Goal: Task Accomplishment & Management: Complete application form

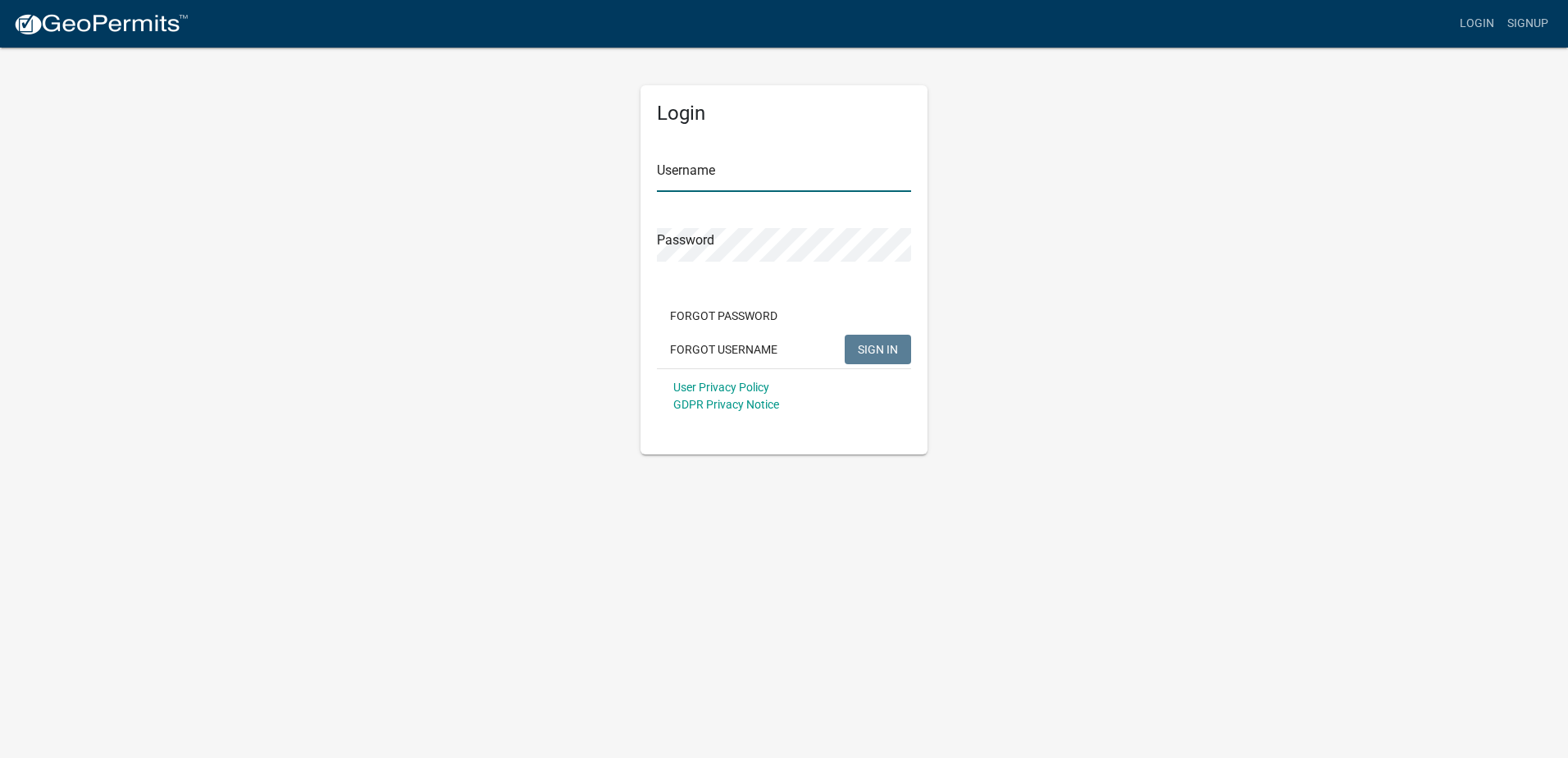
click at [709, 170] on input "Username" at bounding box center [784, 175] width 254 height 34
type input "k"
click at [699, 176] on input "[PERSON_NAME] mech" at bounding box center [784, 175] width 254 height 34
type input "Kneppmech"
click at [844, 334] on button "SIGN IN" at bounding box center [877, 349] width 66 height 29
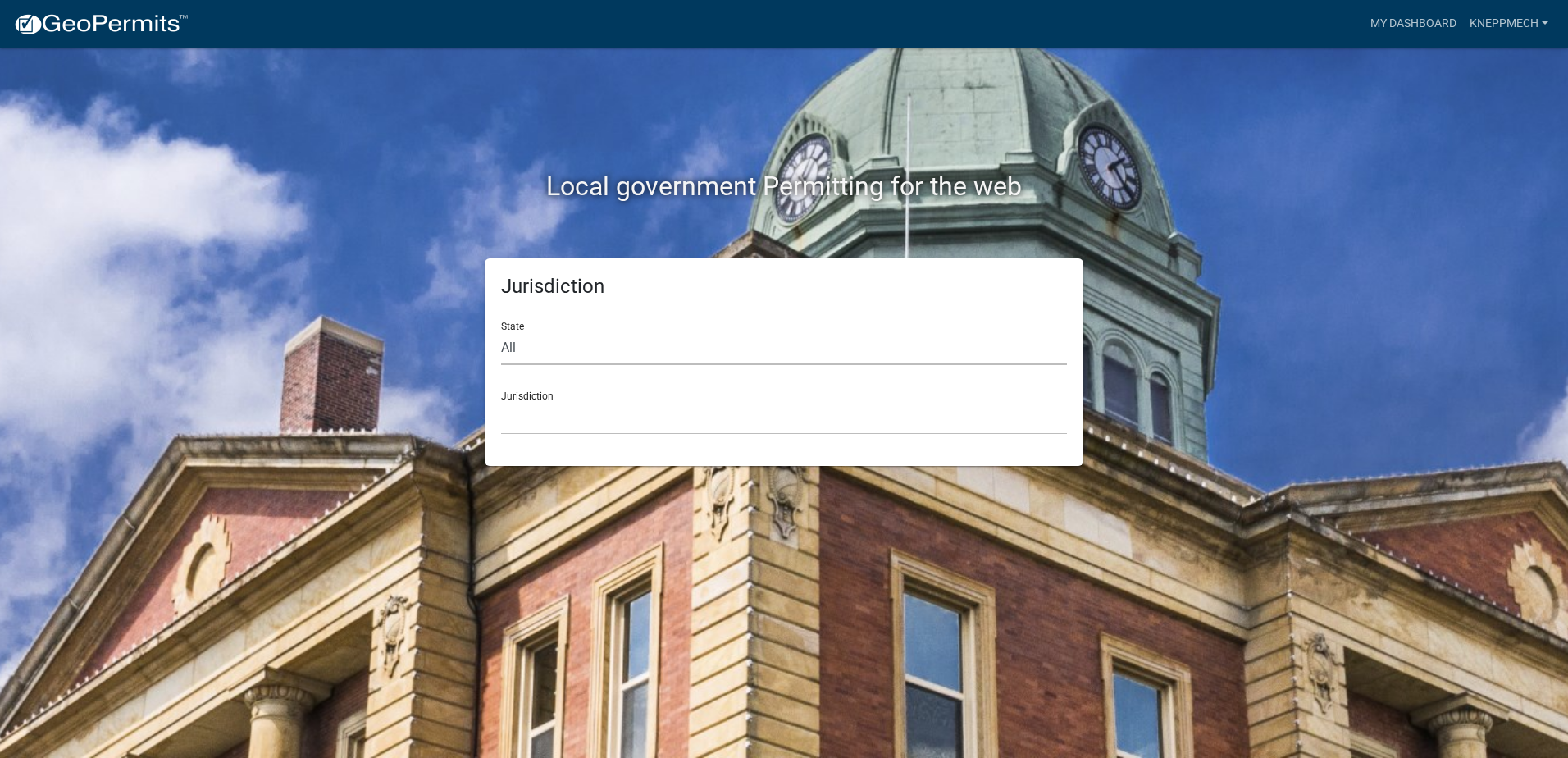
click at [558, 344] on select "All [US_STATE] [US_STATE] [US_STATE] [US_STATE] [US_STATE] [US_STATE] [US_STATE…" at bounding box center [784, 349] width 566 height 34
select select "[US_STATE]"
click at [501, 332] on select "All [US_STATE] [US_STATE] [US_STATE] [US_STATE] [US_STATE] [US_STATE] [US_STATE…" at bounding box center [784, 349] width 566 height 34
click at [723, 422] on select "City of [GEOGRAPHIC_DATA], [US_STATE] City of [GEOGRAPHIC_DATA], [US_STATE] Cit…" at bounding box center [784, 418] width 566 height 34
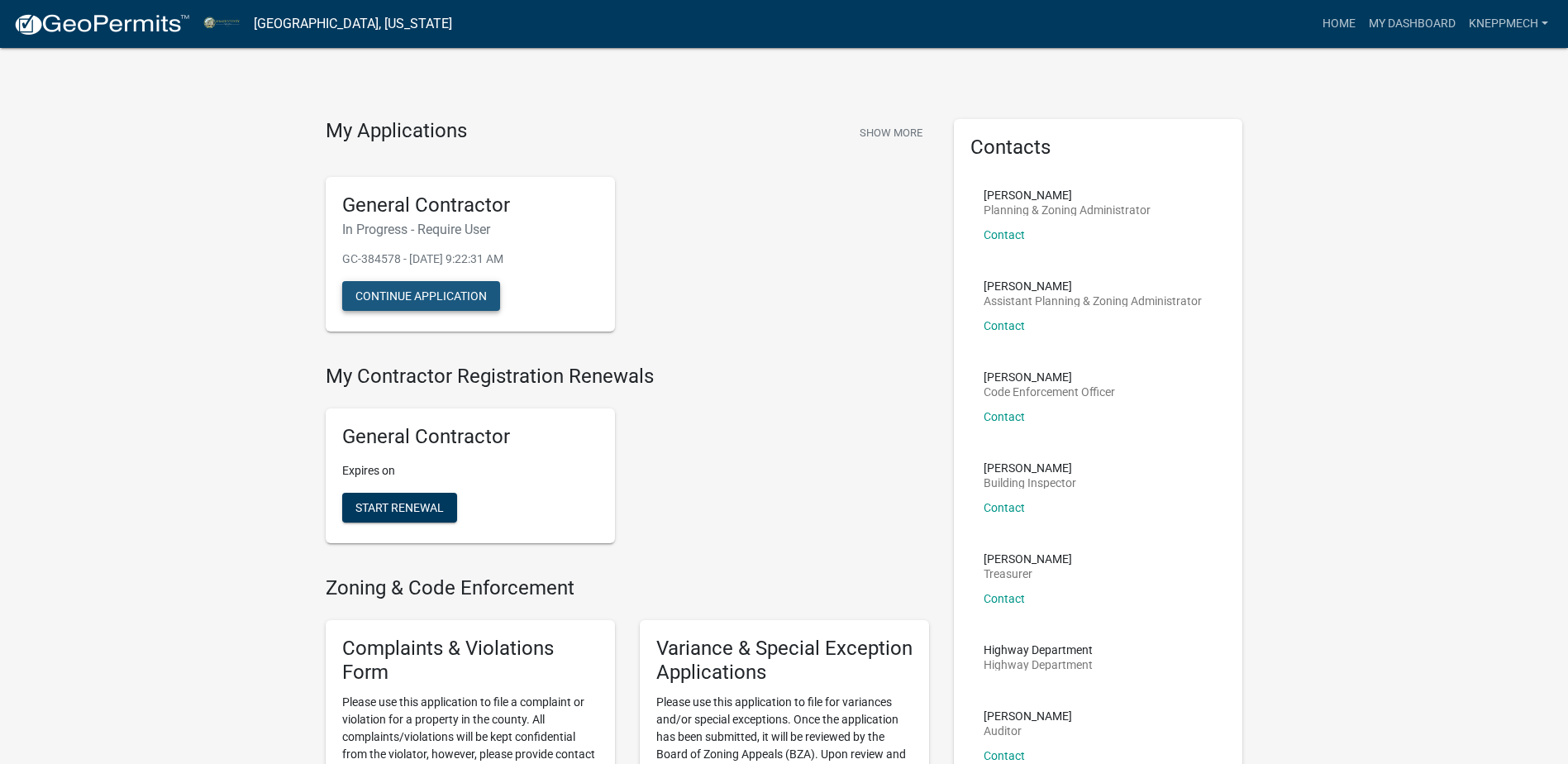
click at [450, 290] on button "Continue Application" at bounding box center [422, 295] width 158 height 29
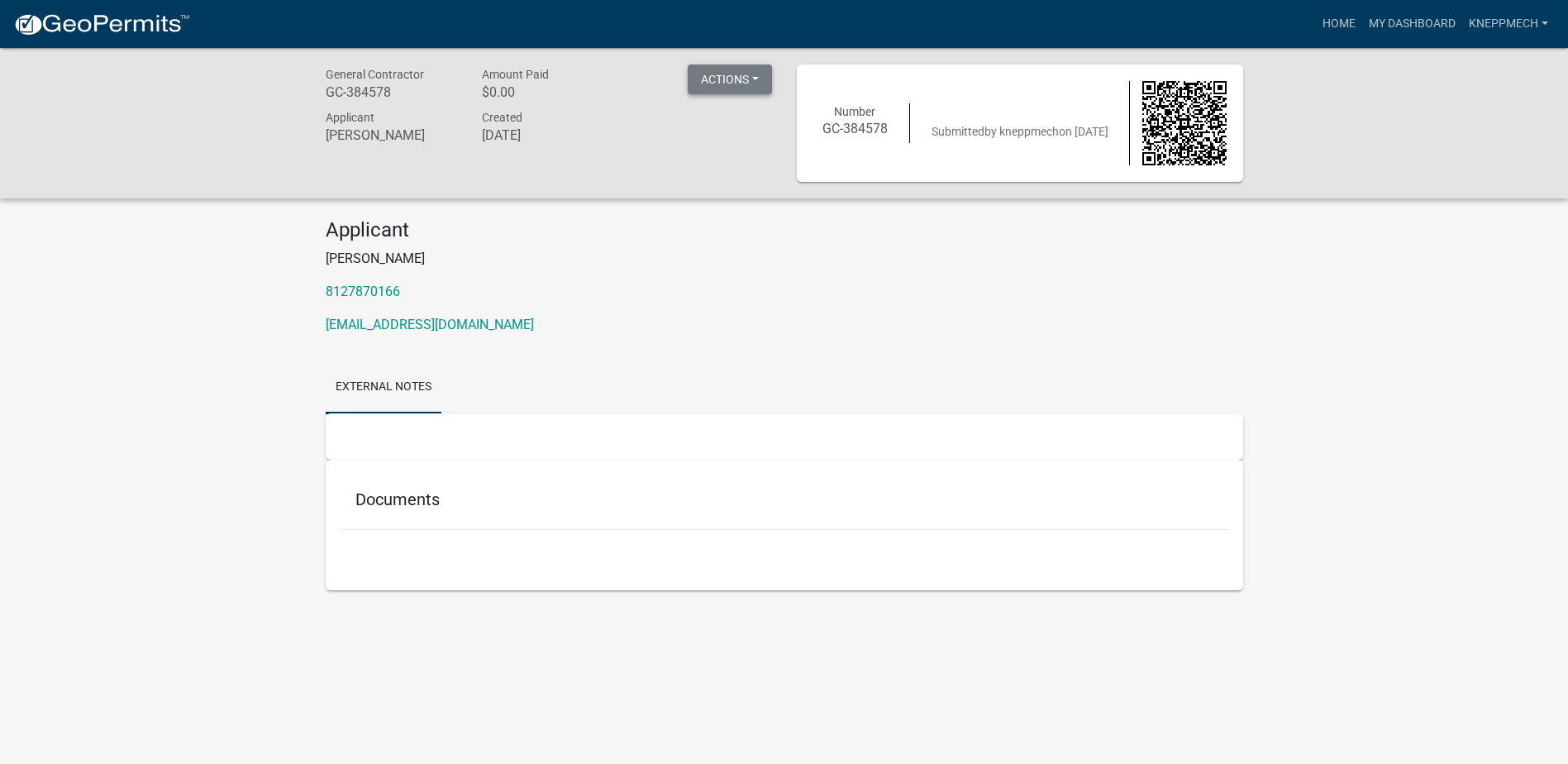
click at [763, 70] on button "Actions" at bounding box center [729, 79] width 84 height 29
click at [698, 178] on div "General Contractor GC-384578 Amount Paid $0.00 Actions Printer Friendly Applica…" at bounding box center [549, 124] width 471 height 117
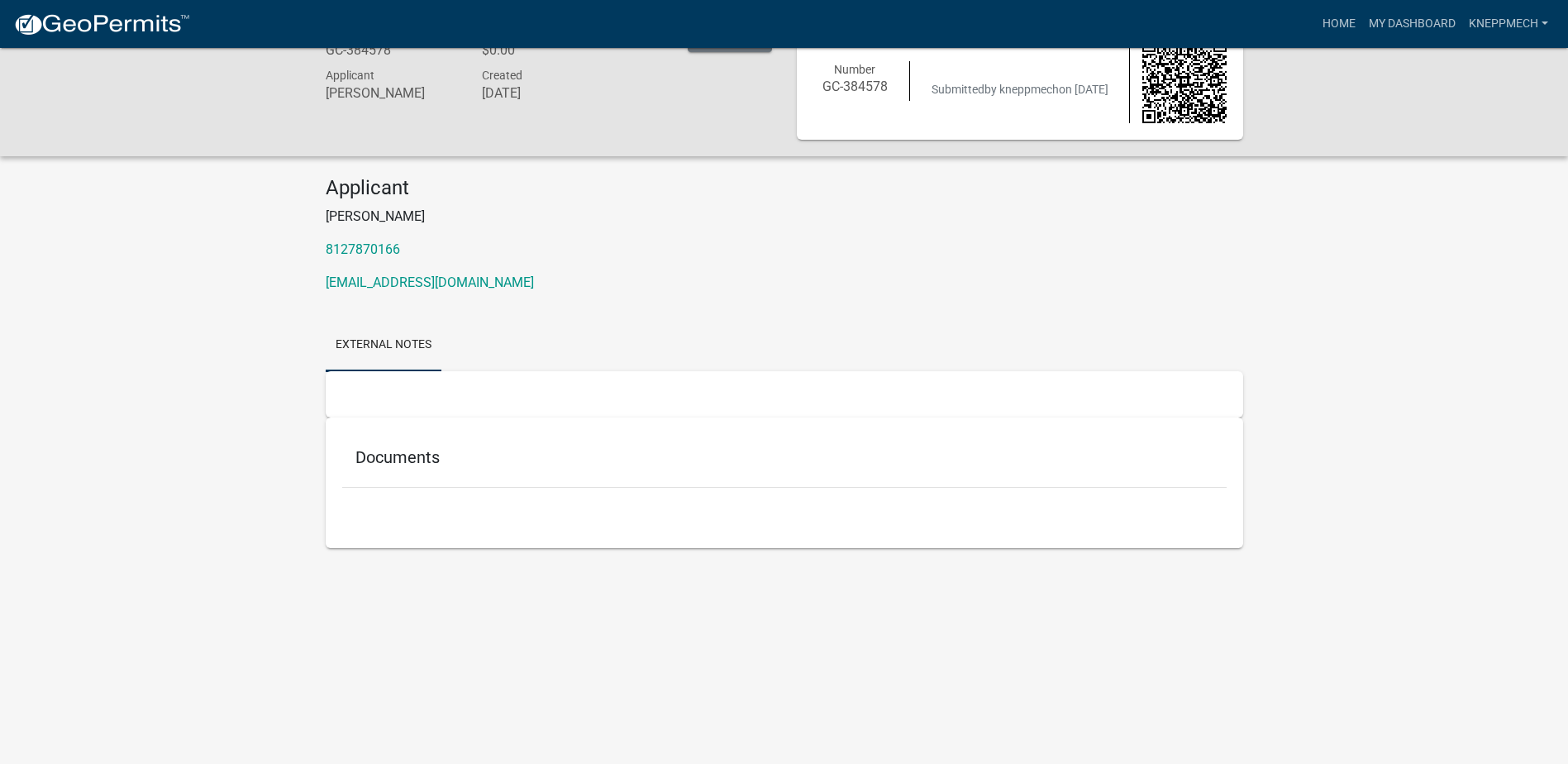
scroll to position [48, 0]
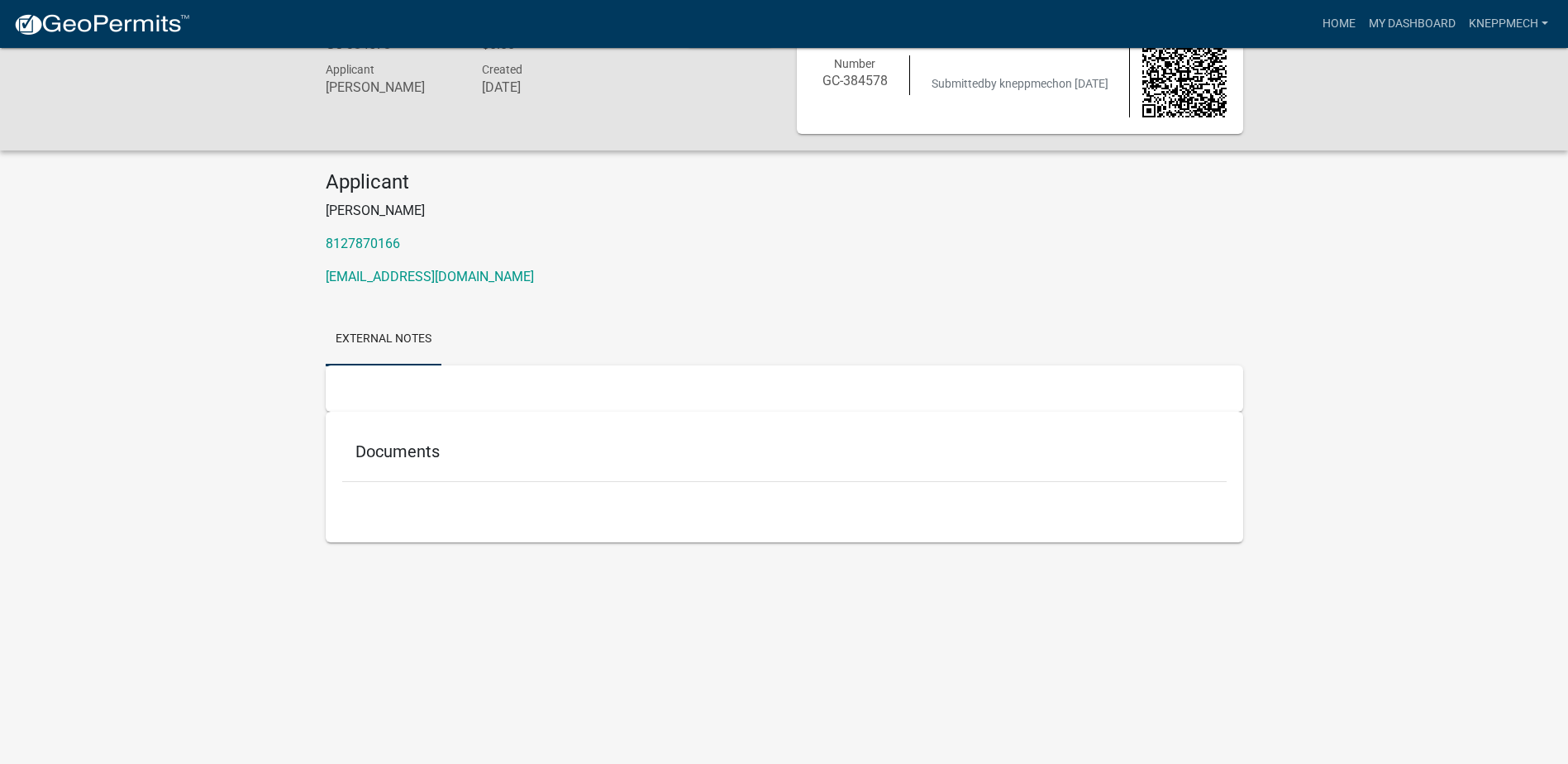
click at [415, 443] on h5 "Documents" at bounding box center [784, 451] width 858 height 20
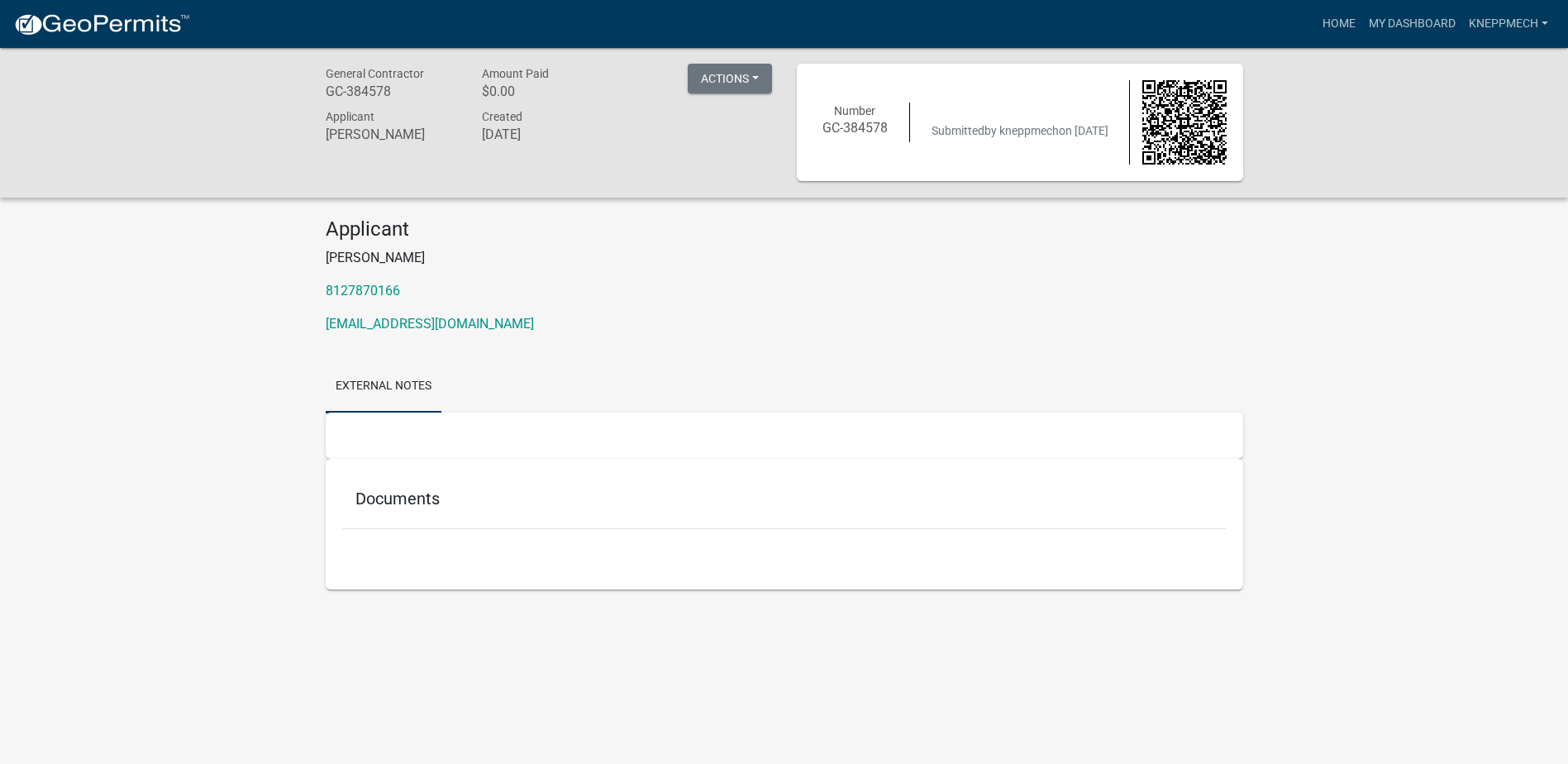
scroll to position [0, 0]
click at [766, 75] on button "Actions" at bounding box center [729, 79] width 84 height 29
click at [762, 76] on button "Actions" at bounding box center [729, 79] width 84 height 29
click at [1345, 21] on link "Home" at bounding box center [1339, 23] width 46 height 31
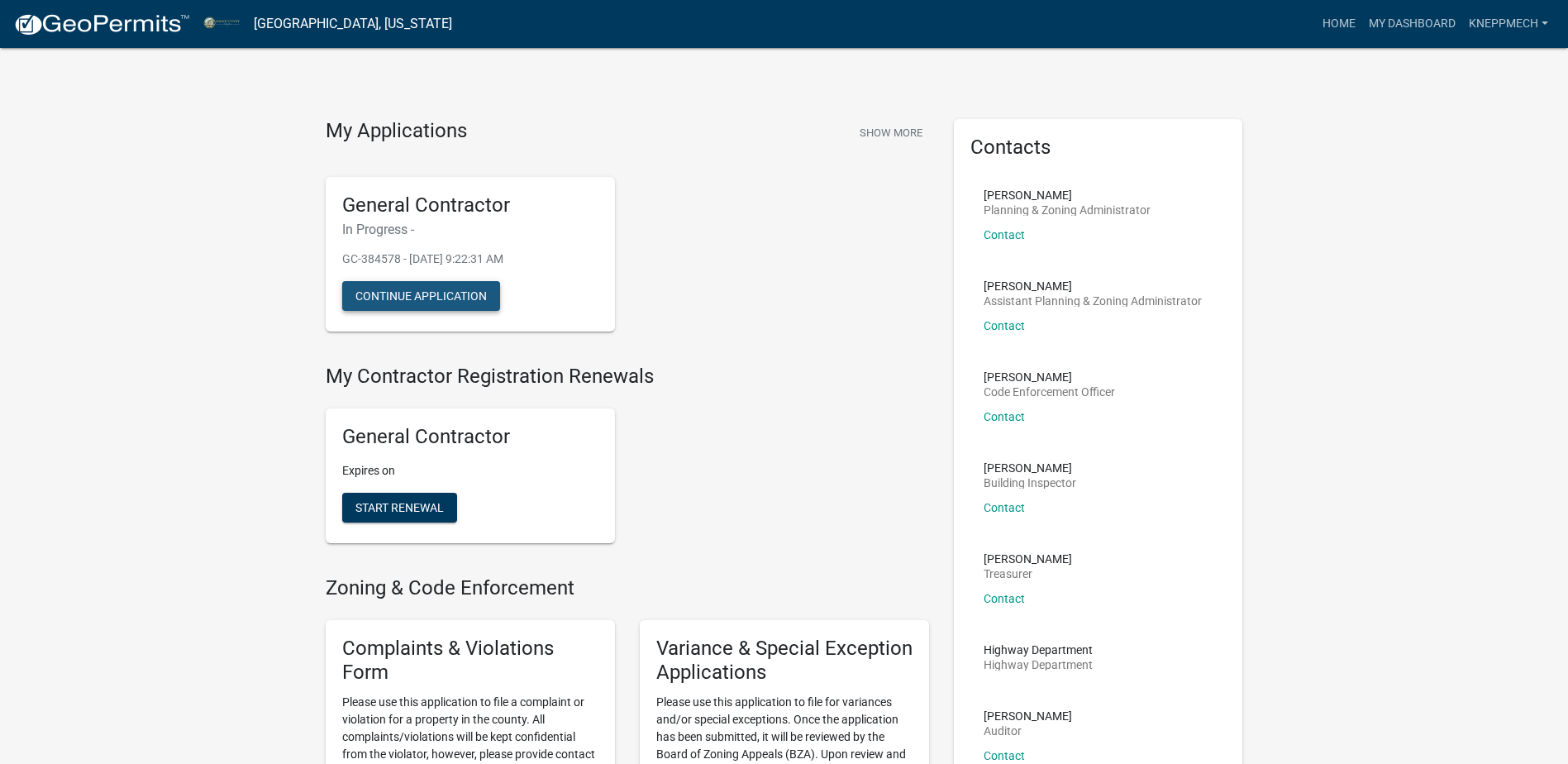
click at [433, 288] on button "Continue Application" at bounding box center [422, 295] width 158 height 29
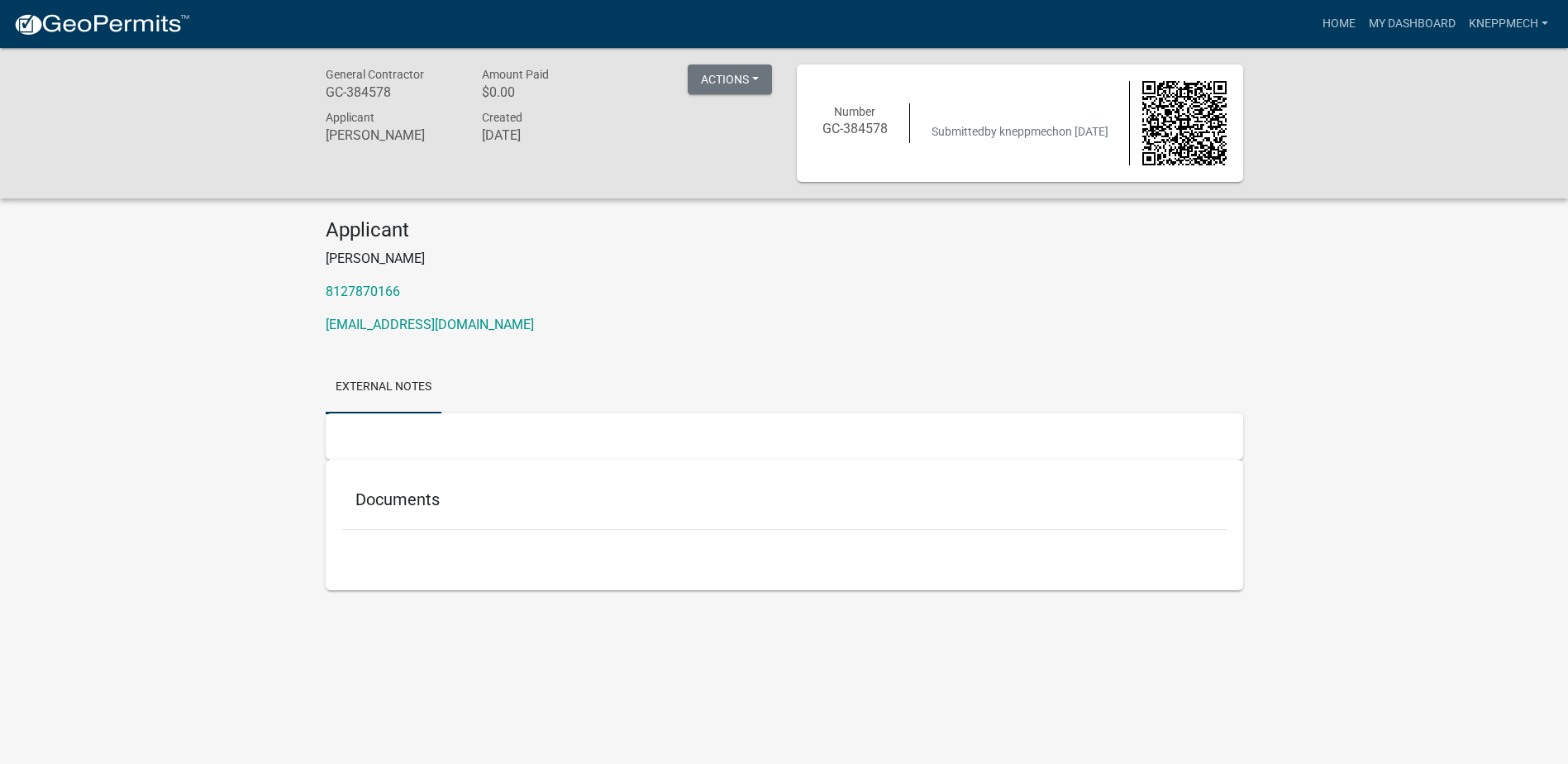
click at [442, 493] on h5 "Documents" at bounding box center [784, 499] width 858 height 20
click at [1550, 18] on link "kneppmech" at bounding box center [1508, 23] width 92 height 31
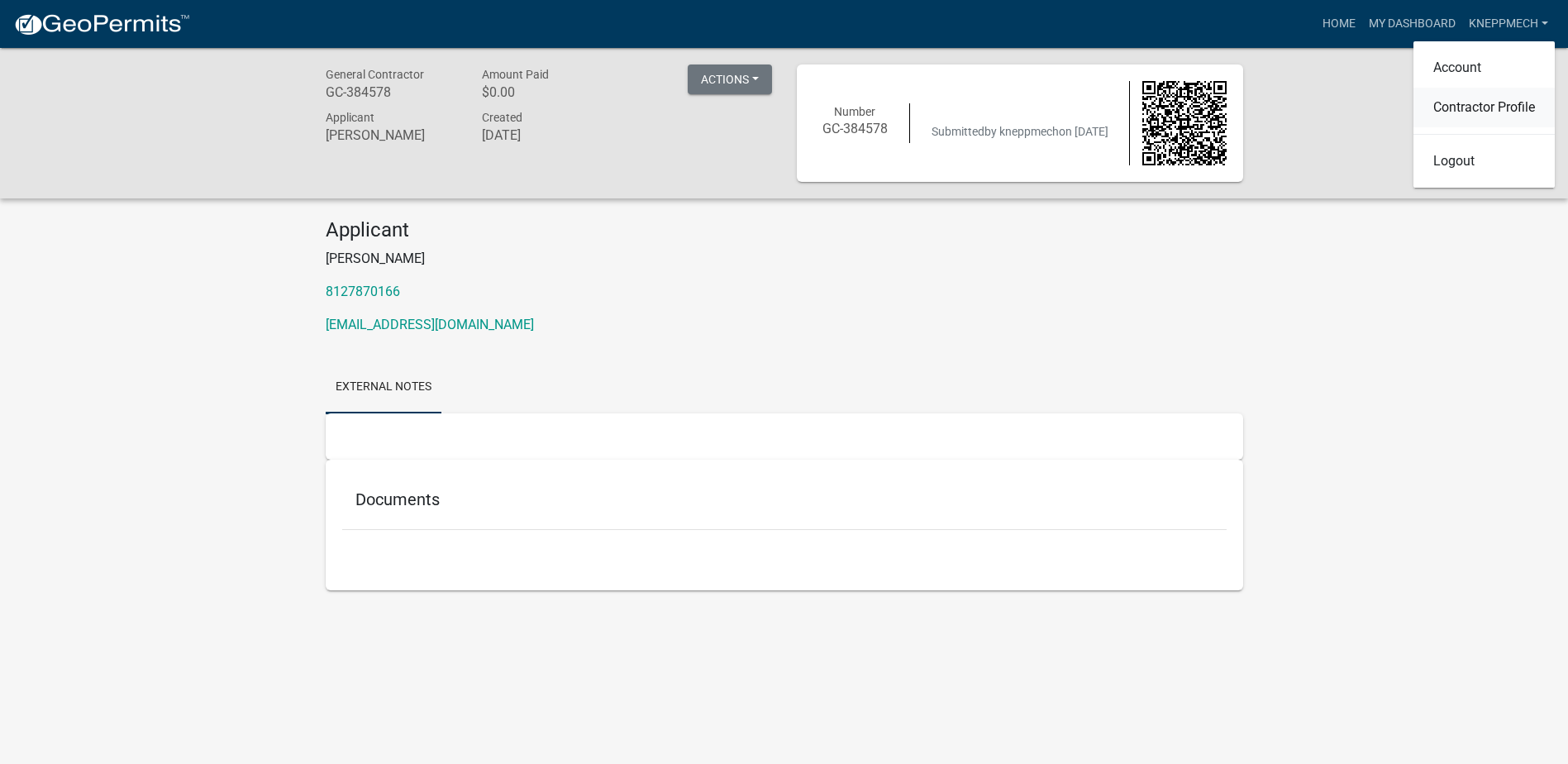
click at [1504, 101] on link "Contractor Profile" at bounding box center [1484, 108] width 141 height 40
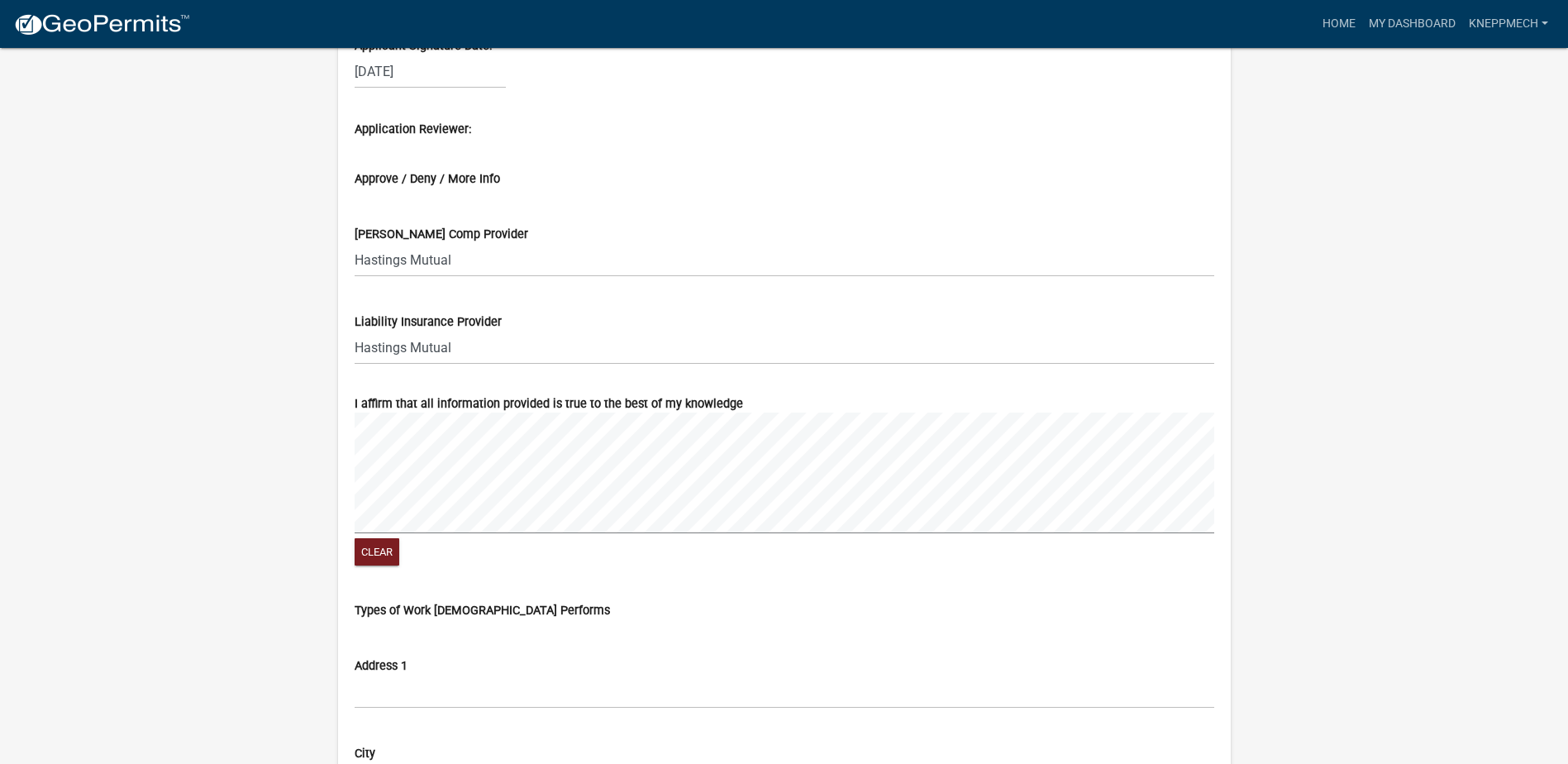
scroll to position [910, 0]
click at [374, 173] on label "Approve / Deny / More Info" at bounding box center [428, 178] width 146 height 12
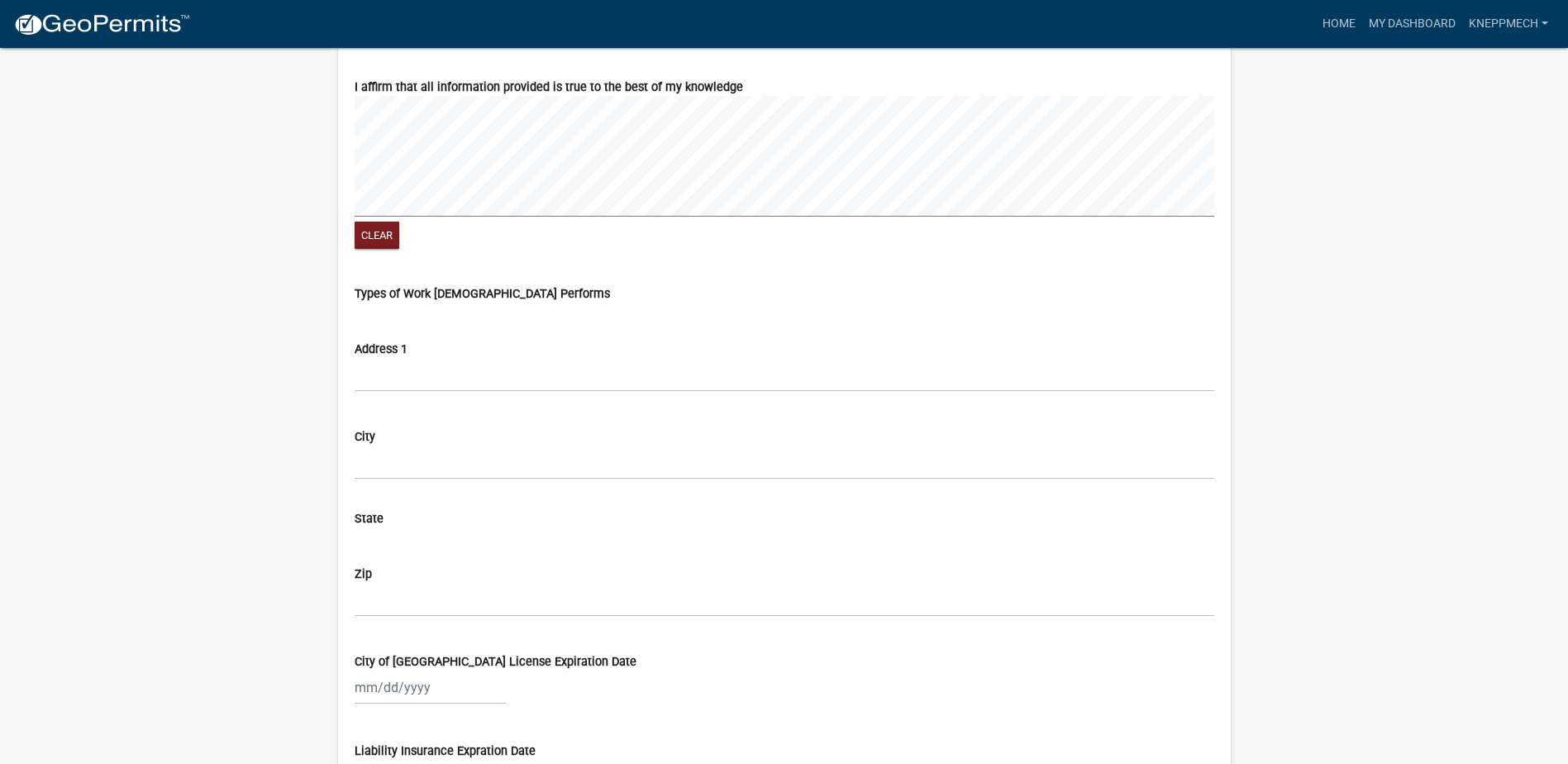
scroll to position [1240, 0]
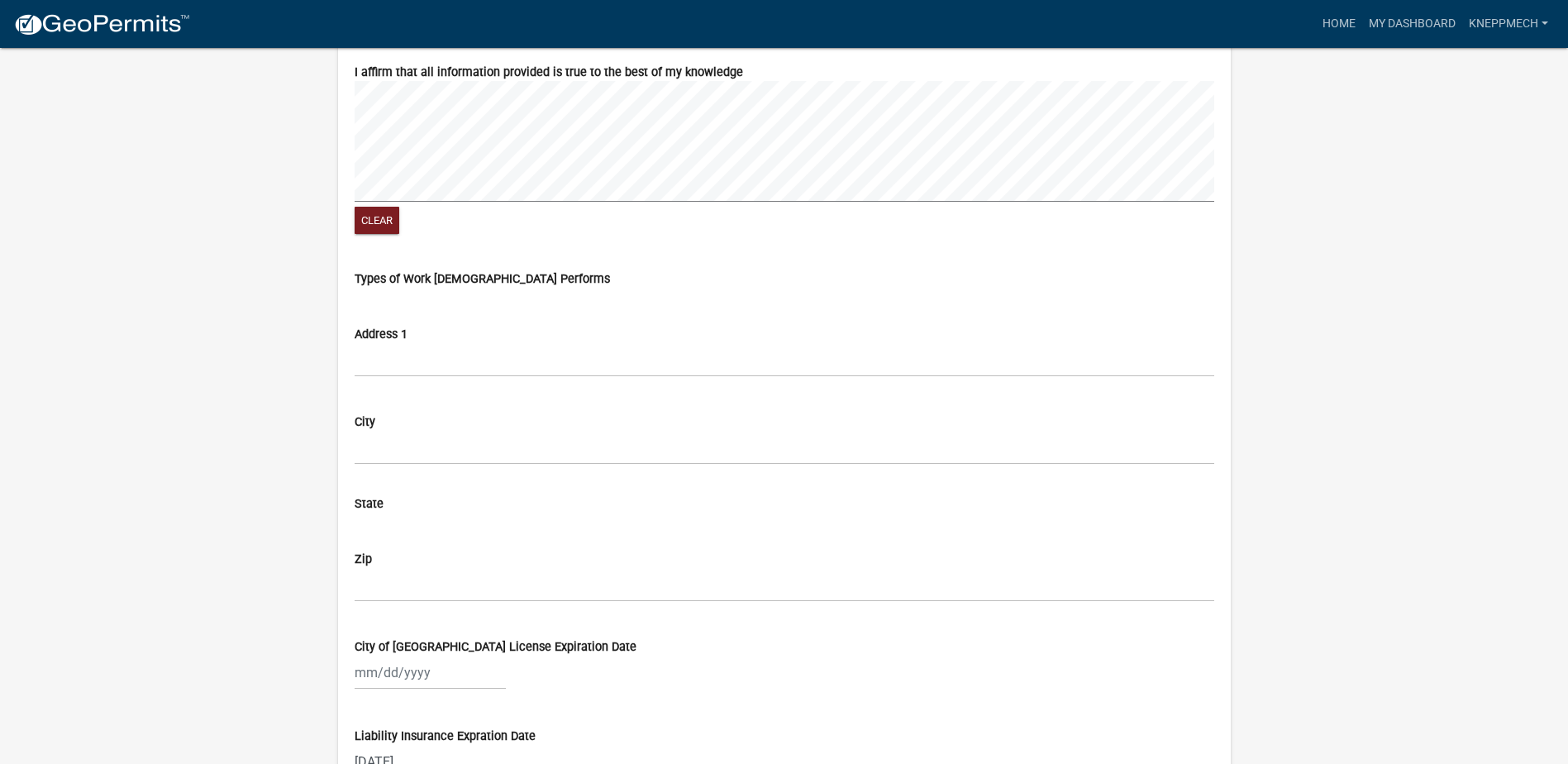
click at [510, 270] on div "Types of Work [DEMOGRAPHIC_DATA] Performs" at bounding box center [784, 279] width 860 height 18
click at [440, 313] on div "Address 1" at bounding box center [784, 340] width 860 height 75
click at [424, 301] on wm-data-entity-input-list "Applicant Signature Date: [DATE] Application Reviewer: Approve / Deny / More In…" at bounding box center [784, 439] width 860 height 1515
drag, startPoint x: 424, startPoint y: 301, endPoint x: 401, endPoint y: 302, distance: 23.0
click at [401, 302] on div "Address 1" at bounding box center [784, 340] width 860 height 75
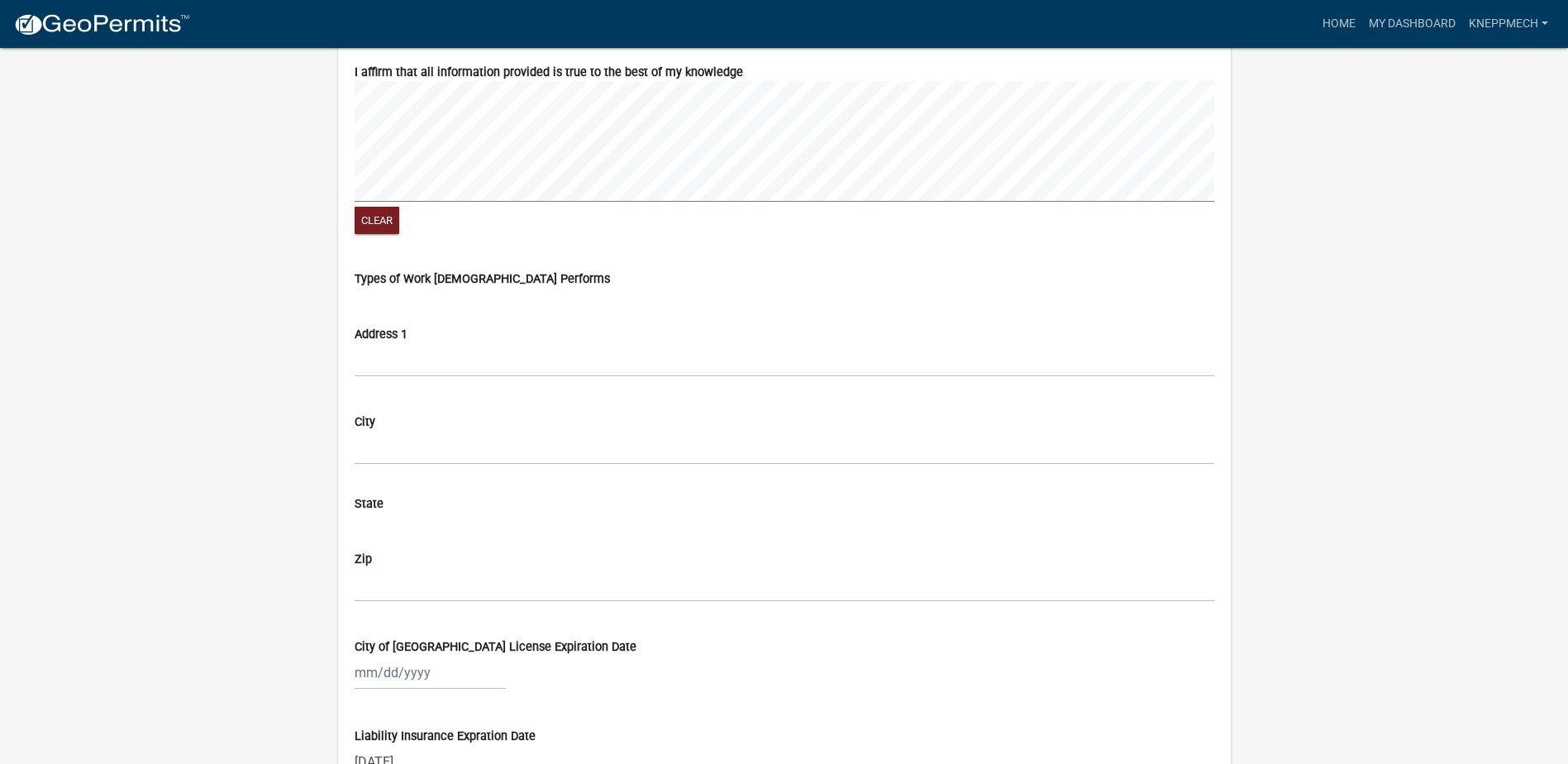
click at [395, 274] on label "Types of Work [DEMOGRAPHIC_DATA] Performs" at bounding box center [482, 279] width 255 height 12
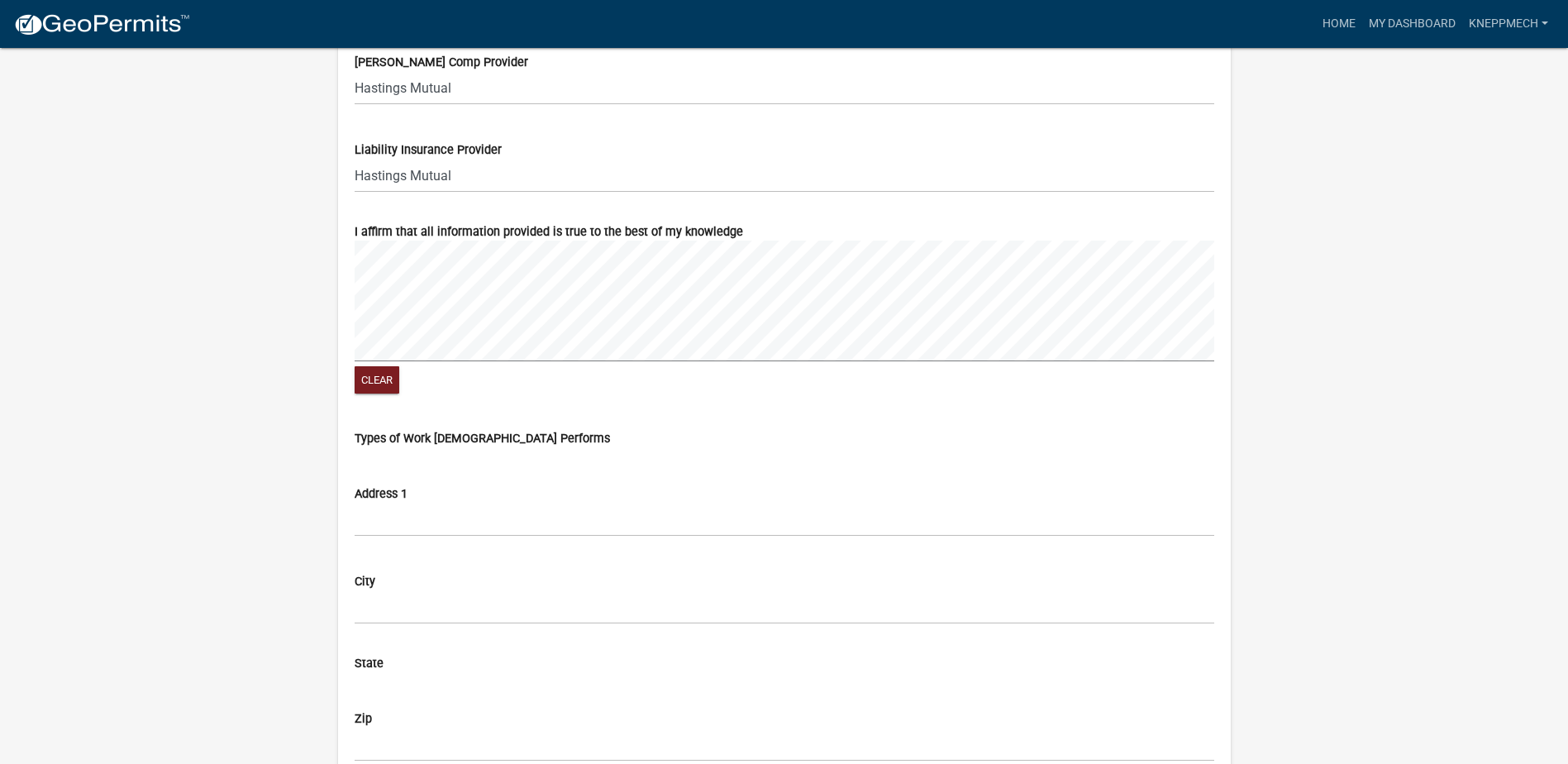
scroll to position [1064, 0]
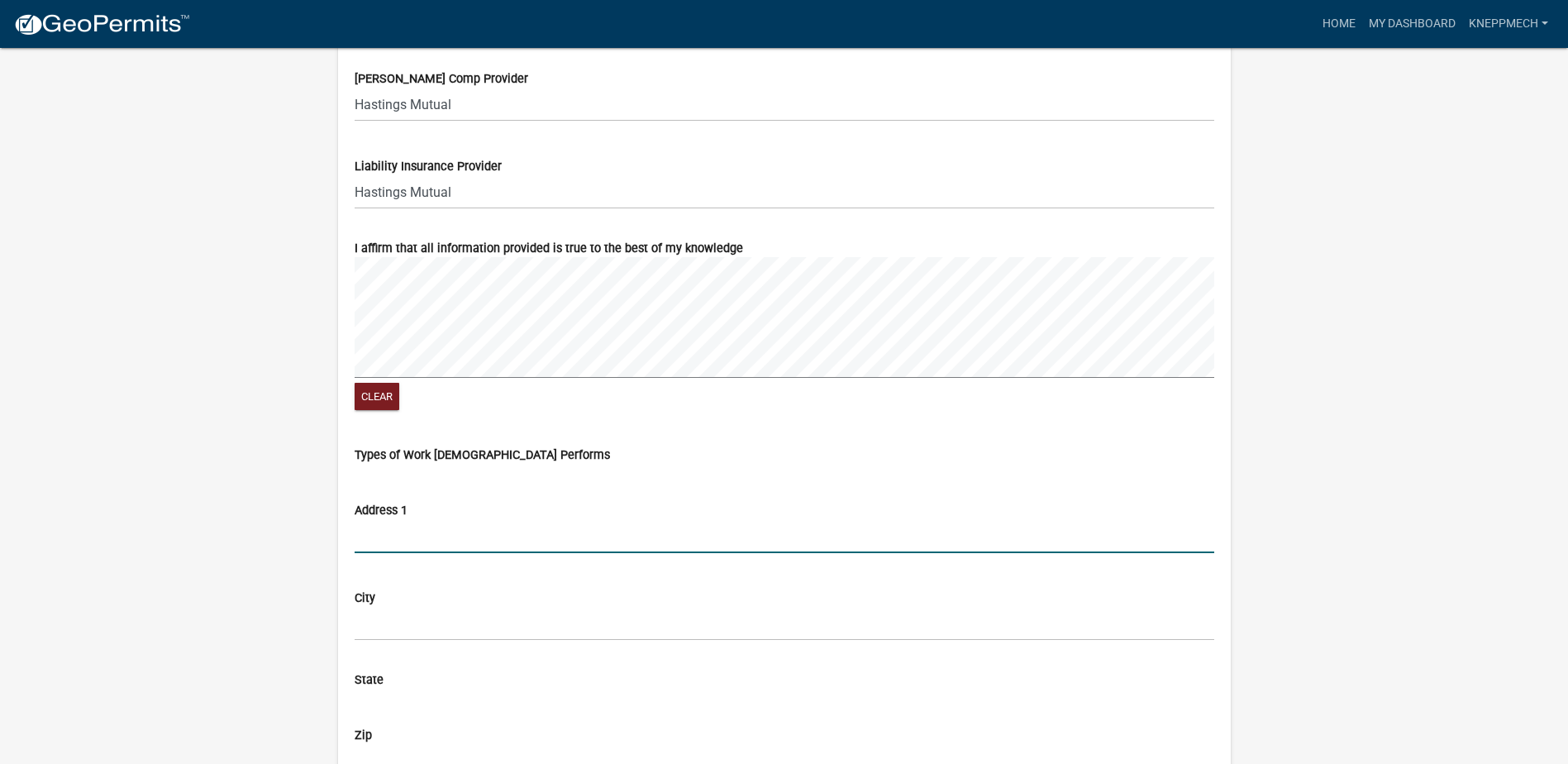
click at [410, 535] on input "Address 1" at bounding box center [784, 536] width 860 height 34
type input "[STREET_ADDRESS]"
type input "[US_STATE]"
select select "8"
select select "2025"
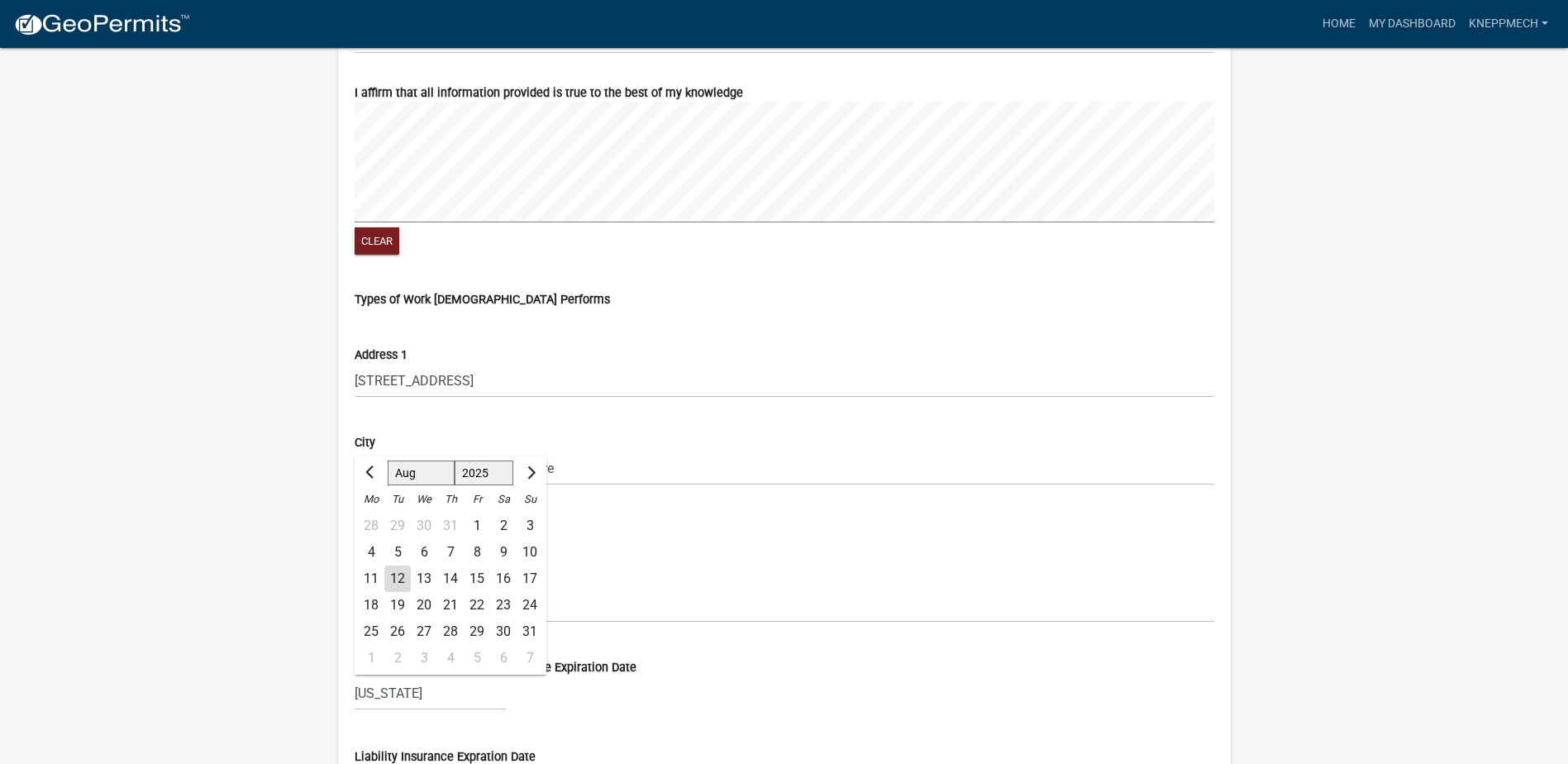
scroll to position [1249, 0]
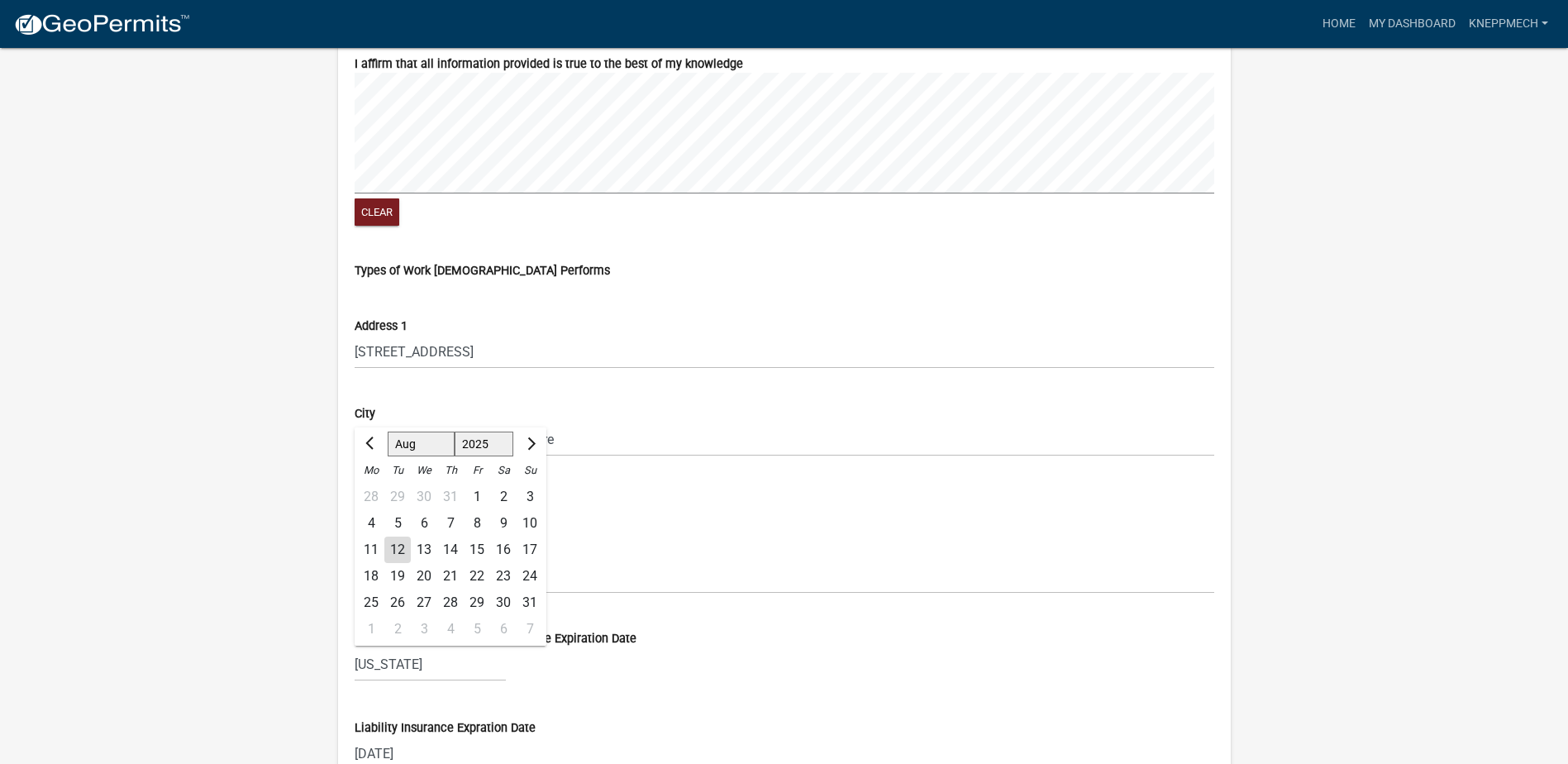
click at [217, 436] on wm-contractor-profile-view "more_horiz Home My Dashboard kneppmech Account Contractor Profile Logout Profil…" at bounding box center [784, 172] width 1568 height 2801
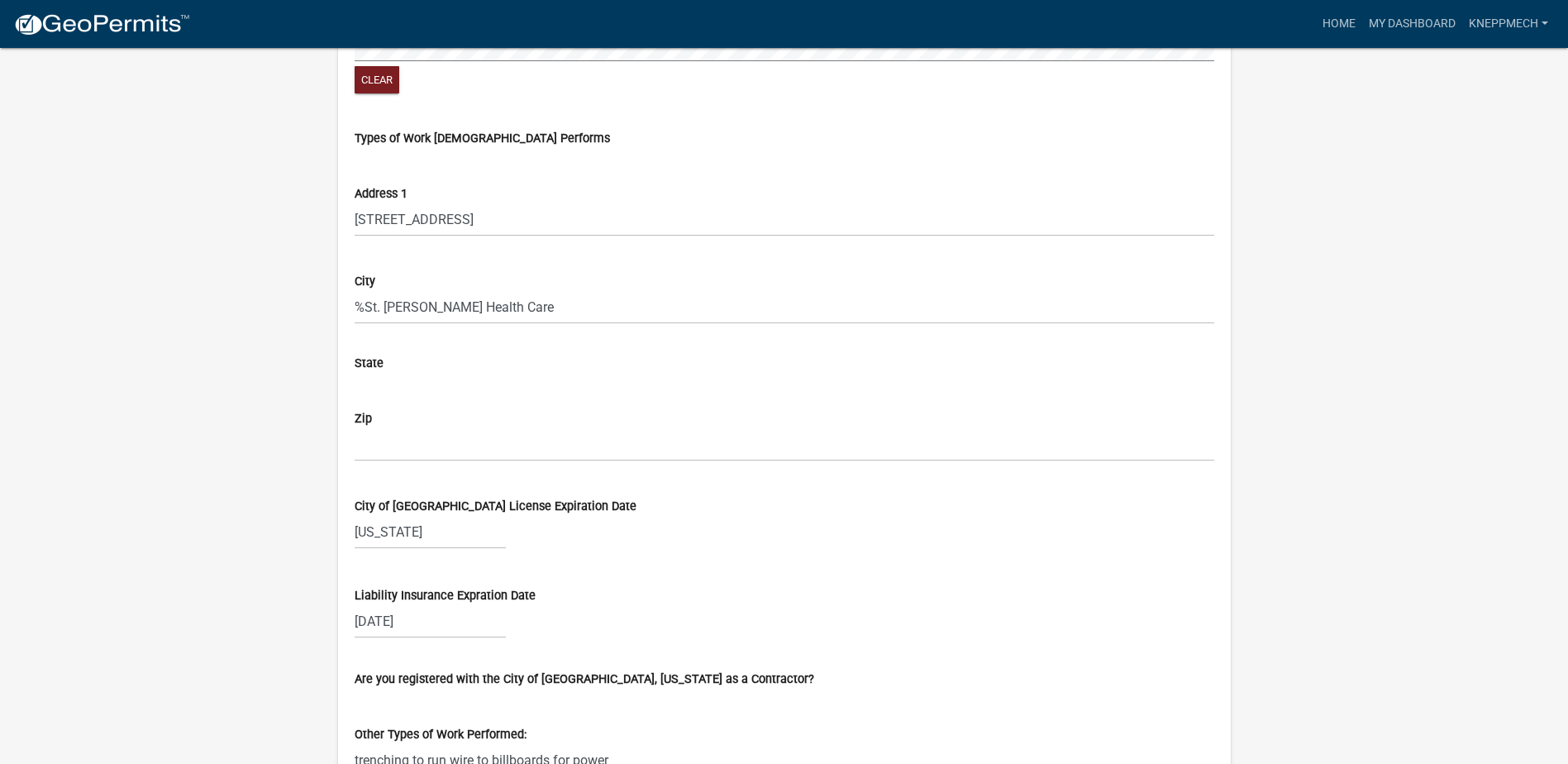
scroll to position [1414, 0]
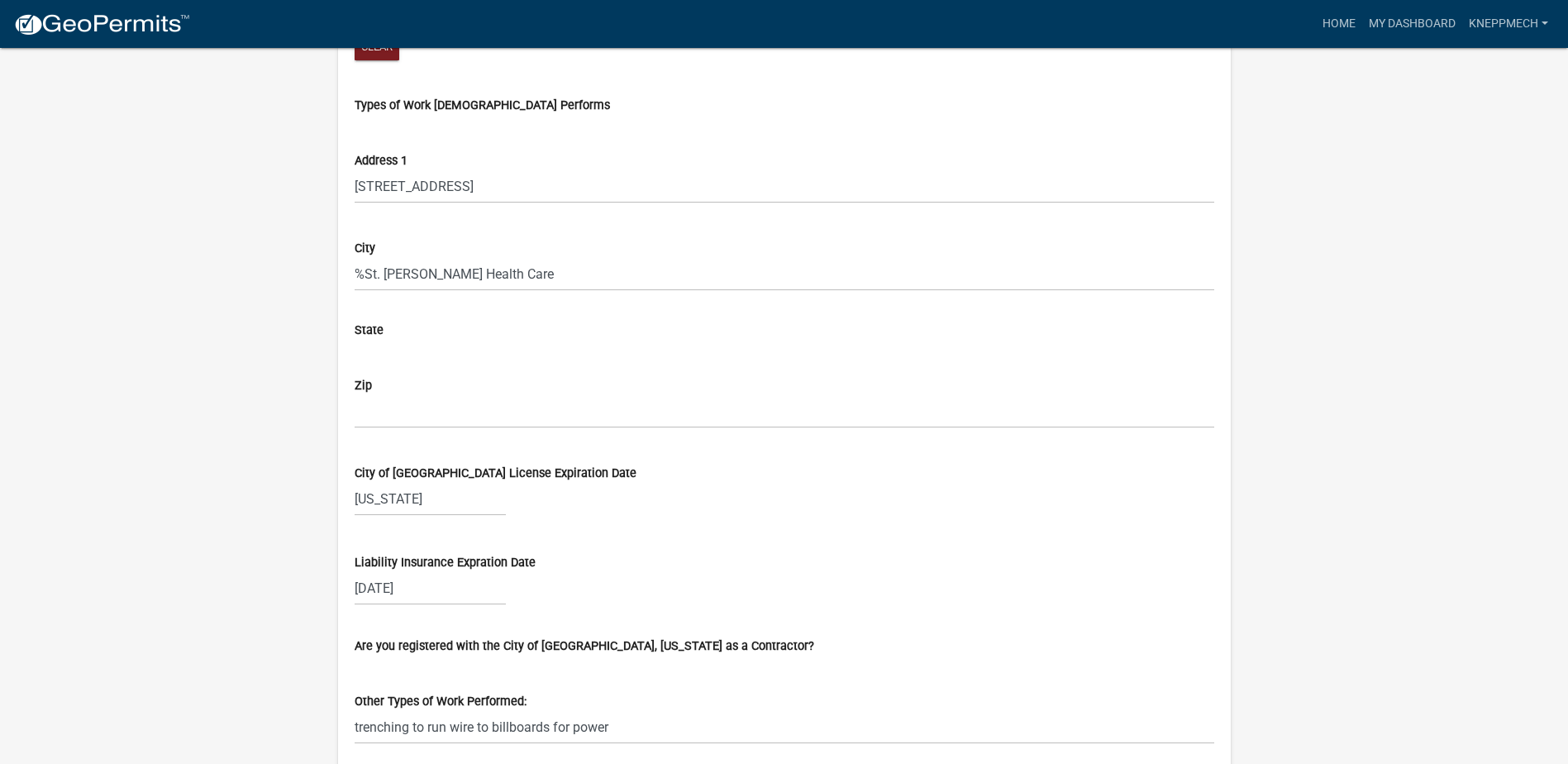
click at [432, 333] on div "State" at bounding box center [784, 331] width 860 height 18
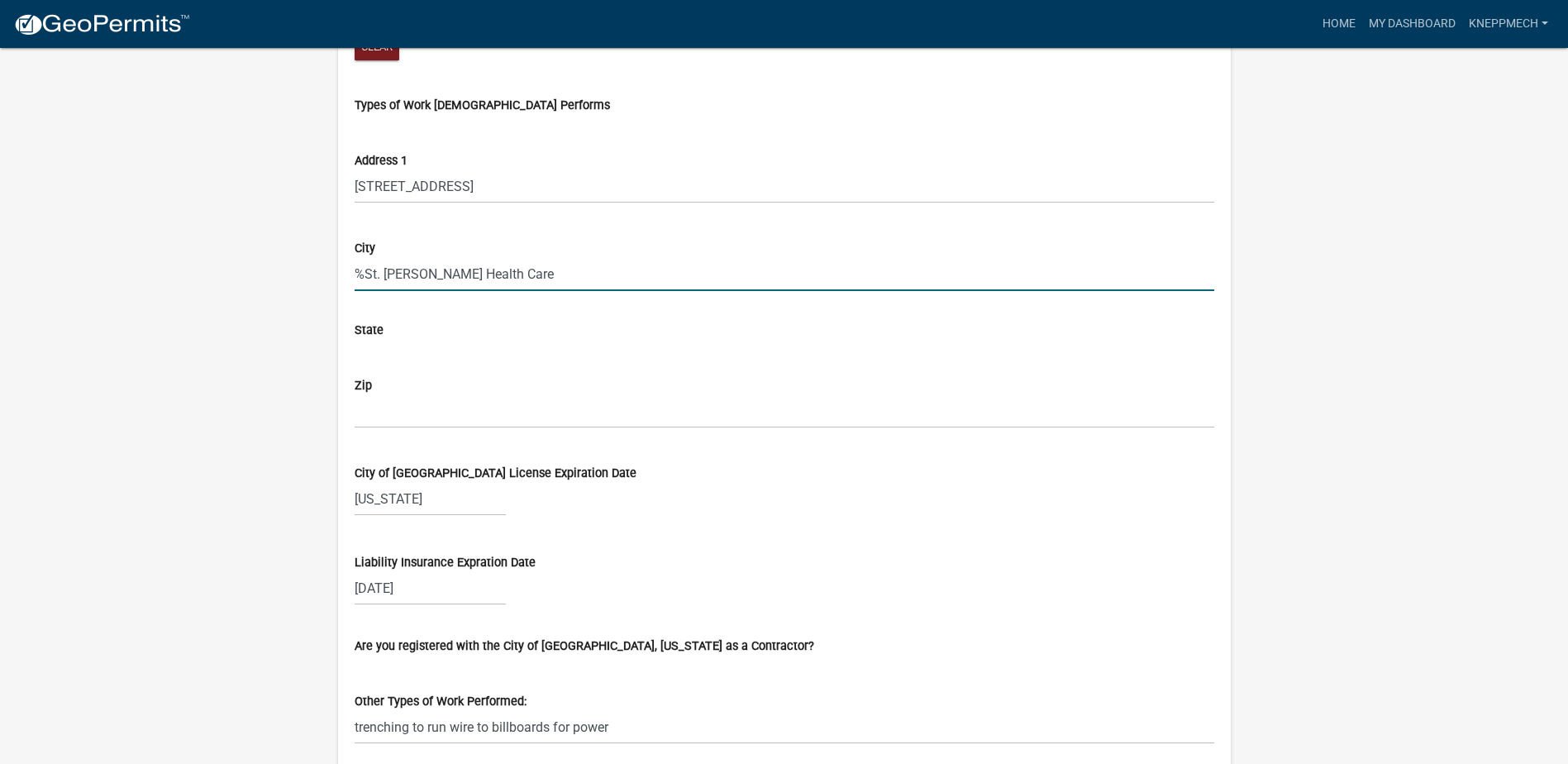
drag, startPoint x: 503, startPoint y: 274, endPoint x: 316, endPoint y: 276, distance: 187.0
click at [316, 276] on div "Profile Registrations Documents kneppmech Save Profile Business Name [PERSON_NA…" at bounding box center [784, 6] width 943 height 2801
type input "w"
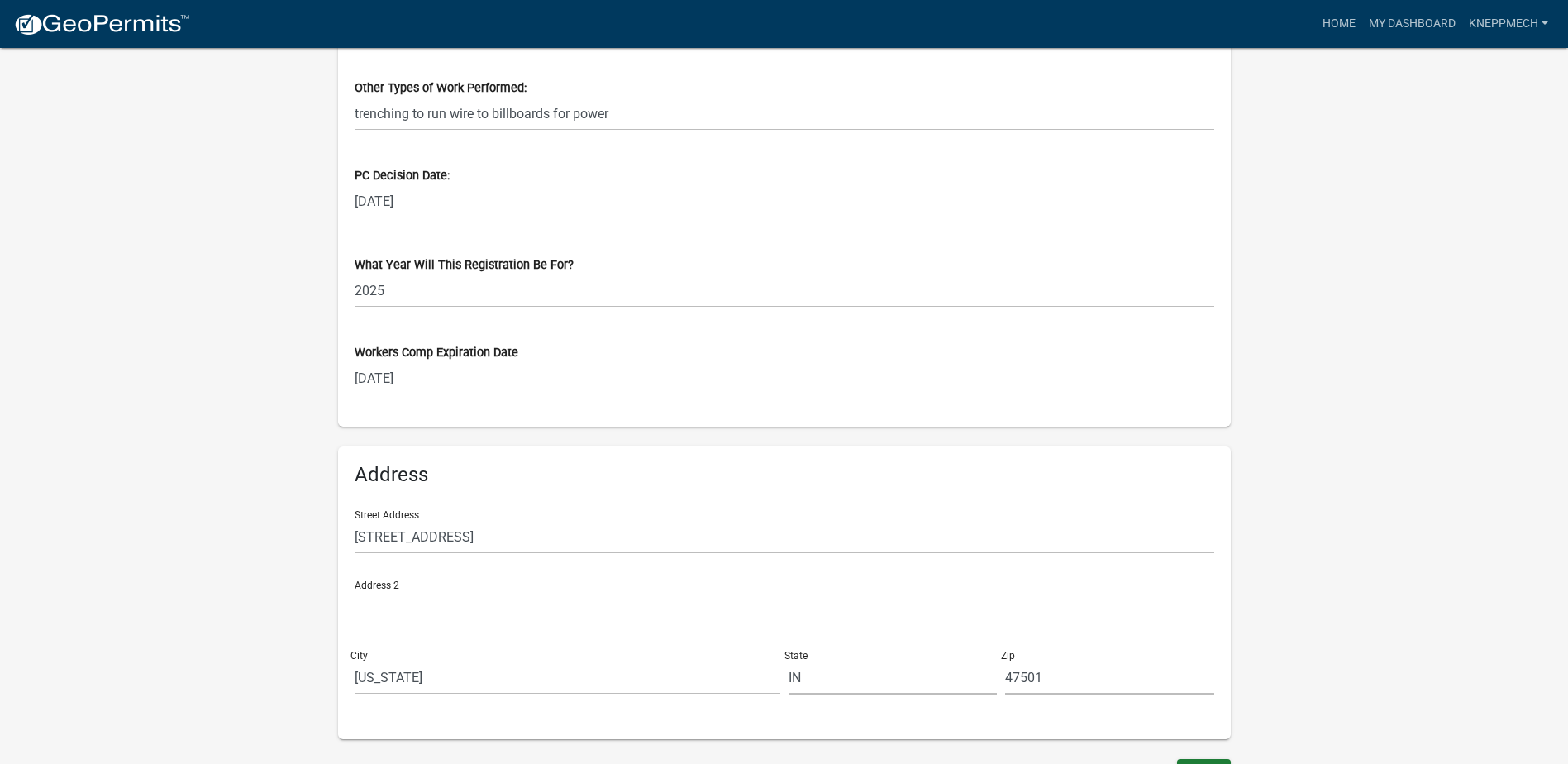
scroll to position [2056, 0]
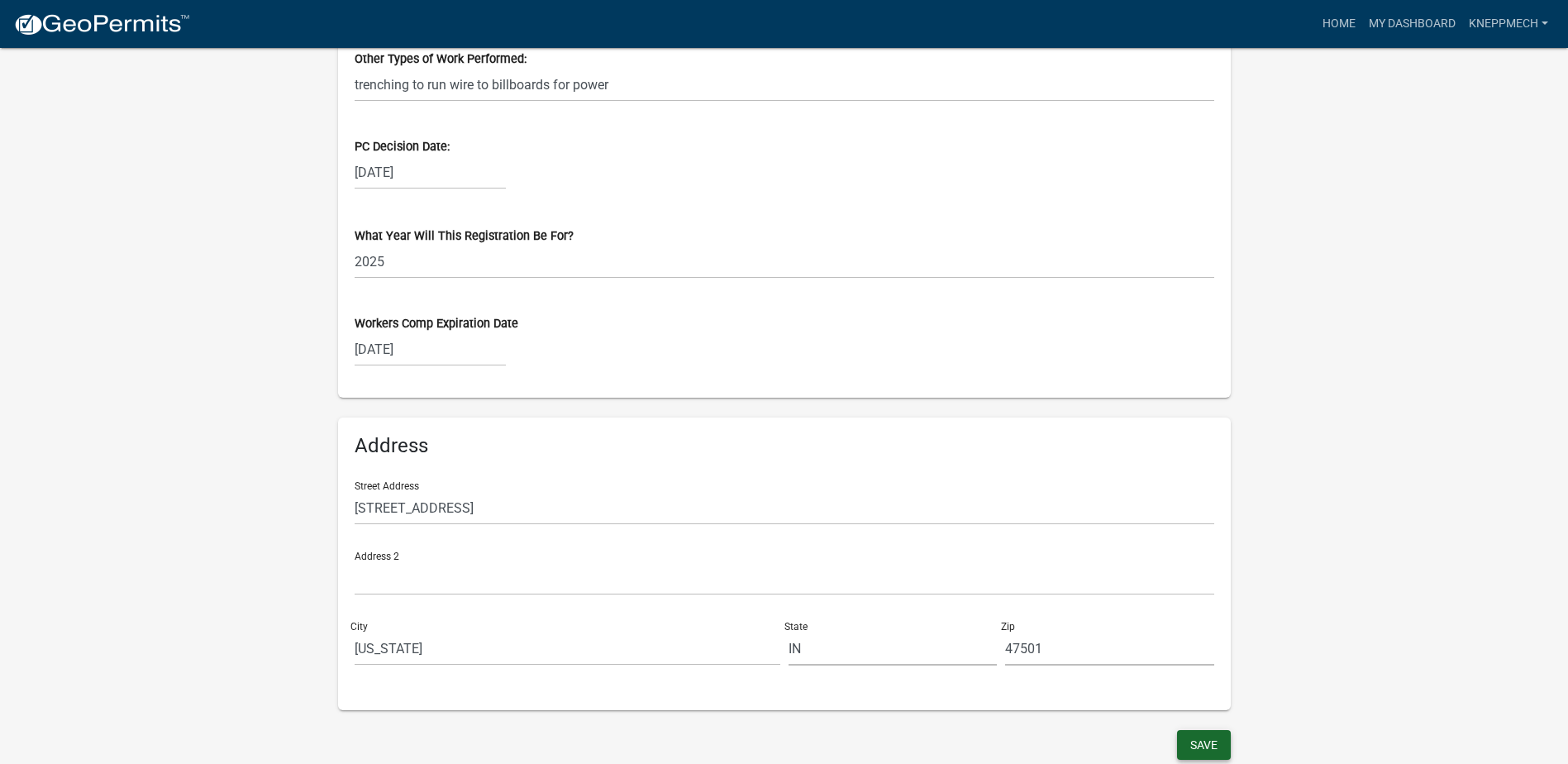
click at [1229, 740] on button "Save" at bounding box center [1204, 744] width 53 height 29
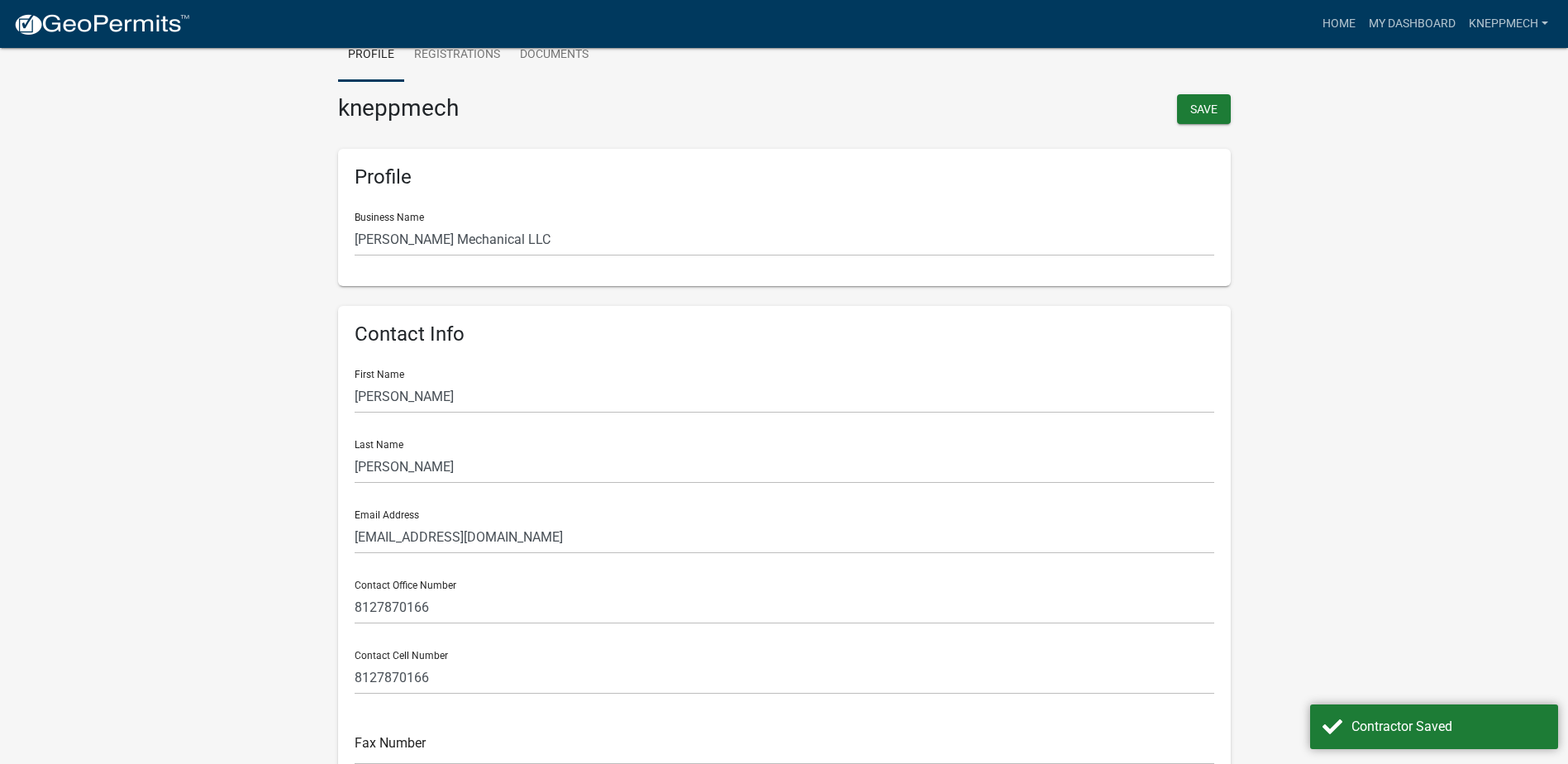
scroll to position [0, 0]
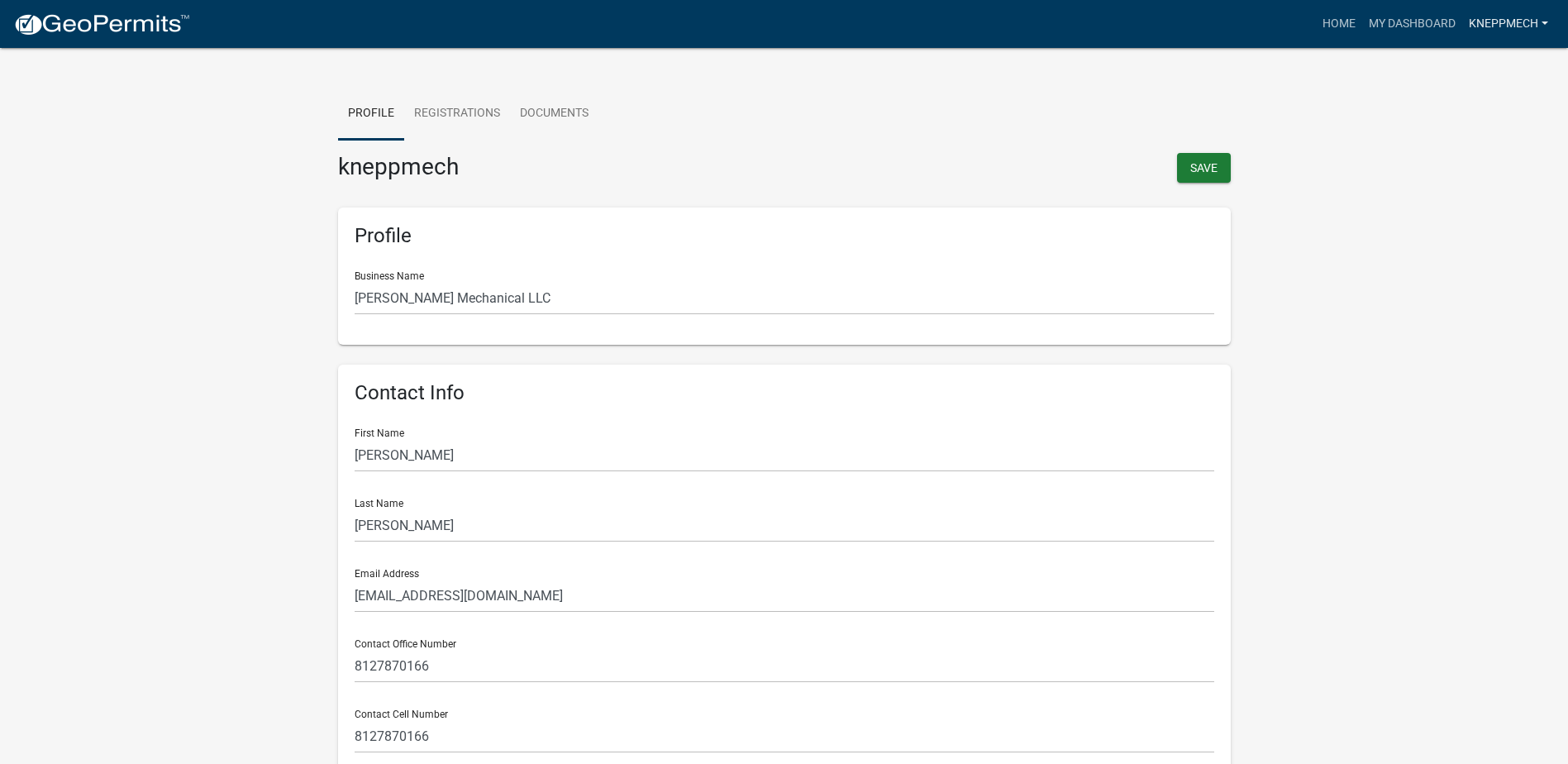
click at [1521, 20] on link "kneppmech" at bounding box center [1508, 23] width 92 height 31
click at [1469, 68] on link "Account" at bounding box center [1484, 68] width 141 height 40
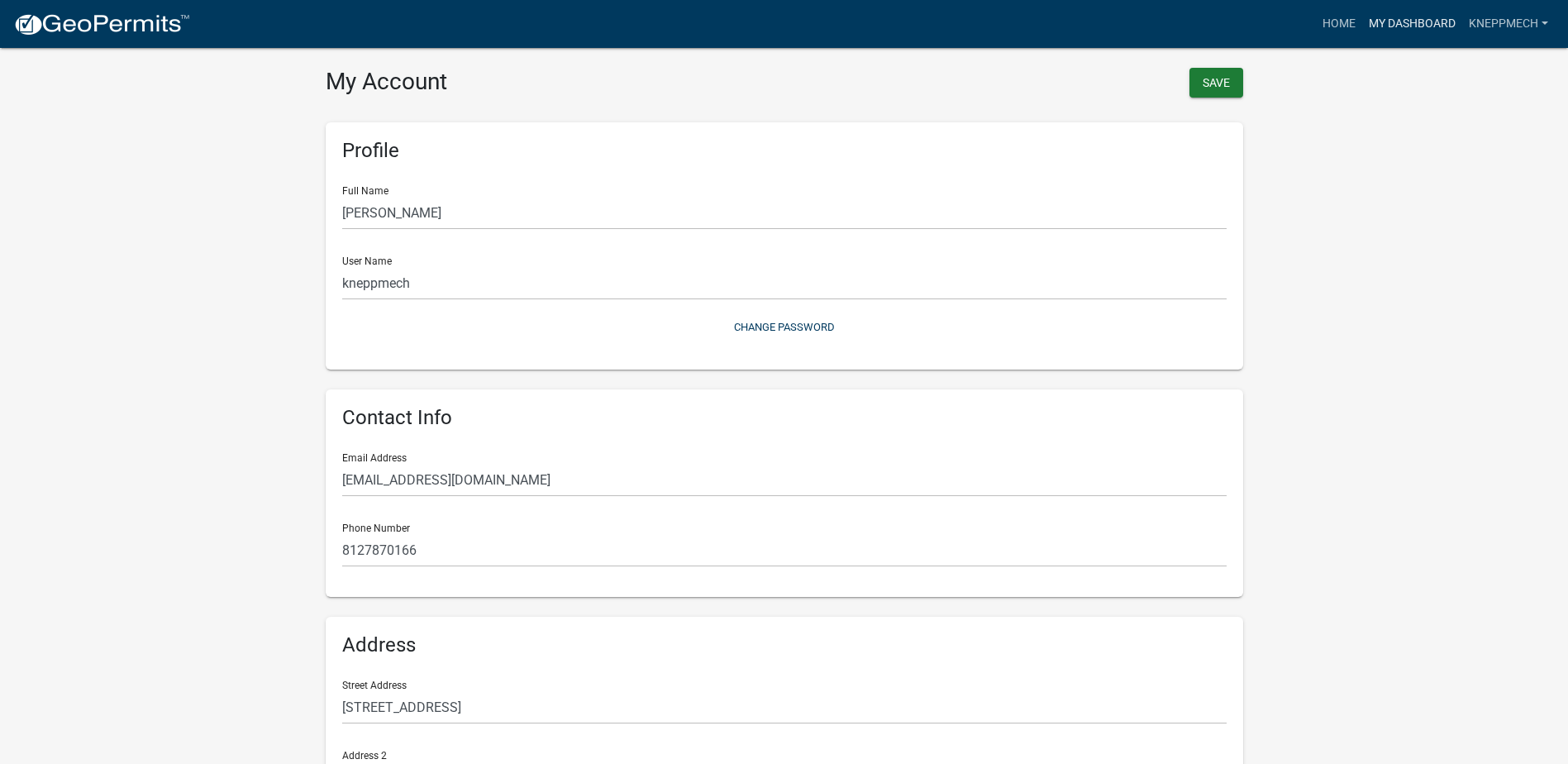
click at [1411, 20] on link "My Dashboard" at bounding box center [1412, 23] width 100 height 31
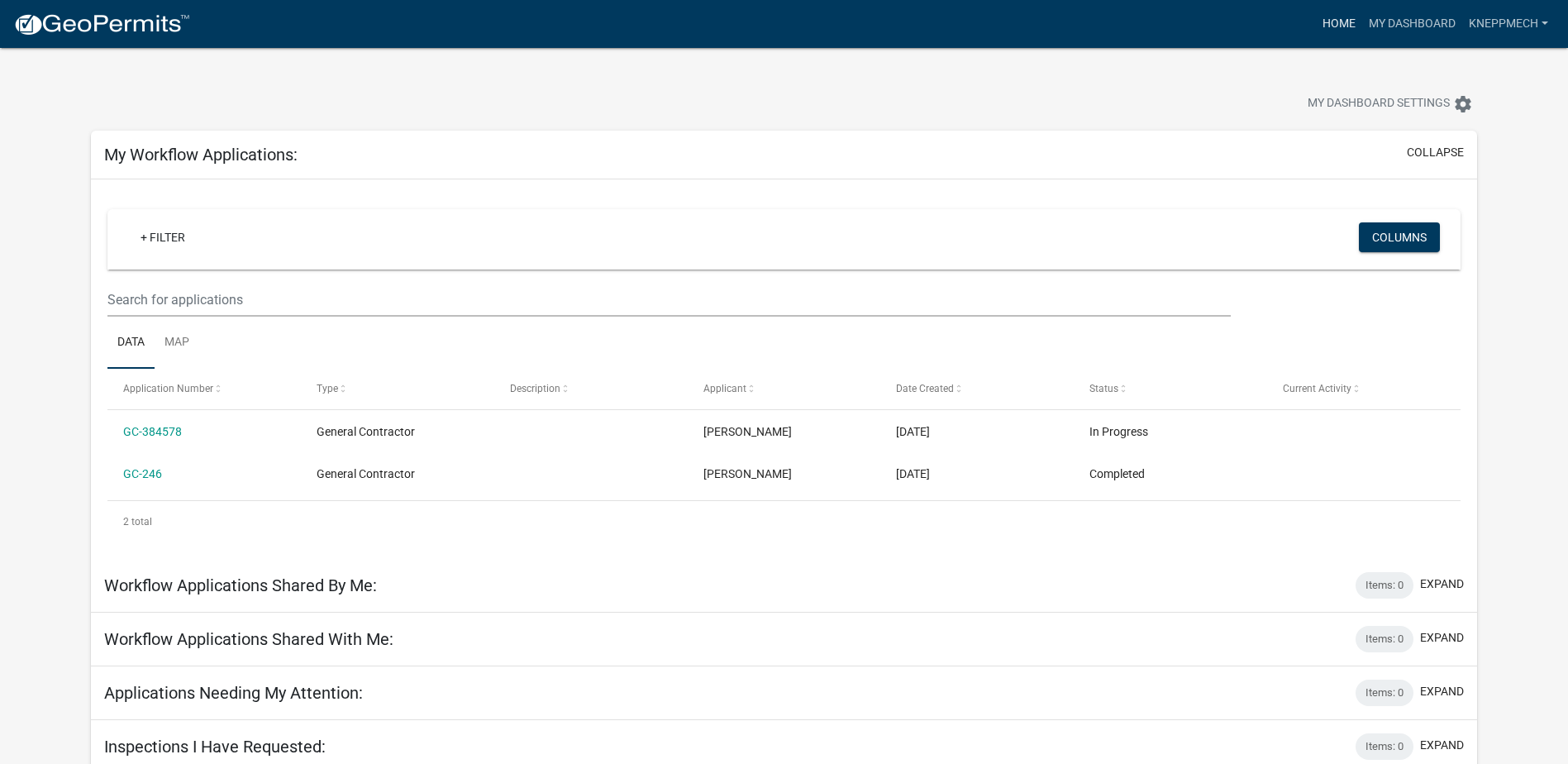
click at [1332, 22] on link "Home" at bounding box center [1339, 23] width 46 height 31
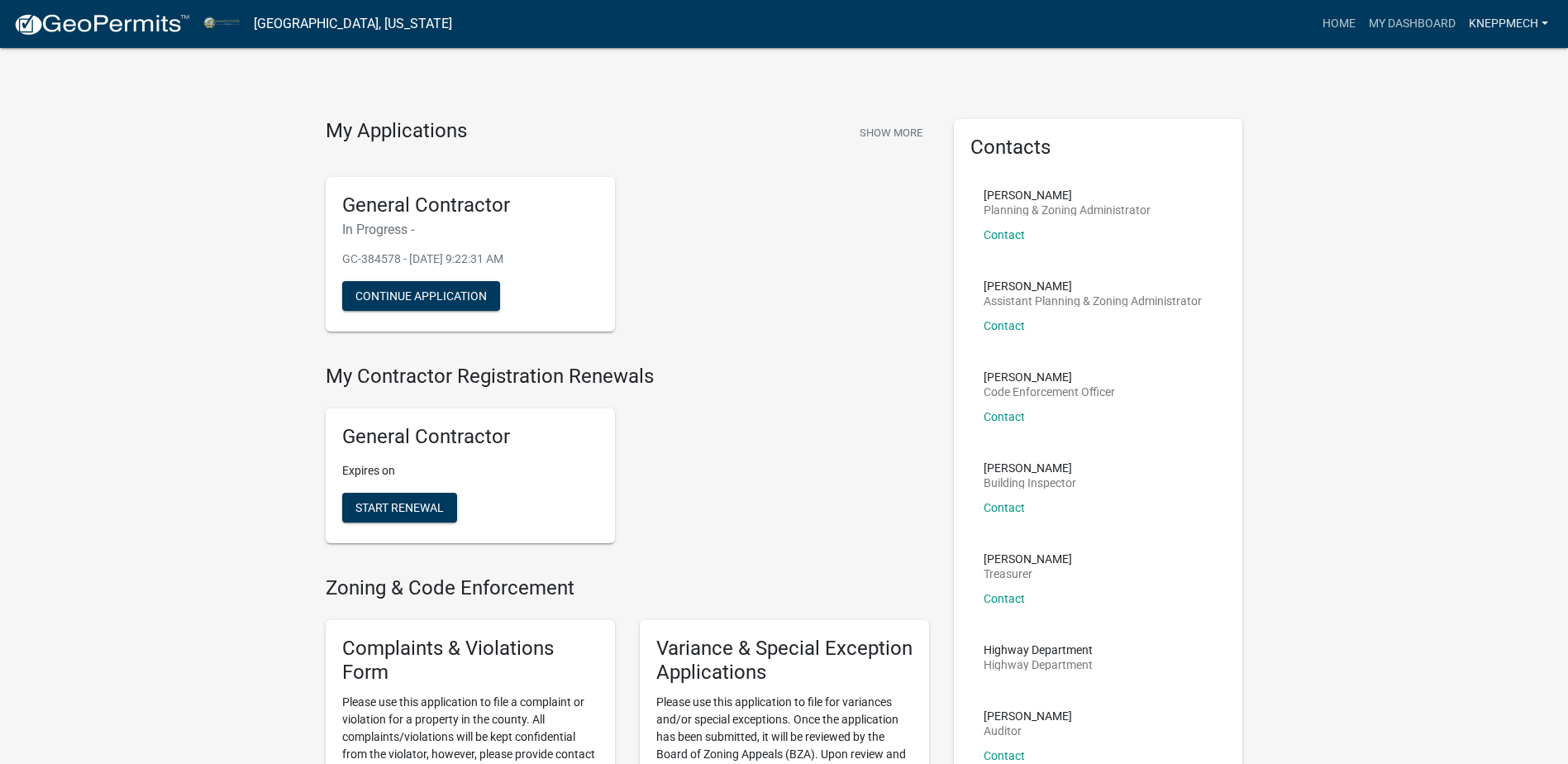
click at [1474, 22] on link "kneppmech" at bounding box center [1508, 23] width 92 height 31
click at [1438, 64] on link "Account" at bounding box center [1484, 68] width 141 height 40
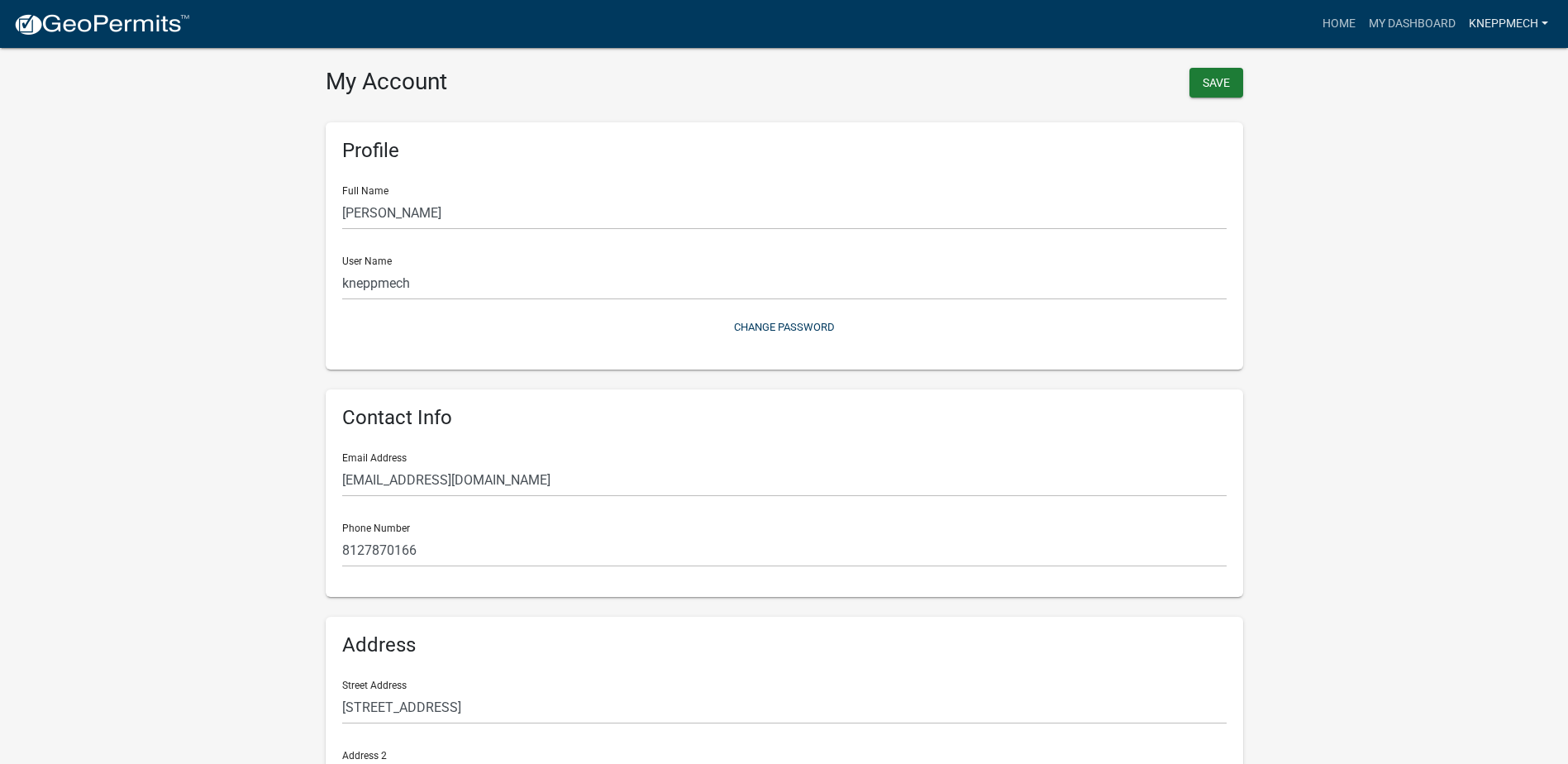
click at [1498, 27] on link "kneppmech" at bounding box center [1508, 23] width 92 height 31
click at [1504, 109] on link "Contractor Profile" at bounding box center [1484, 108] width 141 height 40
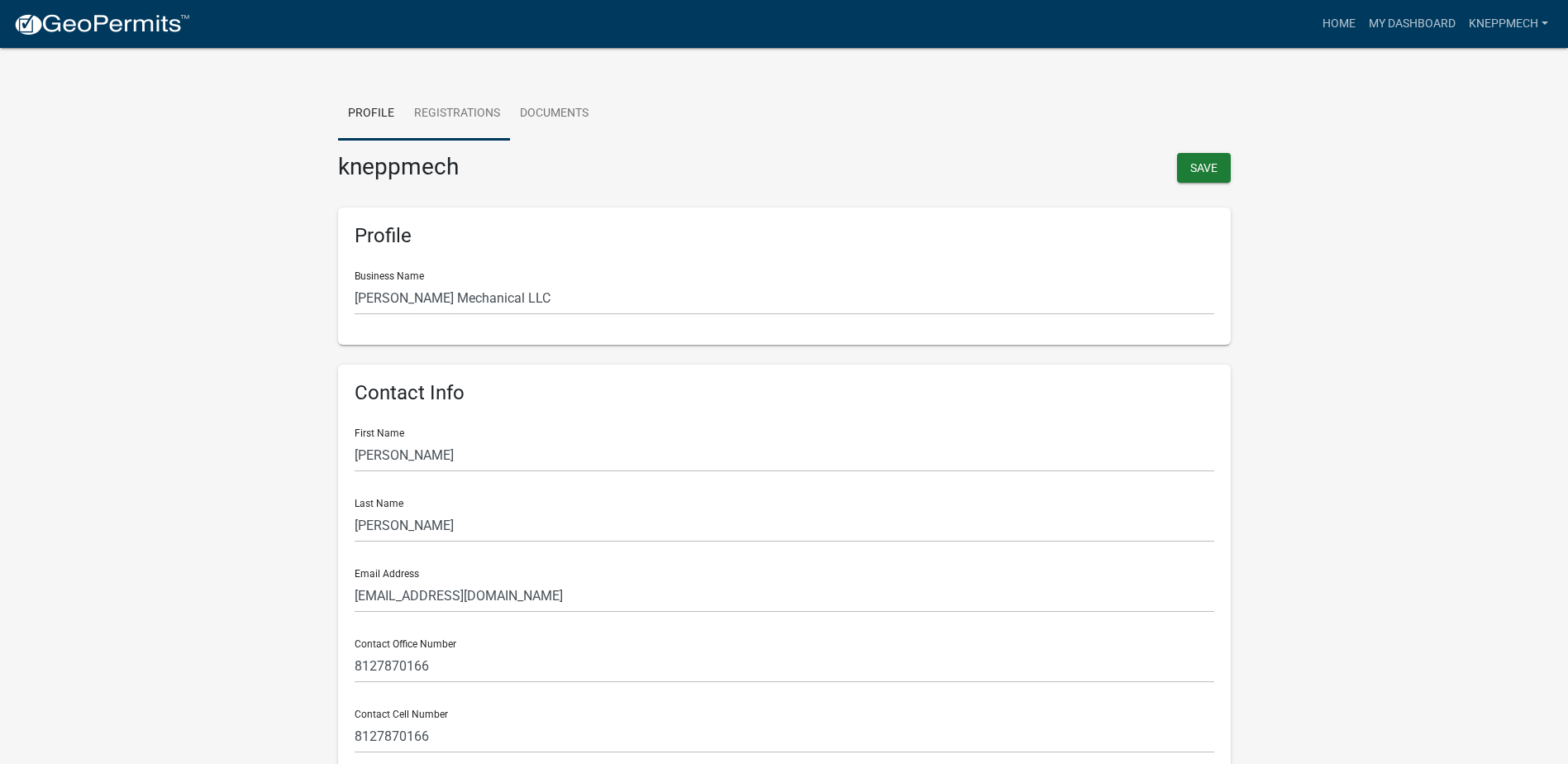
click at [447, 121] on link "Registrations" at bounding box center [457, 114] width 106 height 52
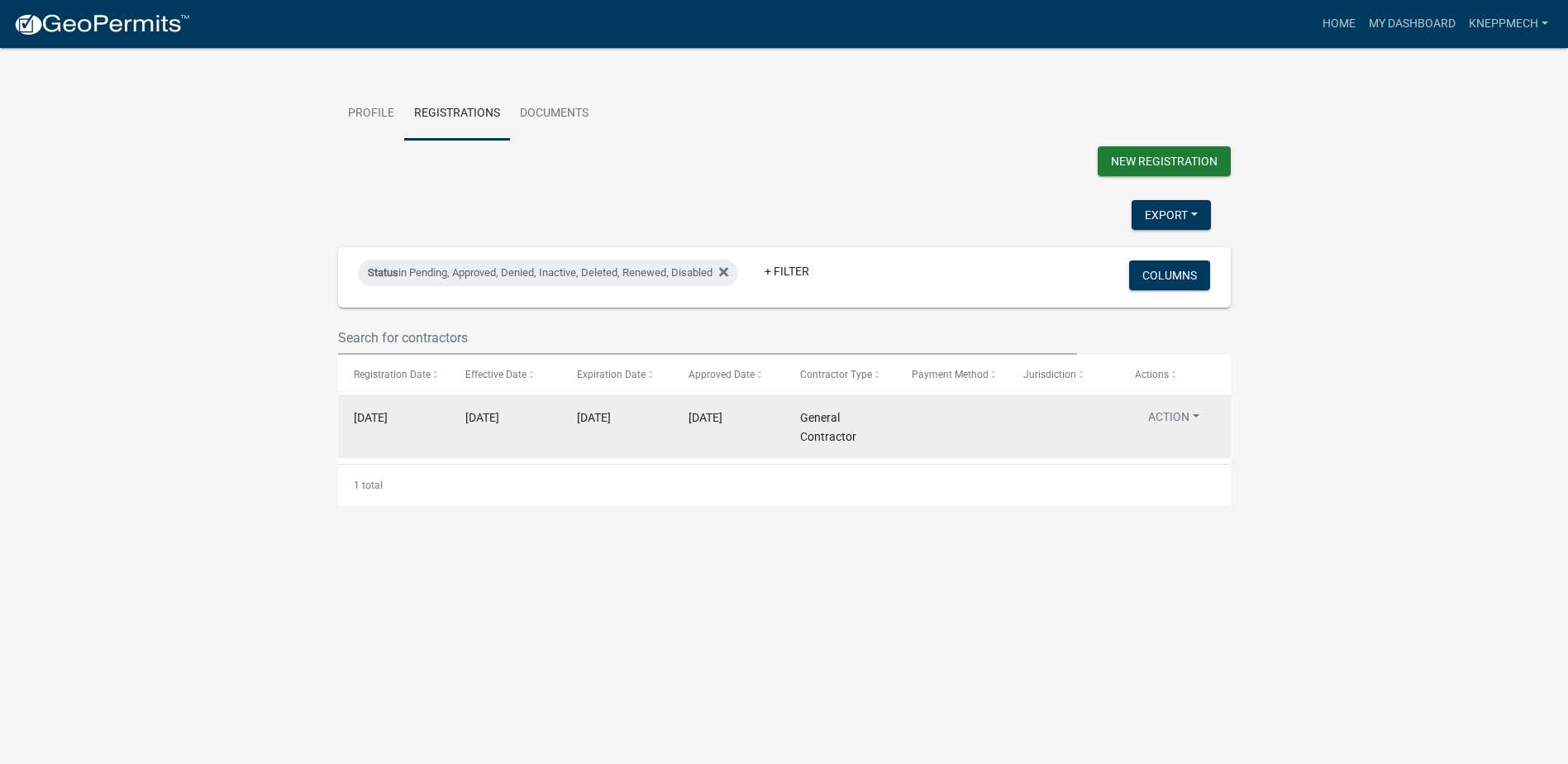
click at [1173, 424] on button "Action" at bounding box center [1173, 420] width 77 height 24
click at [1170, 429] on button "Action" at bounding box center [1173, 420] width 77 height 24
click at [1177, 422] on button "Action" at bounding box center [1173, 420] width 77 height 24
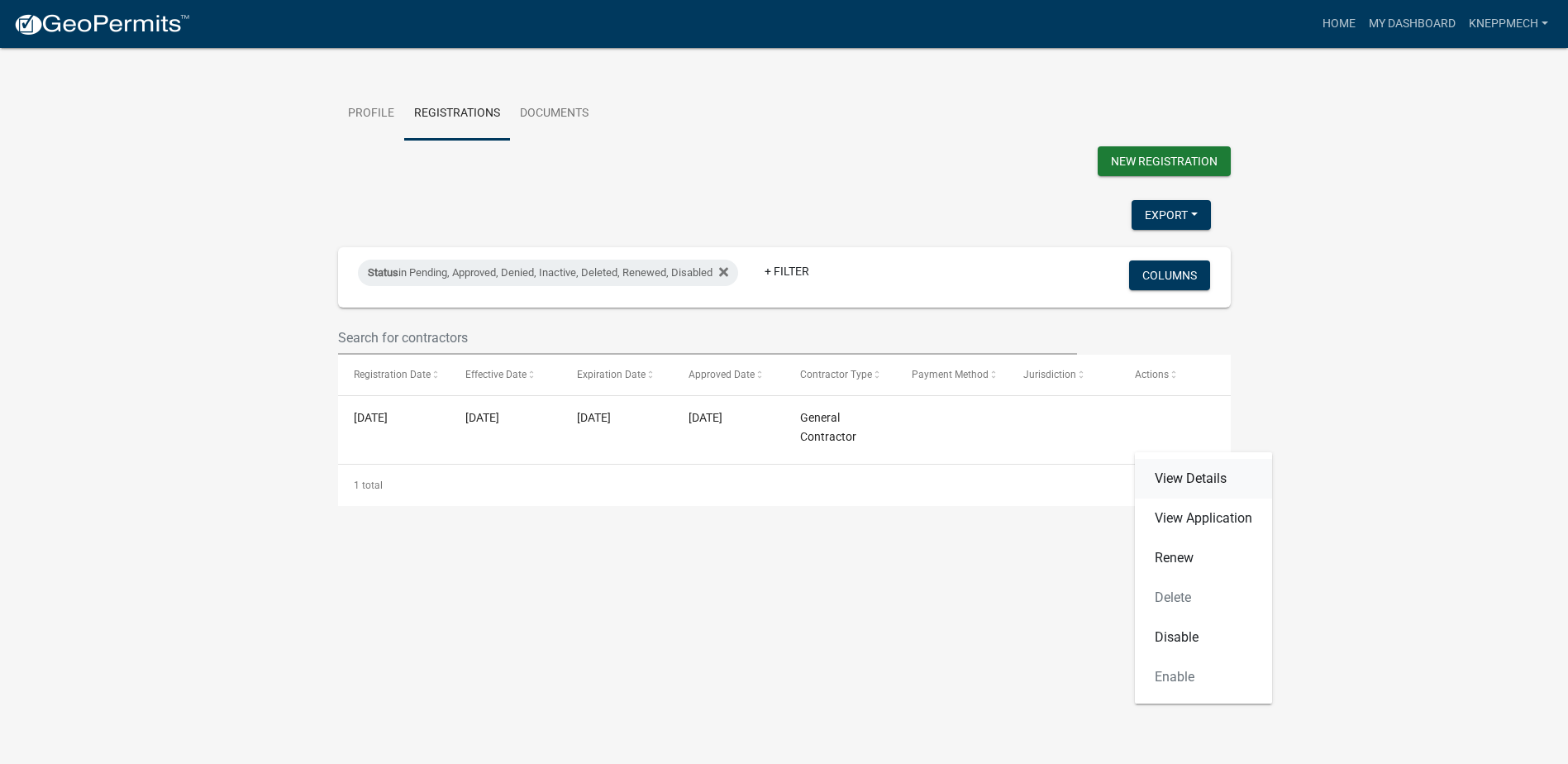
click at [1175, 480] on link "View Details" at bounding box center [1203, 479] width 137 height 40
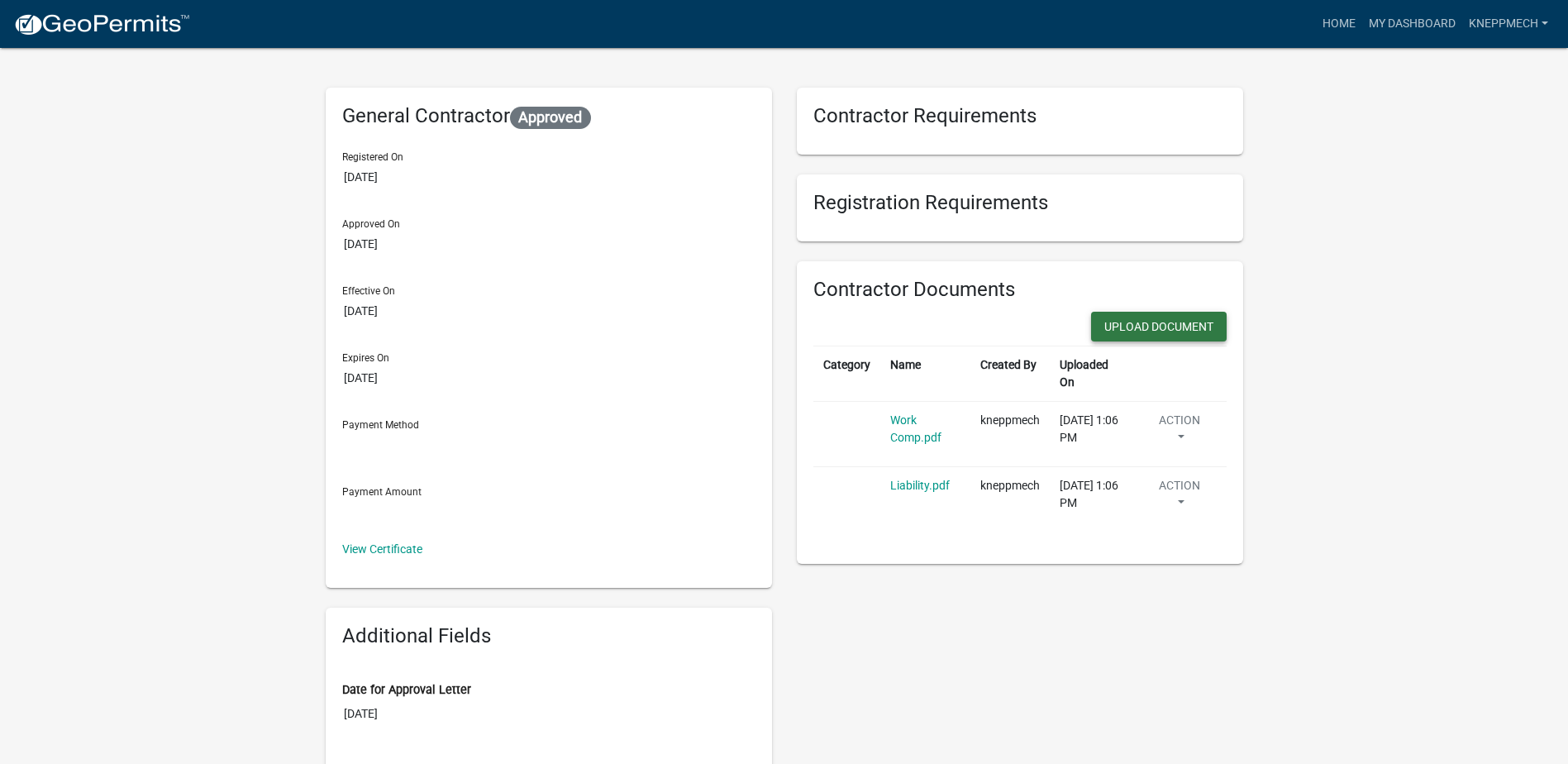
click at [1192, 334] on button "Upload Document" at bounding box center [1159, 326] width 135 height 29
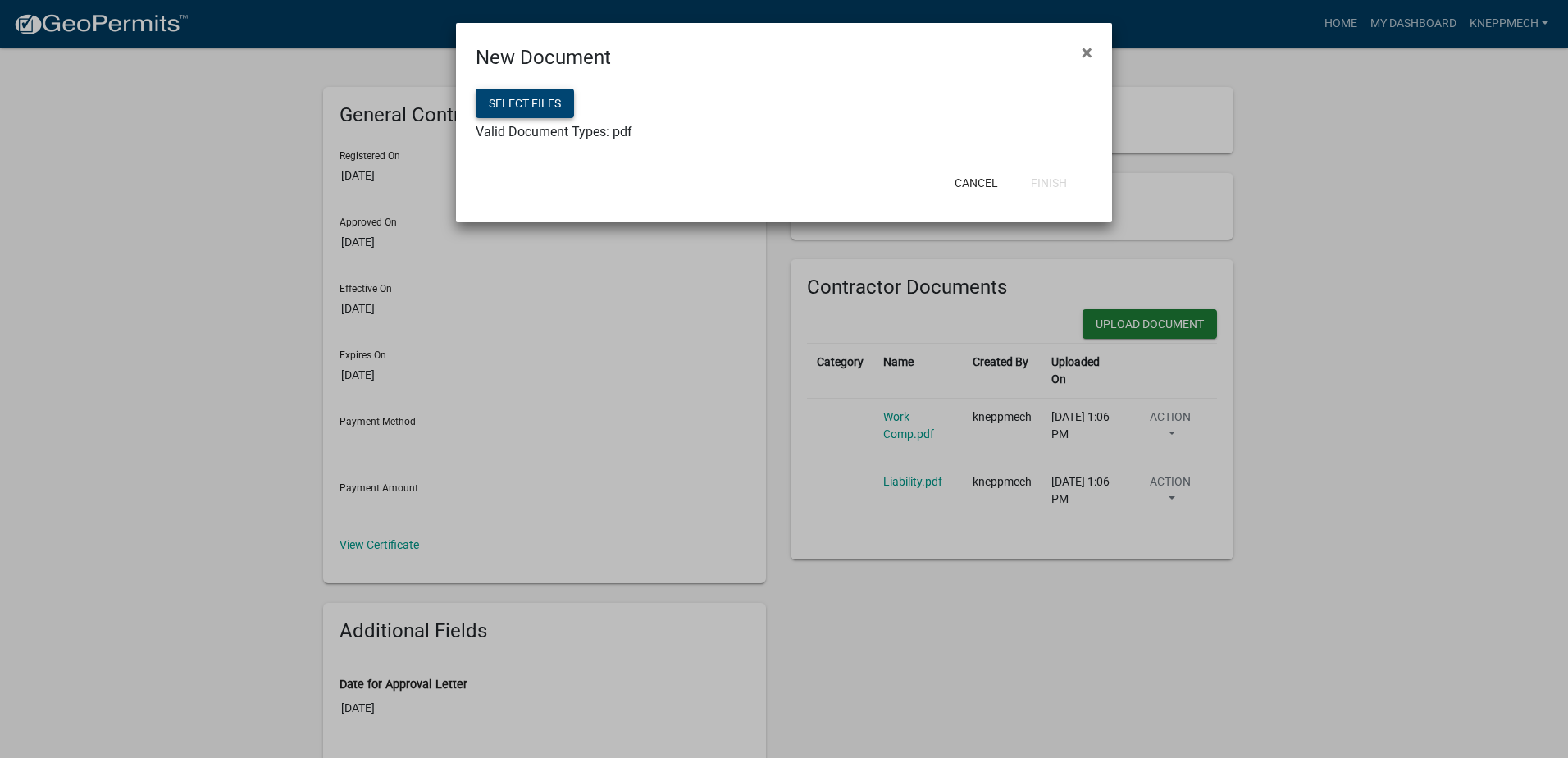
click at [544, 102] on button "Select files" at bounding box center [525, 102] width 99 height 29
click at [1086, 49] on span "×" at bounding box center [1087, 52] width 11 height 23
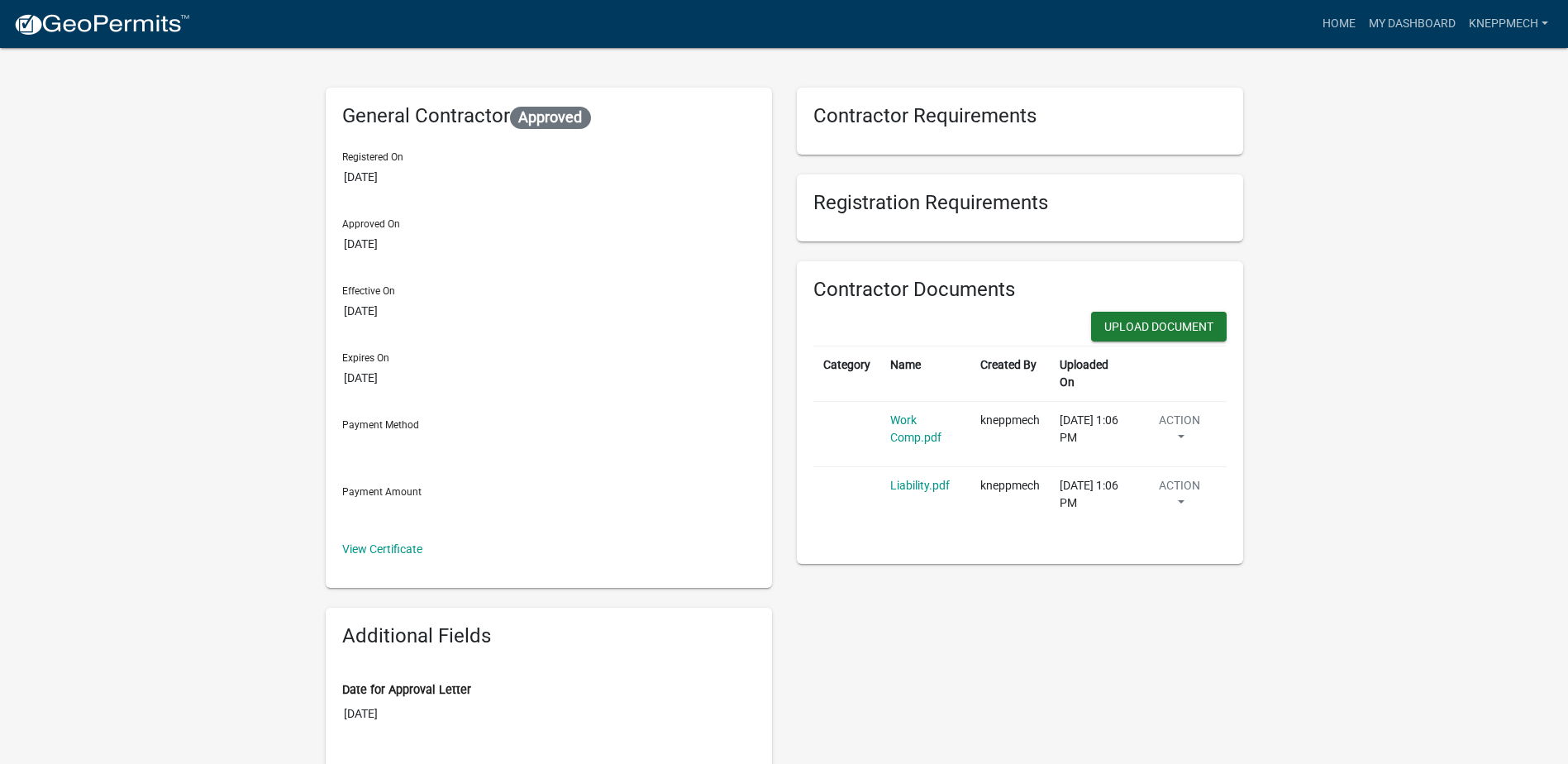
click at [983, 219] on div "Registration Requirements" at bounding box center [1020, 207] width 446 height 67
click at [1344, 14] on link "Home" at bounding box center [1339, 23] width 46 height 31
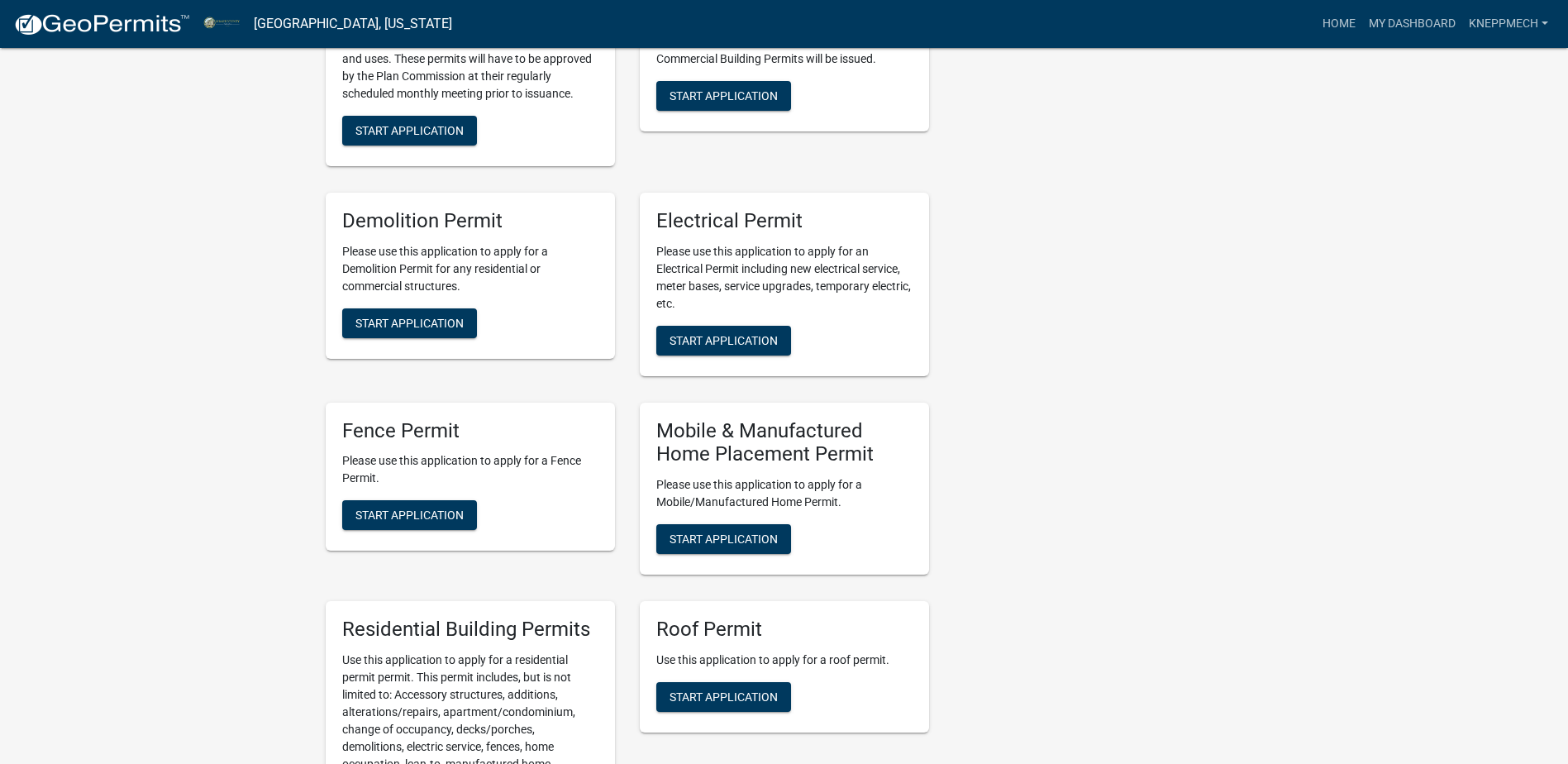
scroll to position [1323, 0]
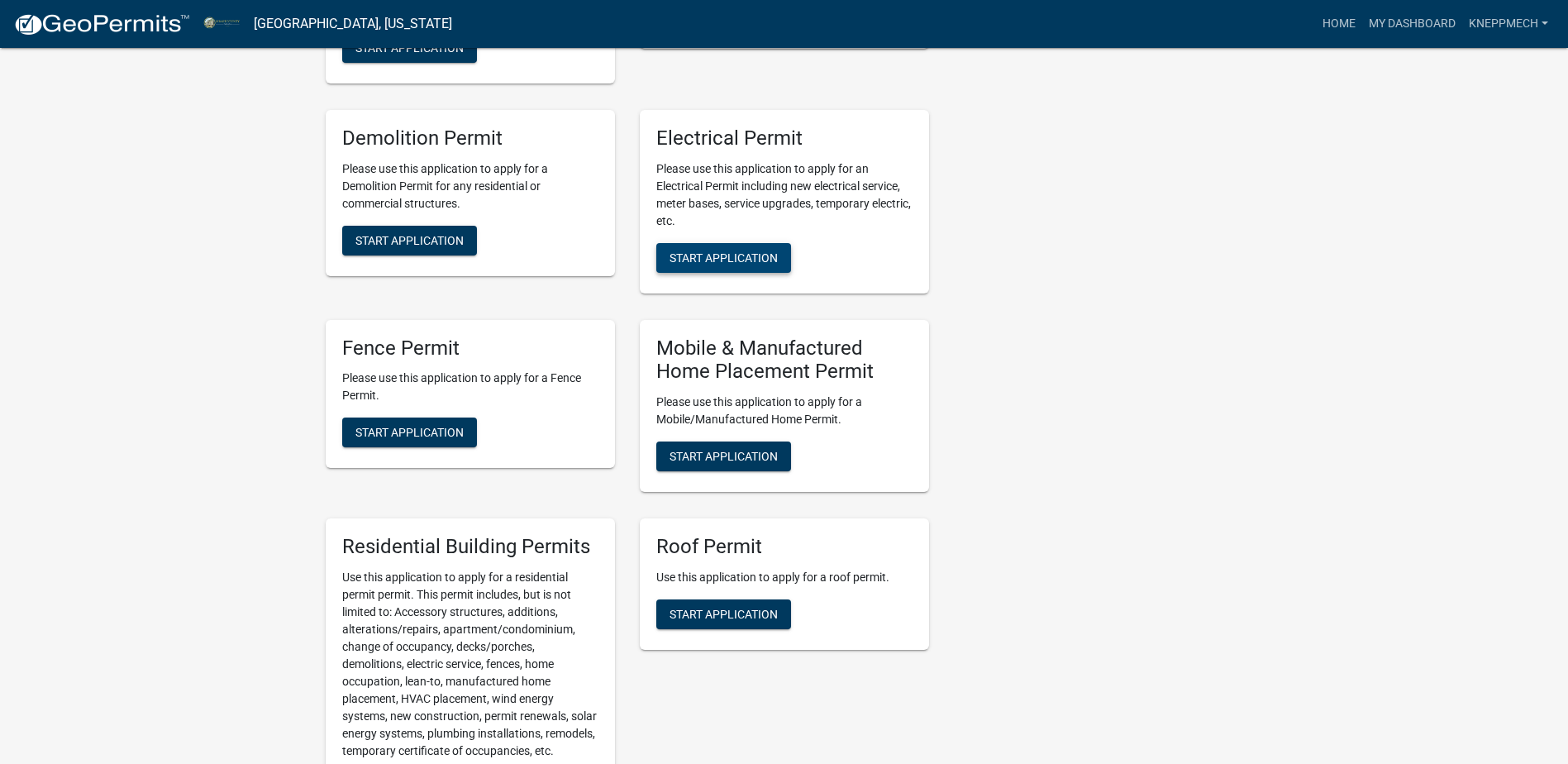
click at [734, 264] on span "Start Application" at bounding box center [724, 257] width 109 height 13
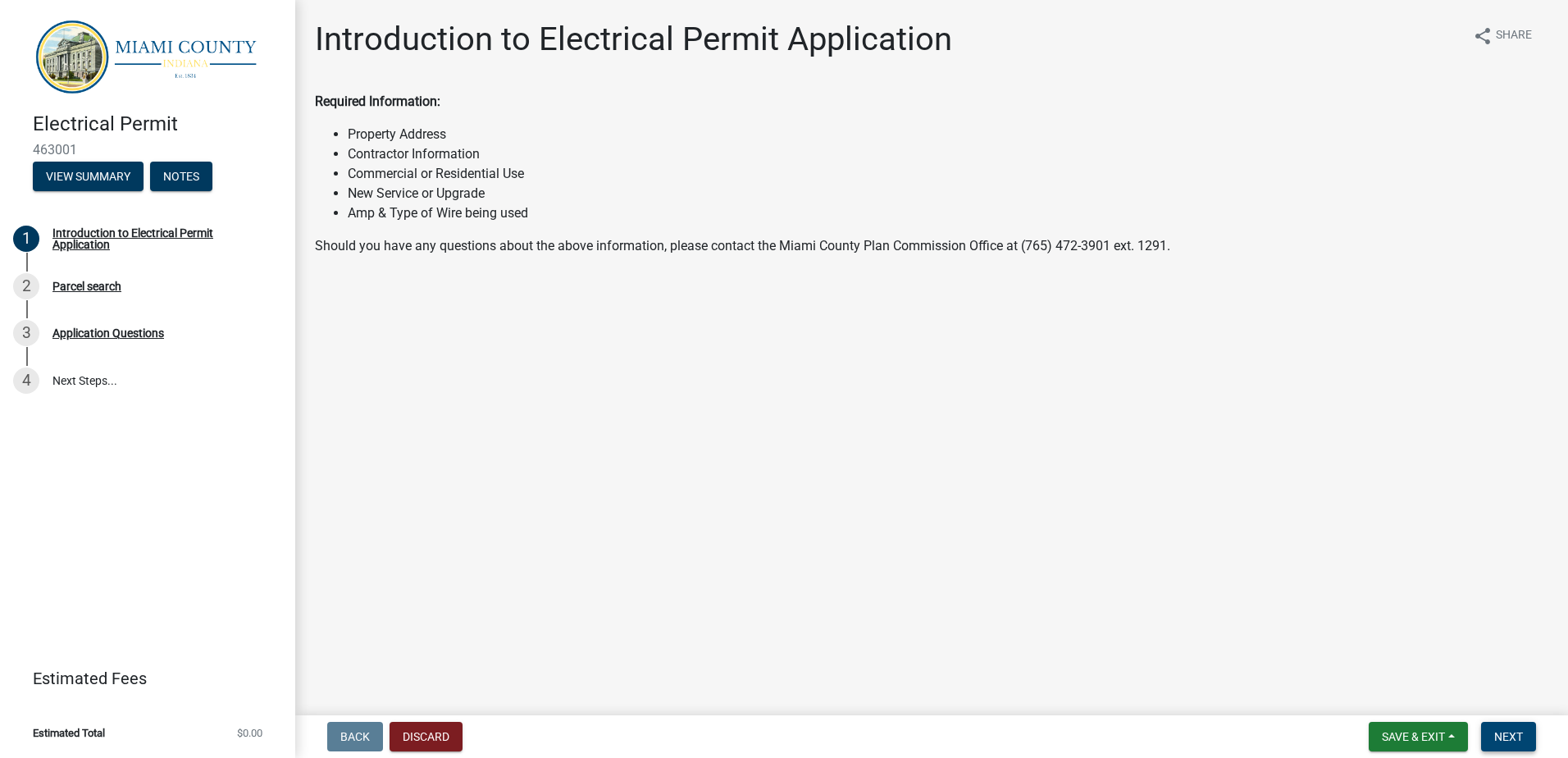
click at [1498, 730] on span "Next" at bounding box center [1509, 736] width 29 height 13
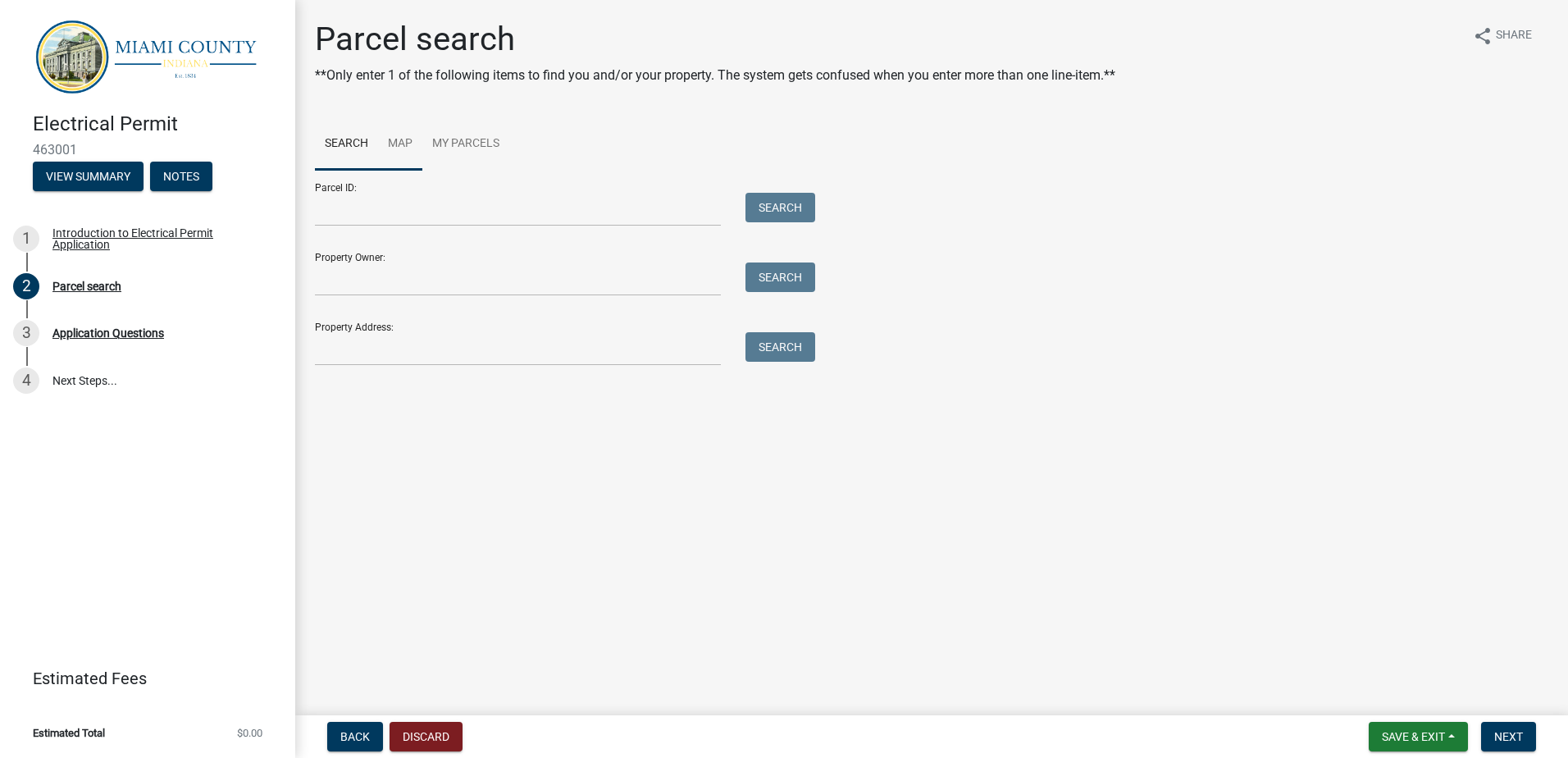
click at [398, 141] on link "Map" at bounding box center [401, 144] width 44 height 52
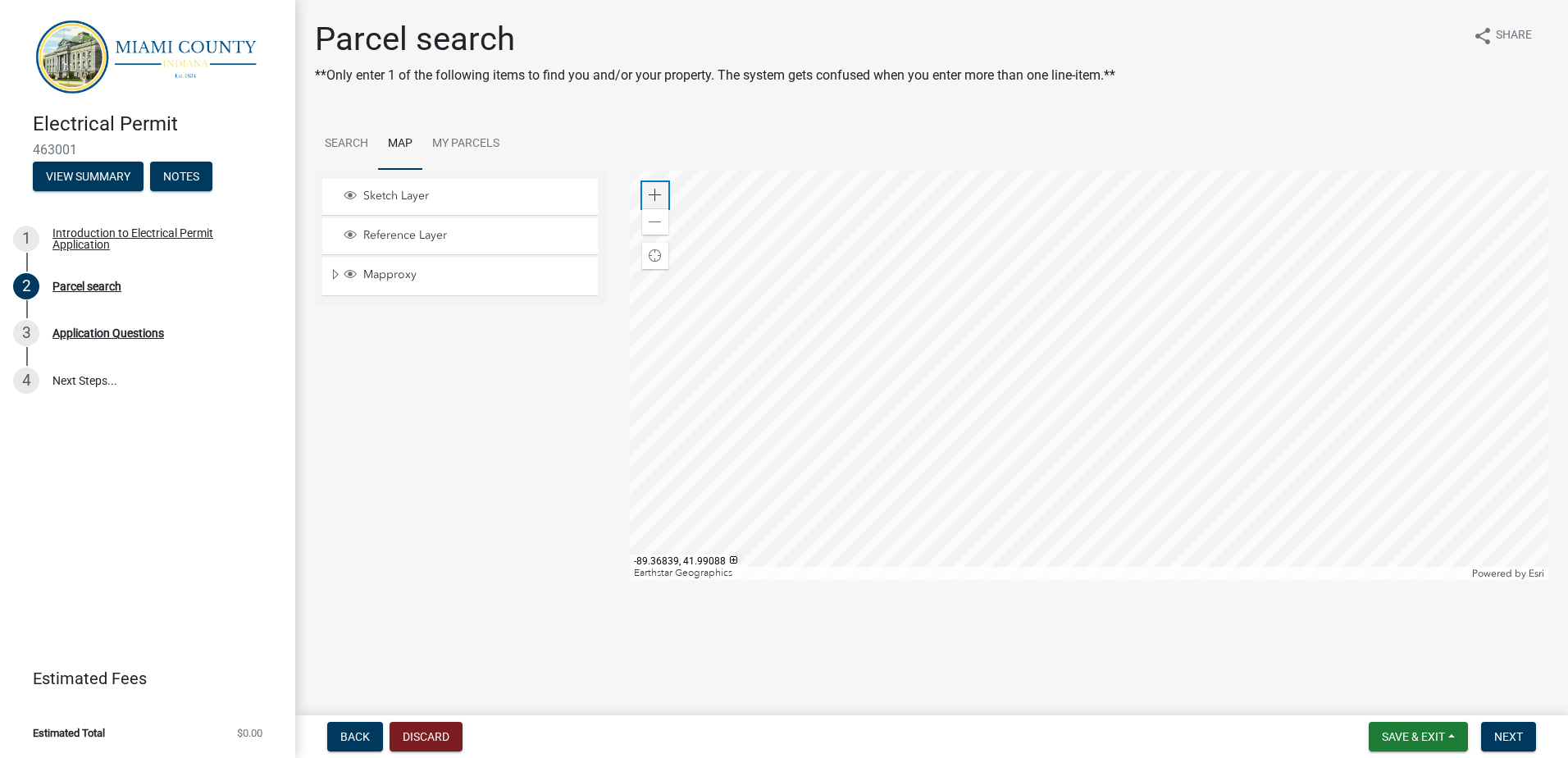
click at [655, 190] on span at bounding box center [655, 195] width 13 height 13
click at [656, 190] on span at bounding box center [655, 195] width 13 height 13
click at [1047, 290] on div at bounding box center [1090, 374] width 919 height 410
click at [987, 372] on div at bounding box center [1090, 374] width 919 height 410
click at [658, 192] on span at bounding box center [655, 195] width 13 height 13
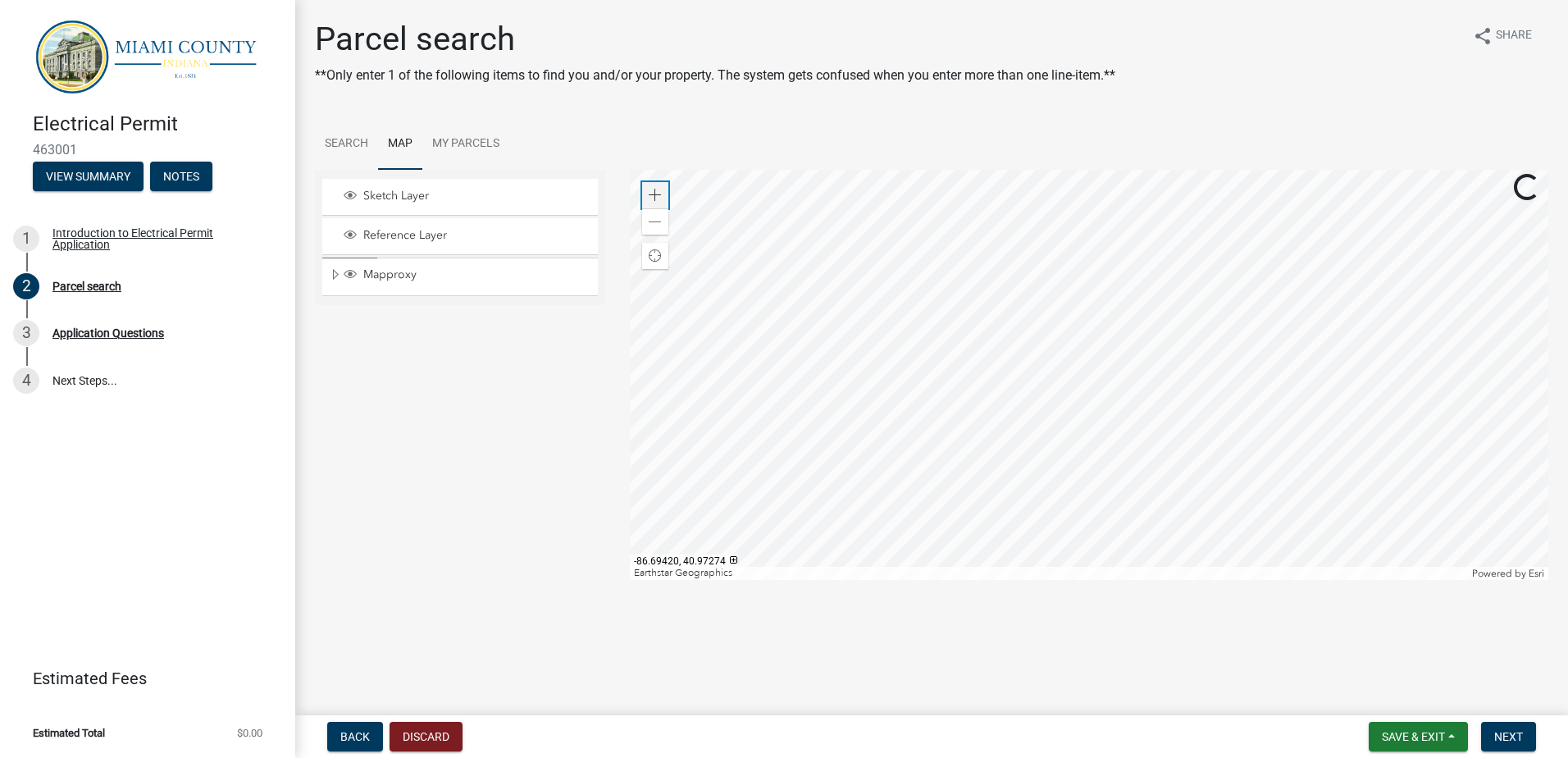
click at [656, 193] on span at bounding box center [655, 195] width 13 height 13
click at [1054, 290] on div at bounding box center [1090, 374] width 919 height 410
click at [661, 193] on span at bounding box center [655, 195] width 13 height 13
click at [1364, 371] on div at bounding box center [1090, 374] width 919 height 410
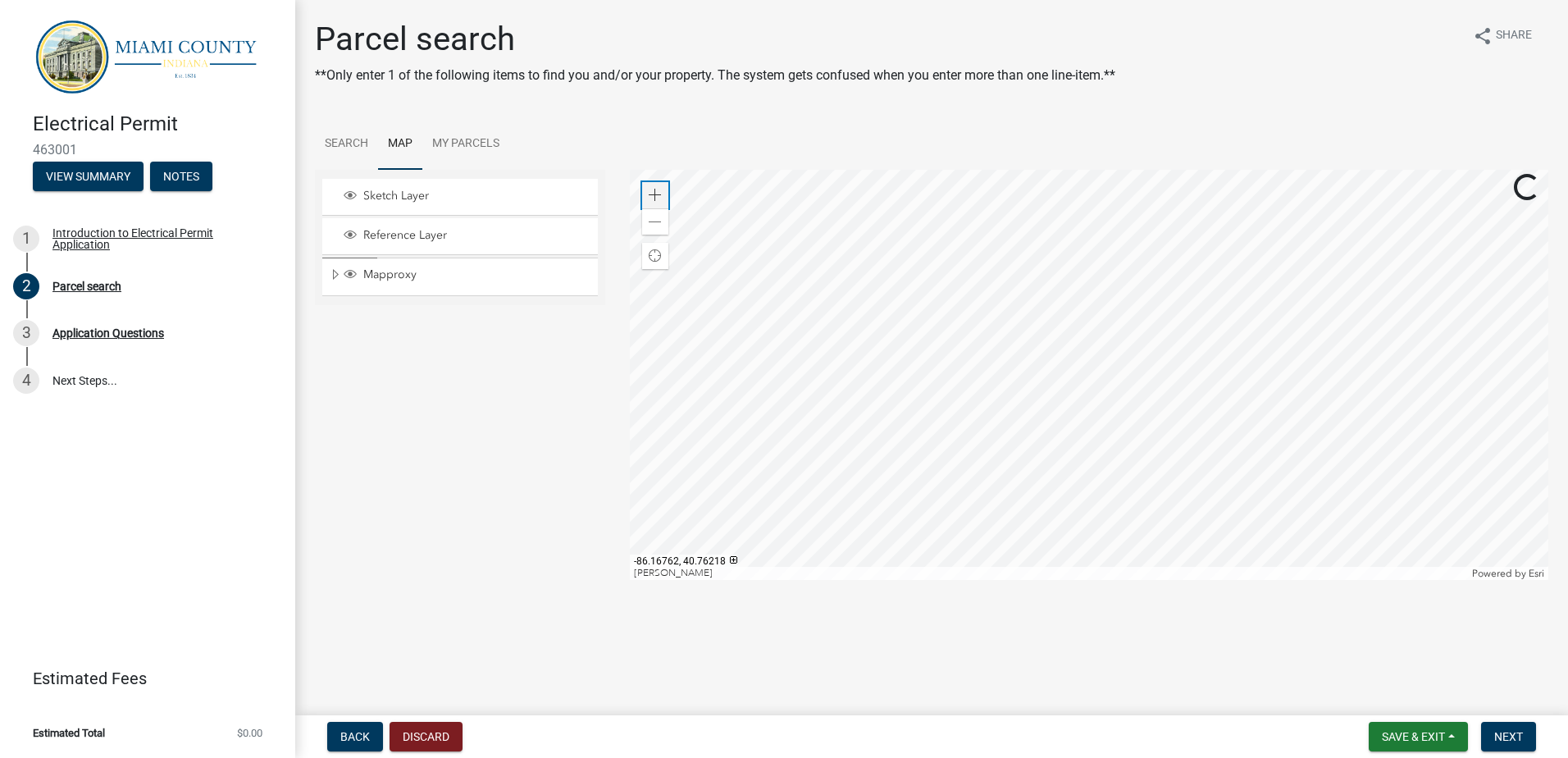
click at [659, 194] on span at bounding box center [655, 195] width 13 height 13
click at [1023, 250] on div at bounding box center [1090, 374] width 919 height 410
click at [1090, 580] on div at bounding box center [1090, 374] width 919 height 410
click at [1062, 580] on div at bounding box center [1090, 374] width 919 height 410
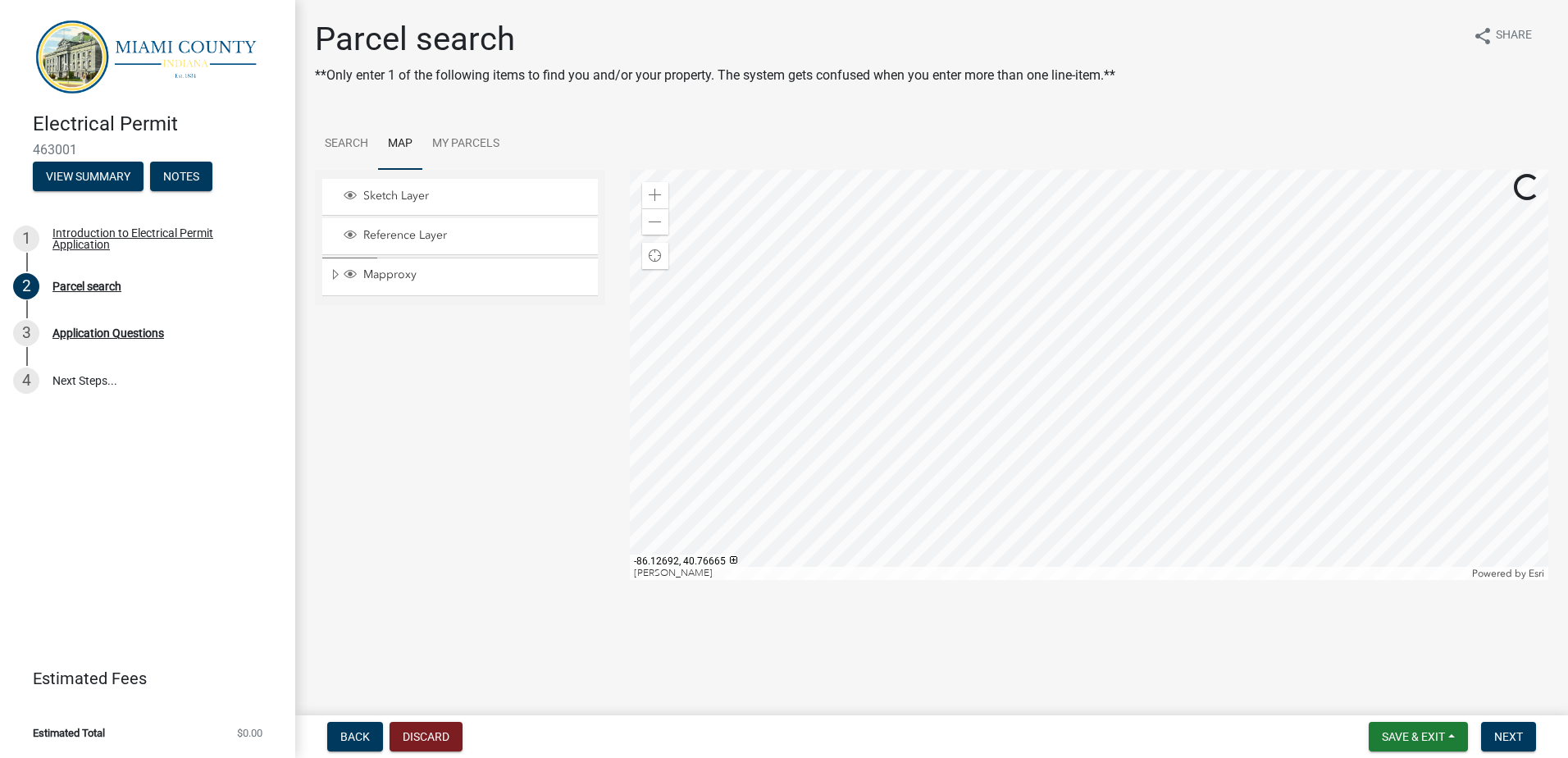
click at [1128, 580] on div at bounding box center [1090, 374] width 919 height 410
click at [1077, 484] on div at bounding box center [1090, 374] width 919 height 410
click at [655, 194] on span at bounding box center [655, 195] width 13 height 13
click at [950, 274] on div at bounding box center [1090, 374] width 919 height 410
click at [650, 192] on span at bounding box center [655, 195] width 13 height 13
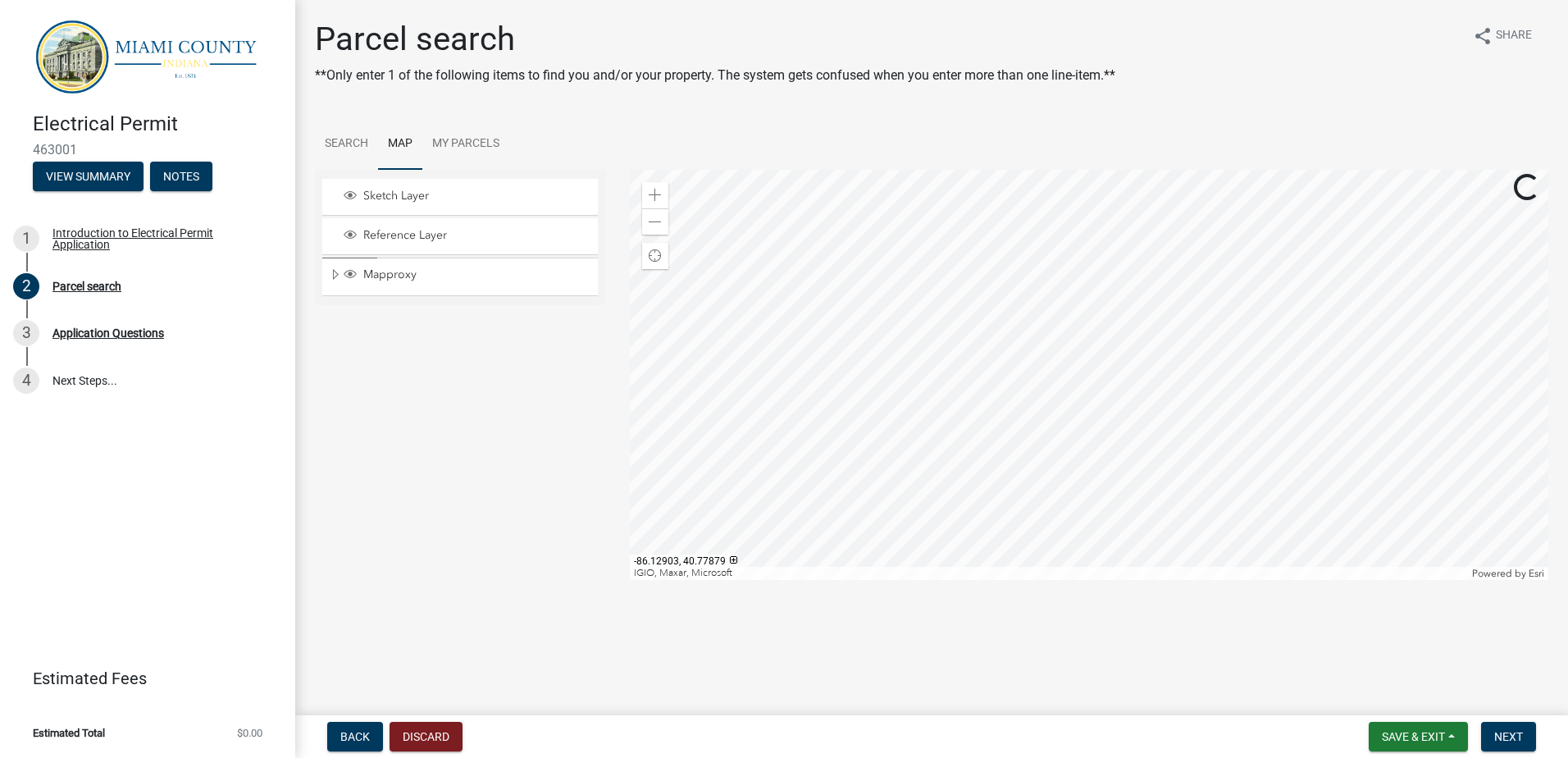
click at [981, 316] on div at bounding box center [1090, 374] width 919 height 410
click at [653, 194] on span at bounding box center [655, 195] width 13 height 13
click at [979, 307] on div at bounding box center [1090, 374] width 919 height 410
click at [871, 386] on div at bounding box center [1090, 374] width 919 height 410
click at [1034, 322] on div at bounding box center [1090, 374] width 919 height 410
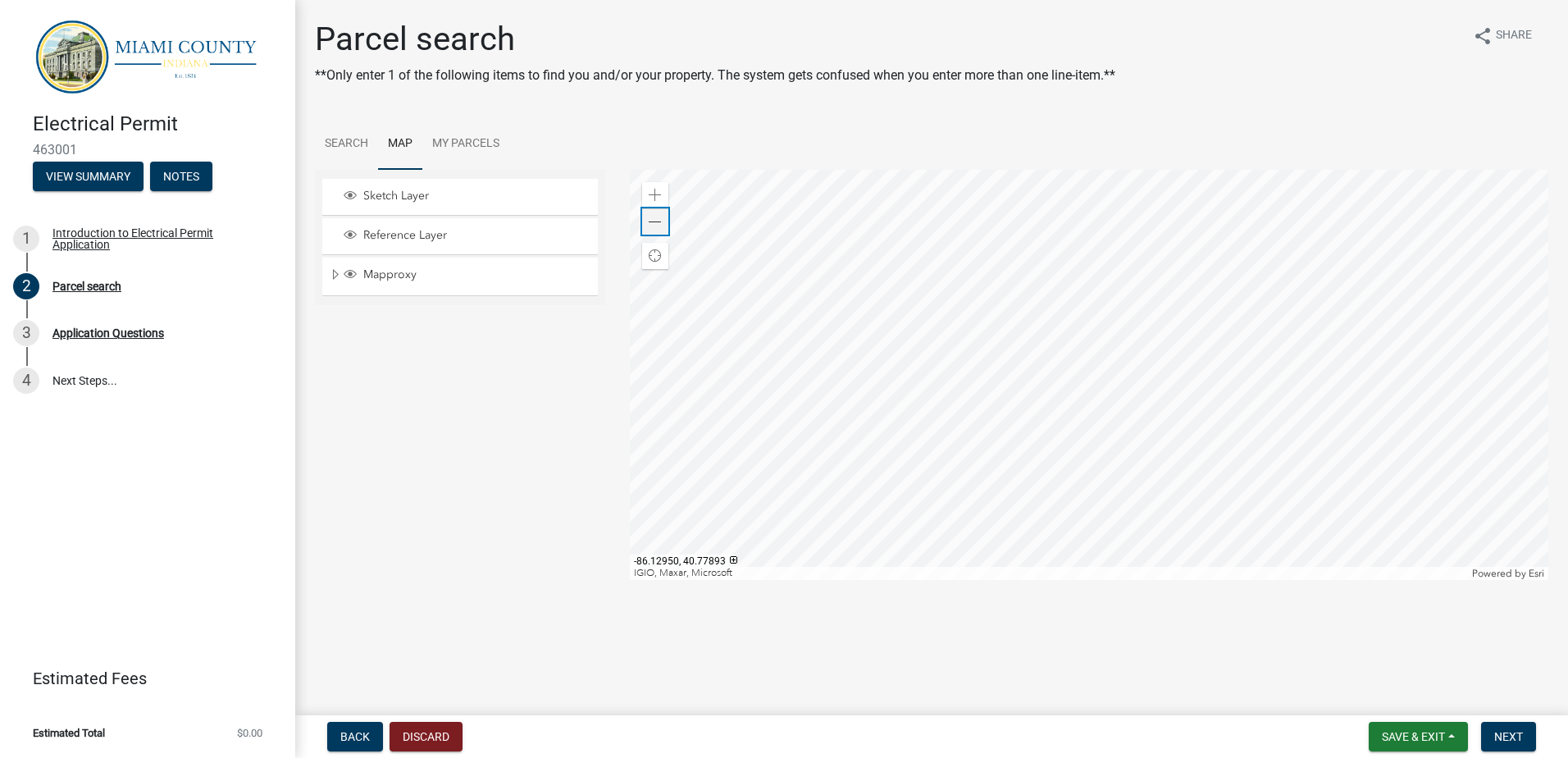
click at [651, 215] on span at bounding box center [655, 221] width 13 height 13
click at [905, 545] on div at bounding box center [1090, 374] width 919 height 410
click at [1011, 563] on div at bounding box center [1090, 374] width 919 height 410
click at [1093, 580] on div at bounding box center [1090, 374] width 919 height 410
click at [652, 222] on span at bounding box center [655, 221] width 13 height 13
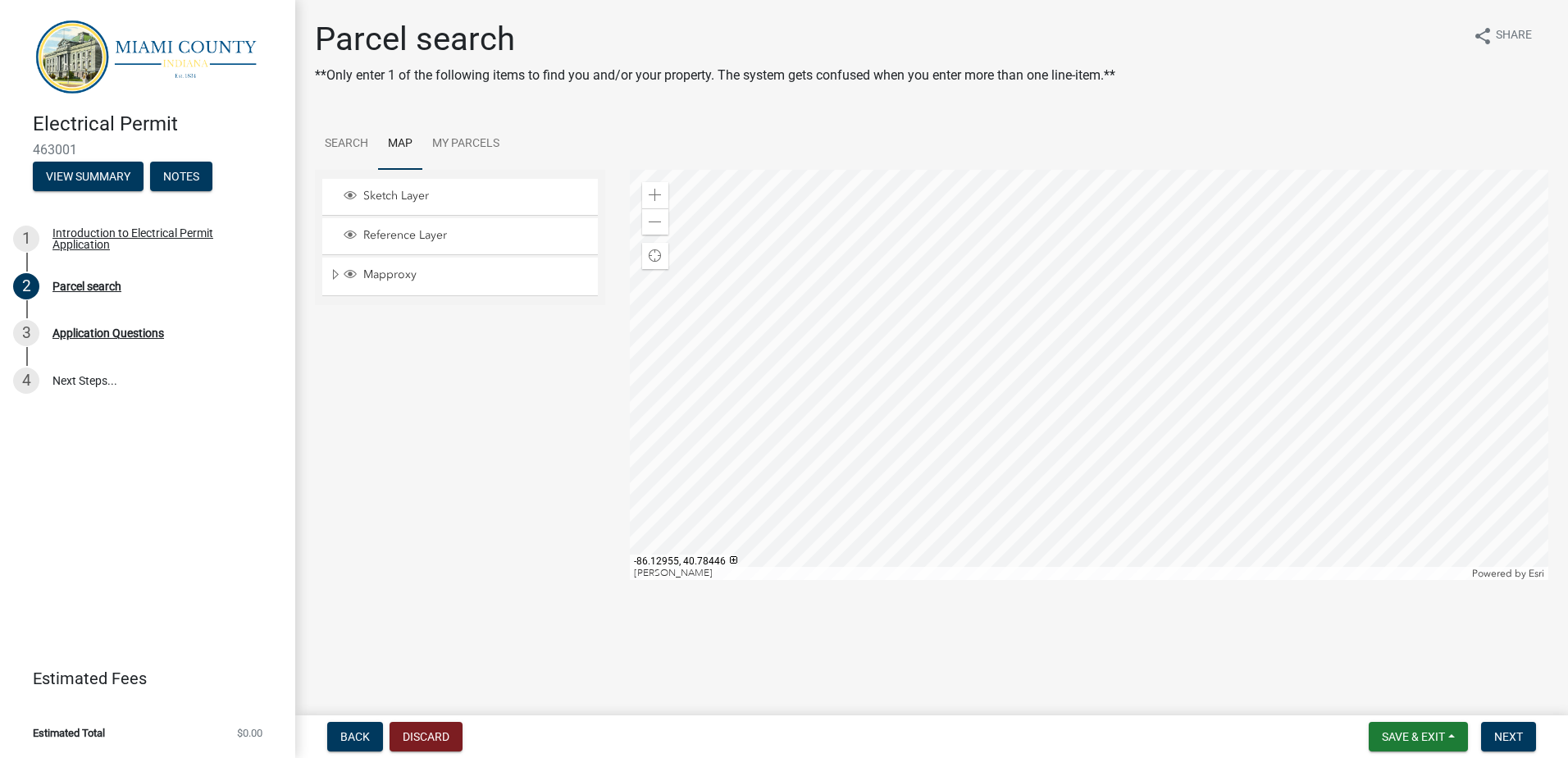
click at [1067, 580] on div at bounding box center [1090, 374] width 919 height 410
click at [1024, 580] on div at bounding box center [1090, 374] width 919 height 410
click at [1052, 580] on div at bounding box center [1090, 374] width 919 height 410
click at [1026, 580] on div at bounding box center [1090, 374] width 919 height 410
click at [993, 524] on div at bounding box center [1090, 374] width 919 height 410
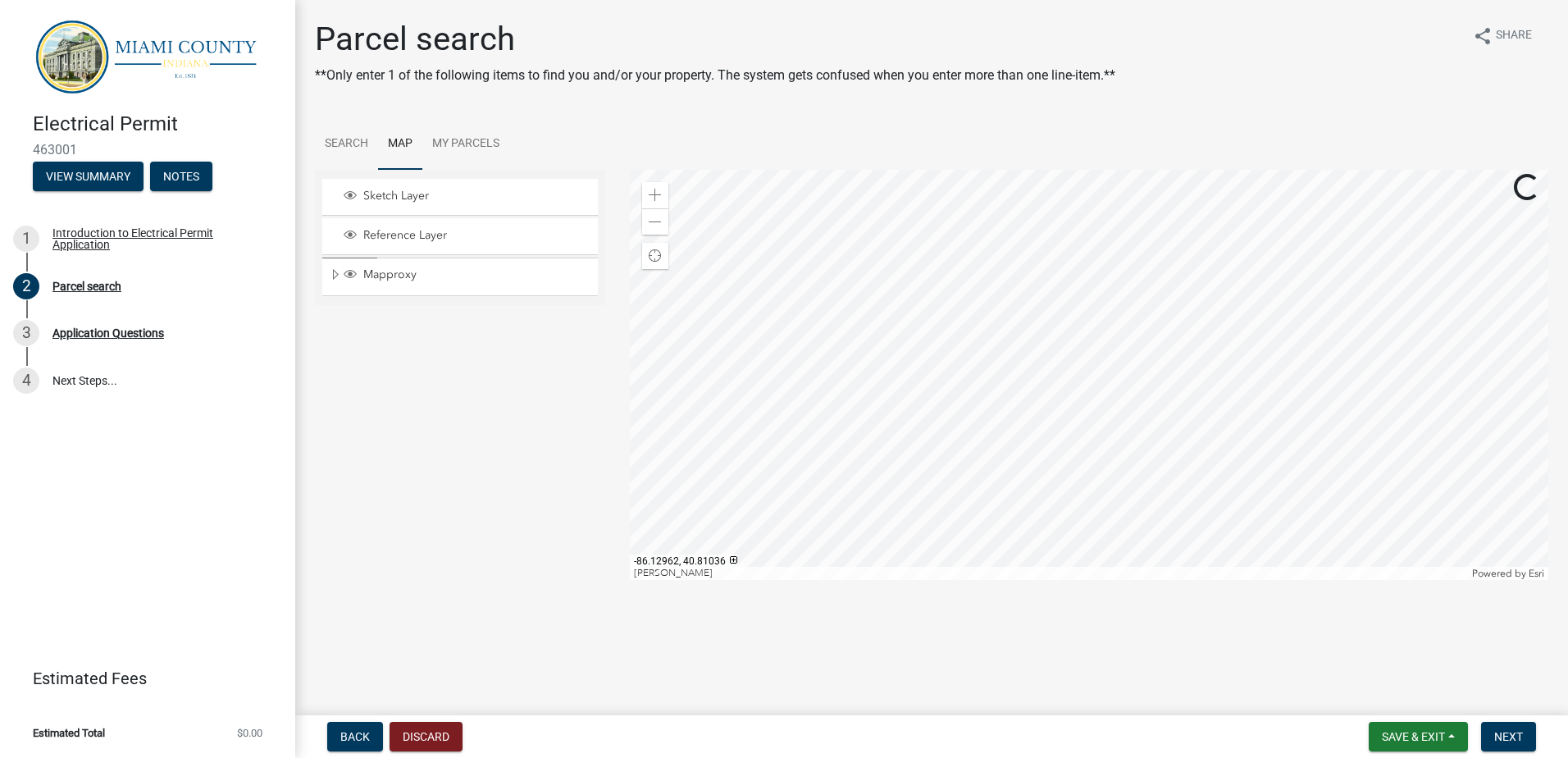
click at [997, 496] on div at bounding box center [1090, 374] width 919 height 410
click at [949, 541] on div at bounding box center [1090, 374] width 919 height 410
click at [966, 580] on div at bounding box center [1090, 374] width 919 height 410
click at [913, 536] on div at bounding box center [1090, 374] width 919 height 410
click at [894, 580] on div at bounding box center [1090, 374] width 919 height 410
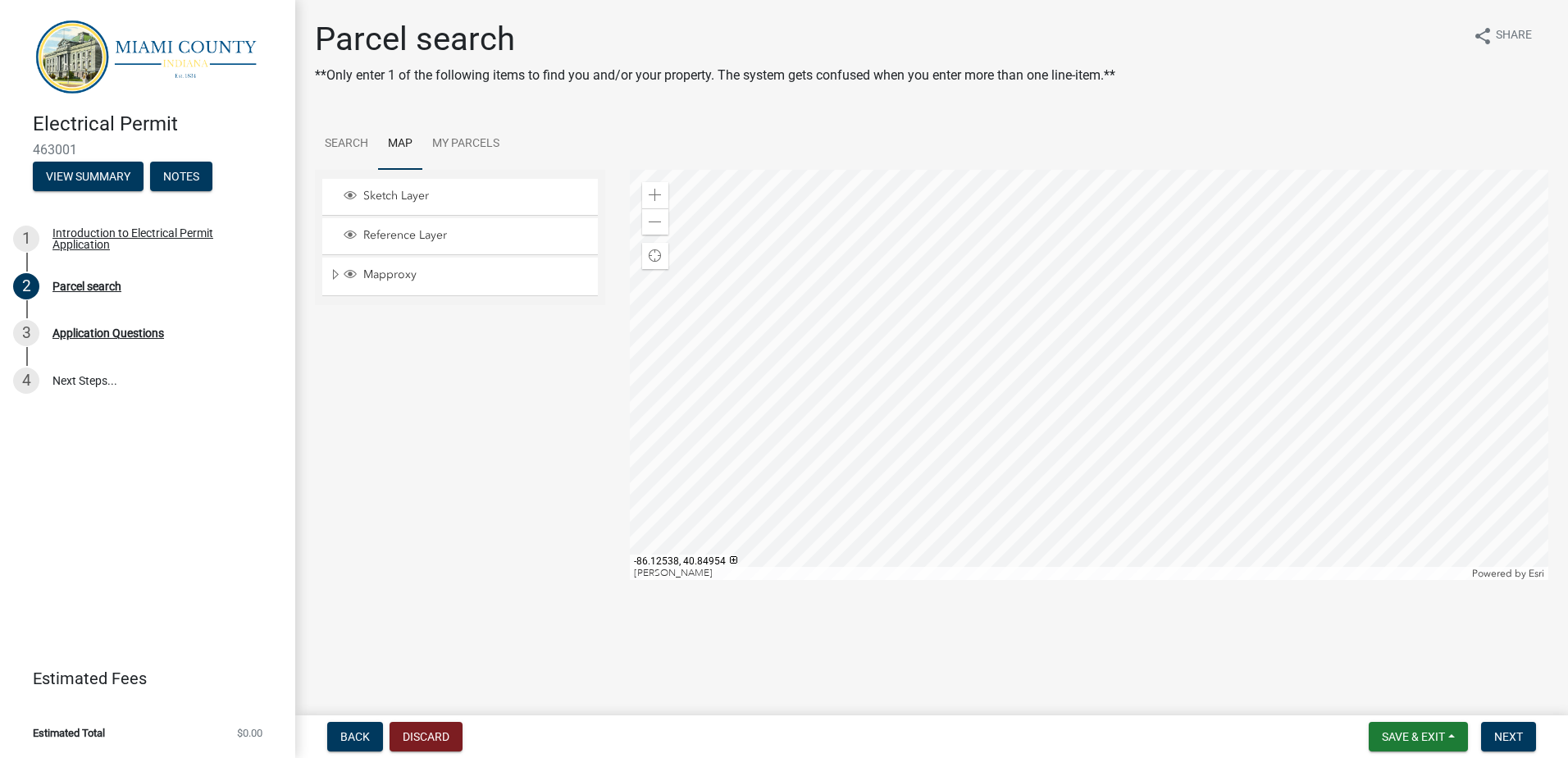
click at [1170, 580] on div at bounding box center [1090, 374] width 919 height 410
click at [1110, 580] on div at bounding box center [1090, 374] width 919 height 410
click at [1066, 580] on div at bounding box center [1090, 374] width 919 height 410
click at [967, 545] on div at bounding box center [1090, 374] width 919 height 410
click at [1014, 545] on div at bounding box center [1090, 374] width 919 height 410
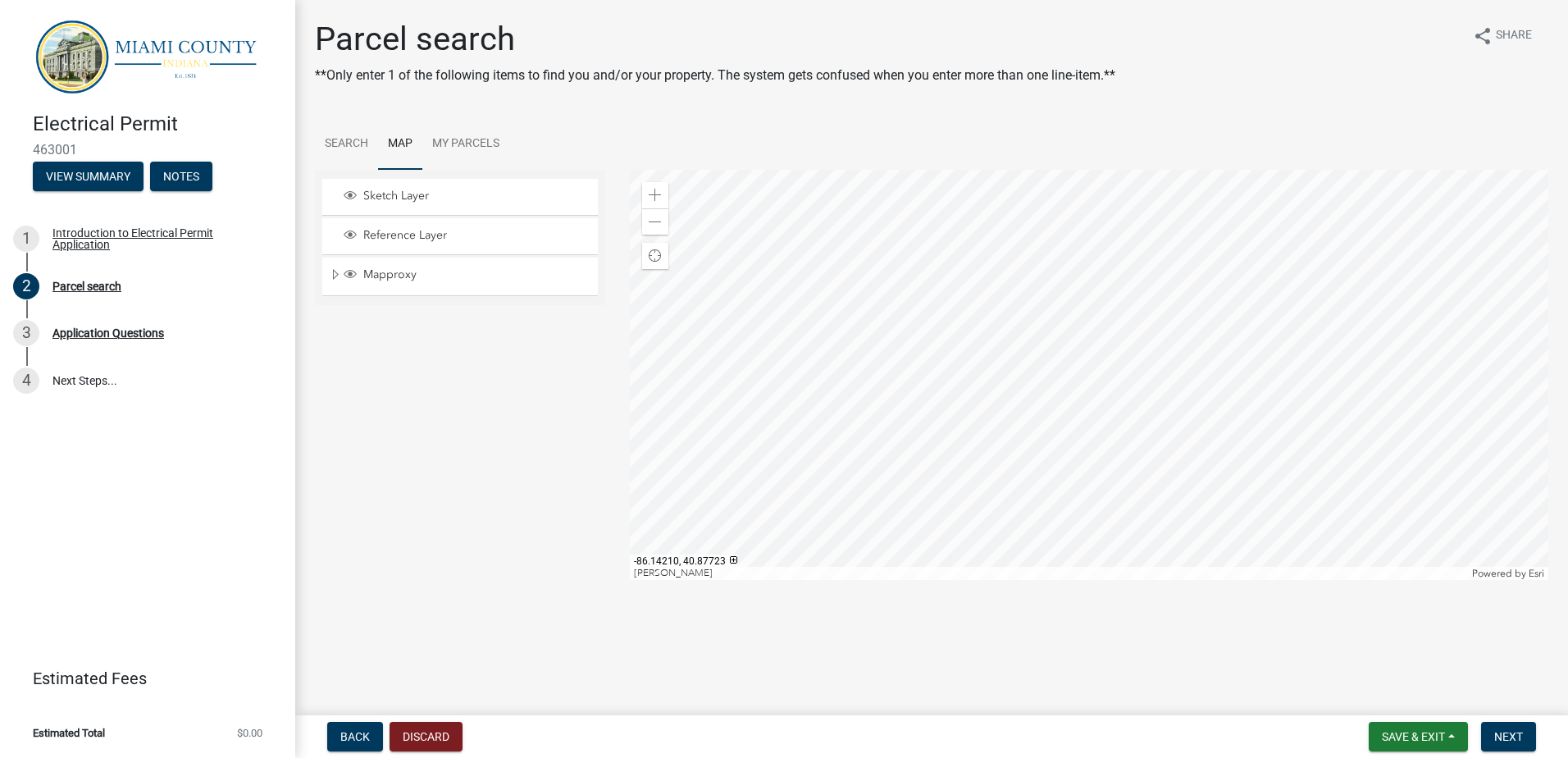
click at [1001, 511] on div at bounding box center [1090, 374] width 919 height 410
click at [1023, 519] on div at bounding box center [1090, 374] width 919 height 410
click at [949, 472] on div at bounding box center [1090, 374] width 919 height 410
click at [891, 380] on div at bounding box center [1090, 374] width 919 height 410
click at [878, 492] on div at bounding box center [1090, 374] width 919 height 410
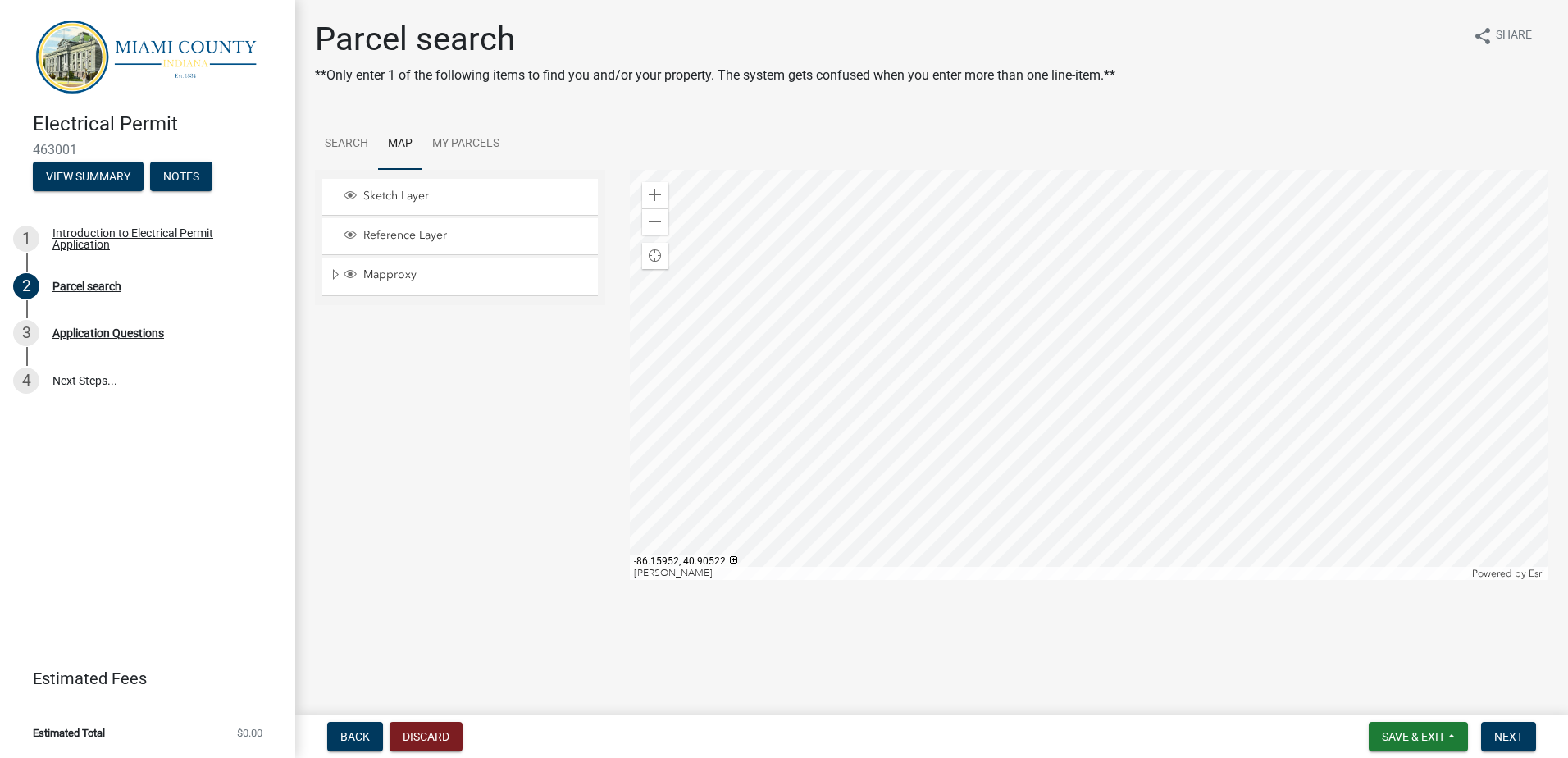
click at [1145, 527] on div at bounding box center [1090, 374] width 919 height 410
click at [975, 470] on div at bounding box center [1090, 374] width 919 height 410
click at [987, 525] on div at bounding box center [1090, 374] width 919 height 410
click at [996, 567] on div at bounding box center [1090, 374] width 919 height 410
click at [1086, 580] on div at bounding box center [1090, 374] width 919 height 410
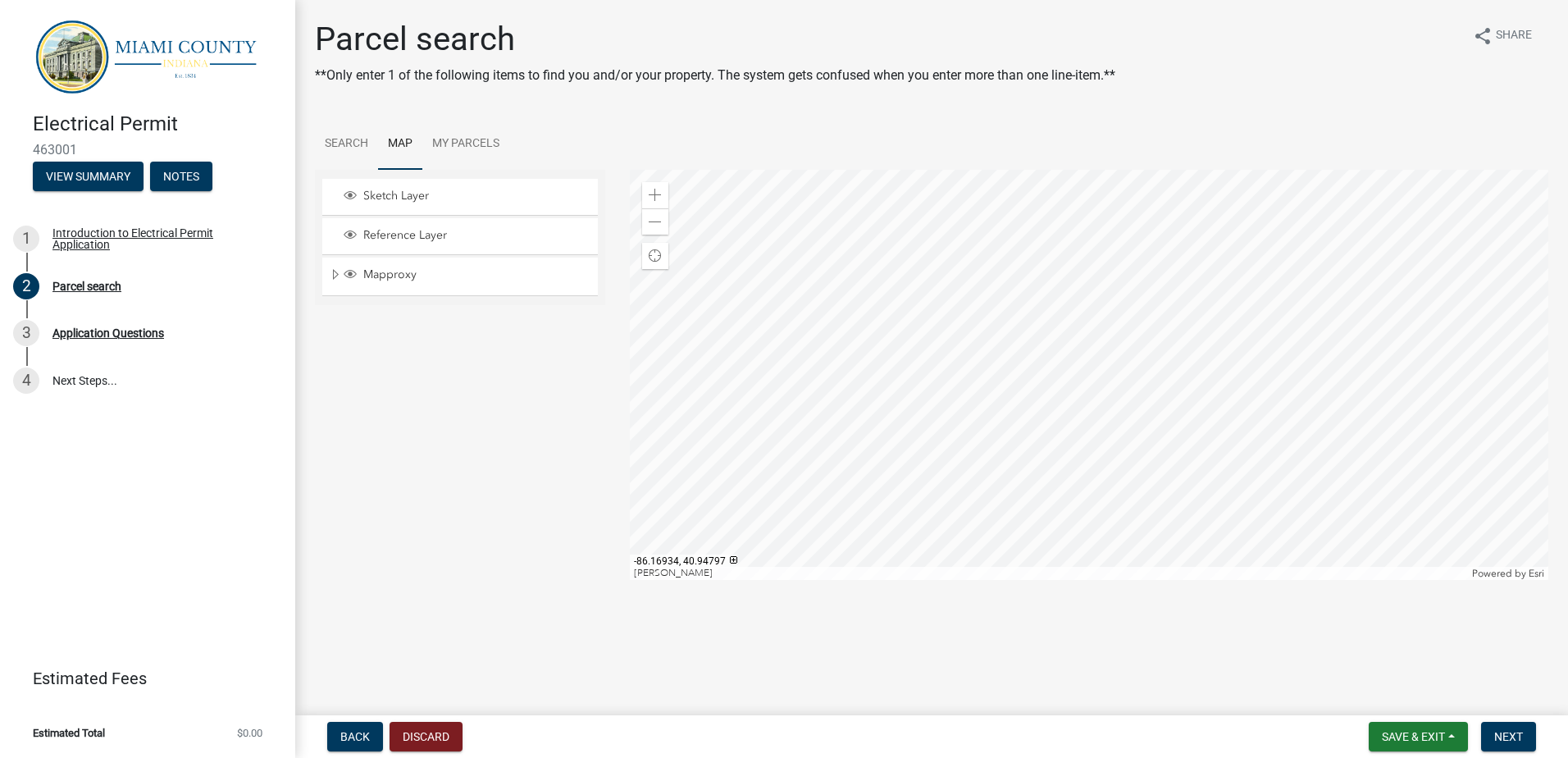
click at [1069, 580] on div at bounding box center [1090, 374] width 919 height 410
click at [1157, 538] on div at bounding box center [1090, 374] width 919 height 410
click at [1023, 540] on div at bounding box center [1090, 374] width 919 height 410
click at [1109, 580] on div at bounding box center [1090, 374] width 919 height 410
drag, startPoint x: 1120, startPoint y: 570, endPoint x: 868, endPoint y: 639, distance: 261.3
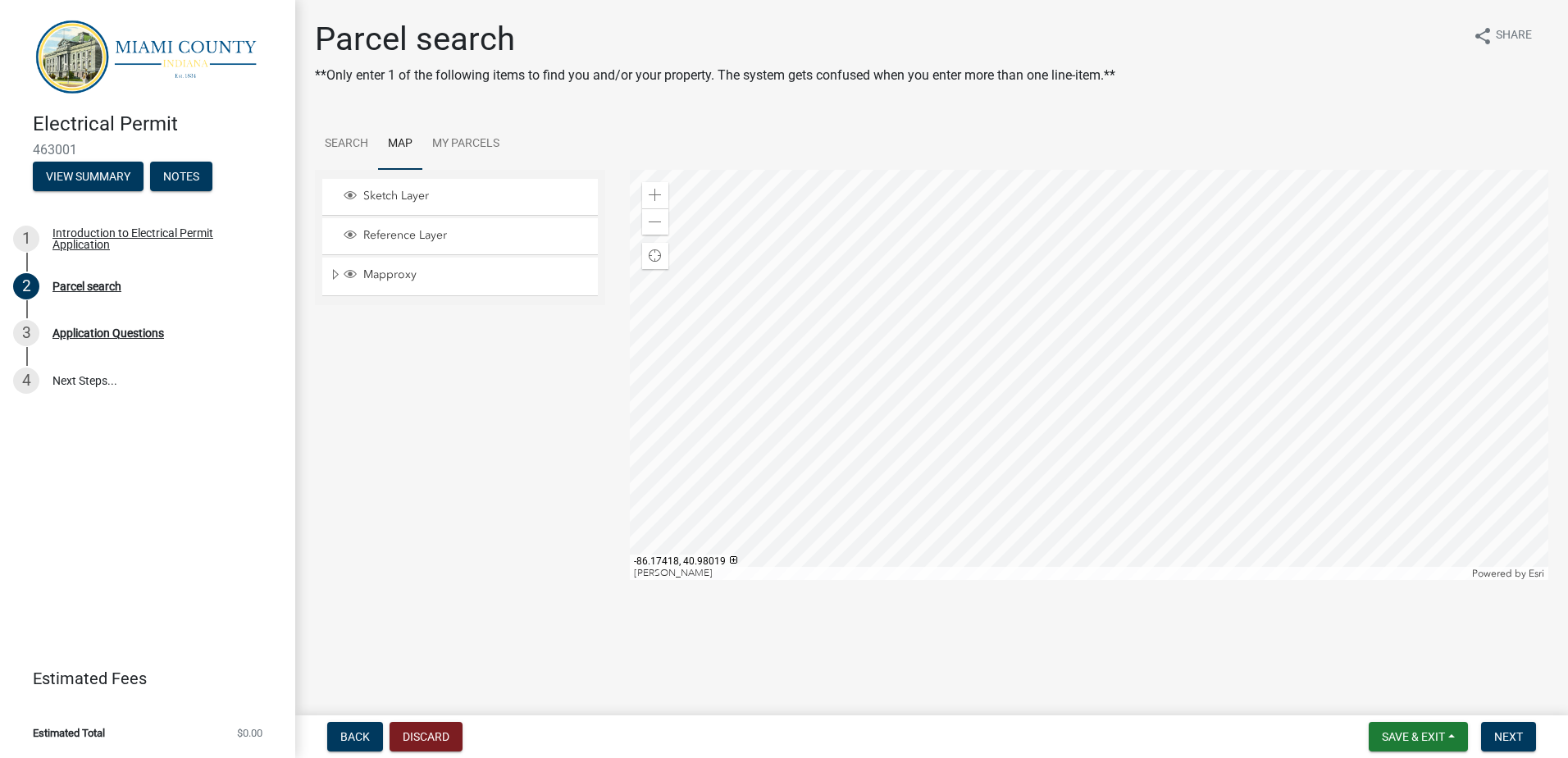
click at [861, 664] on main "Parcel search **Only enter 1 of the following items to find you and/or your pro…" at bounding box center [932, 354] width 1273 height 709
click at [1002, 580] on div at bounding box center [1090, 374] width 919 height 410
click at [1031, 580] on div at bounding box center [1090, 374] width 919 height 410
click at [1059, 580] on div at bounding box center [1090, 374] width 919 height 410
click at [1069, 580] on div at bounding box center [1090, 374] width 919 height 410
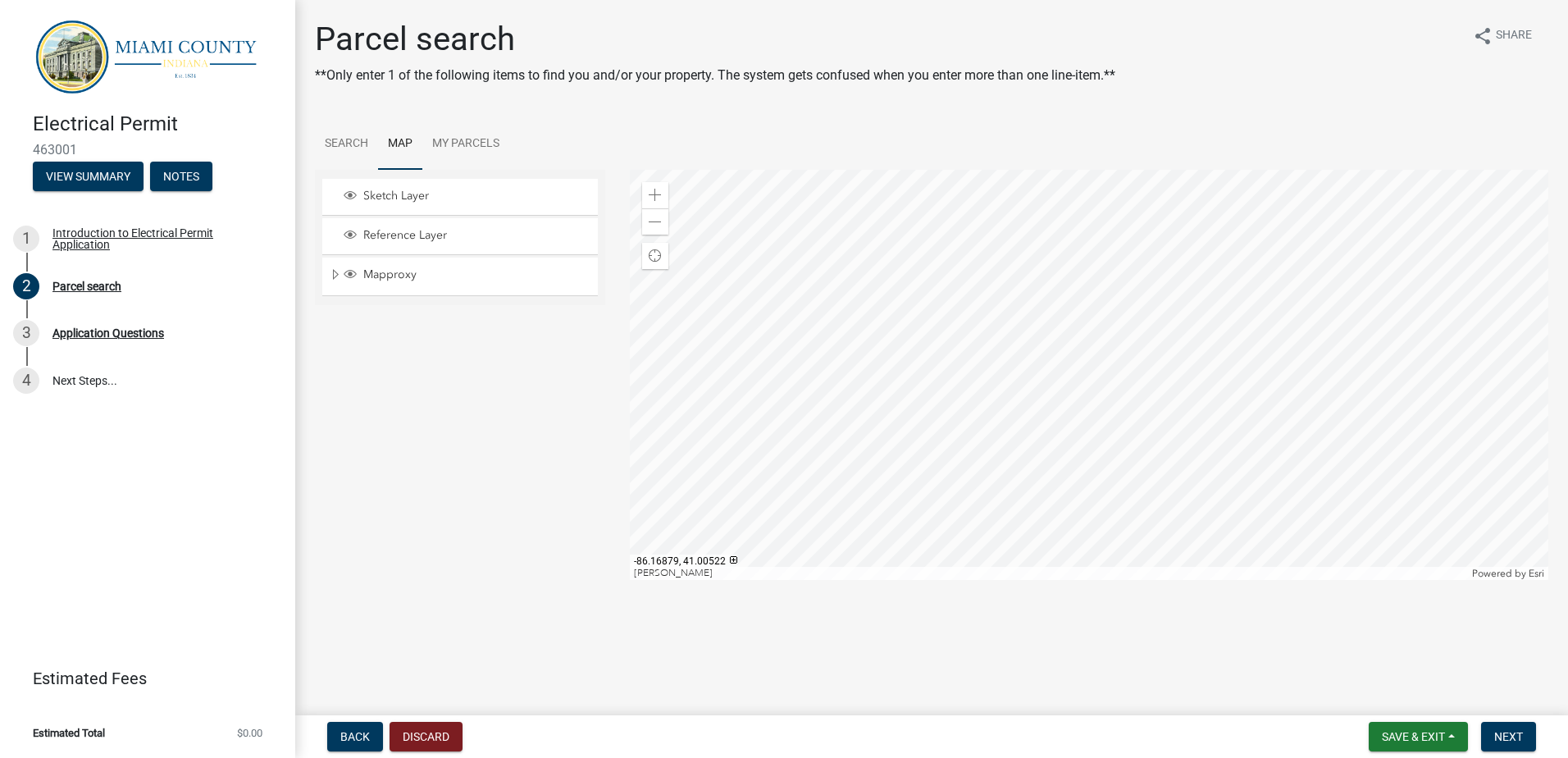
click at [1039, 580] on div at bounding box center [1090, 374] width 919 height 410
click at [1074, 580] on div at bounding box center [1090, 374] width 919 height 410
click at [1164, 580] on div at bounding box center [1090, 374] width 919 height 410
click at [1191, 580] on div at bounding box center [1090, 374] width 919 height 410
click at [1272, 580] on div at bounding box center [1090, 374] width 919 height 410
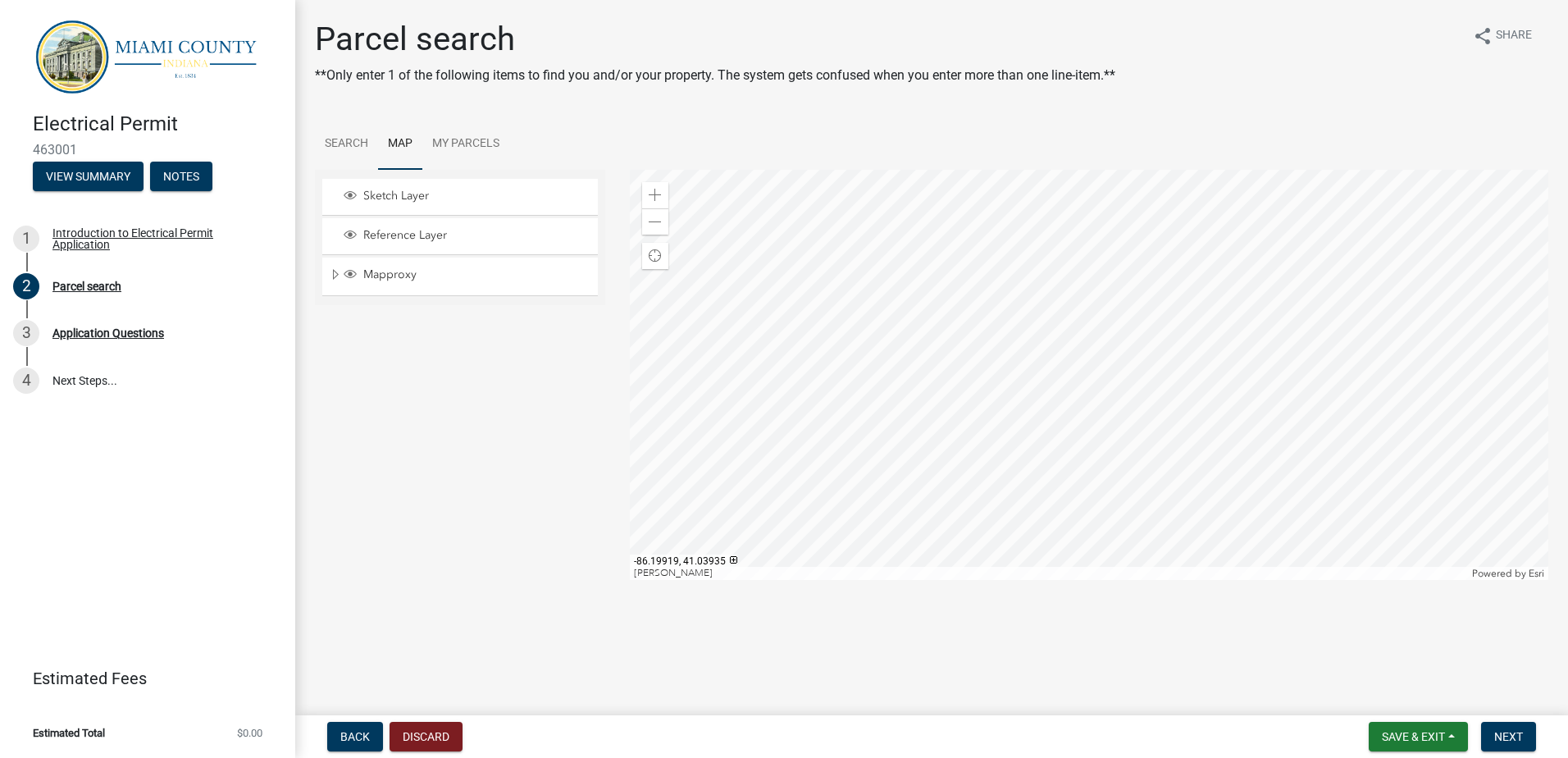
click at [1549, 580] on div at bounding box center [1090, 374] width 919 height 410
click at [1462, 358] on div at bounding box center [1090, 374] width 919 height 410
click at [1427, 497] on div at bounding box center [1090, 374] width 919 height 410
click at [1346, 563] on div at bounding box center [1090, 374] width 919 height 410
click at [781, 494] on div at bounding box center [1090, 374] width 919 height 410
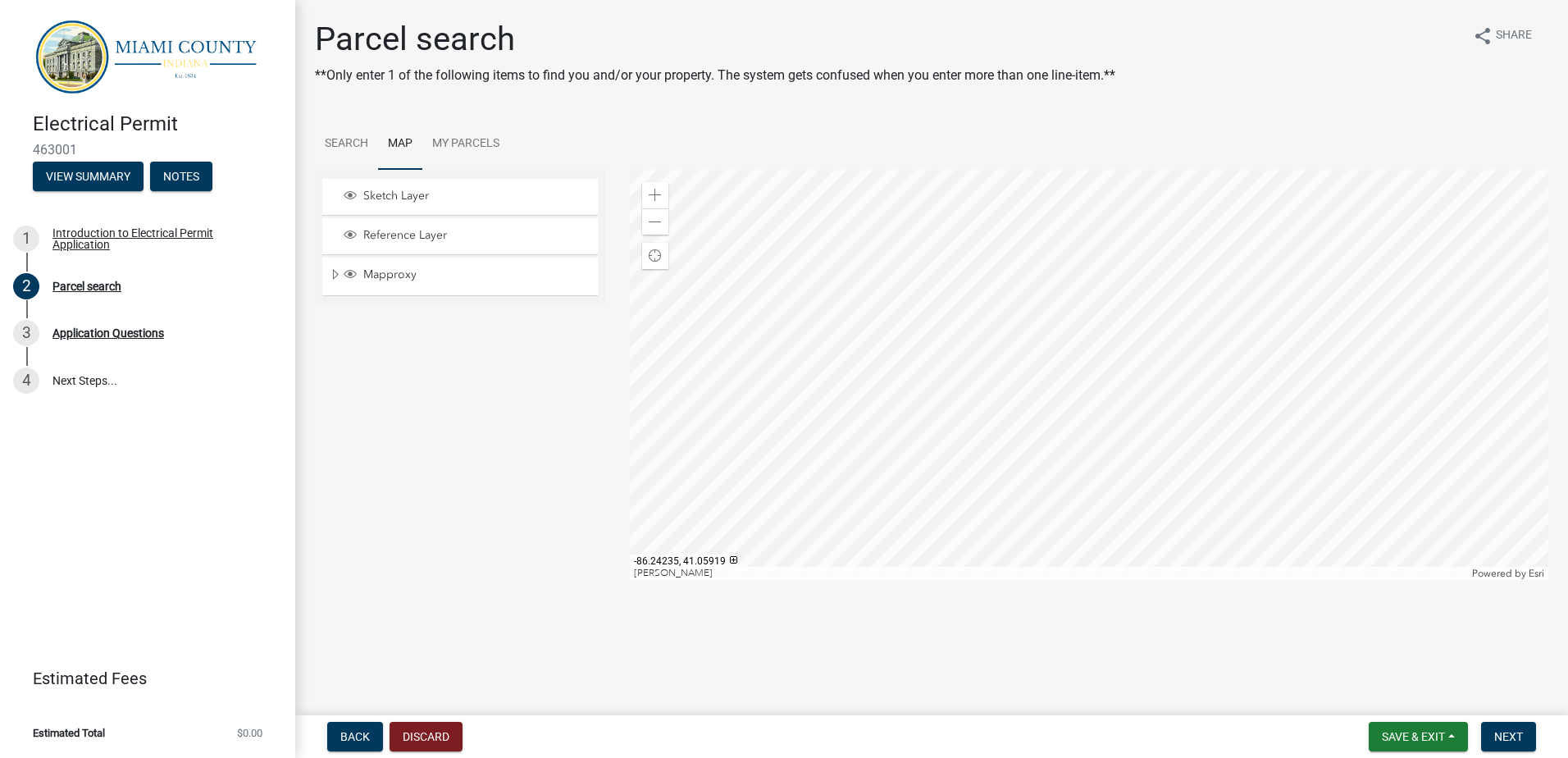
click at [794, 544] on div at bounding box center [1090, 374] width 919 height 410
click at [1014, 580] on div at bounding box center [1090, 374] width 919 height 410
click at [937, 580] on div at bounding box center [1090, 374] width 919 height 410
click at [1069, 575] on div at bounding box center [1090, 374] width 919 height 410
click at [933, 580] on div at bounding box center [1090, 374] width 919 height 410
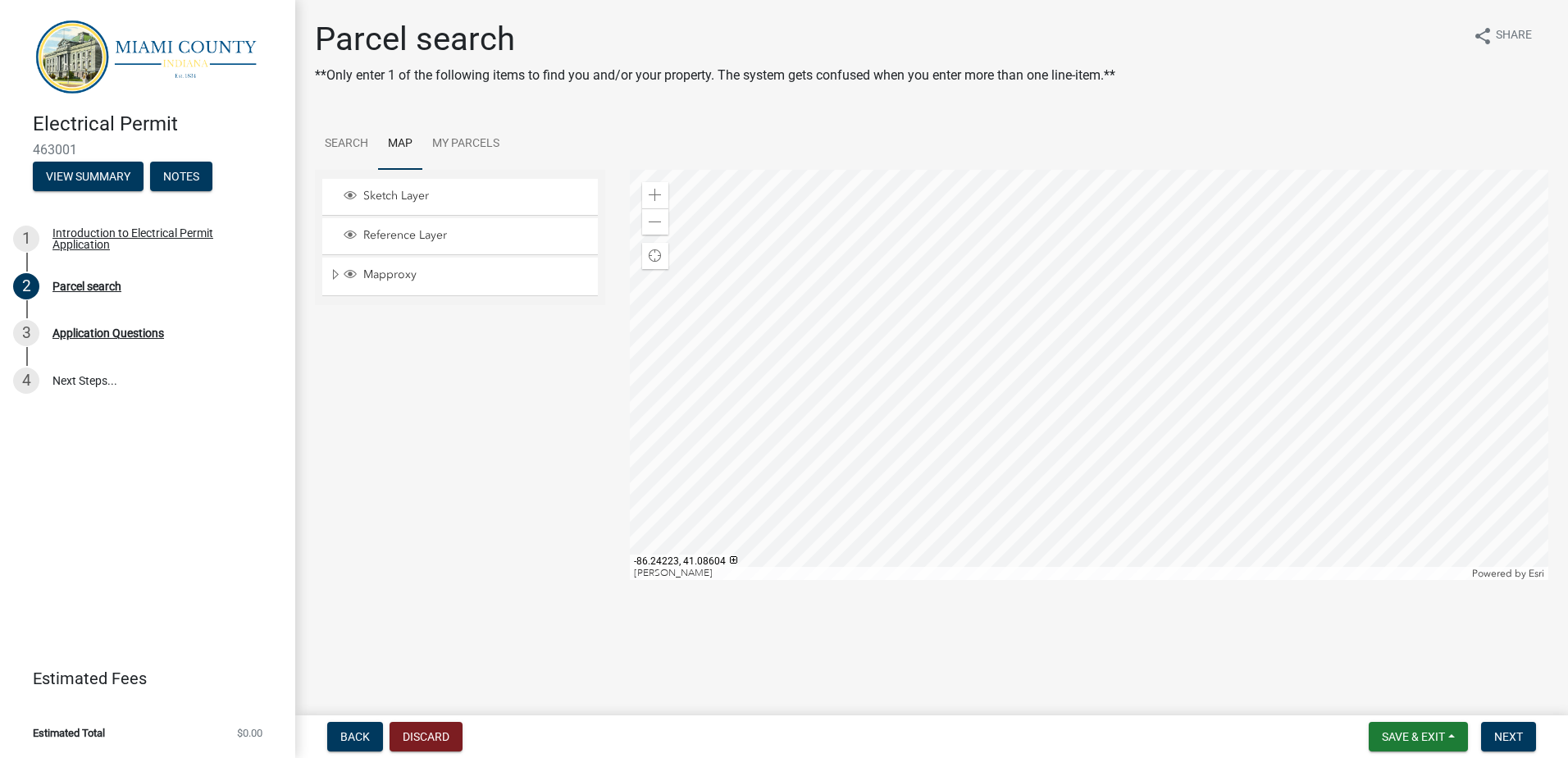
click at [987, 580] on div at bounding box center [1090, 374] width 919 height 410
click at [1014, 580] on div at bounding box center [1090, 374] width 919 height 410
click at [935, 580] on div at bounding box center [1090, 374] width 919 height 410
click at [1115, 580] on div at bounding box center [1090, 374] width 919 height 410
click at [1008, 580] on div at bounding box center [1090, 374] width 919 height 410
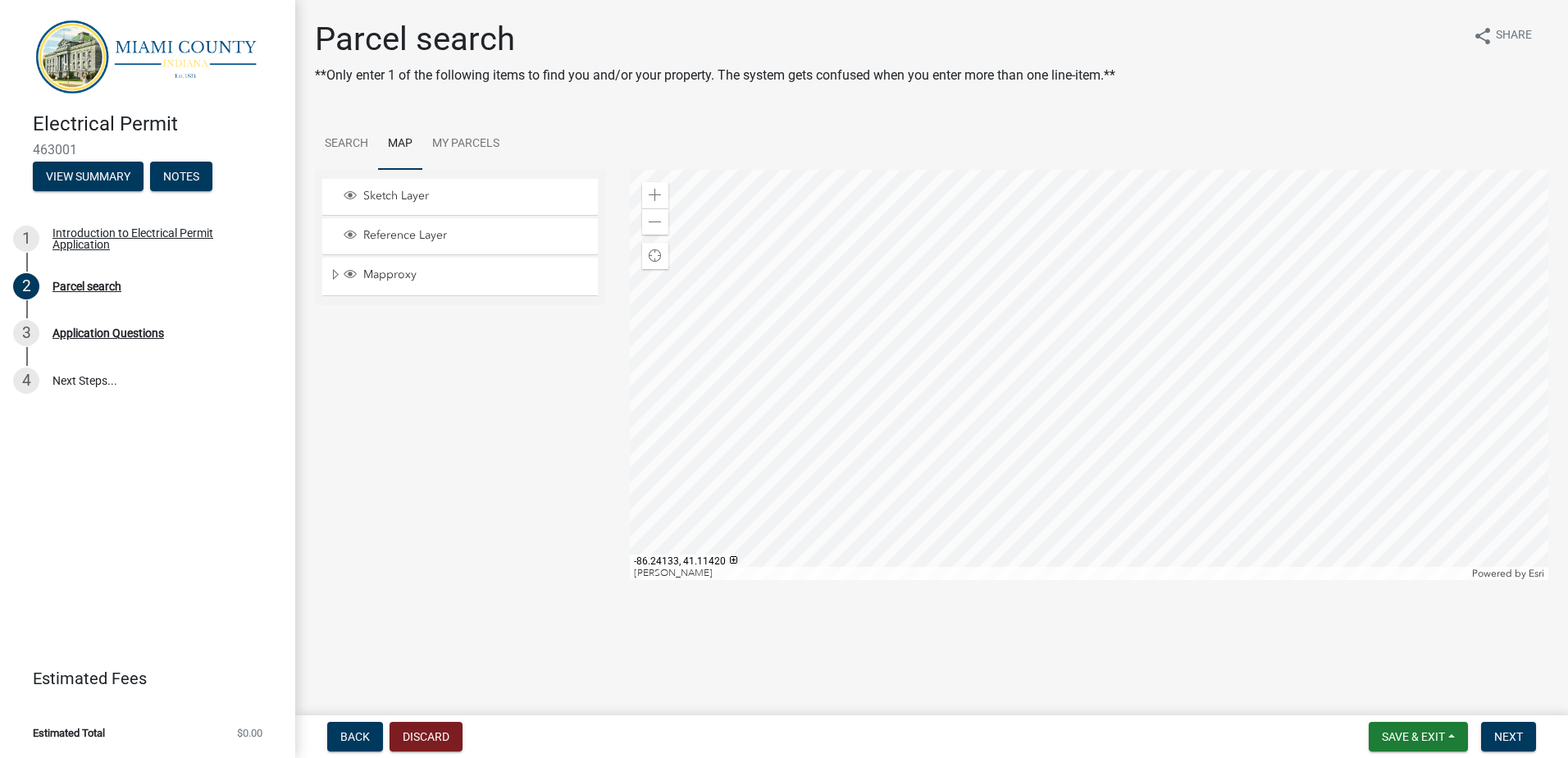
click at [1097, 580] on div at bounding box center [1090, 374] width 919 height 410
click at [1167, 580] on div at bounding box center [1090, 374] width 919 height 410
click at [1037, 580] on div at bounding box center [1090, 374] width 919 height 410
click at [1125, 580] on div at bounding box center [1090, 374] width 919 height 410
click at [1110, 580] on div at bounding box center [1090, 374] width 919 height 410
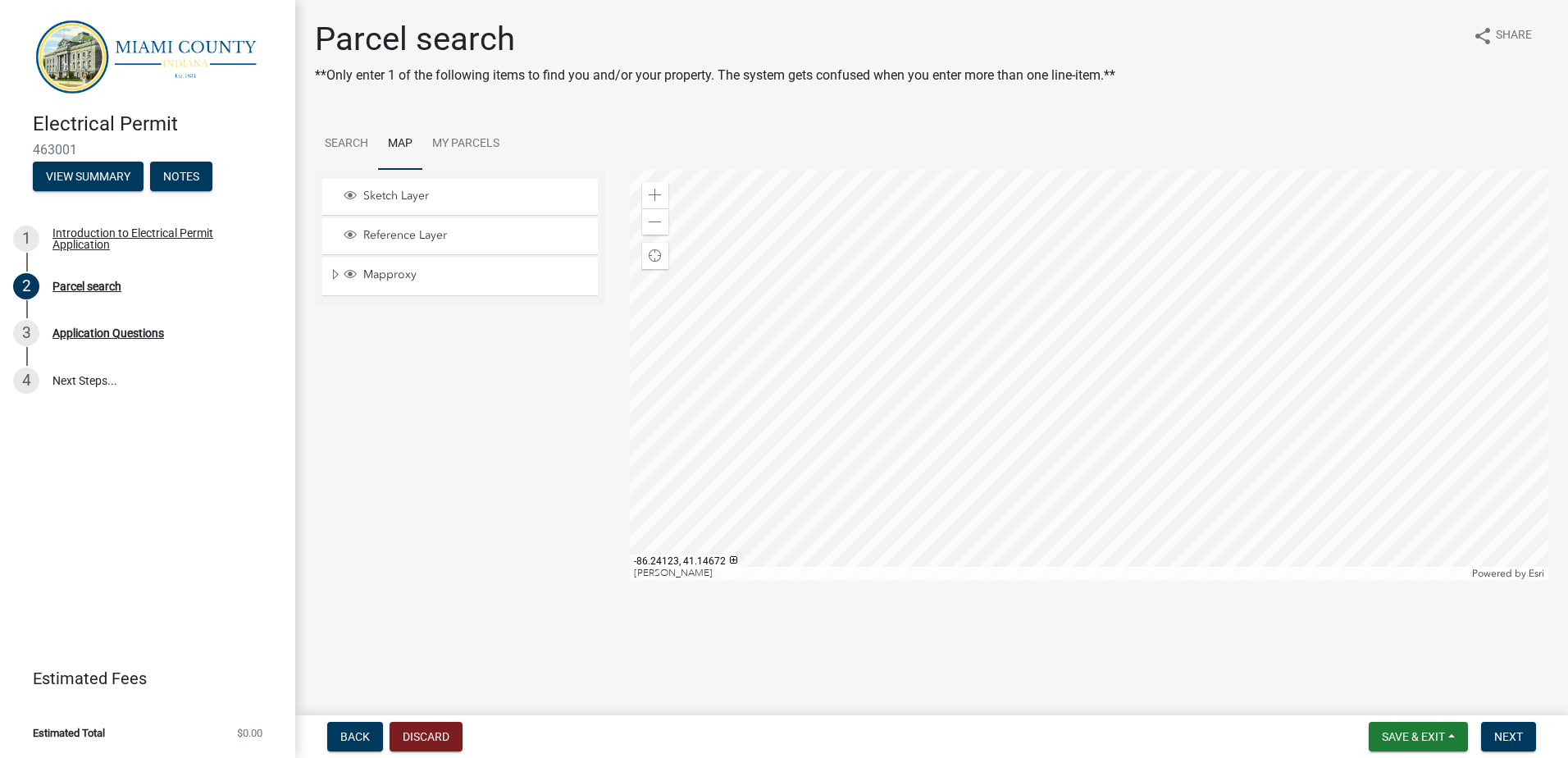
click at [1033, 580] on div at bounding box center [1090, 374] width 919 height 410
click at [1048, 580] on div at bounding box center [1090, 374] width 919 height 410
click at [1031, 580] on div at bounding box center [1090, 374] width 919 height 410
click at [1114, 580] on div at bounding box center [1090, 374] width 919 height 410
click at [1017, 580] on div at bounding box center [1090, 374] width 919 height 410
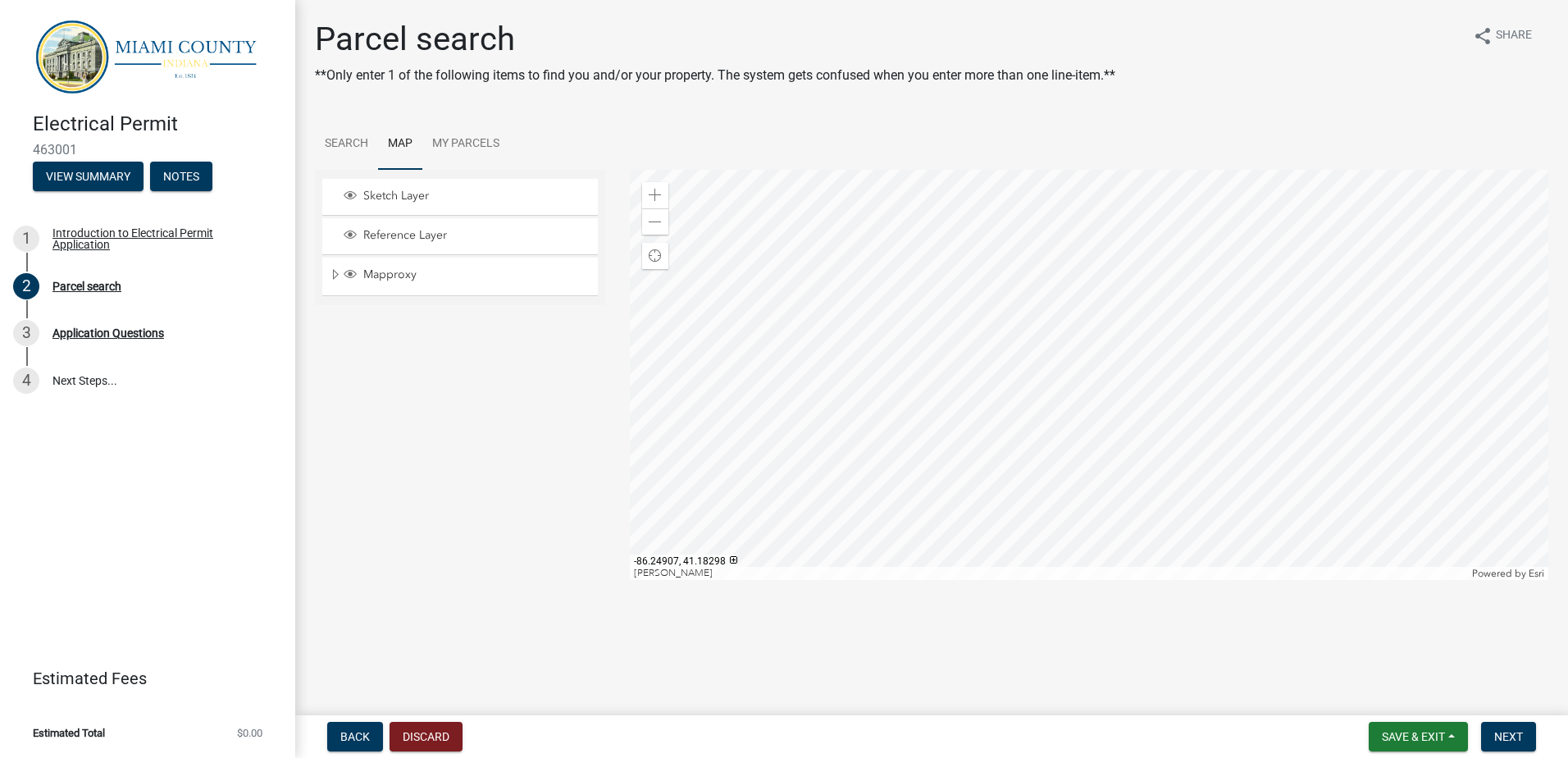
click at [1001, 580] on div at bounding box center [1090, 374] width 919 height 410
click at [1003, 580] on div at bounding box center [1090, 374] width 919 height 410
click at [1008, 580] on div at bounding box center [1090, 374] width 919 height 410
click at [1054, 580] on div at bounding box center [1090, 374] width 919 height 410
click at [1079, 580] on div at bounding box center [1090, 374] width 919 height 410
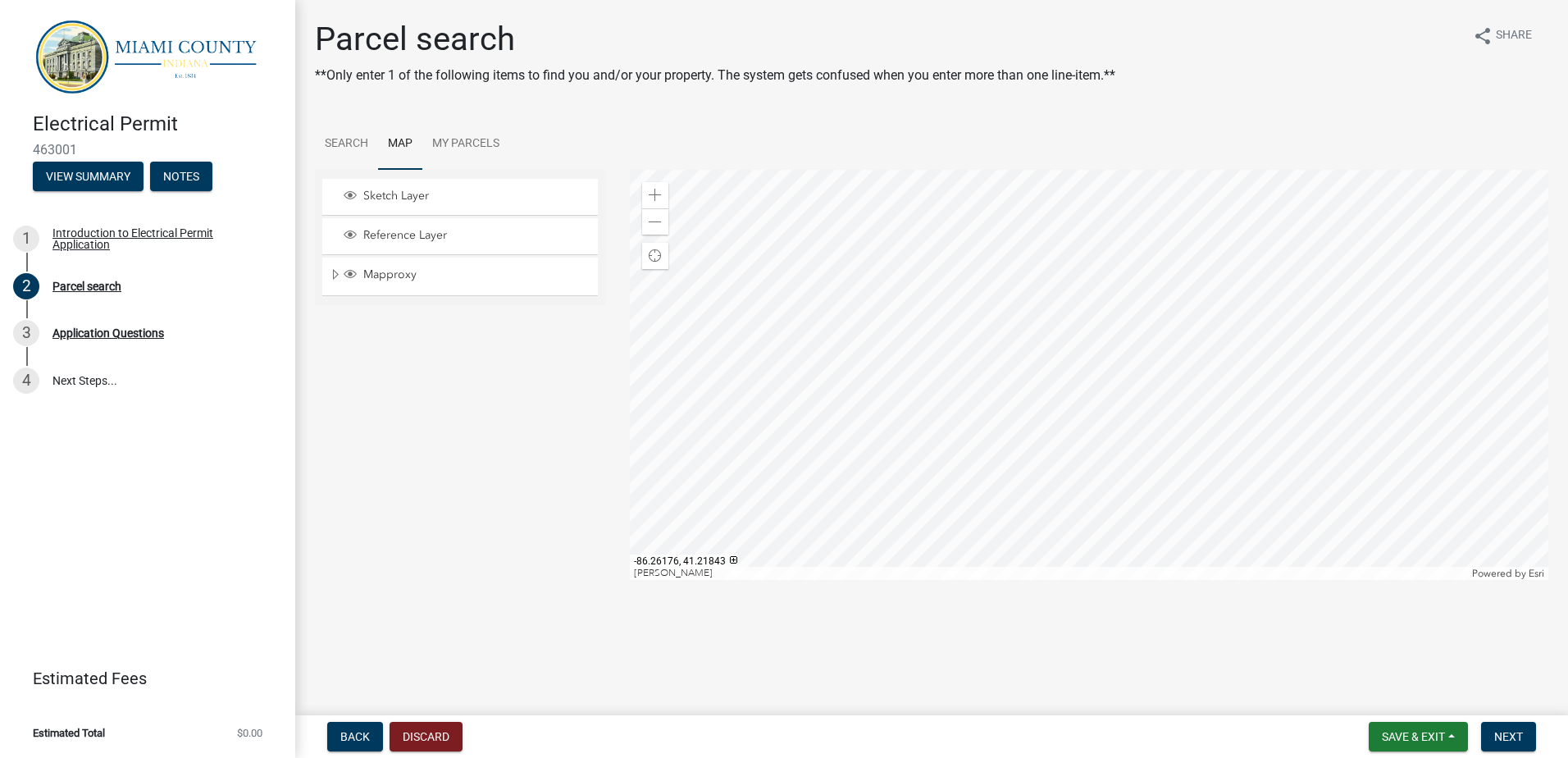
click at [1129, 580] on div at bounding box center [1090, 374] width 919 height 410
click at [1025, 580] on div at bounding box center [1090, 374] width 919 height 410
click at [920, 580] on div at bounding box center [1090, 374] width 919 height 410
click at [910, 580] on div at bounding box center [1090, 374] width 919 height 410
click at [880, 580] on div at bounding box center [1090, 374] width 919 height 410
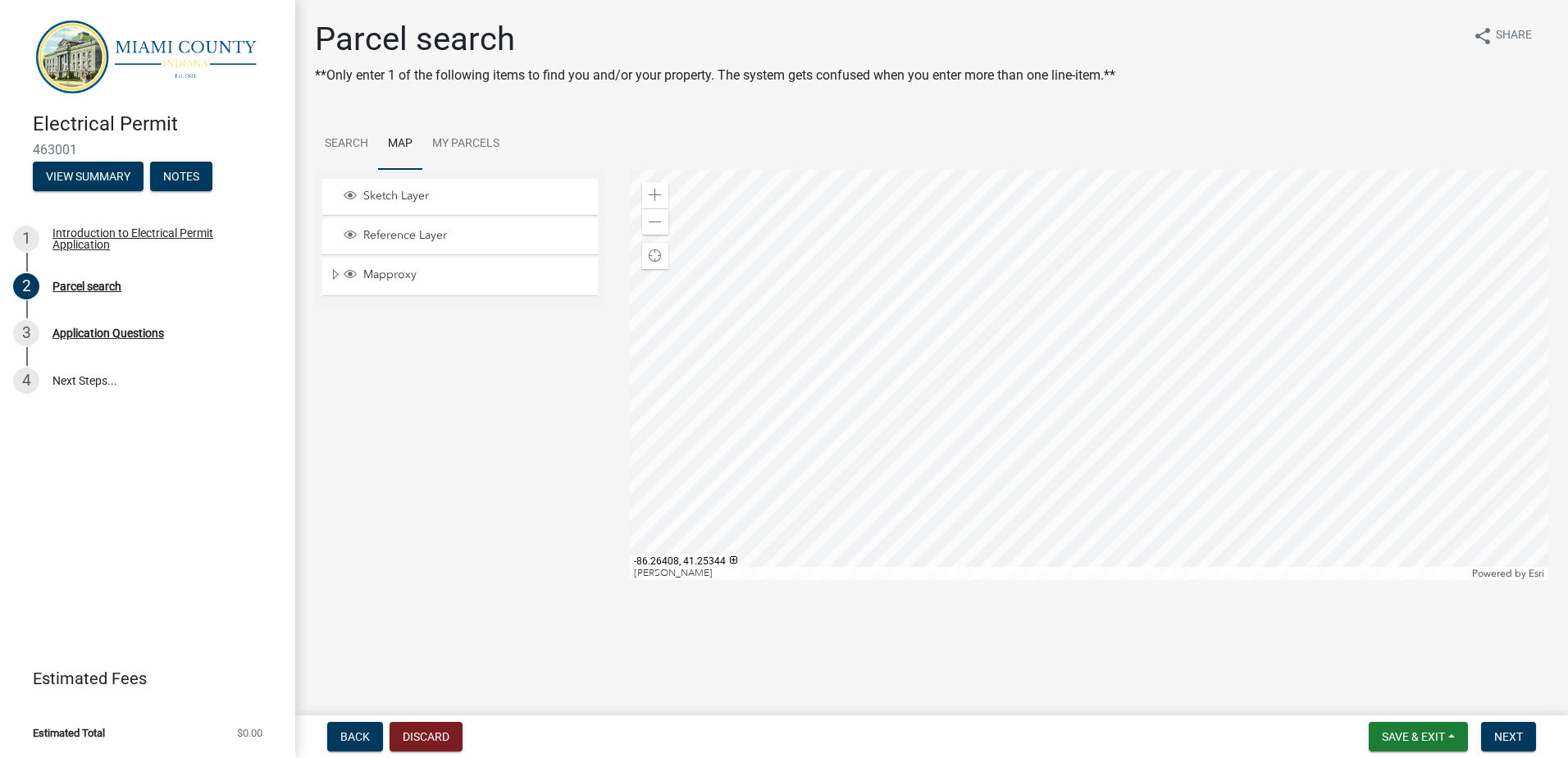
click at [955, 580] on div at bounding box center [1090, 374] width 919 height 410
click at [1001, 580] on div at bounding box center [1090, 374] width 919 height 410
click at [1124, 580] on div at bounding box center [1090, 374] width 919 height 410
click at [1017, 580] on div at bounding box center [1090, 374] width 919 height 410
click at [994, 580] on div at bounding box center [1090, 374] width 919 height 410
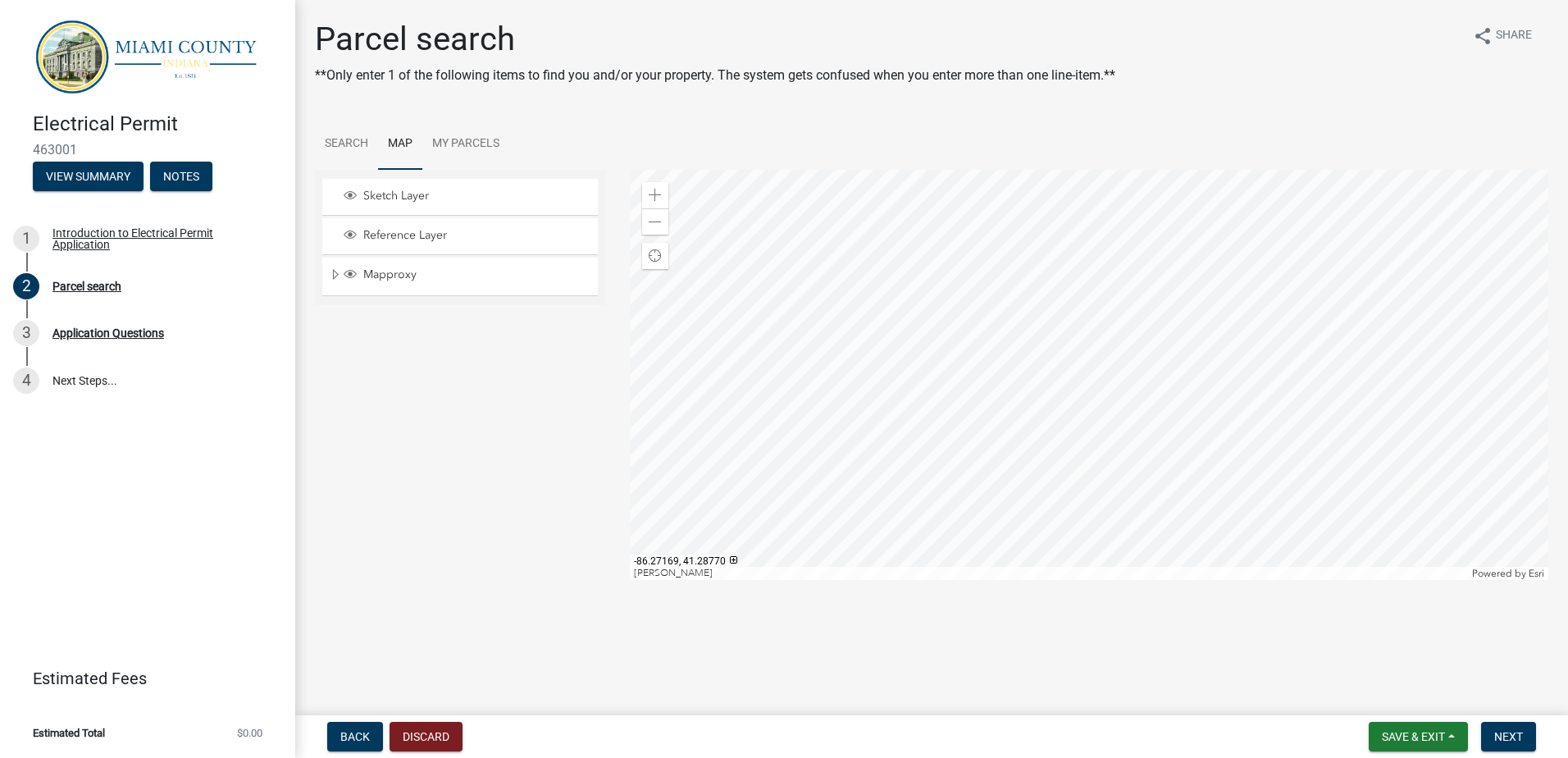
click at [998, 580] on div at bounding box center [1090, 374] width 919 height 410
click at [1109, 580] on div at bounding box center [1090, 374] width 919 height 410
click at [1115, 580] on div at bounding box center [1090, 374] width 919 height 410
click at [1076, 580] on div at bounding box center [1090, 374] width 919 height 410
click at [1043, 580] on div at bounding box center [1090, 374] width 919 height 410
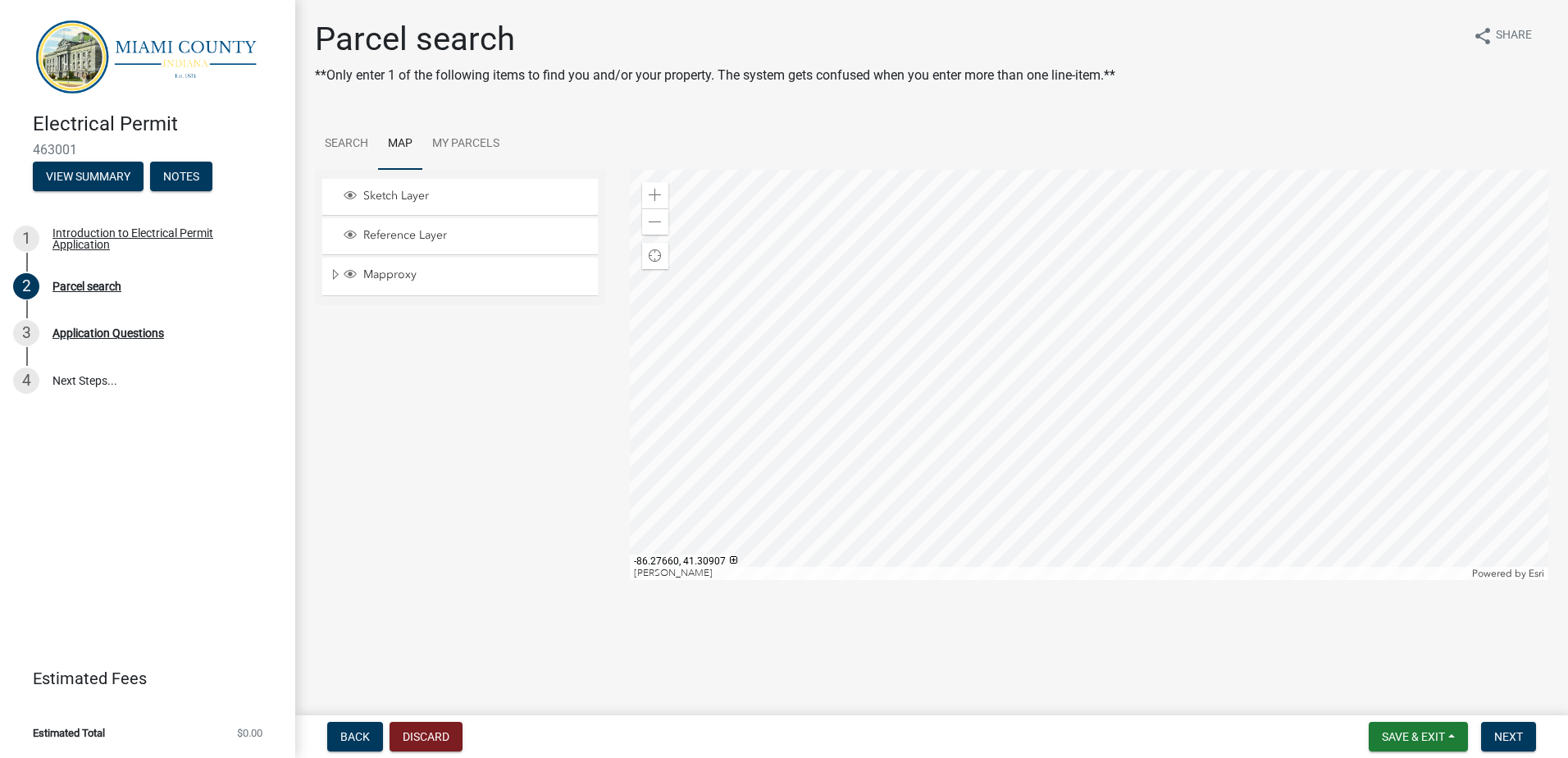
click at [992, 580] on div at bounding box center [1090, 374] width 919 height 410
click at [1043, 580] on div at bounding box center [1090, 374] width 919 height 410
click at [932, 580] on div at bounding box center [1090, 374] width 919 height 410
click at [996, 580] on div at bounding box center [1090, 374] width 919 height 410
click at [1008, 580] on div at bounding box center [1090, 374] width 919 height 410
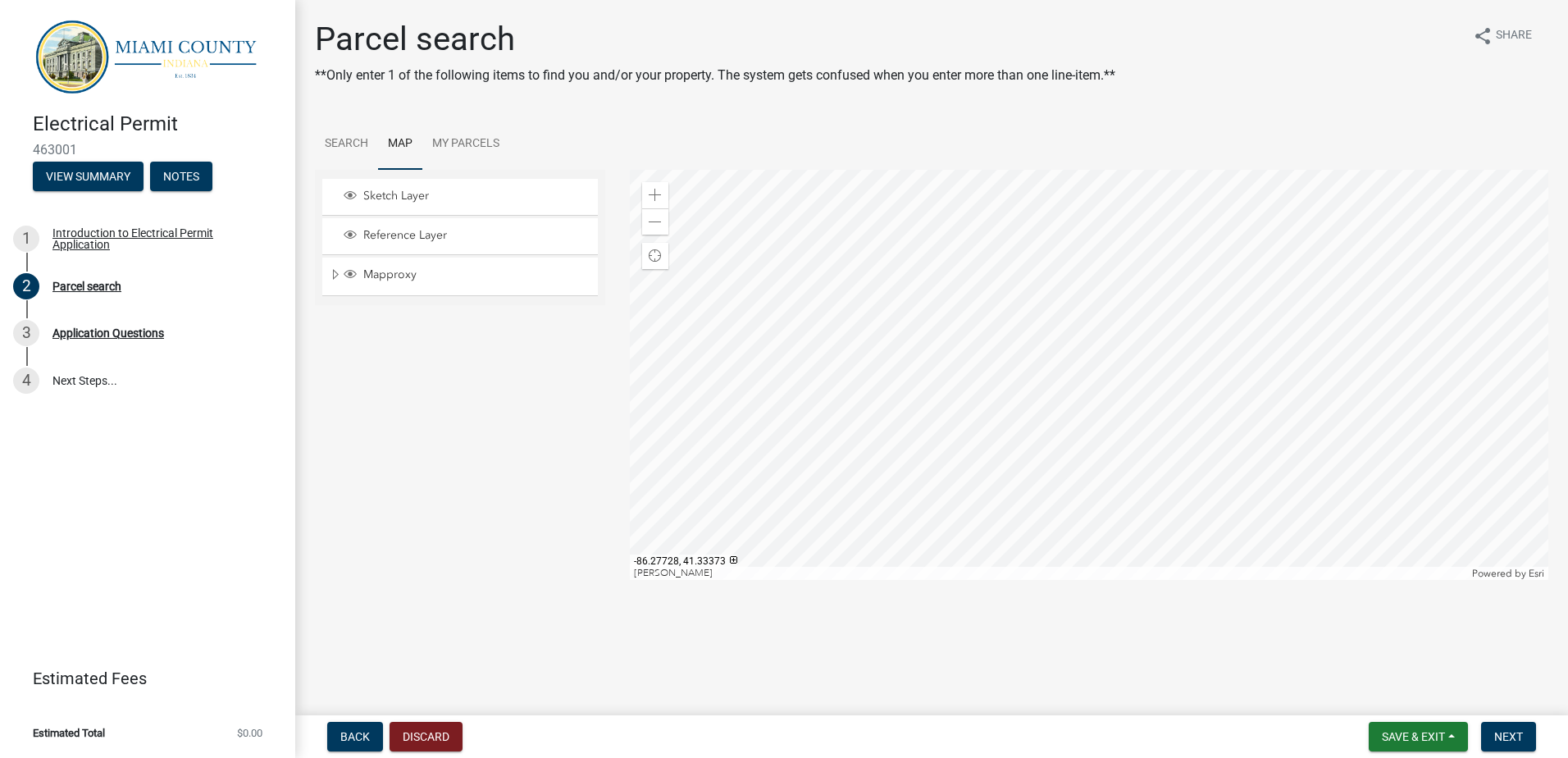
click at [985, 580] on div at bounding box center [1090, 374] width 919 height 410
click at [1031, 267] on div at bounding box center [1090, 374] width 919 height 410
click at [664, 220] on div "Zoom out" at bounding box center [656, 221] width 26 height 26
click at [659, 220] on span at bounding box center [655, 221] width 13 height 13
click at [658, 220] on span at bounding box center [655, 221] width 13 height 13
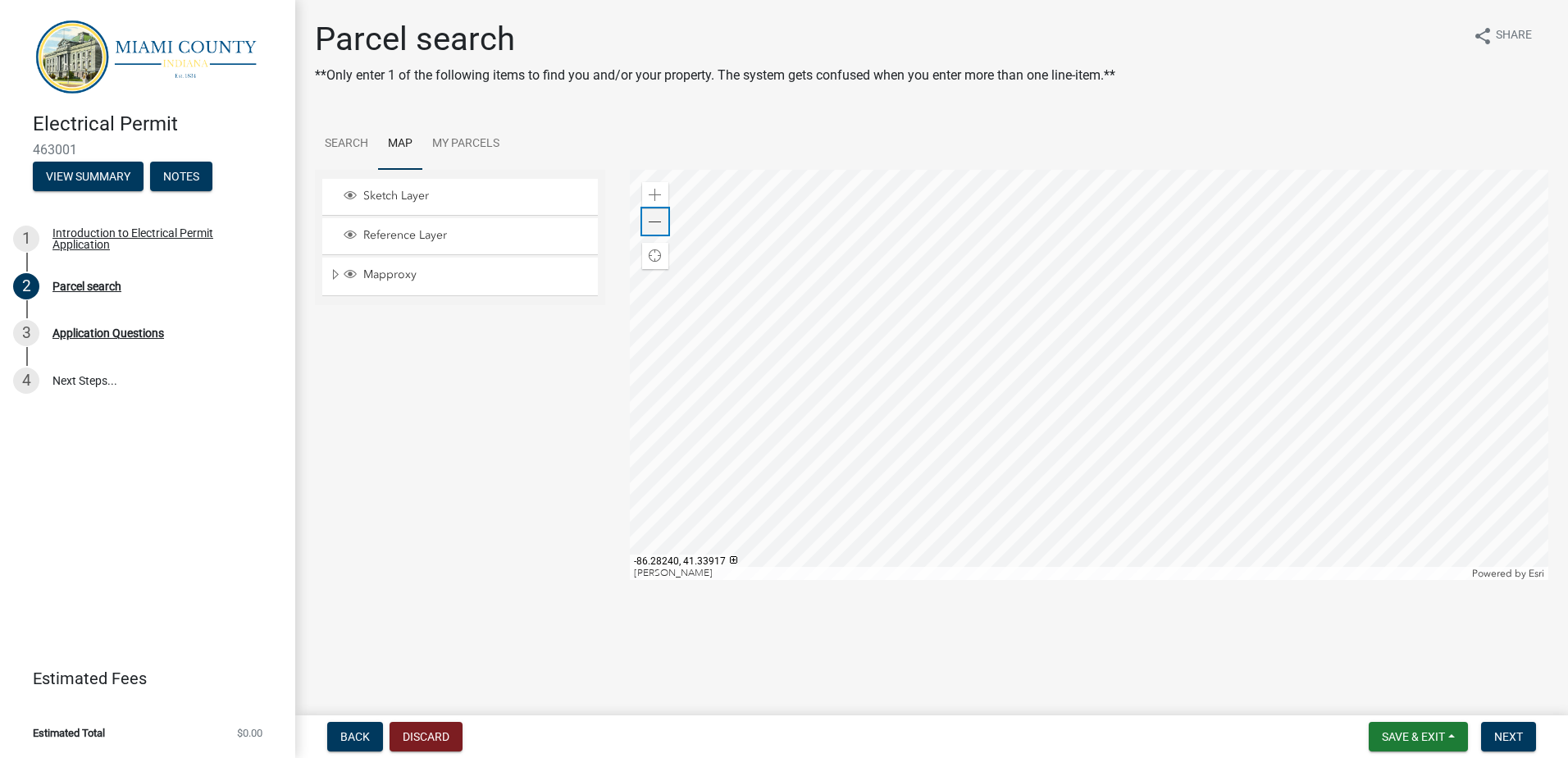
click at [658, 220] on span at bounding box center [655, 221] width 13 height 13
click at [656, 223] on span at bounding box center [655, 221] width 13 height 13
click at [658, 221] on span at bounding box center [655, 221] width 13 height 13
click at [649, 214] on div "Zoom out" at bounding box center [656, 221] width 26 height 26
click at [999, 245] on div at bounding box center [1090, 374] width 919 height 410
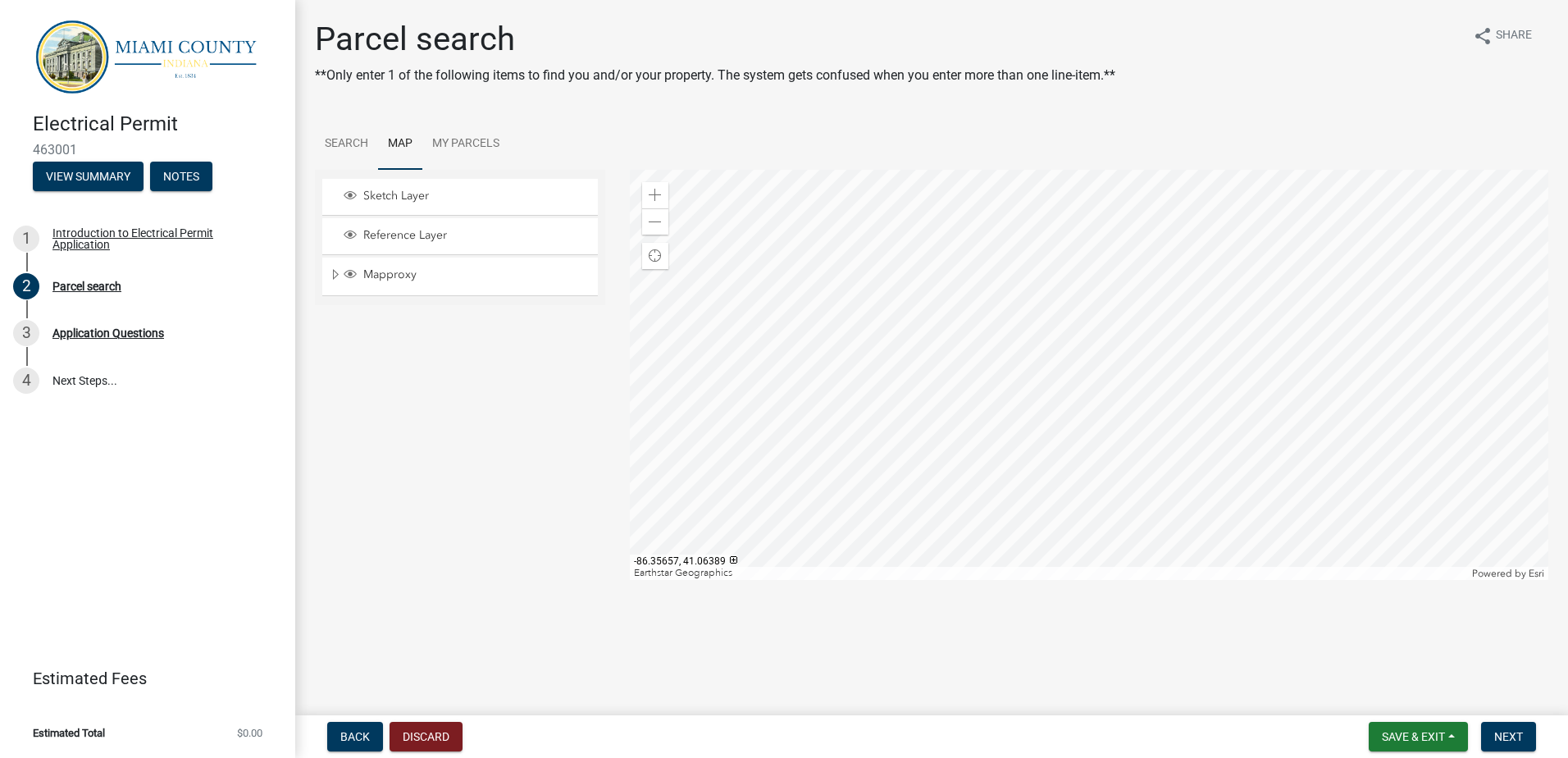
click at [1001, 269] on div at bounding box center [1090, 374] width 919 height 410
click at [976, 352] on div at bounding box center [1090, 374] width 919 height 410
click at [923, 224] on div at bounding box center [1090, 374] width 919 height 410
click at [652, 196] on span at bounding box center [655, 195] width 13 height 13
click at [966, 285] on div at bounding box center [1090, 374] width 919 height 410
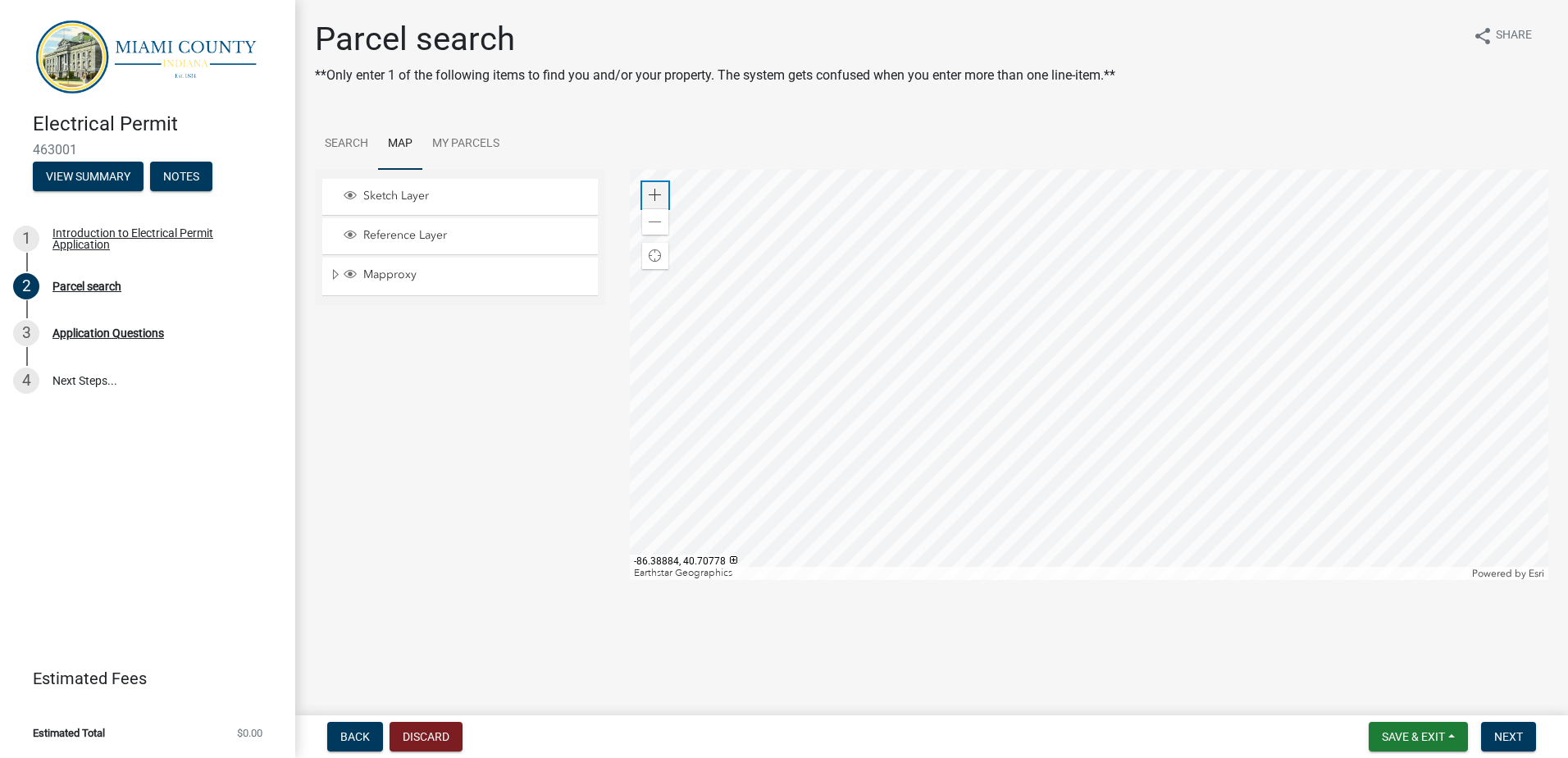
click at [660, 188] on div "Zoom in" at bounding box center [656, 195] width 26 height 26
click at [890, 299] on div at bounding box center [1090, 374] width 919 height 410
click at [658, 193] on span at bounding box center [655, 195] width 13 height 13
click at [979, 274] on div at bounding box center [1090, 374] width 919 height 410
click at [949, 227] on div at bounding box center [1090, 374] width 919 height 410
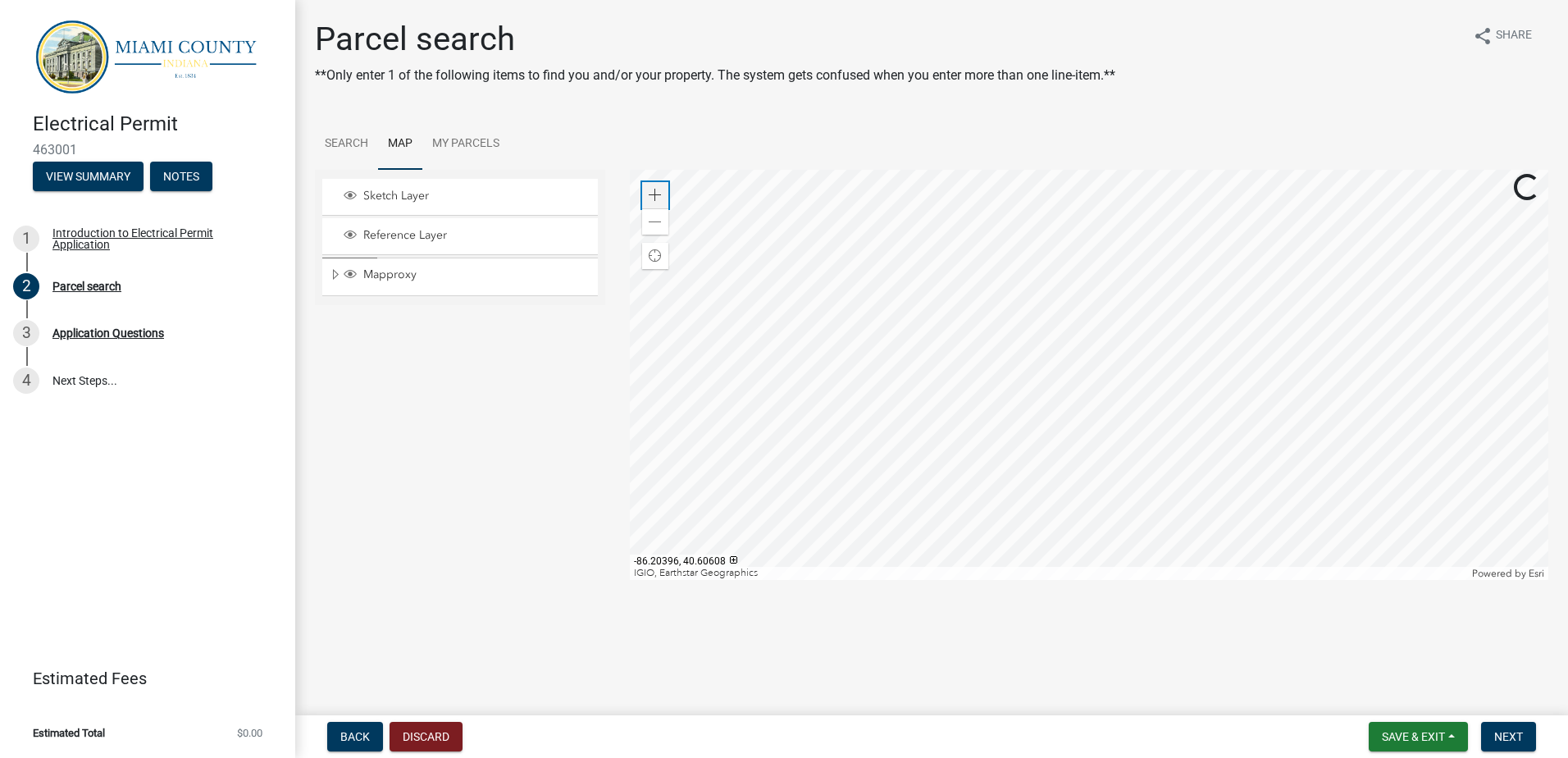
click at [663, 189] on div "Zoom in" at bounding box center [656, 195] width 26 height 26
click at [913, 560] on div at bounding box center [1090, 374] width 919 height 410
click at [964, 573] on div at bounding box center [1090, 374] width 919 height 410
click at [896, 526] on div at bounding box center [1090, 374] width 919 height 410
click at [656, 198] on span at bounding box center [655, 195] width 13 height 13
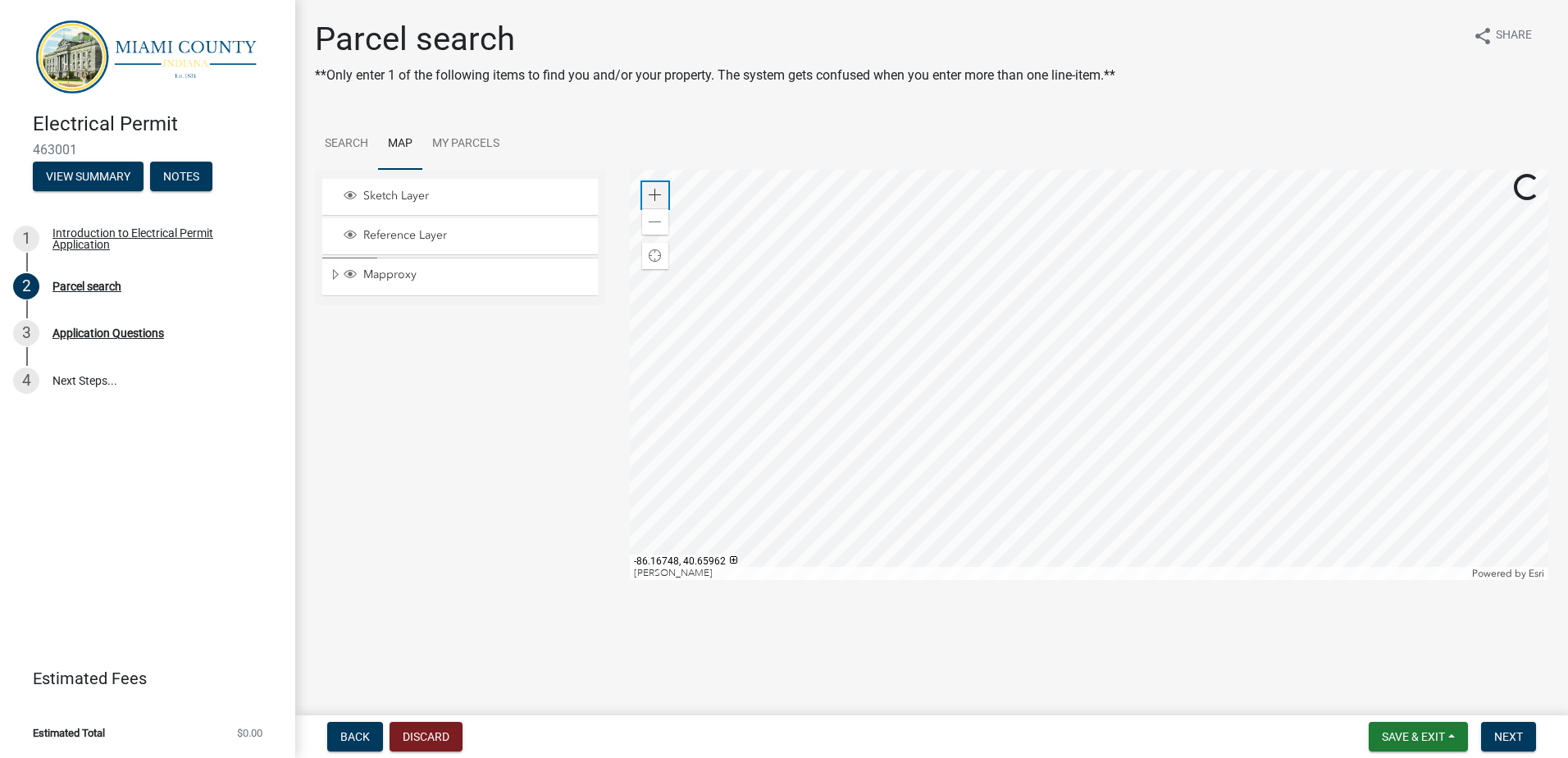
click at [656, 199] on span at bounding box center [655, 195] width 13 height 13
click at [917, 361] on div at bounding box center [1090, 374] width 919 height 410
click at [657, 195] on span at bounding box center [655, 195] width 13 height 13
click at [847, 333] on div at bounding box center [1090, 374] width 919 height 410
click at [658, 193] on span at bounding box center [655, 195] width 13 height 13
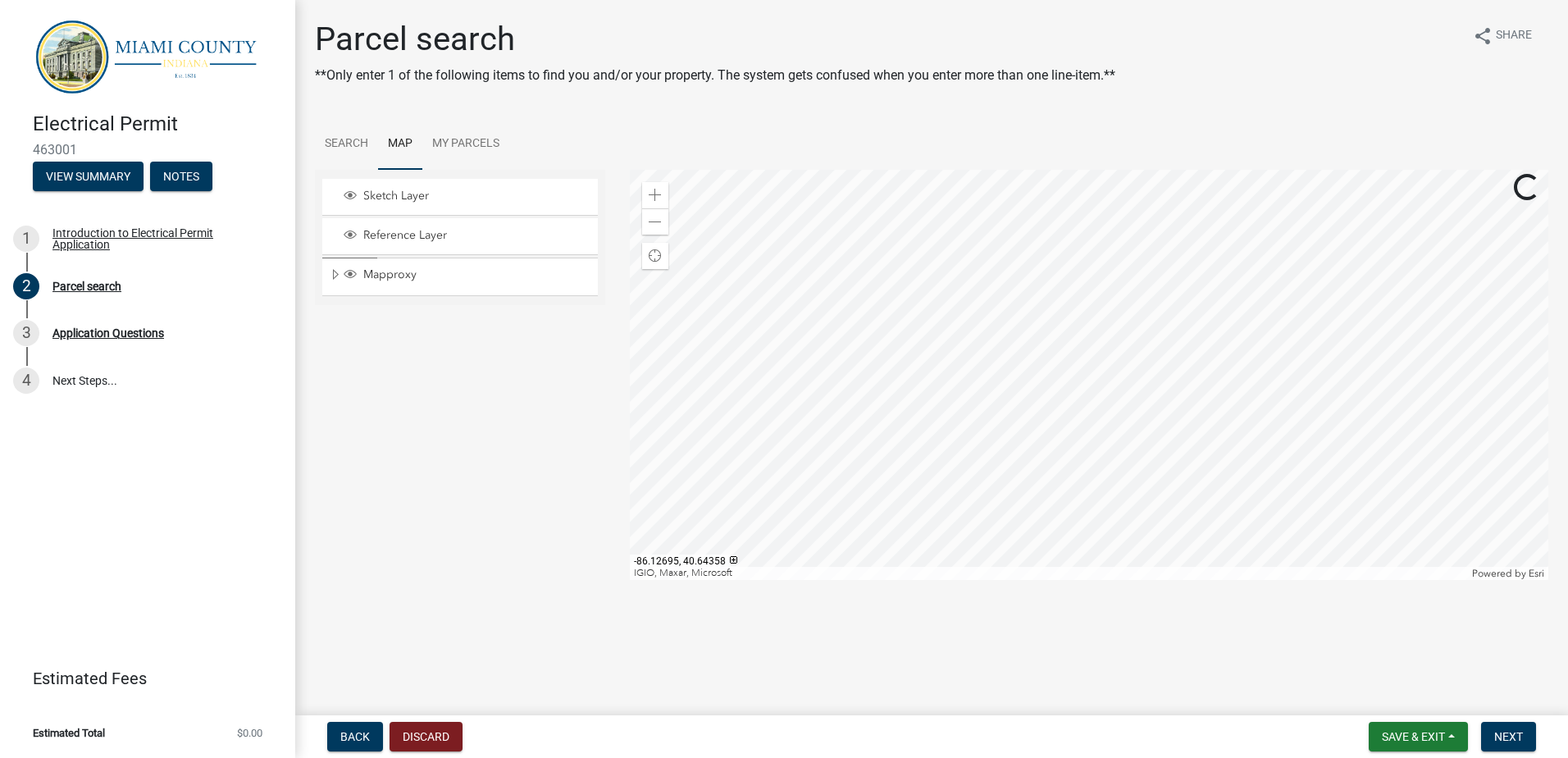
click at [919, 309] on div at bounding box center [1090, 374] width 919 height 410
click at [651, 194] on span at bounding box center [655, 195] width 13 height 13
click at [832, 334] on div at bounding box center [1090, 374] width 919 height 410
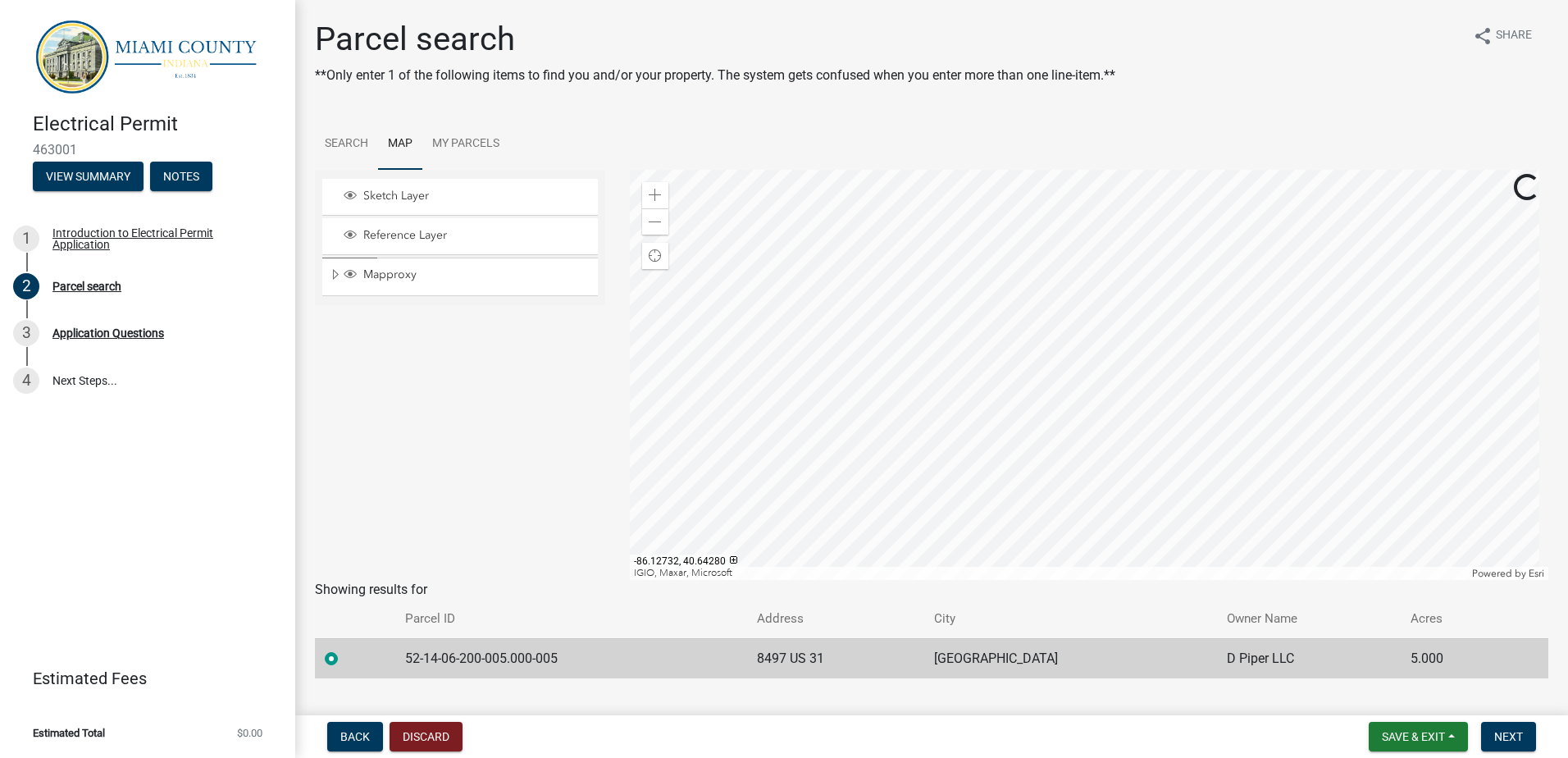
click at [935, 480] on div at bounding box center [1090, 374] width 919 height 410
click at [1517, 739] on span "Next" at bounding box center [1509, 736] width 29 height 13
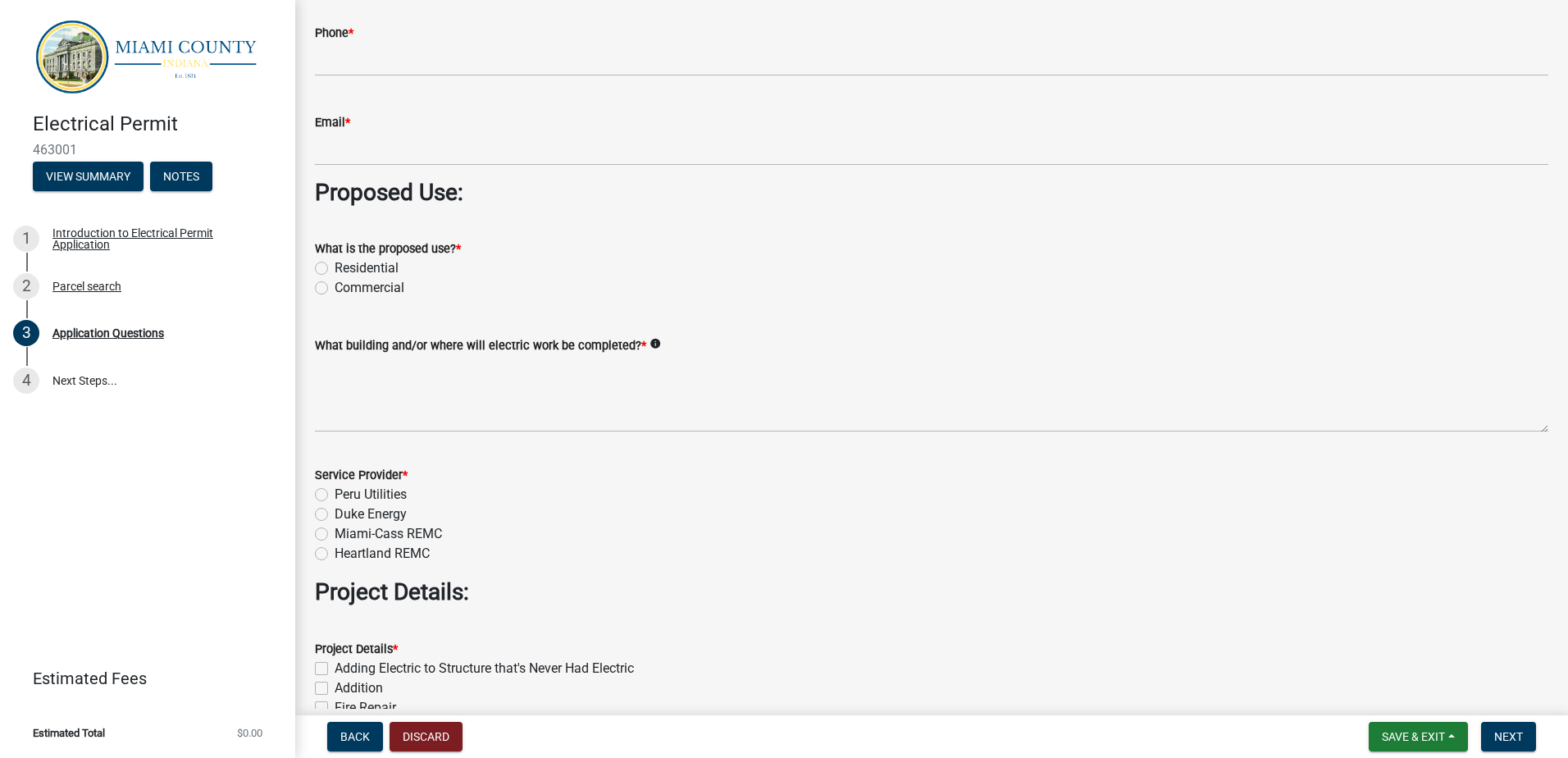
scroll to position [1394, 0]
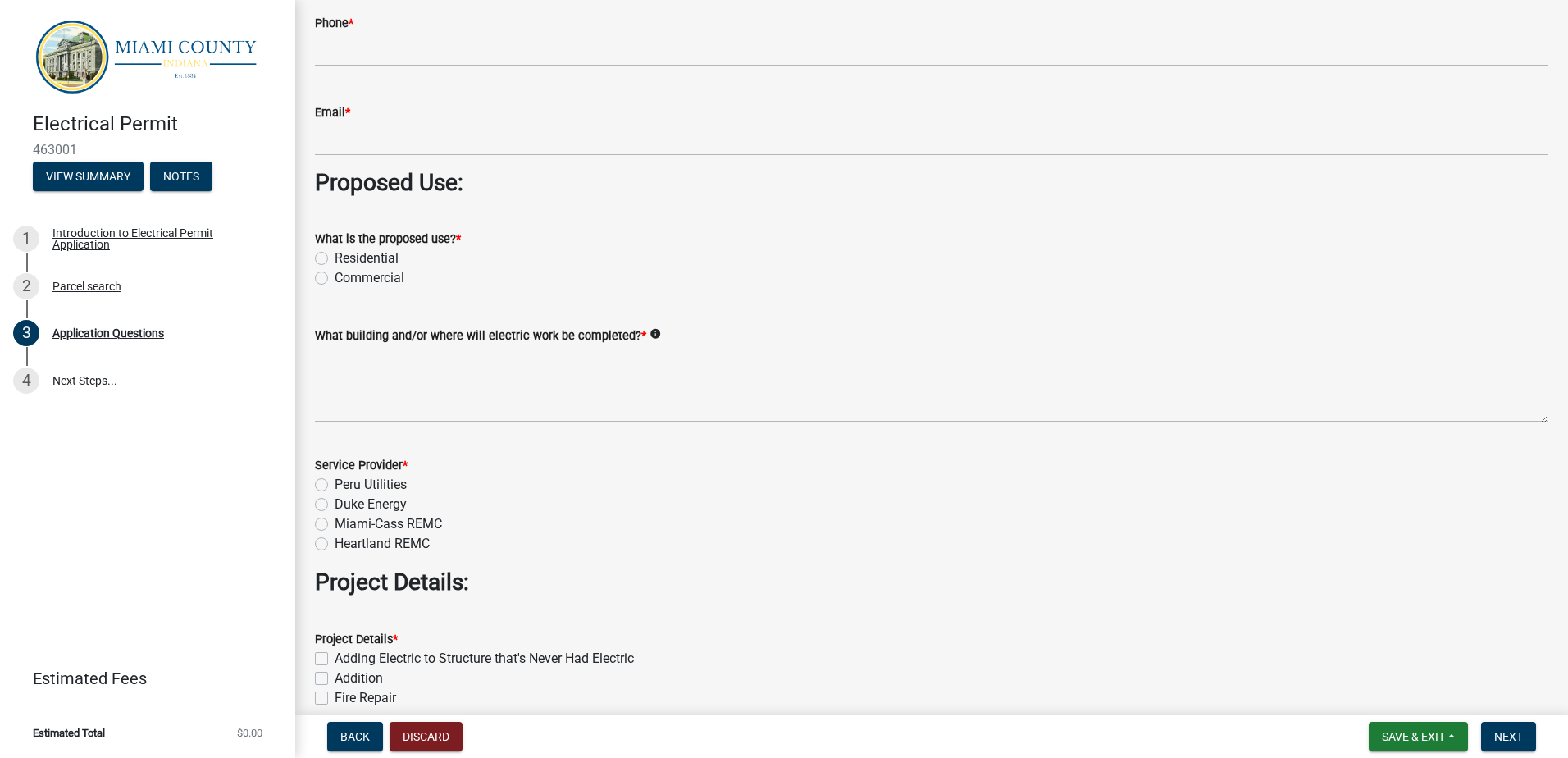
click at [334, 279] on label "Commercial" at bounding box center [369, 278] width 70 height 19
click at [334, 279] on input "Commercial" at bounding box center [340, 274] width 11 height 11
radio input "true"
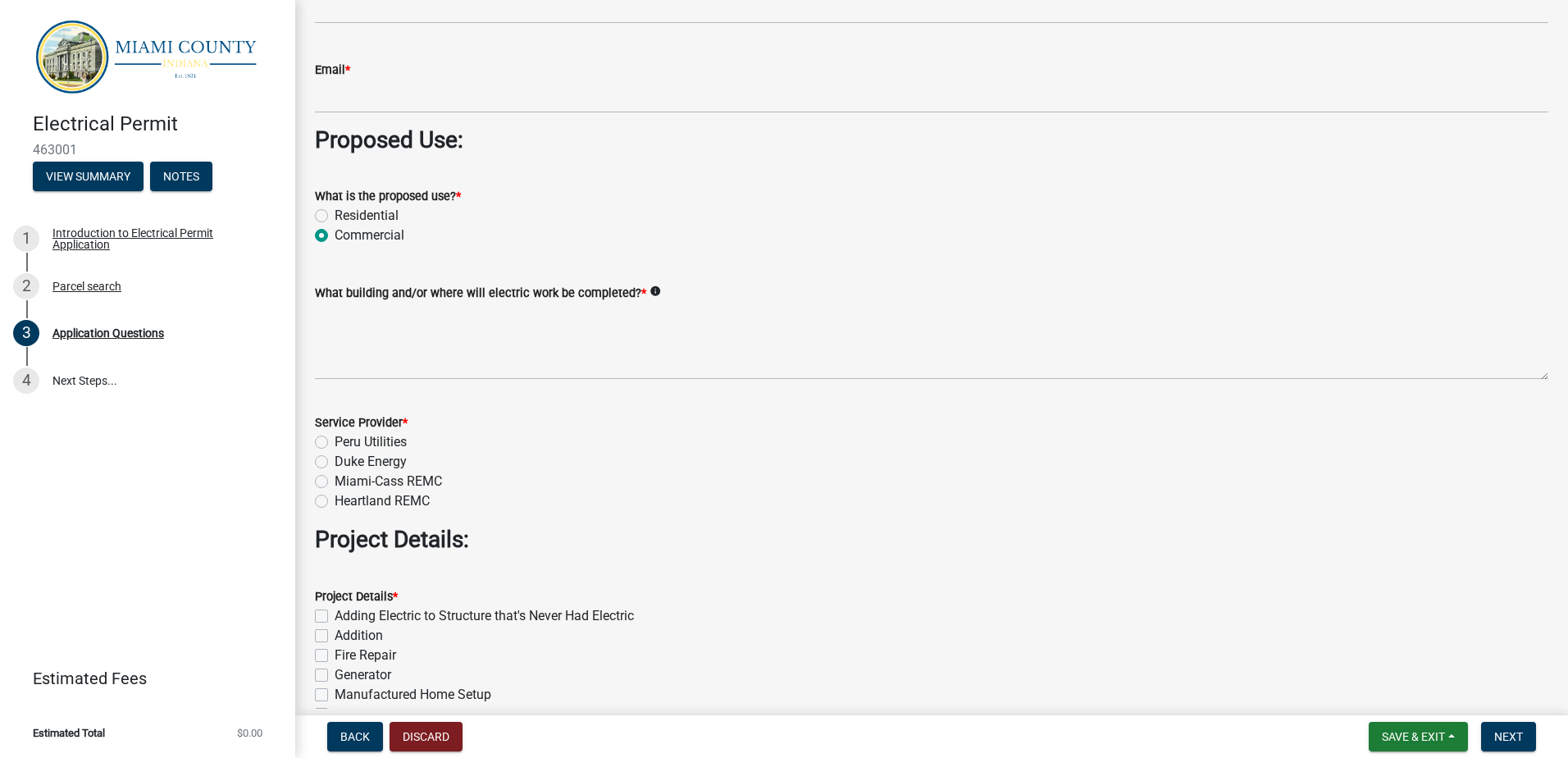
scroll to position [1476, 0]
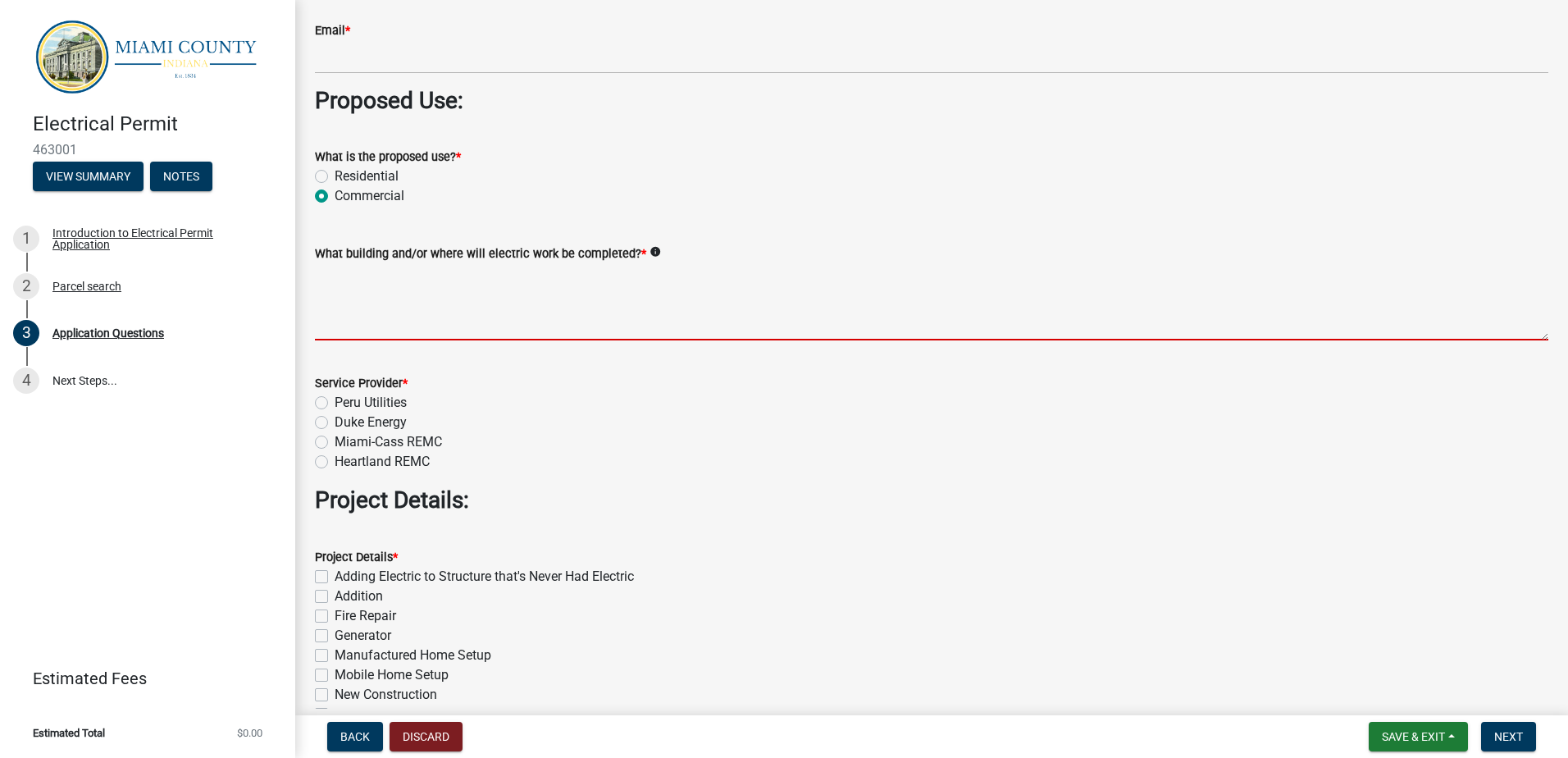
click at [364, 321] on textarea "What building and/or where will electric work be completed? *" at bounding box center [932, 301] width 1234 height 77
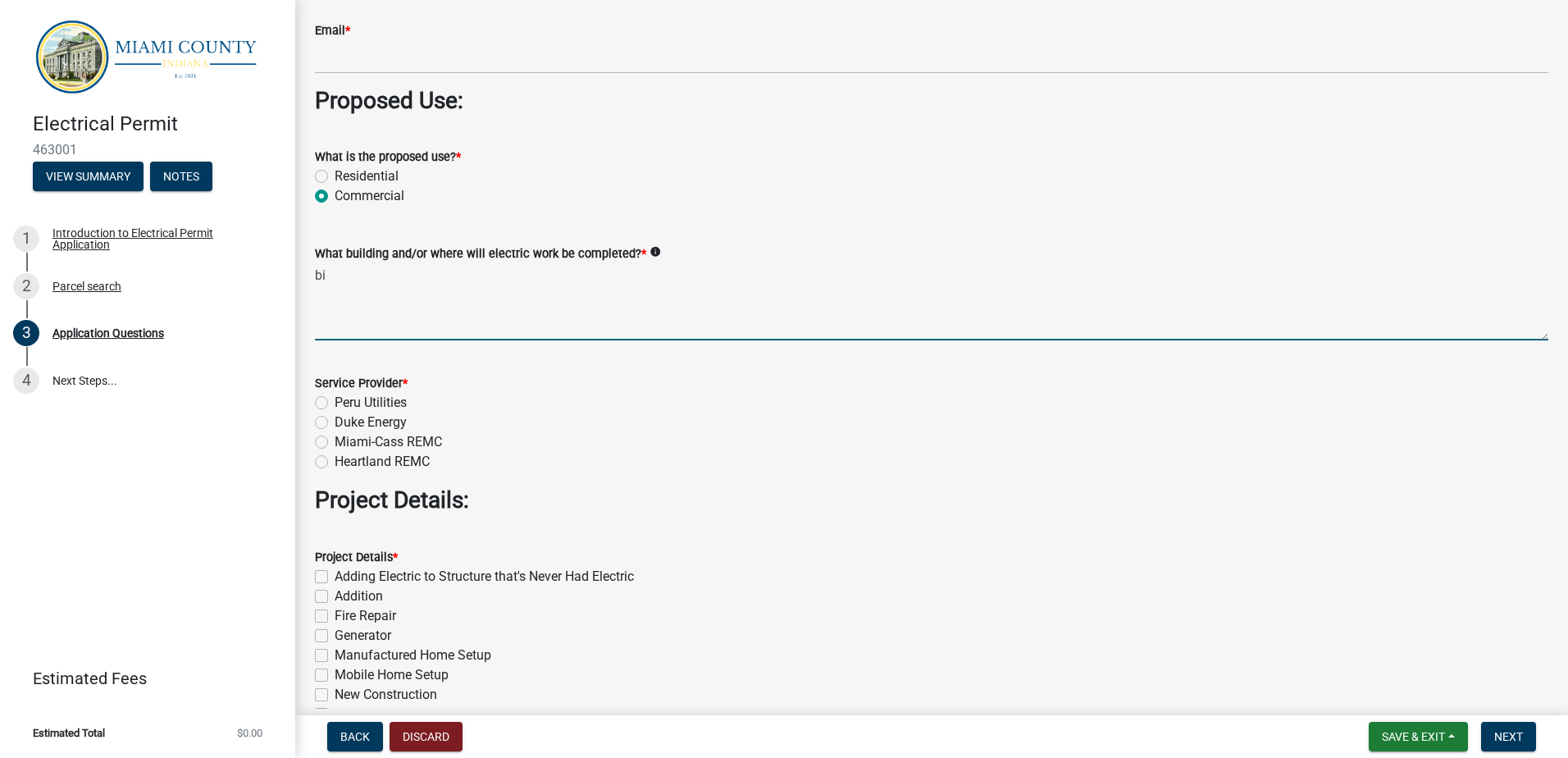
type textarea "b"
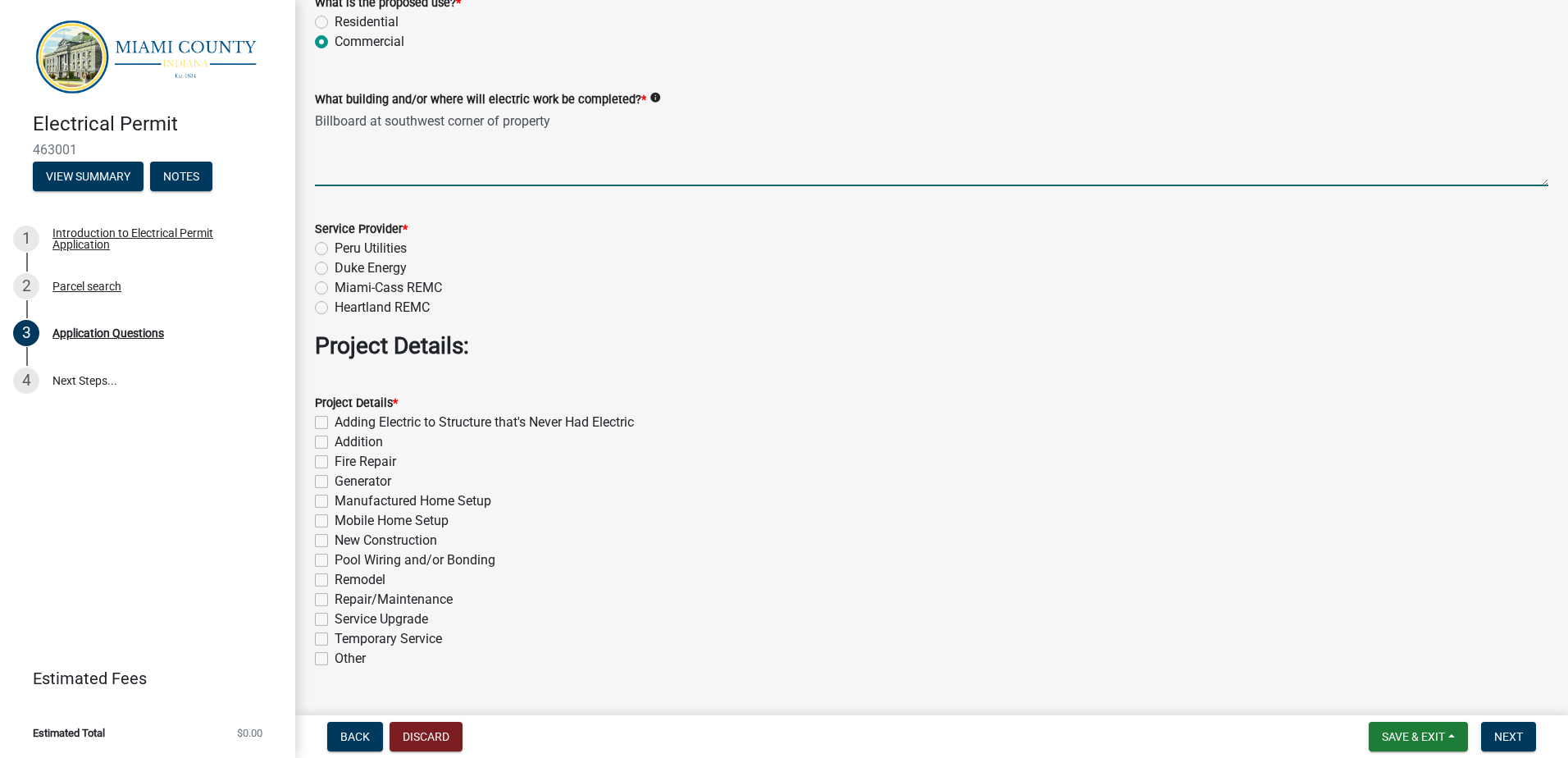
scroll to position [1640, 0]
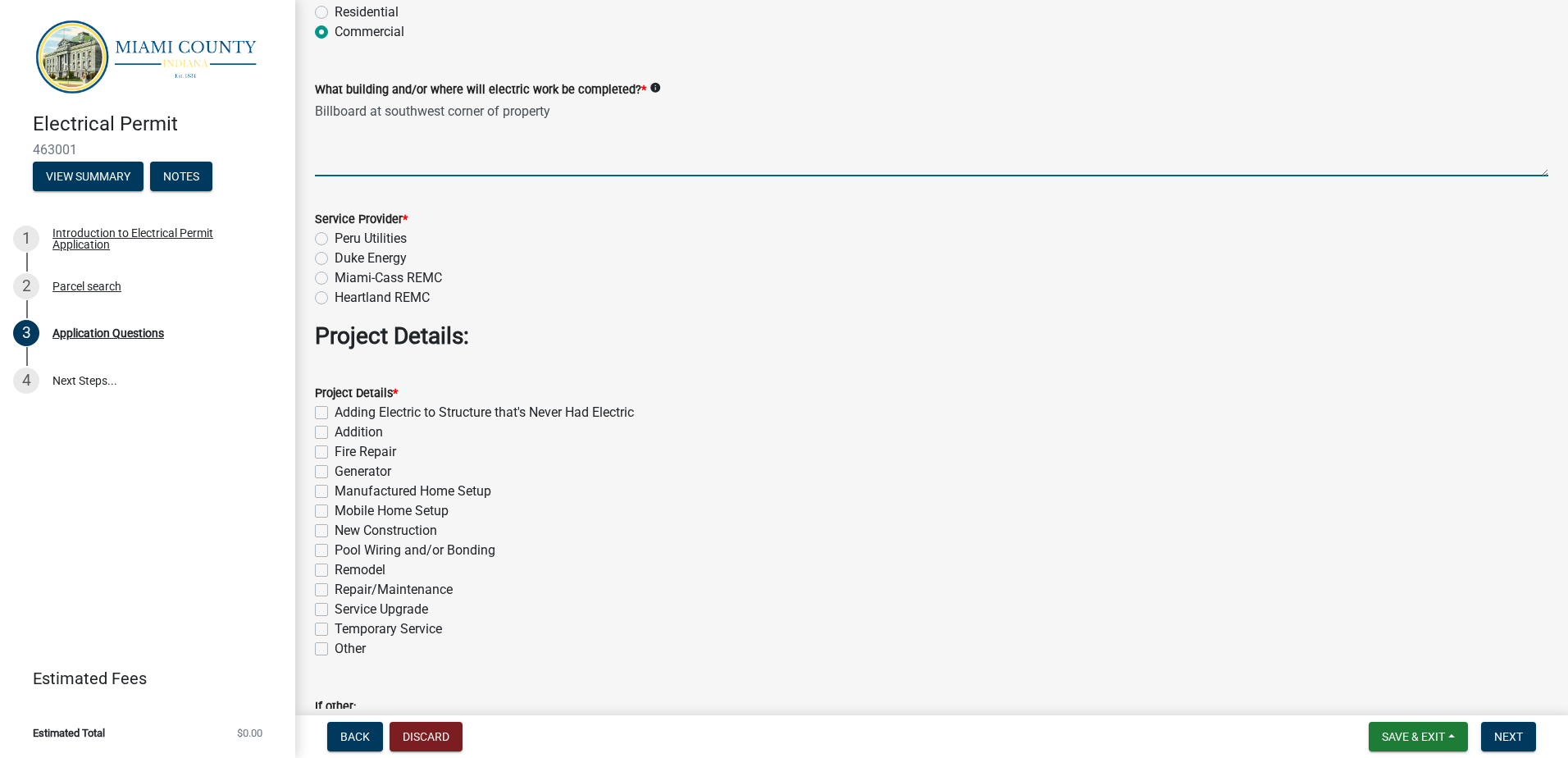
type textarea "Billboard at southwest corner of property"
click at [334, 276] on label "Miami-Cass REMC" at bounding box center [388, 278] width 108 height 19
click at [334, 276] on input "Miami-Cass REMC" at bounding box center [340, 274] width 11 height 11
radio input "true"
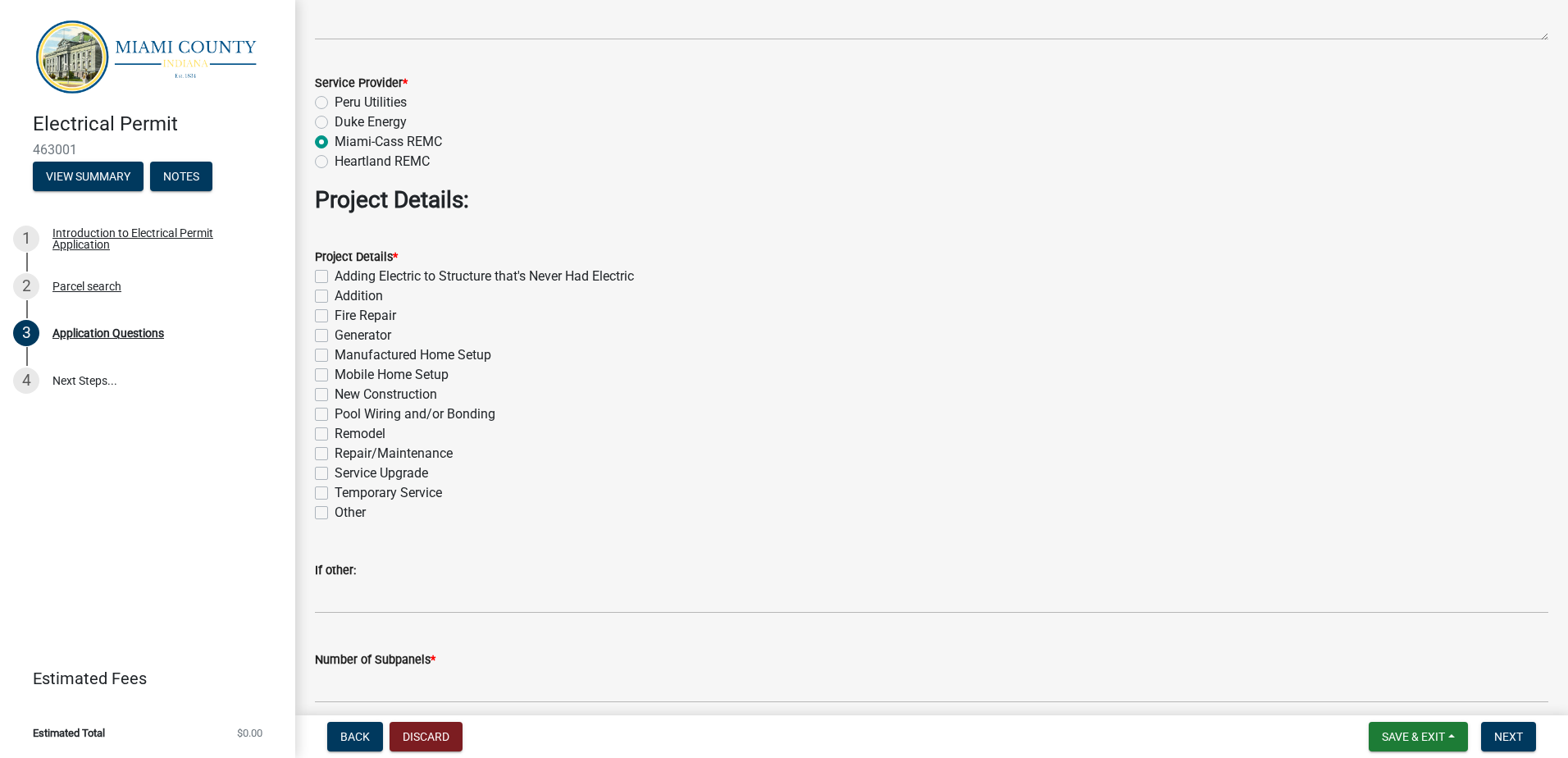
scroll to position [1805, 0]
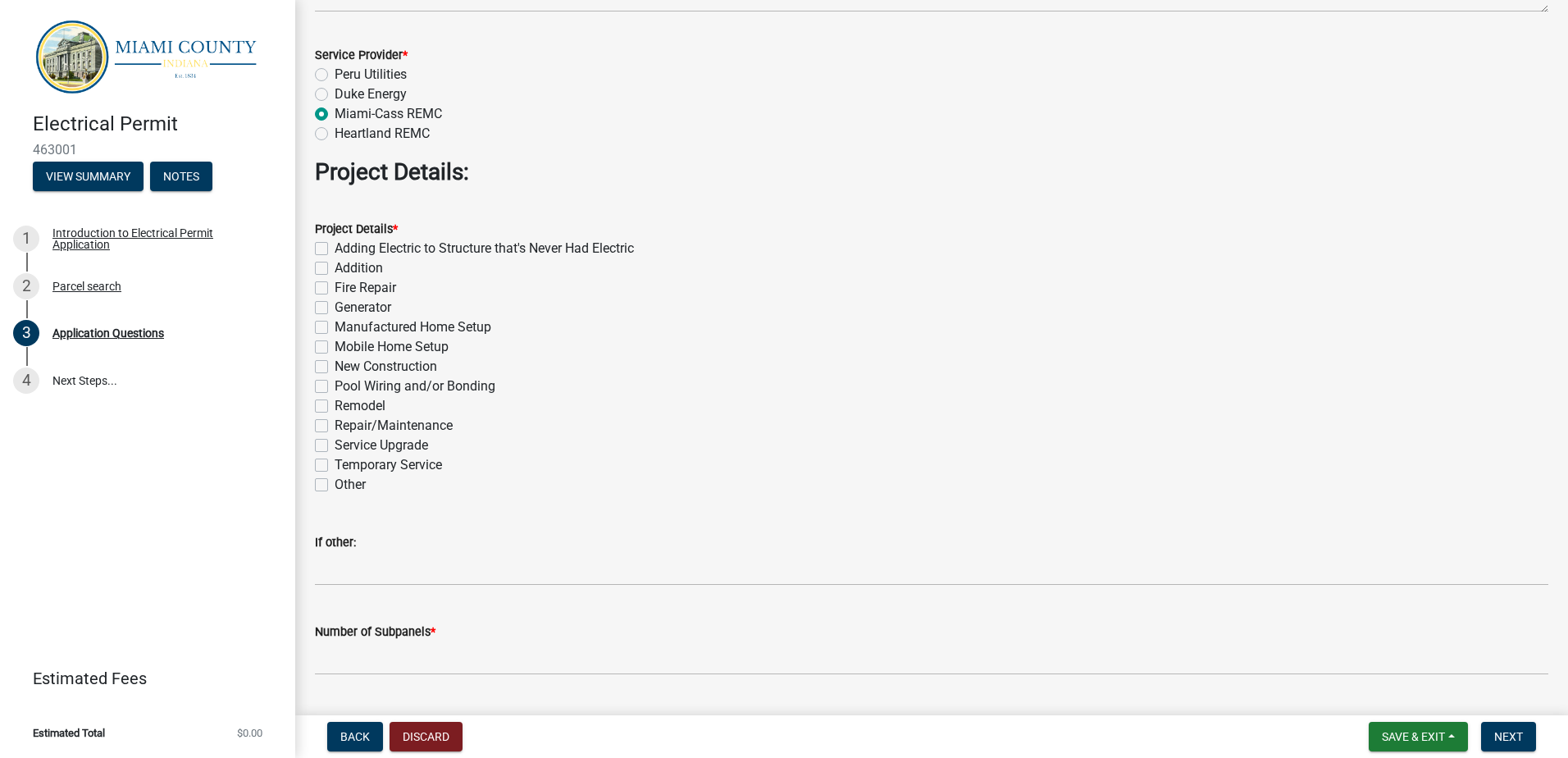
click at [334, 252] on label "Adding Electric to Structure that's Never Had Electric" at bounding box center [484, 249] width 299 height 19
click at [334, 250] on input "Adding Electric to Structure that's Never Had Electric" at bounding box center [340, 244] width 11 height 11
checkbox input "true"
checkbox input "false"
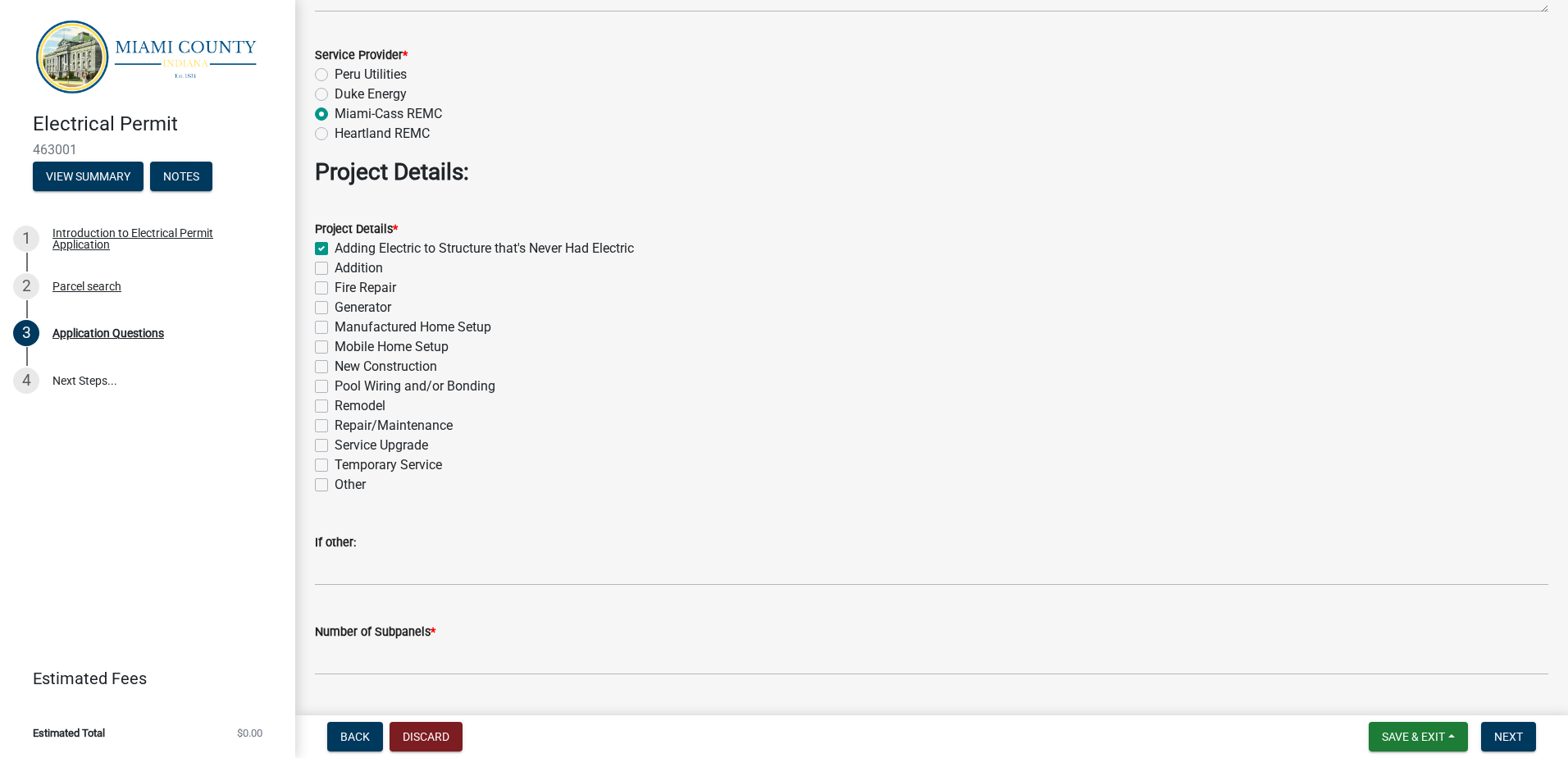
checkbox input "false"
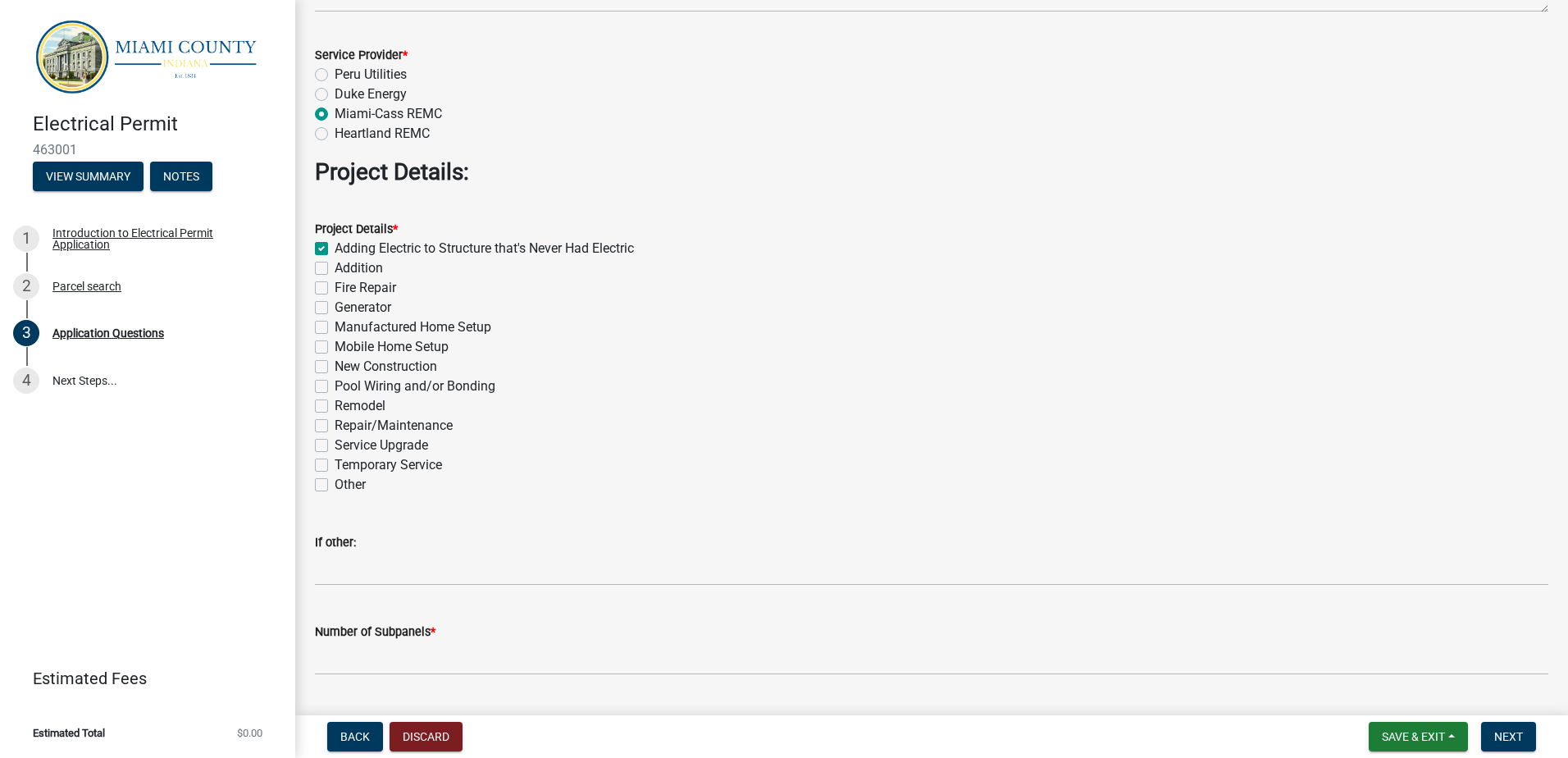
checkbox input "false"
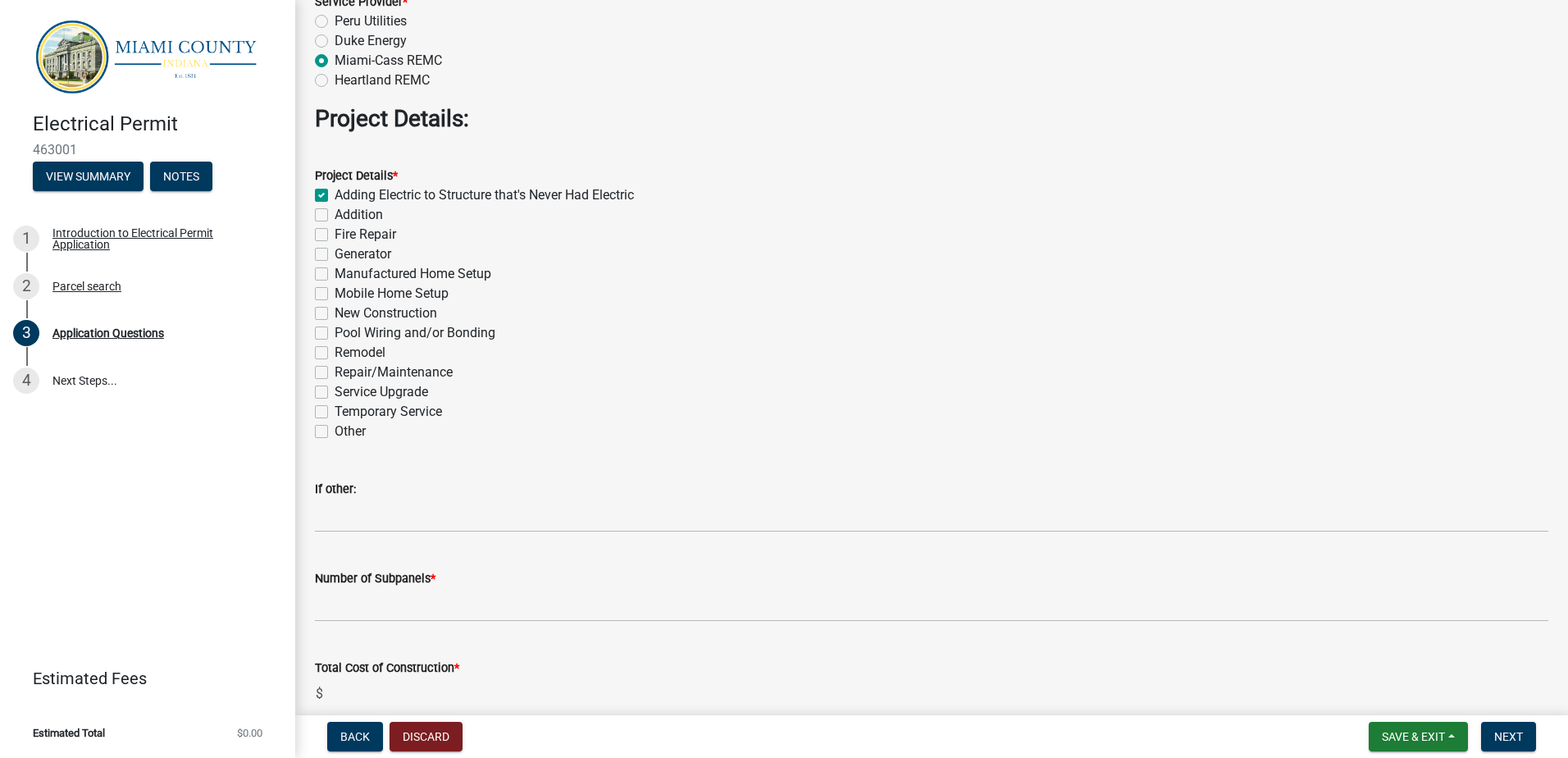
scroll to position [1887, 0]
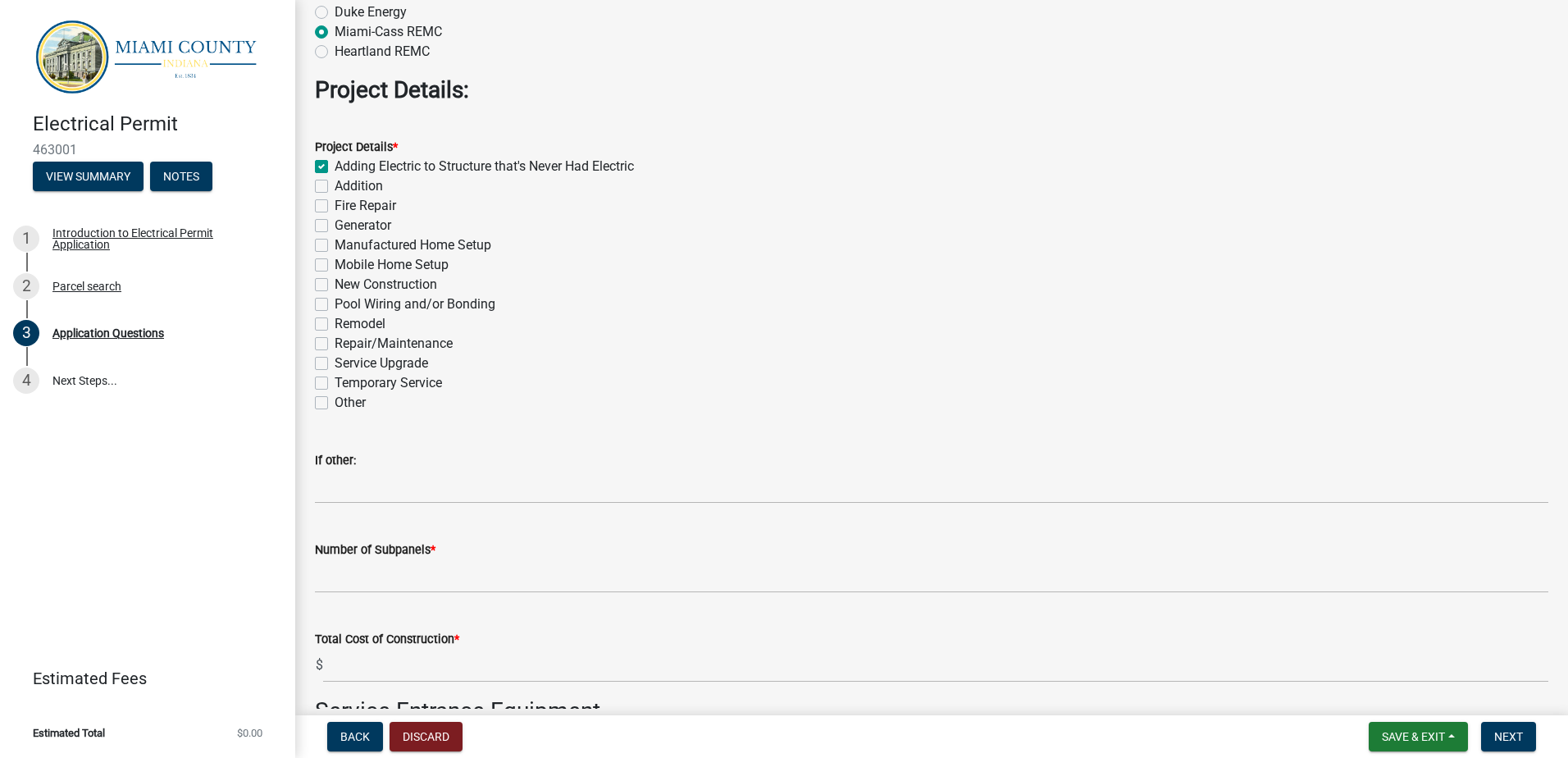
click at [334, 287] on label "New Construction" at bounding box center [386, 284] width 102 height 19
click at [334, 285] on input "New Construction" at bounding box center [340, 280] width 11 height 11
checkbox input "true"
checkbox input "false"
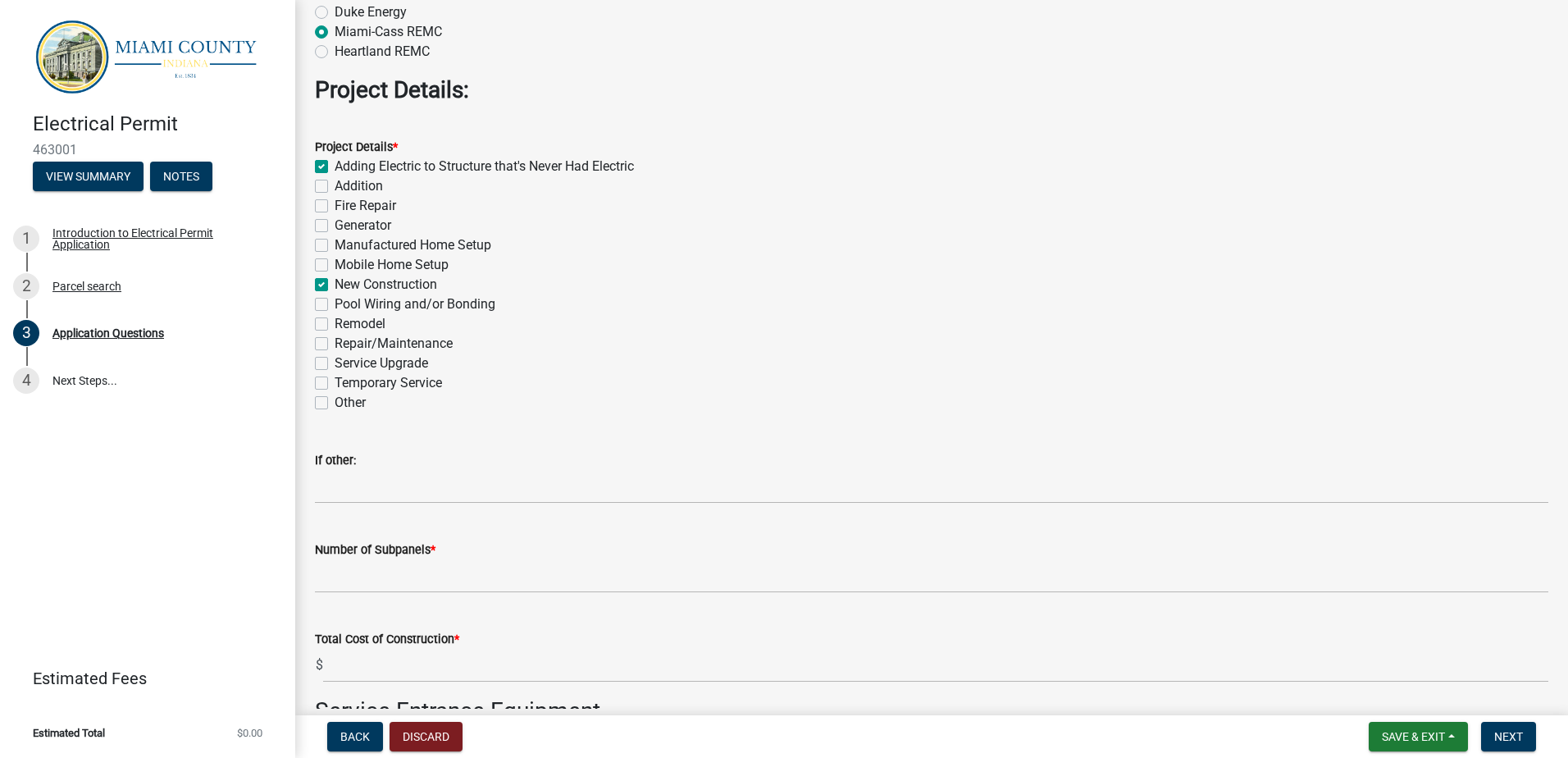
checkbox input "false"
checkbox input "true"
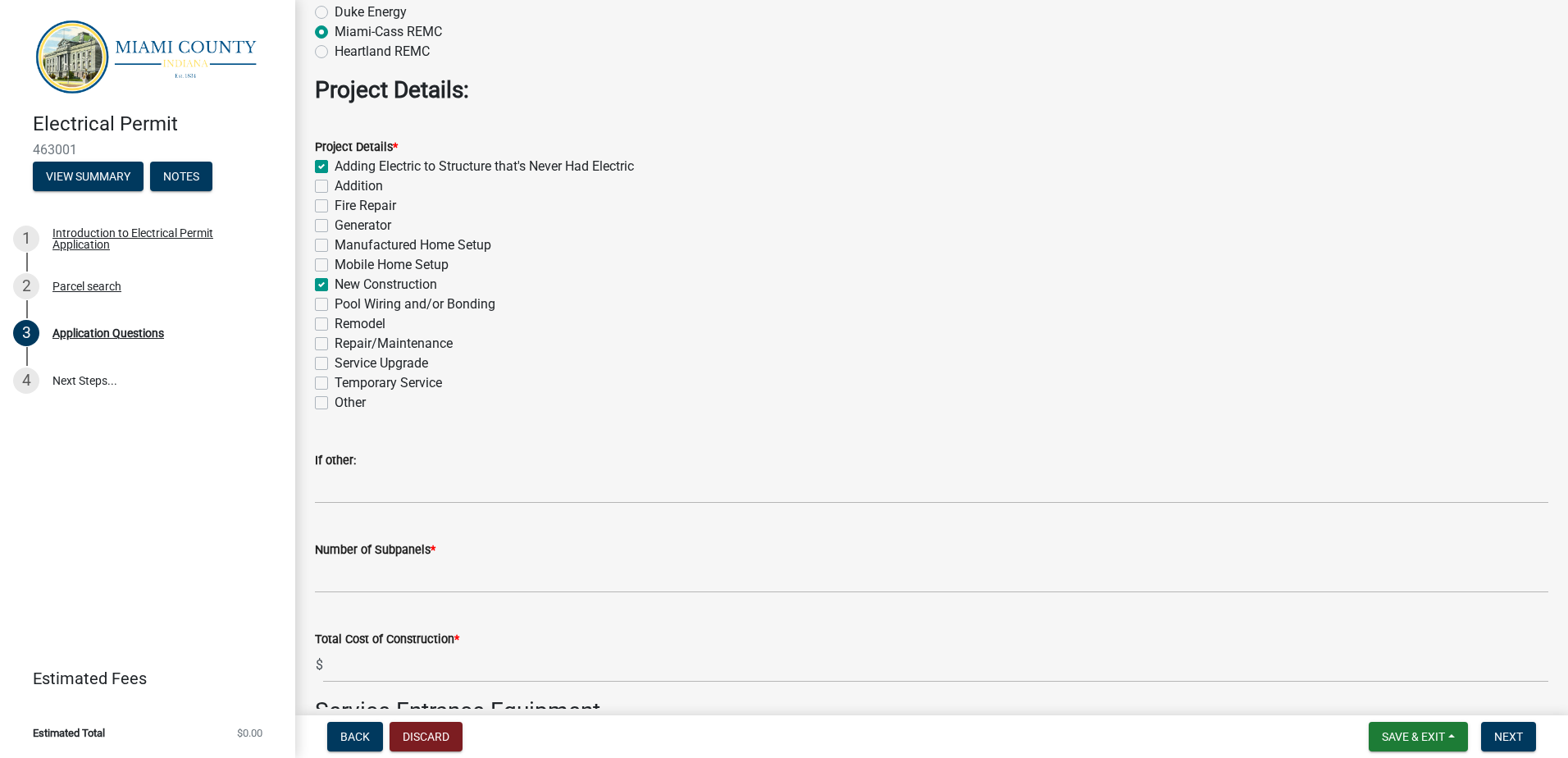
checkbox input "false"
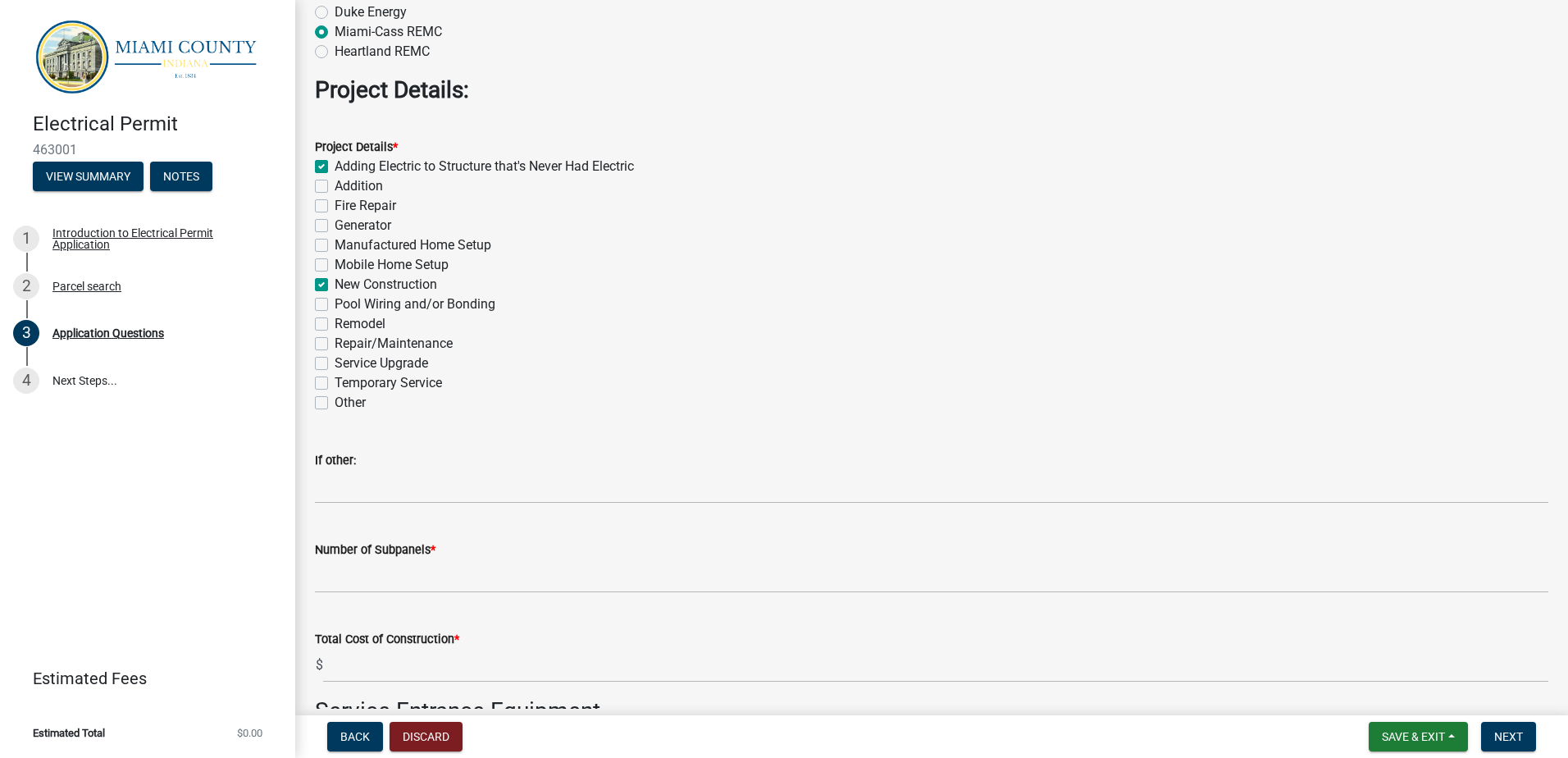
checkbox input "false"
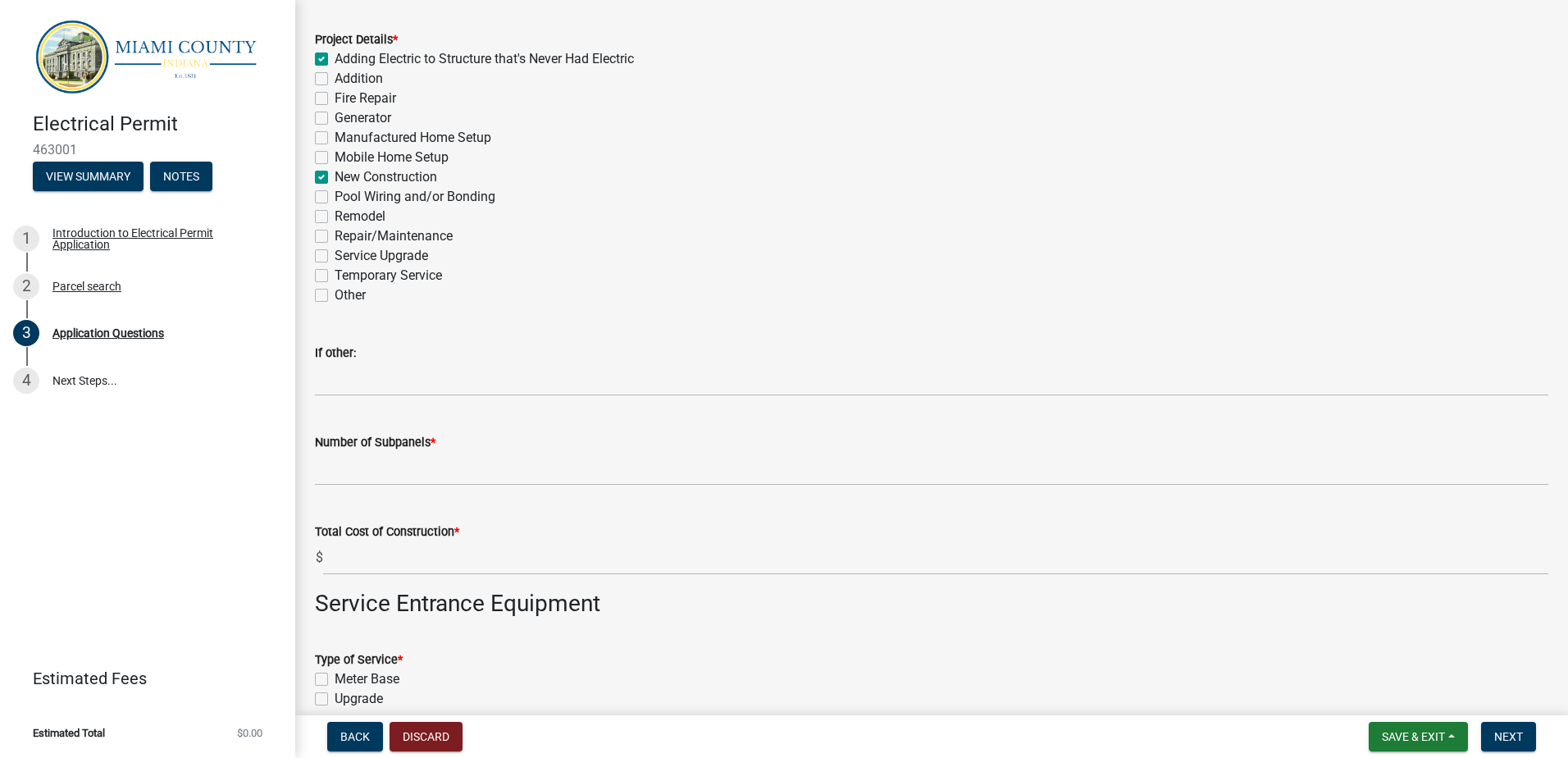
scroll to position [2051, 0]
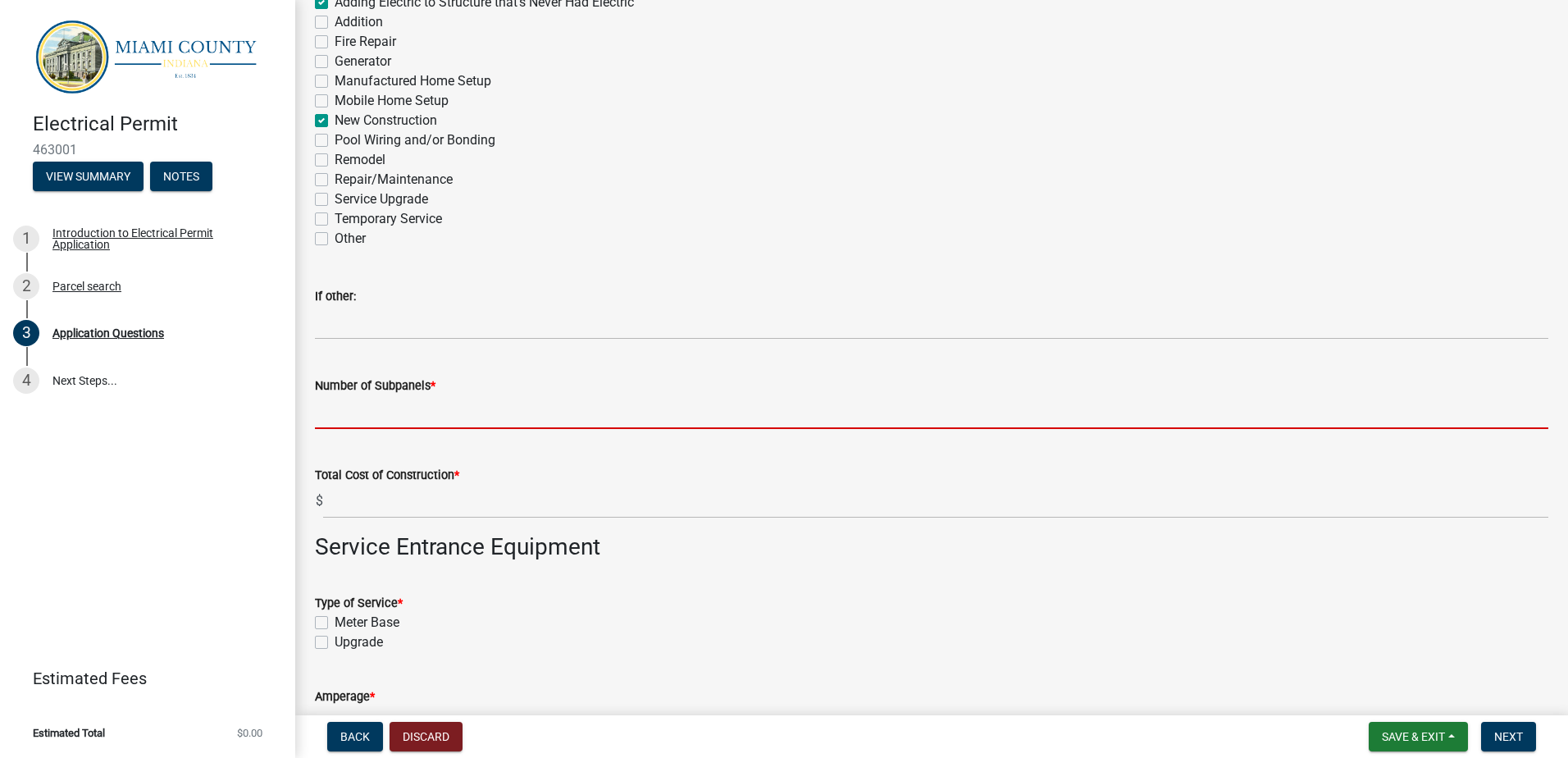
click at [408, 421] on input "Number of Subpanels *" at bounding box center [932, 412] width 1234 height 34
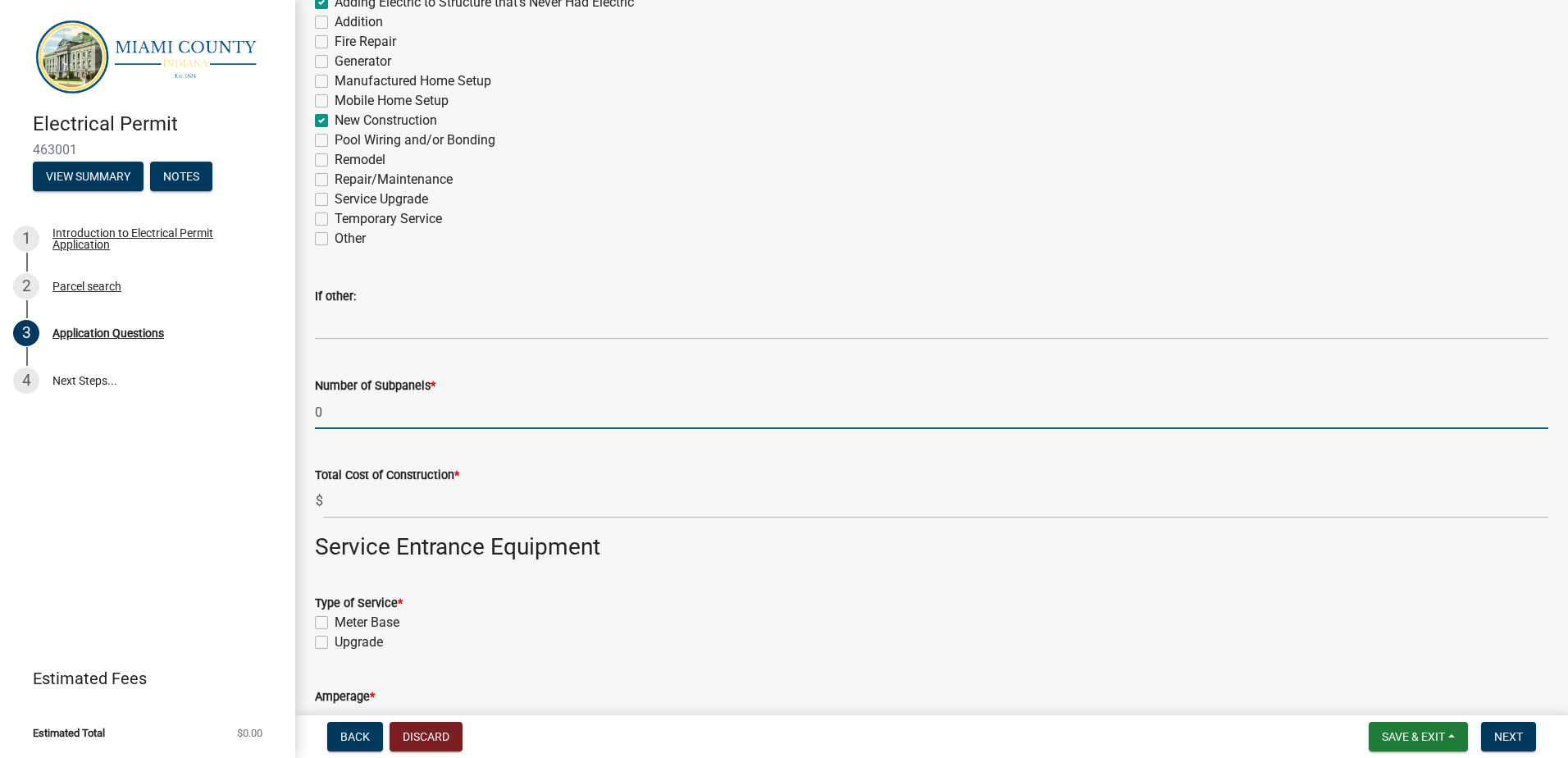
type input "0"
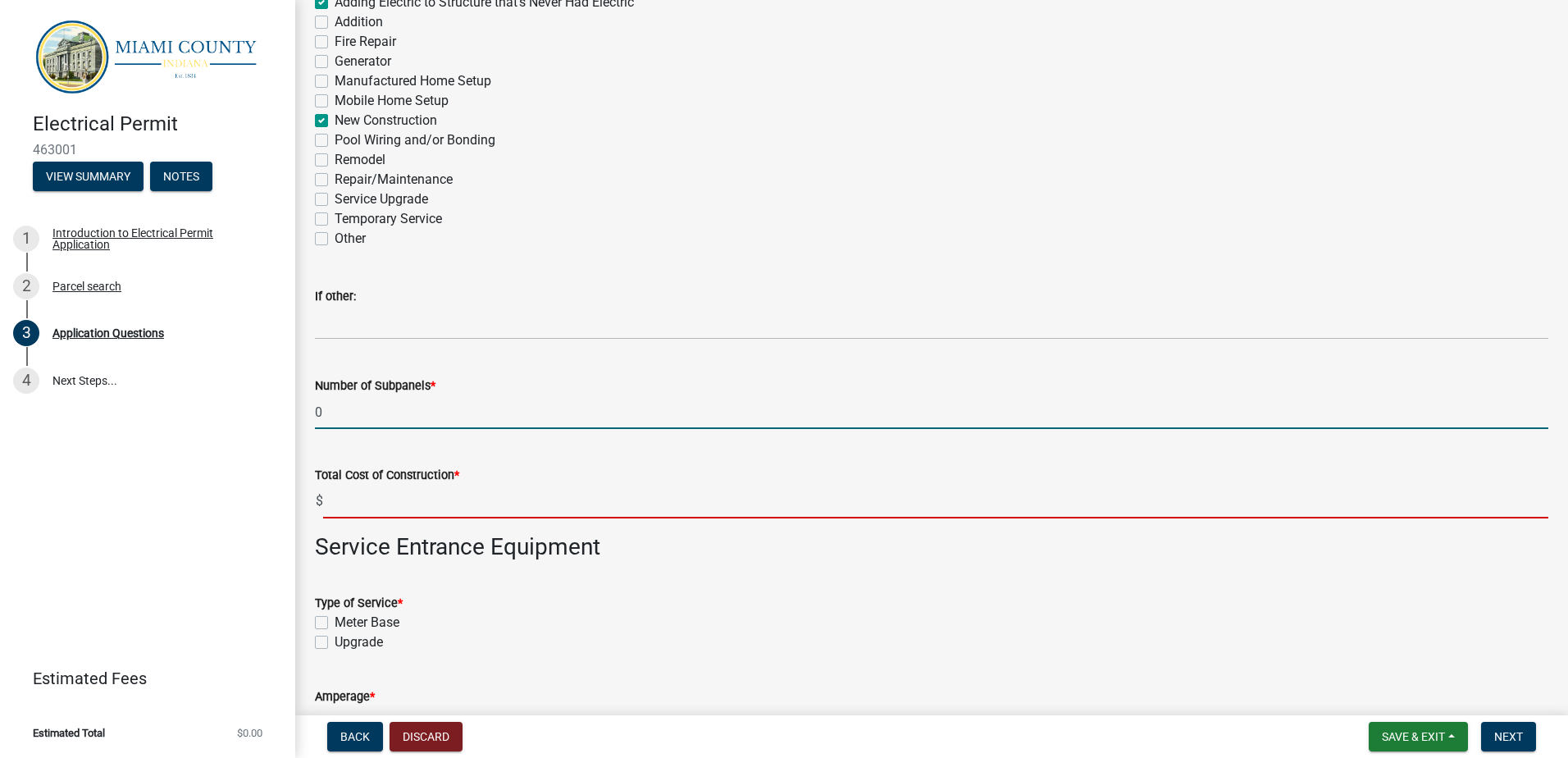
click at [386, 499] on input "text" at bounding box center [935, 501] width 1226 height 34
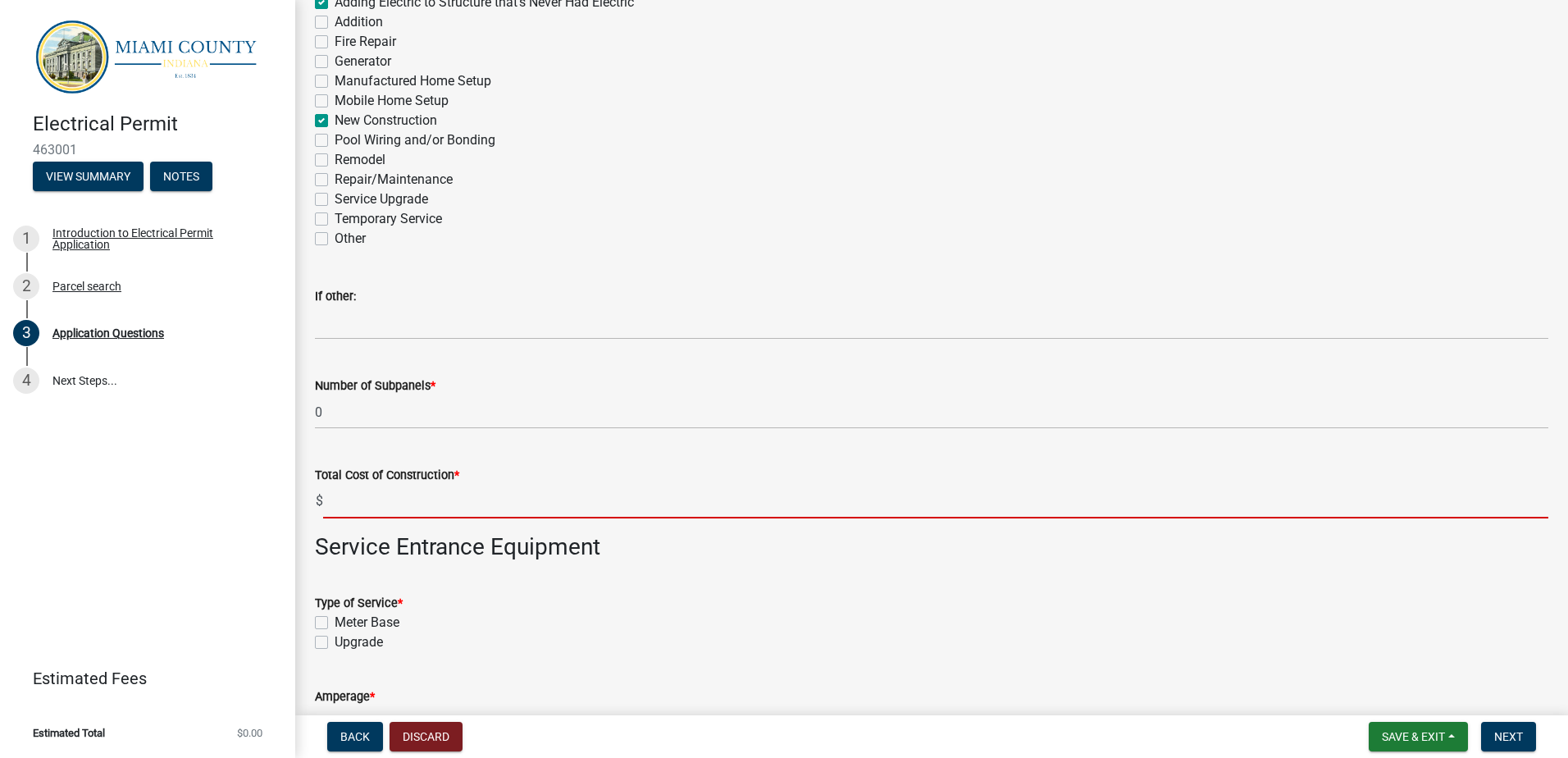
type input "e"
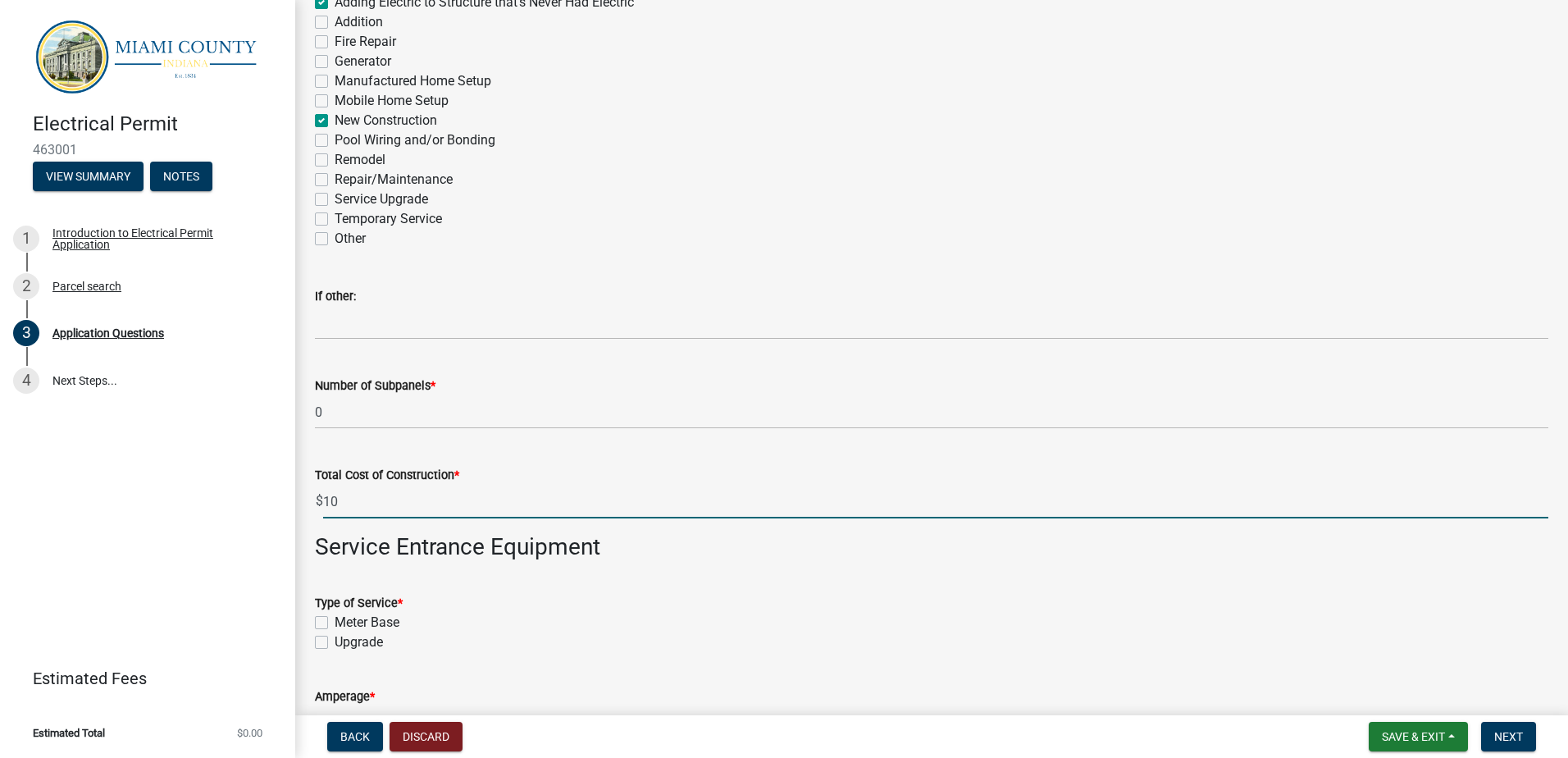
type input "1"
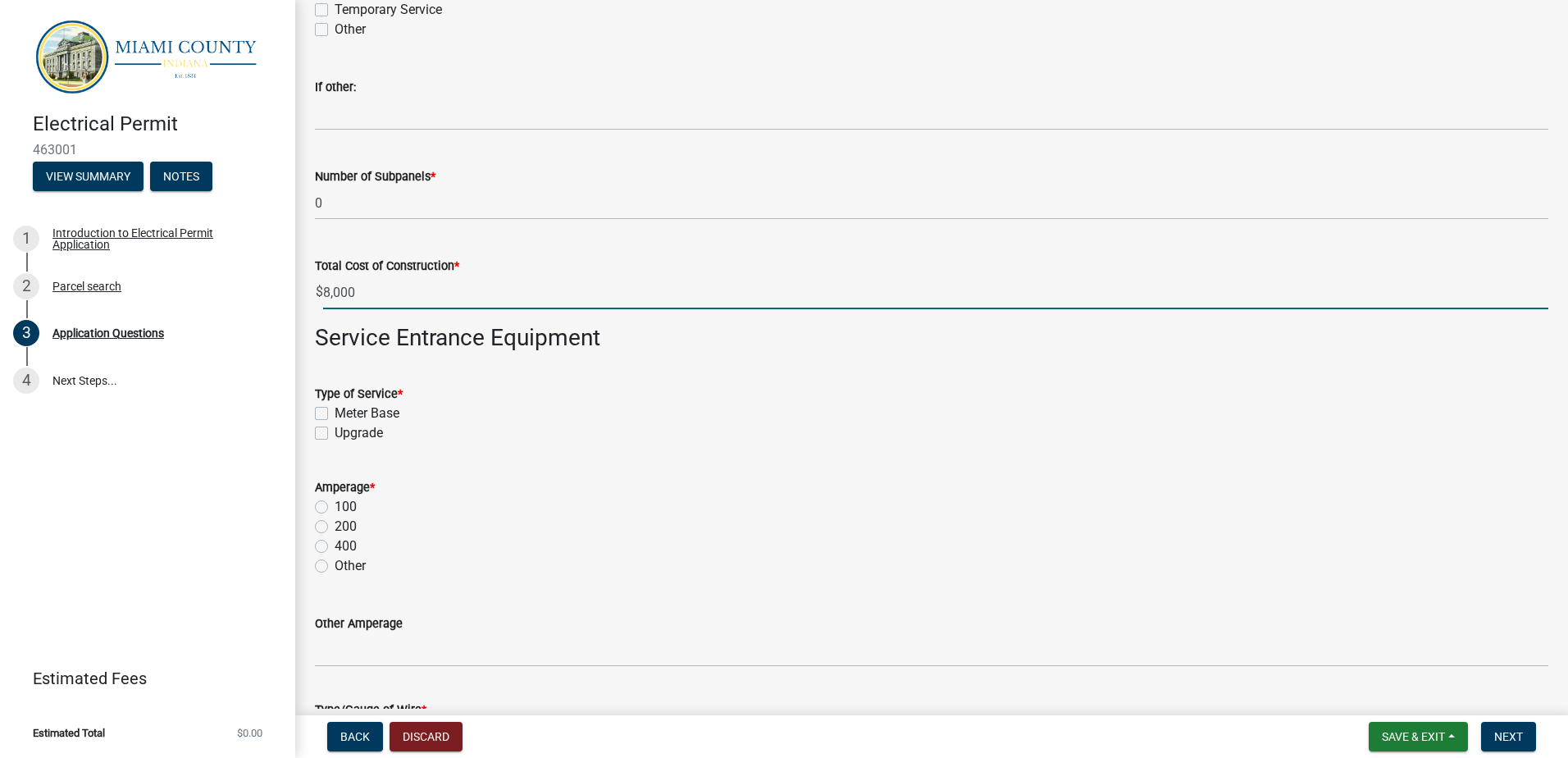
scroll to position [2297, 0]
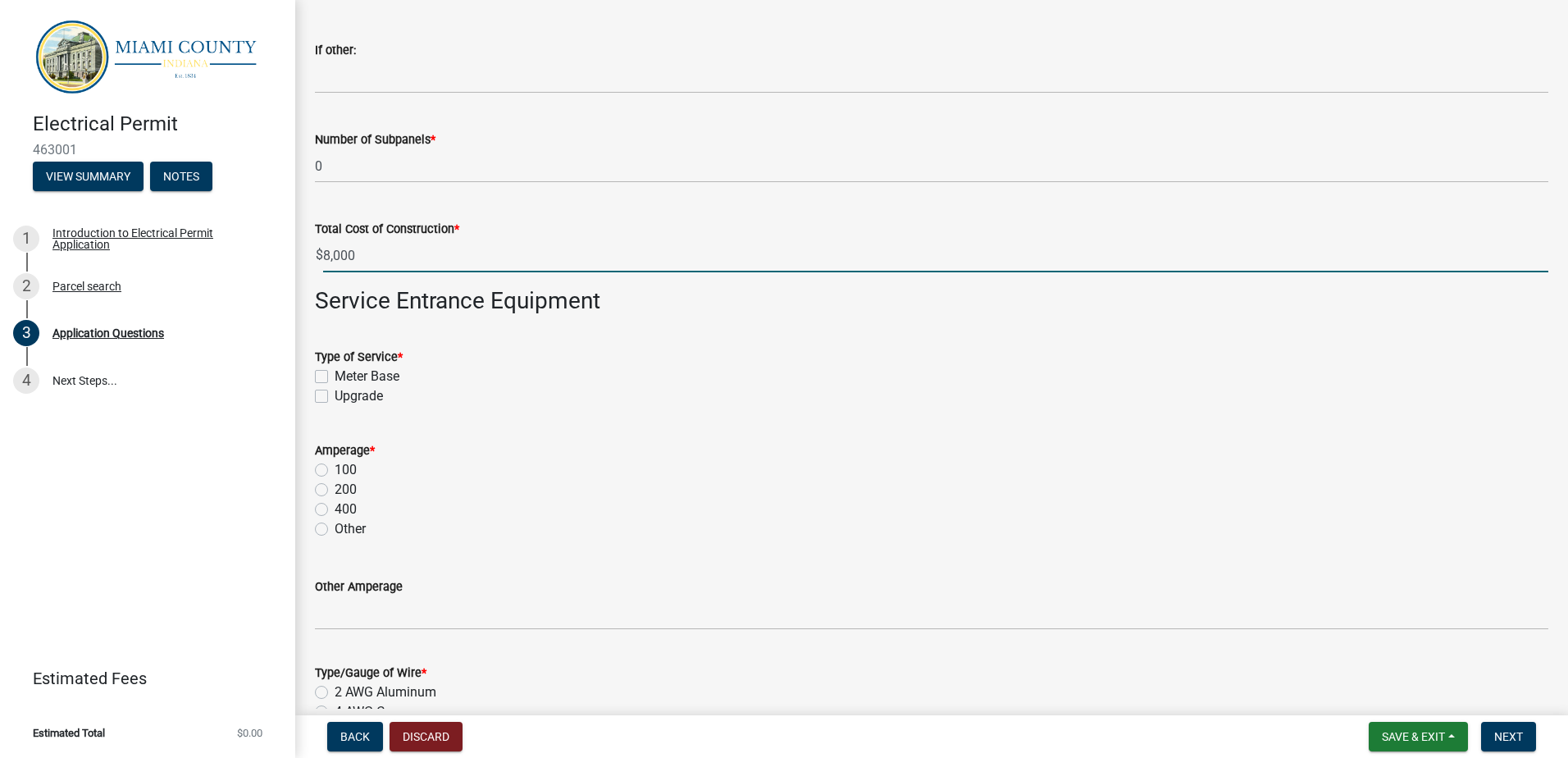
type input "8000.00"
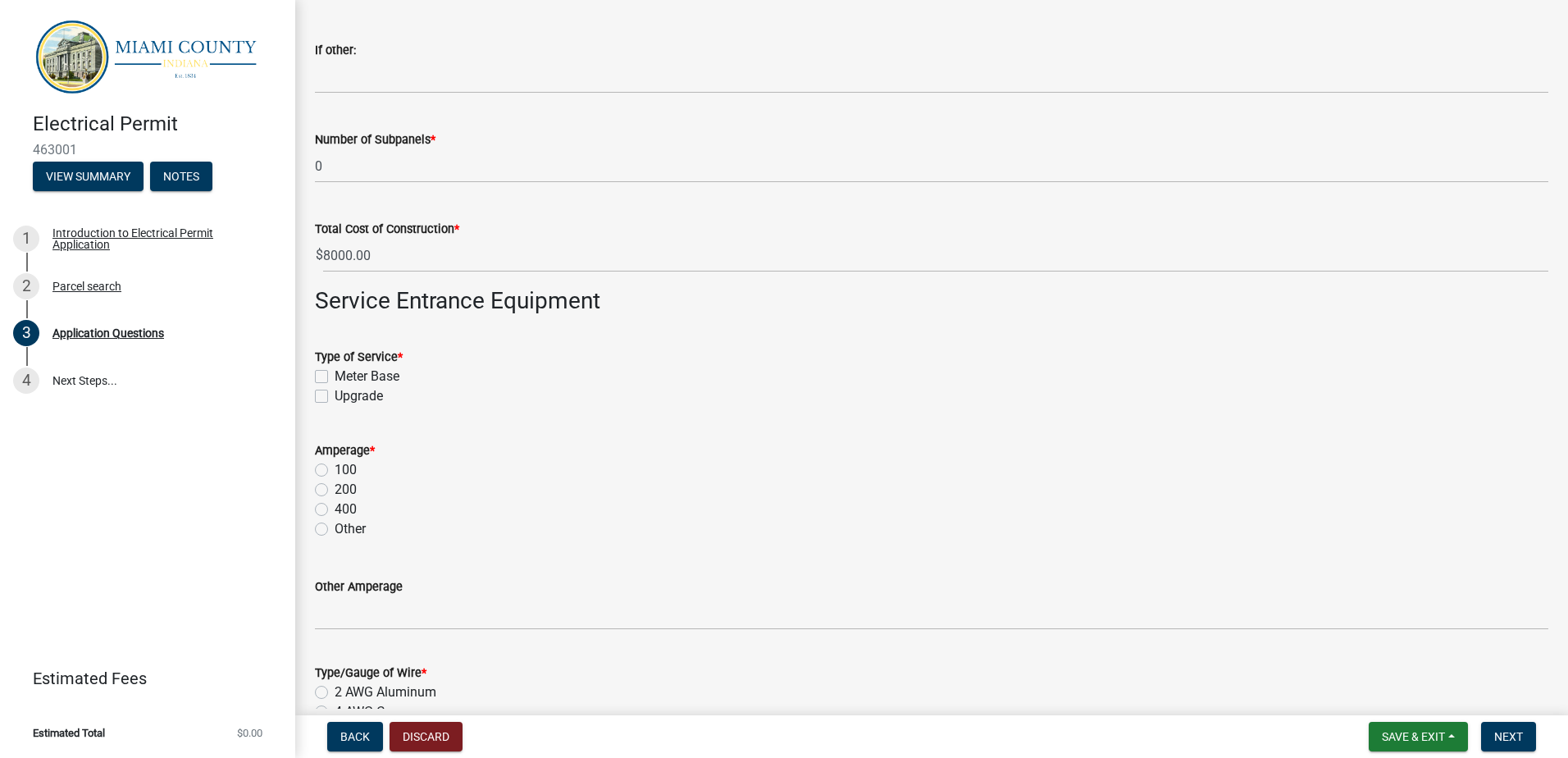
click at [334, 373] on label "Meter Base" at bounding box center [366, 377] width 64 height 19
click at [334, 373] on input "Meter Base" at bounding box center [340, 372] width 11 height 11
checkbox input "true"
checkbox input "false"
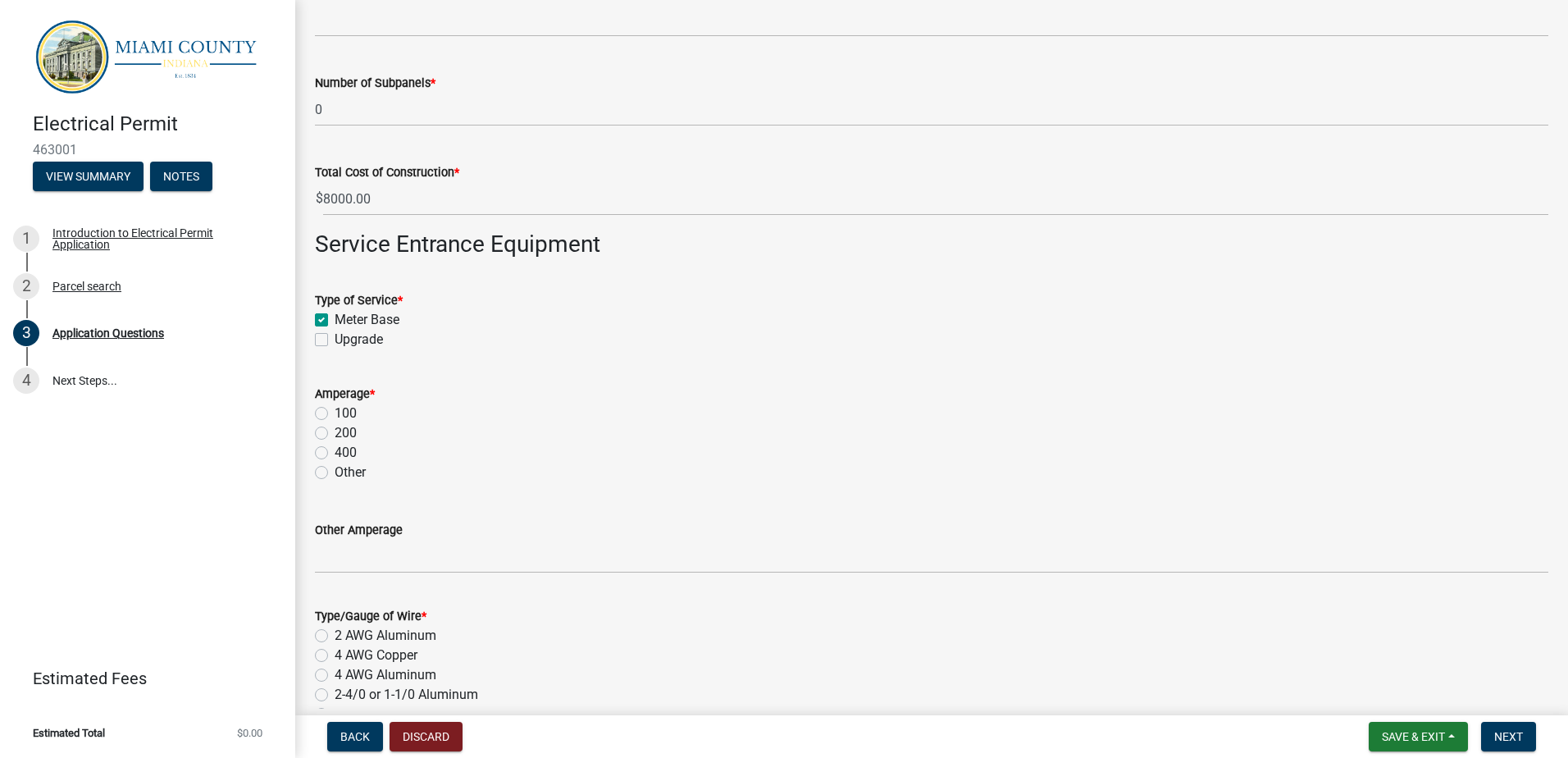
scroll to position [2461, 0]
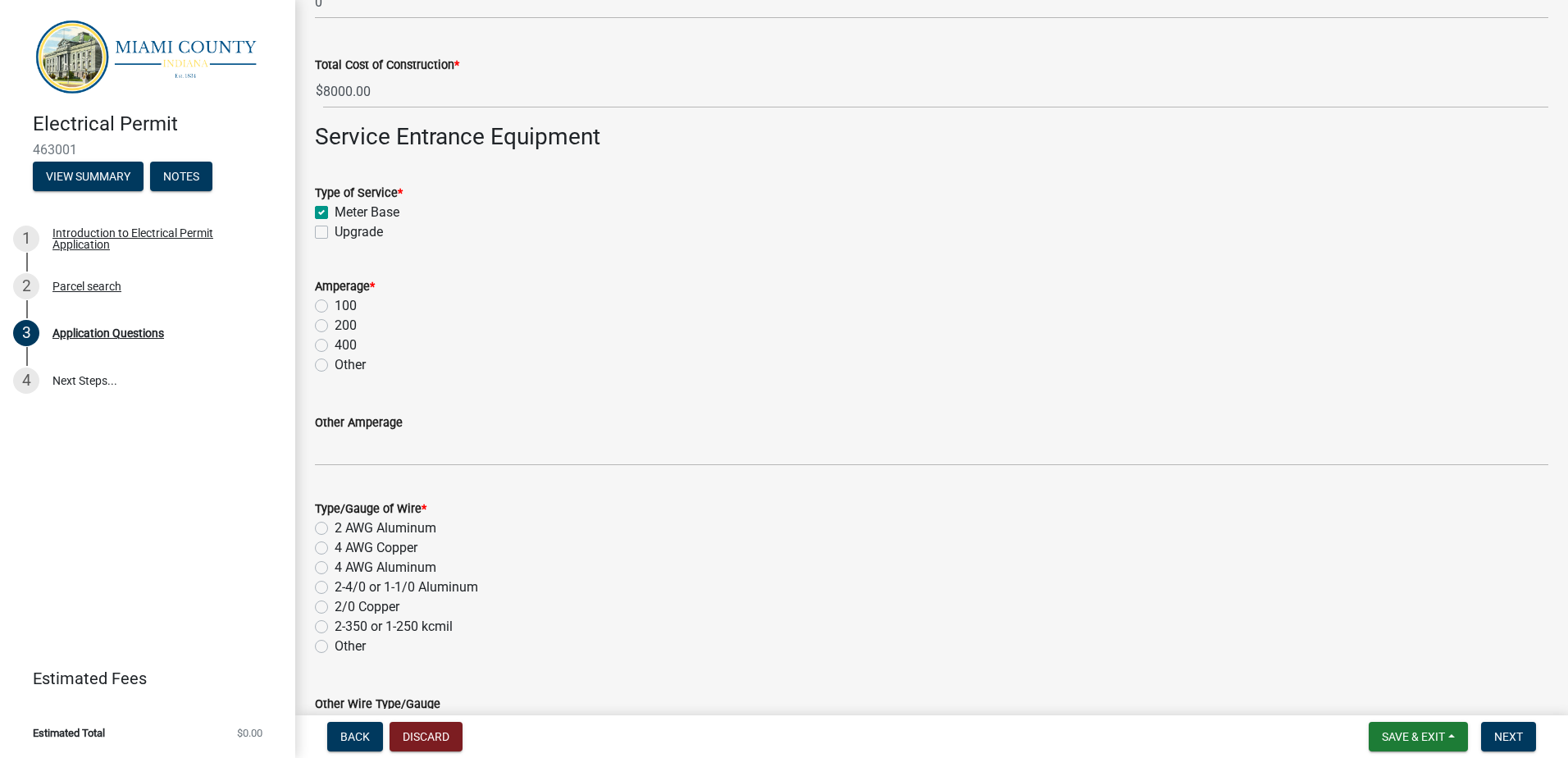
click at [334, 301] on label "100" at bounding box center [345, 306] width 22 height 19
click at [334, 301] on input "100" at bounding box center [340, 302] width 11 height 11
radio input "true"
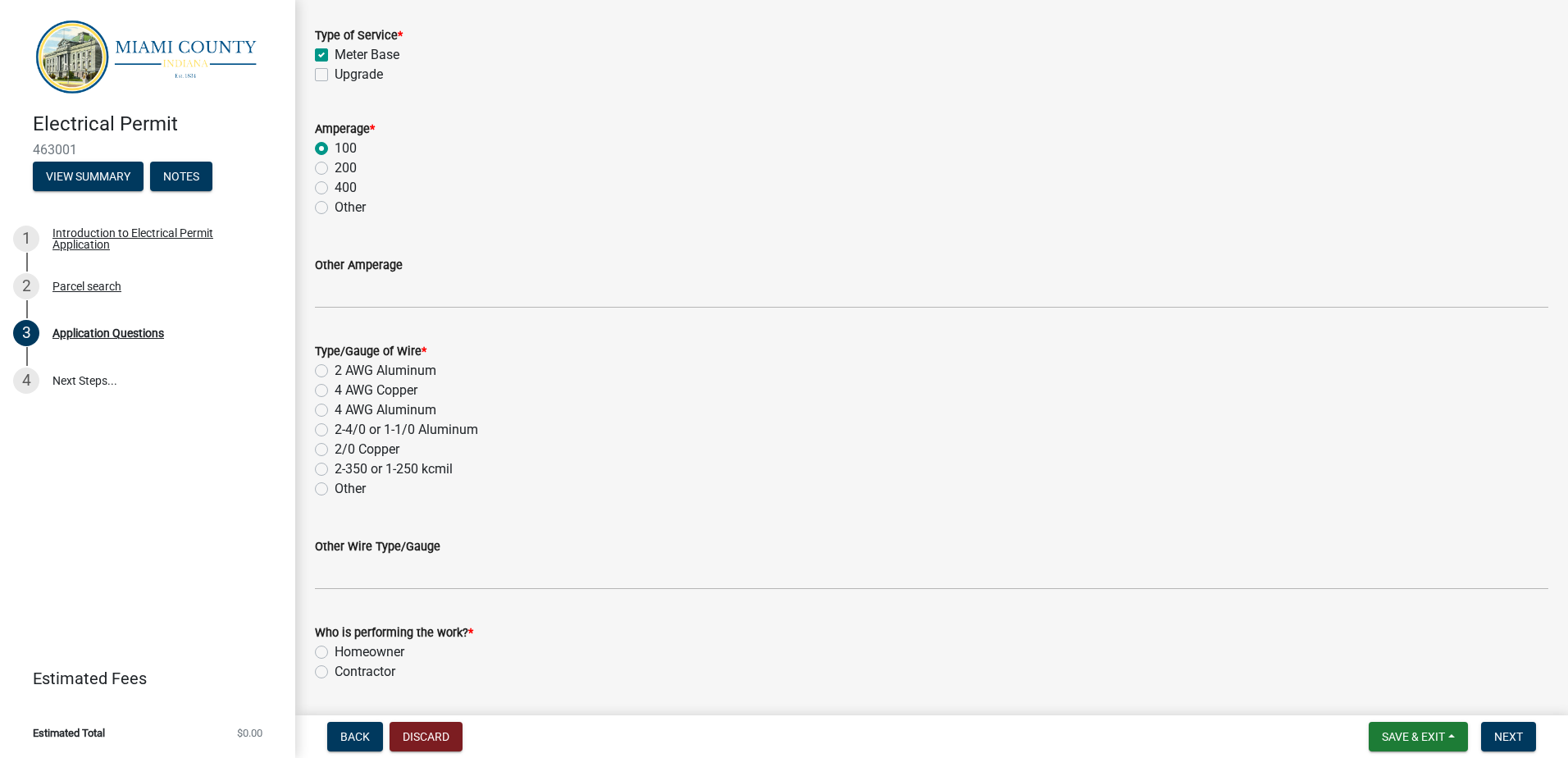
scroll to position [2625, 0]
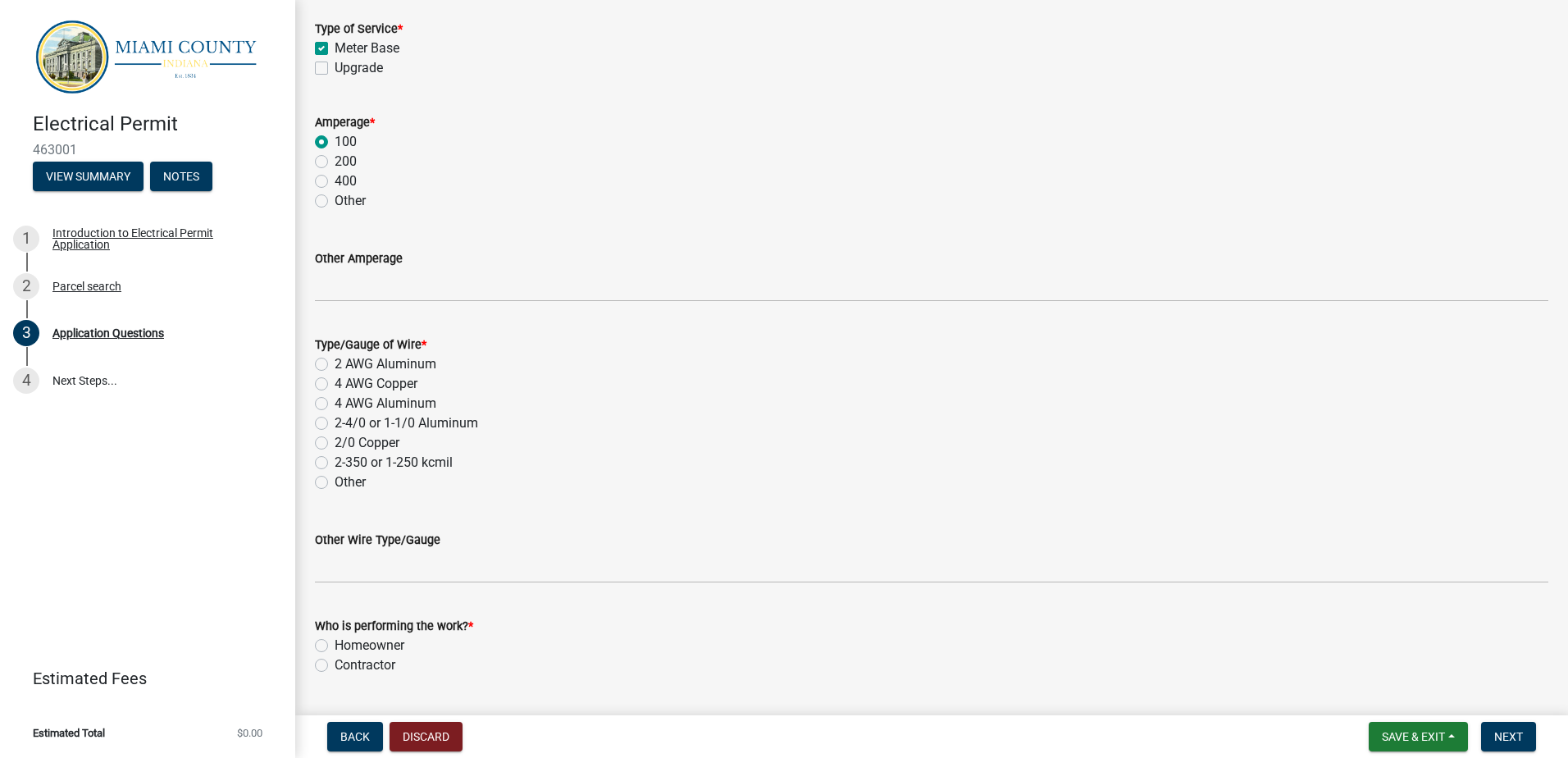
click at [334, 422] on label "2-4/0 or 1-1/0 Aluminum" at bounding box center [406, 424] width 144 height 19
click at [334, 422] on input "2-4/0 or 1-1/0 Aluminum" at bounding box center [340, 419] width 11 height 11
radio input "true"
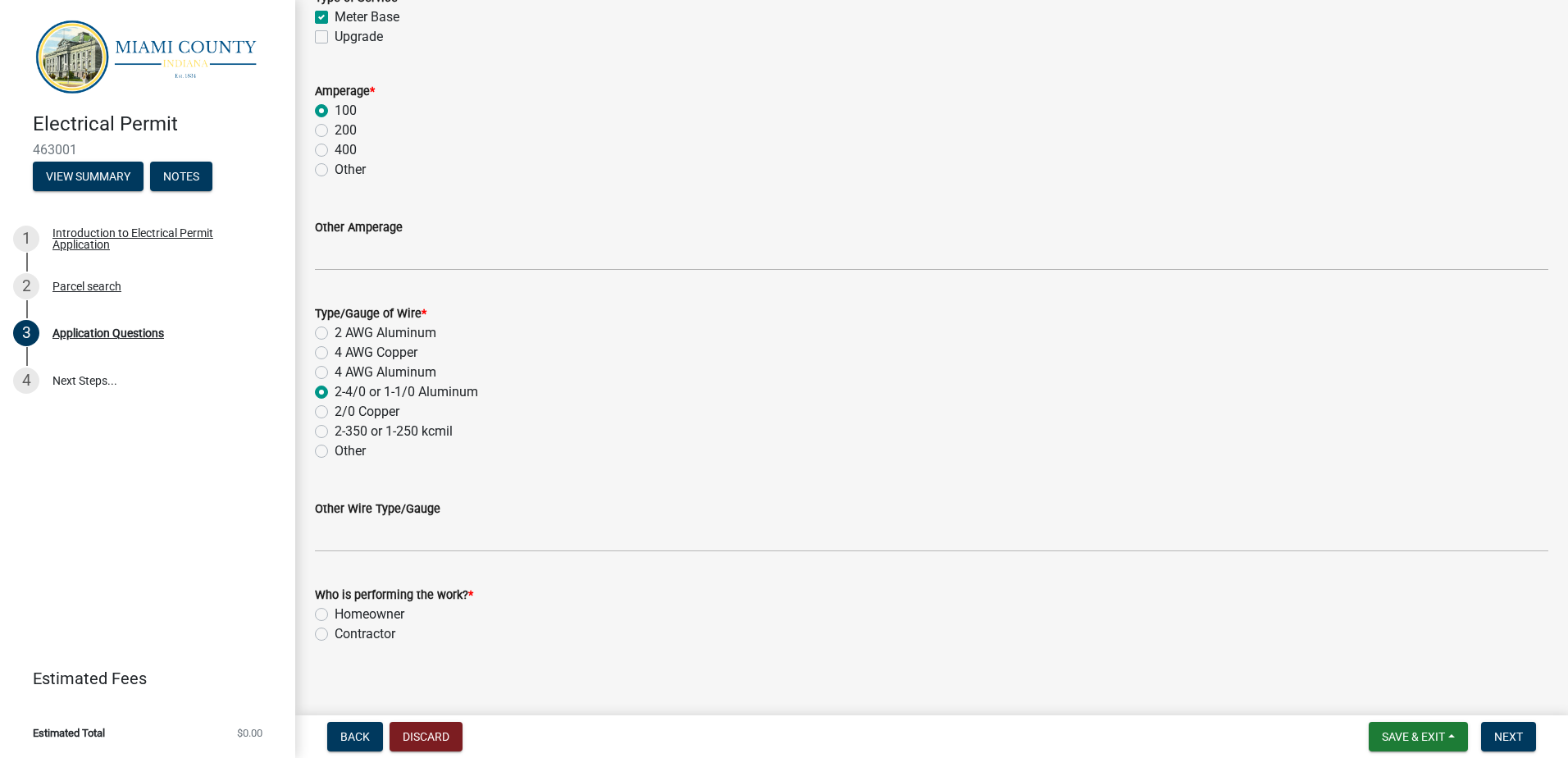
scroll to position [2670, 0]
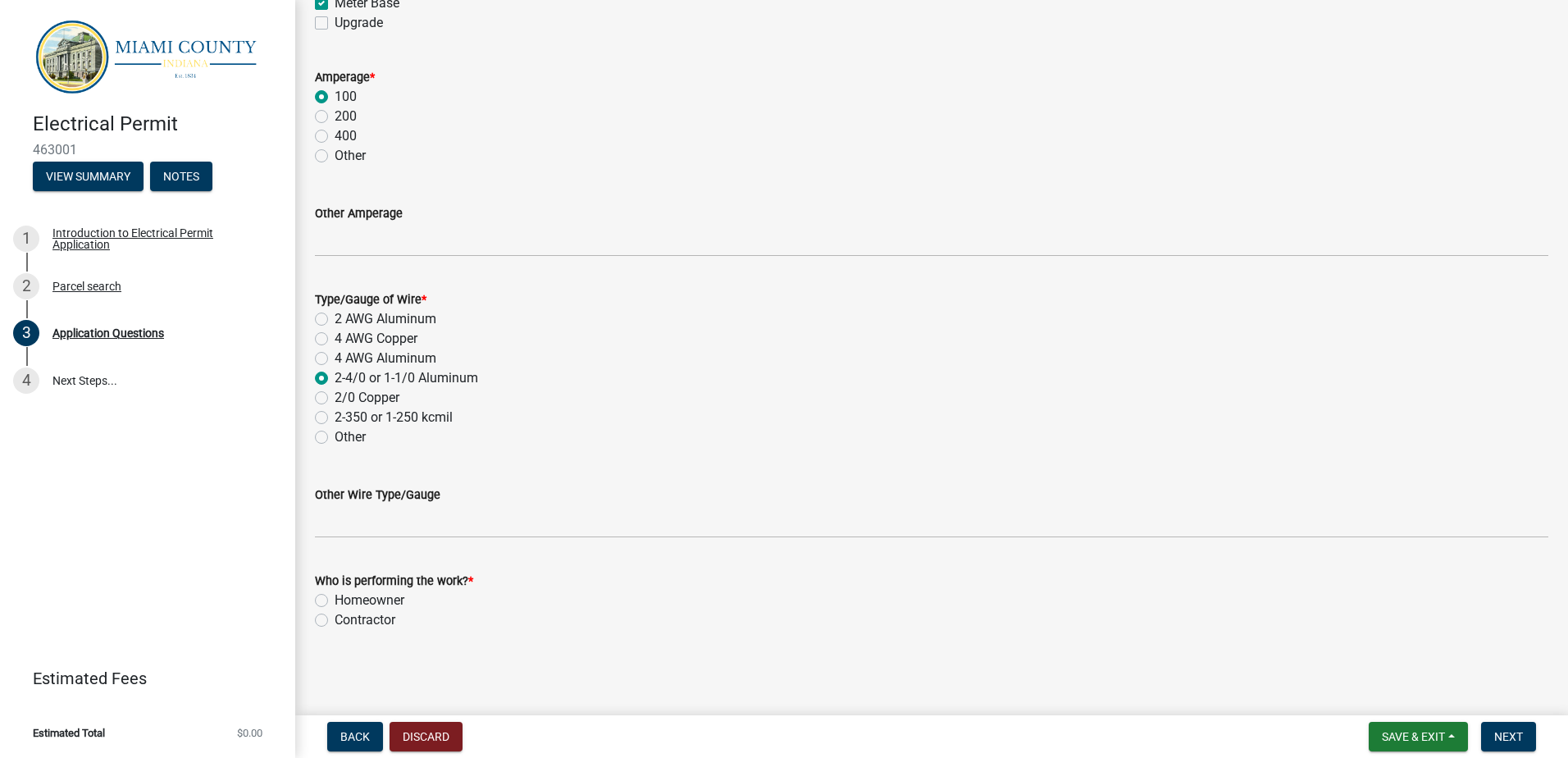
click at [334, 618] on label "Contractor" at bounding box center [364, 620] width 61 height 19
click at [334, 618] on input "Contractor" at bounding box center [340, 616] width 11 height 11
radio input "true"
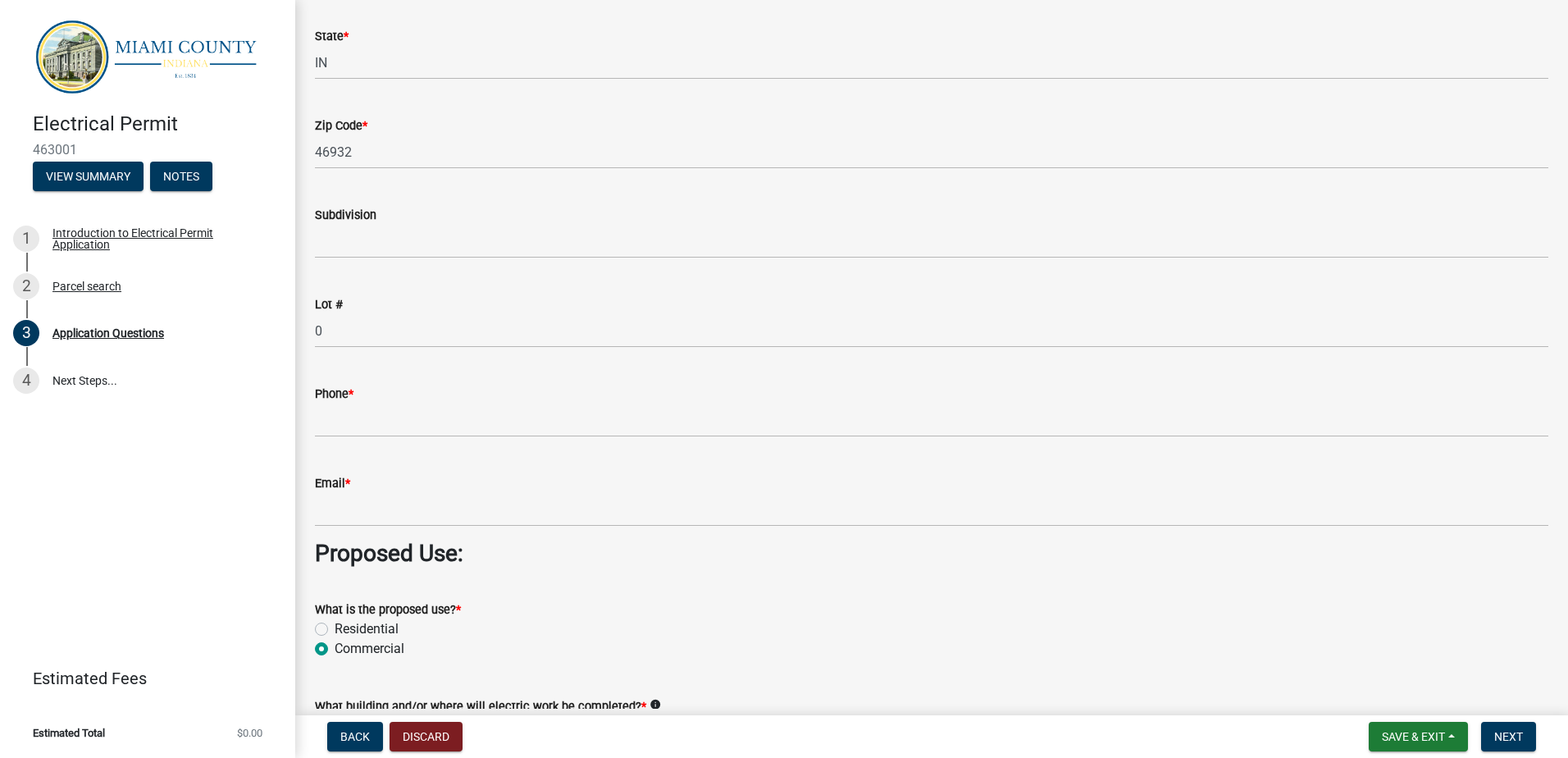
scroll to position [1030, 0]
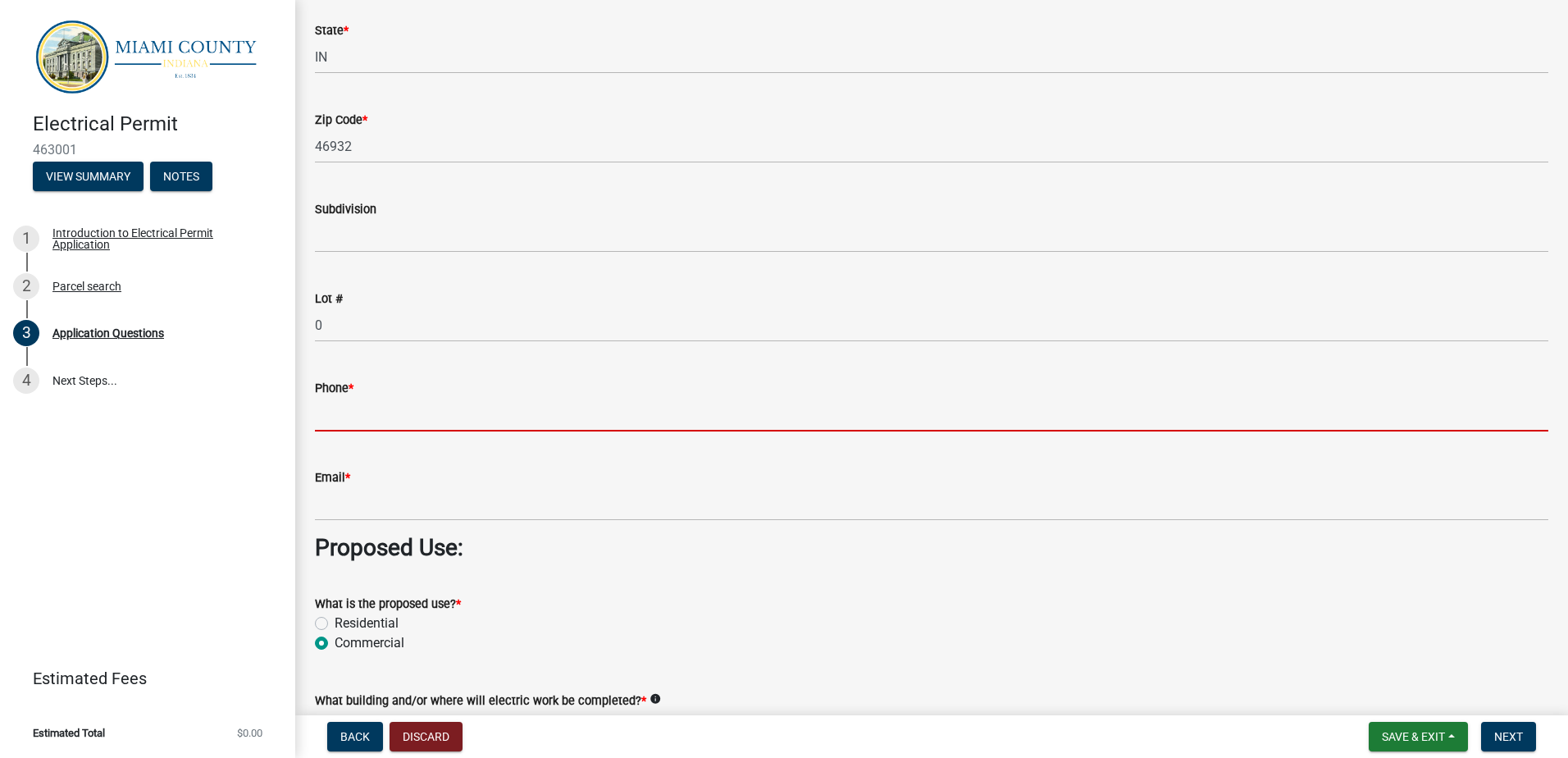
click at [401, 422] on input "Phone *" at bounding box center [932, 415] width 1234 height 34
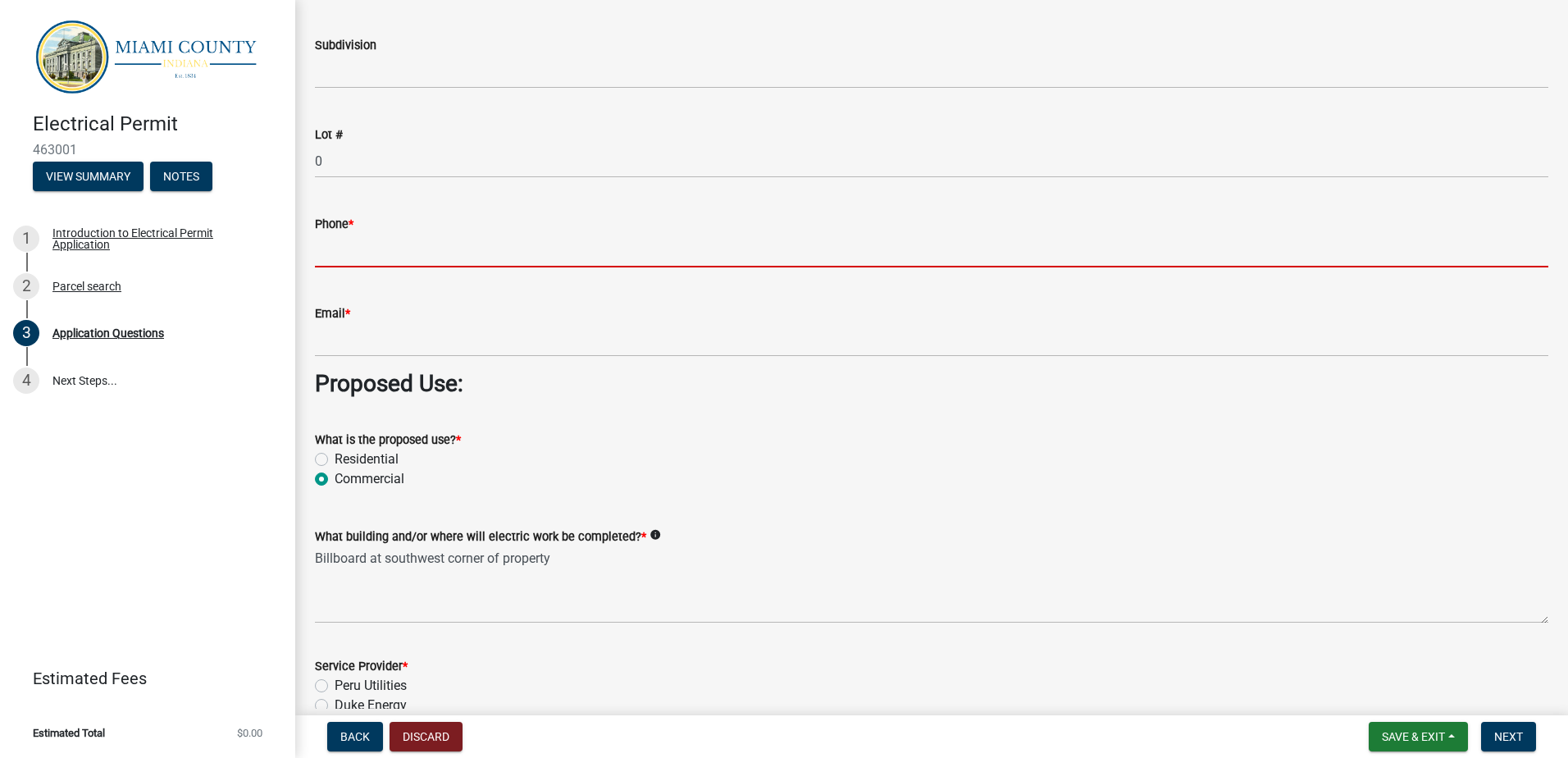
scroll to position [1112, 0]
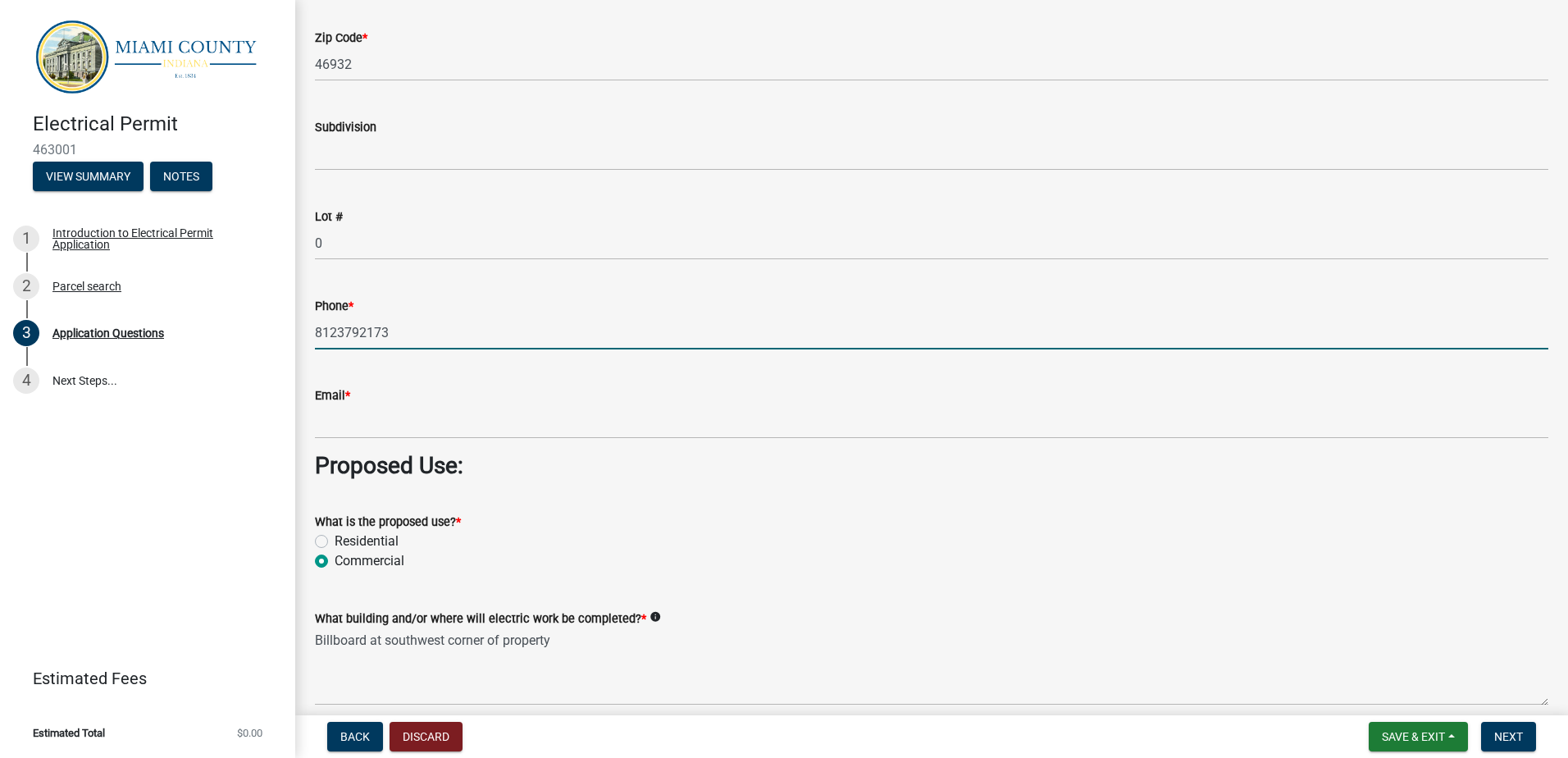
type input "8123792173"
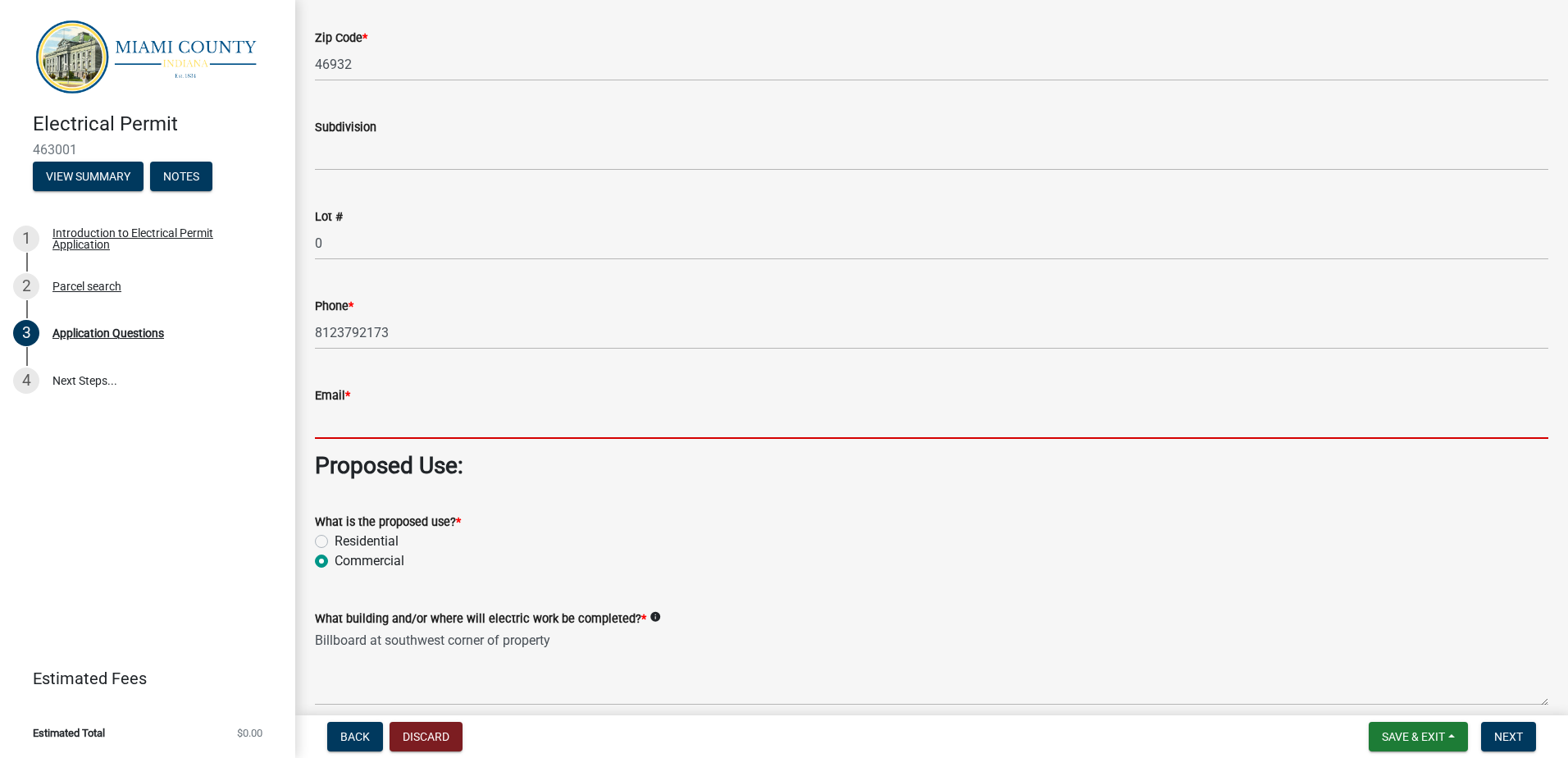
click at [430, 425] on input "Email *" at bounding box center [932, 422] width 1234 height 34
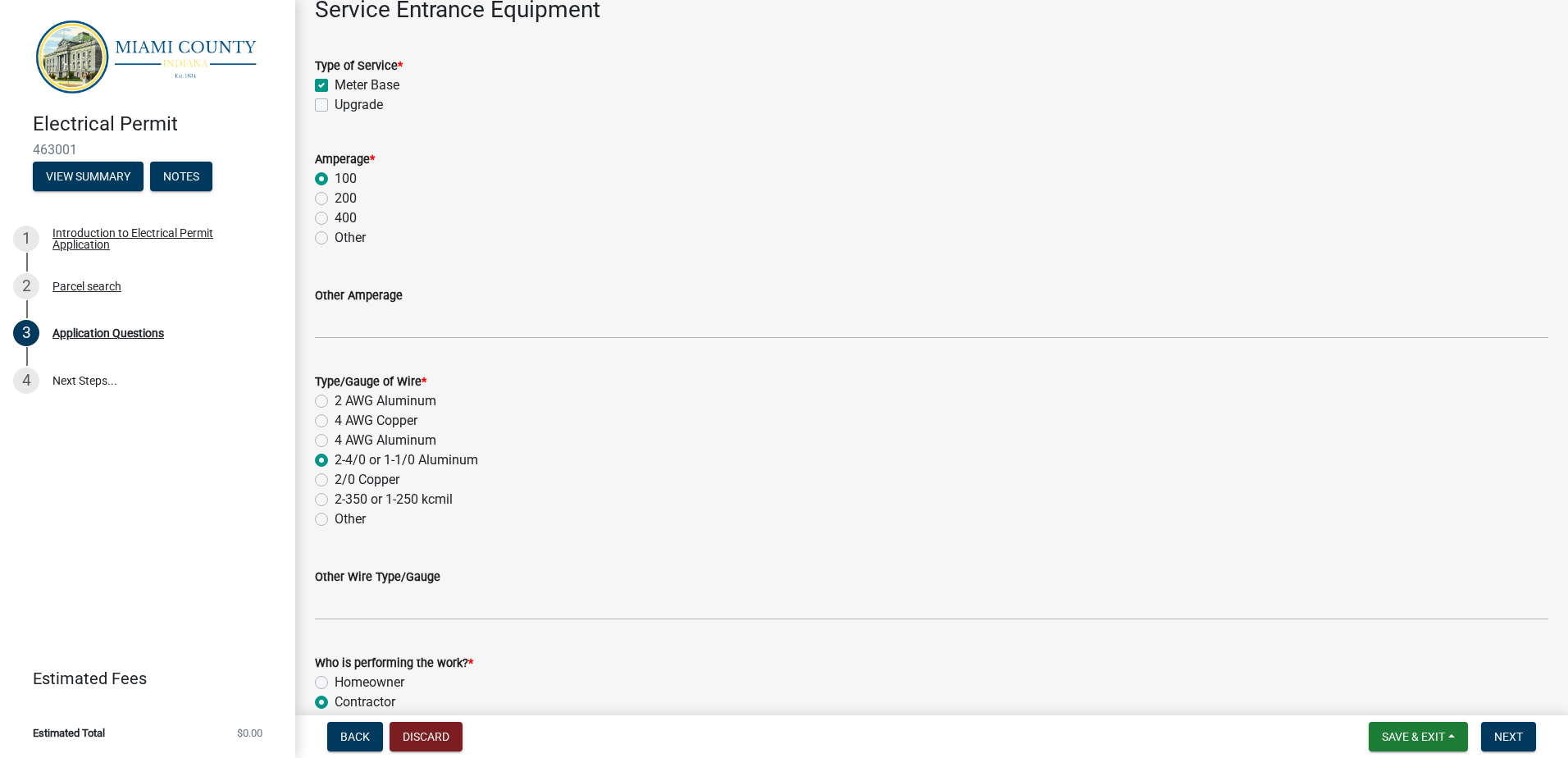
scroll to position [2670, 0]
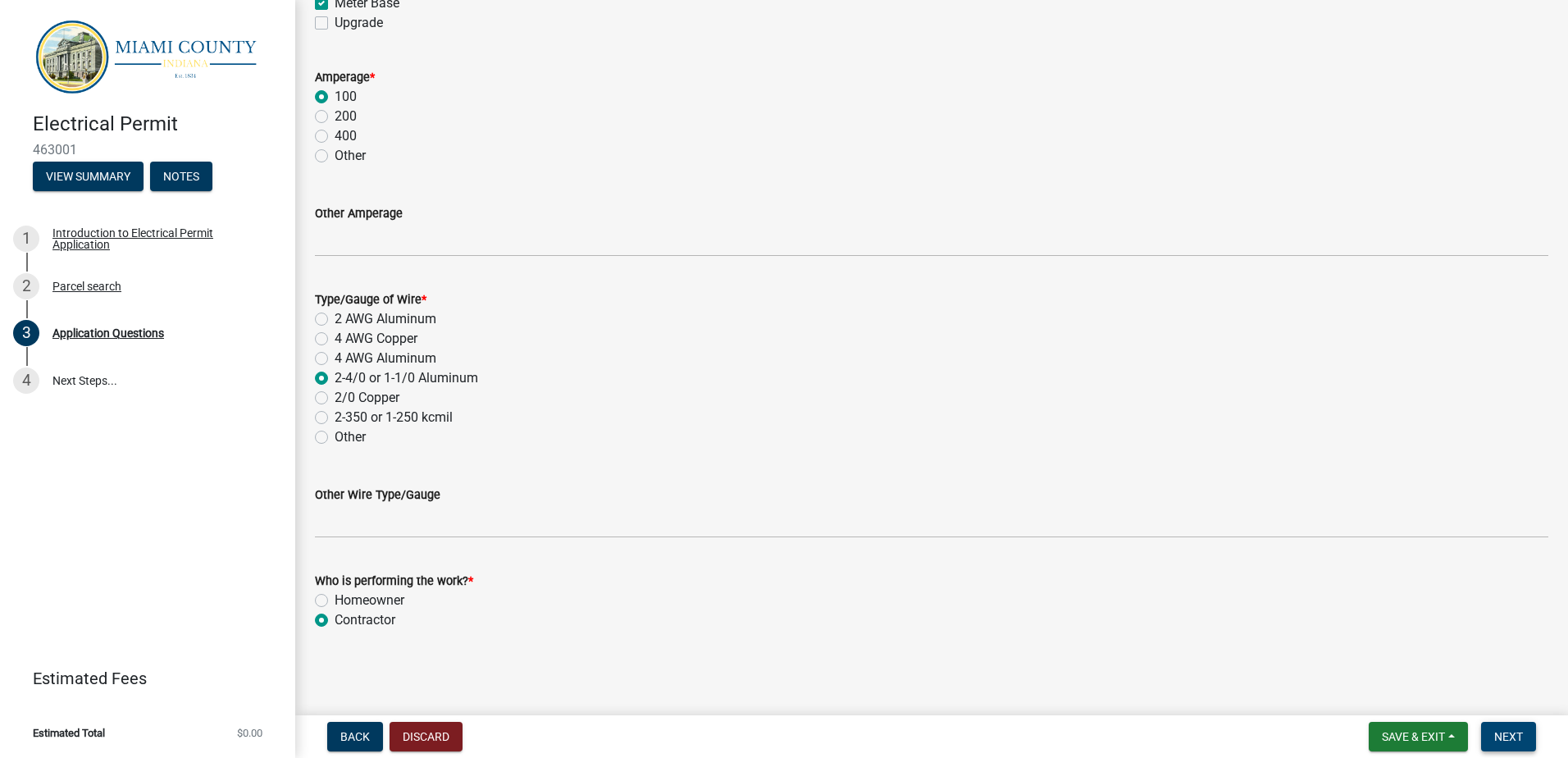
type input "[PERSON_NAME][EMAIL_ADDRESS][DOMAIN_NAME]"
click at [1515, 736] on span "Next" at bounding box center [1509, 736] width 29 height 13
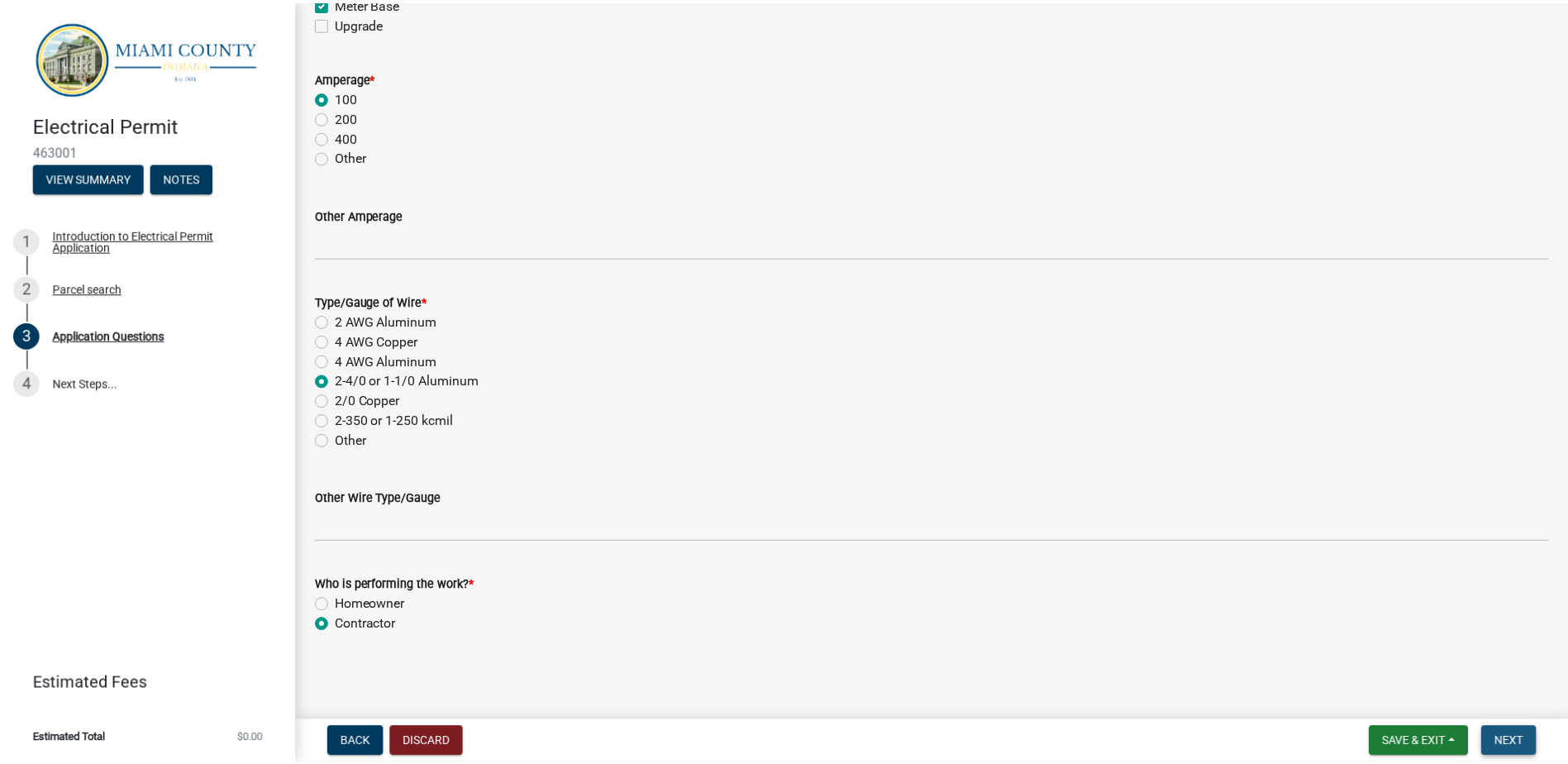
scroll to position [0, 0]
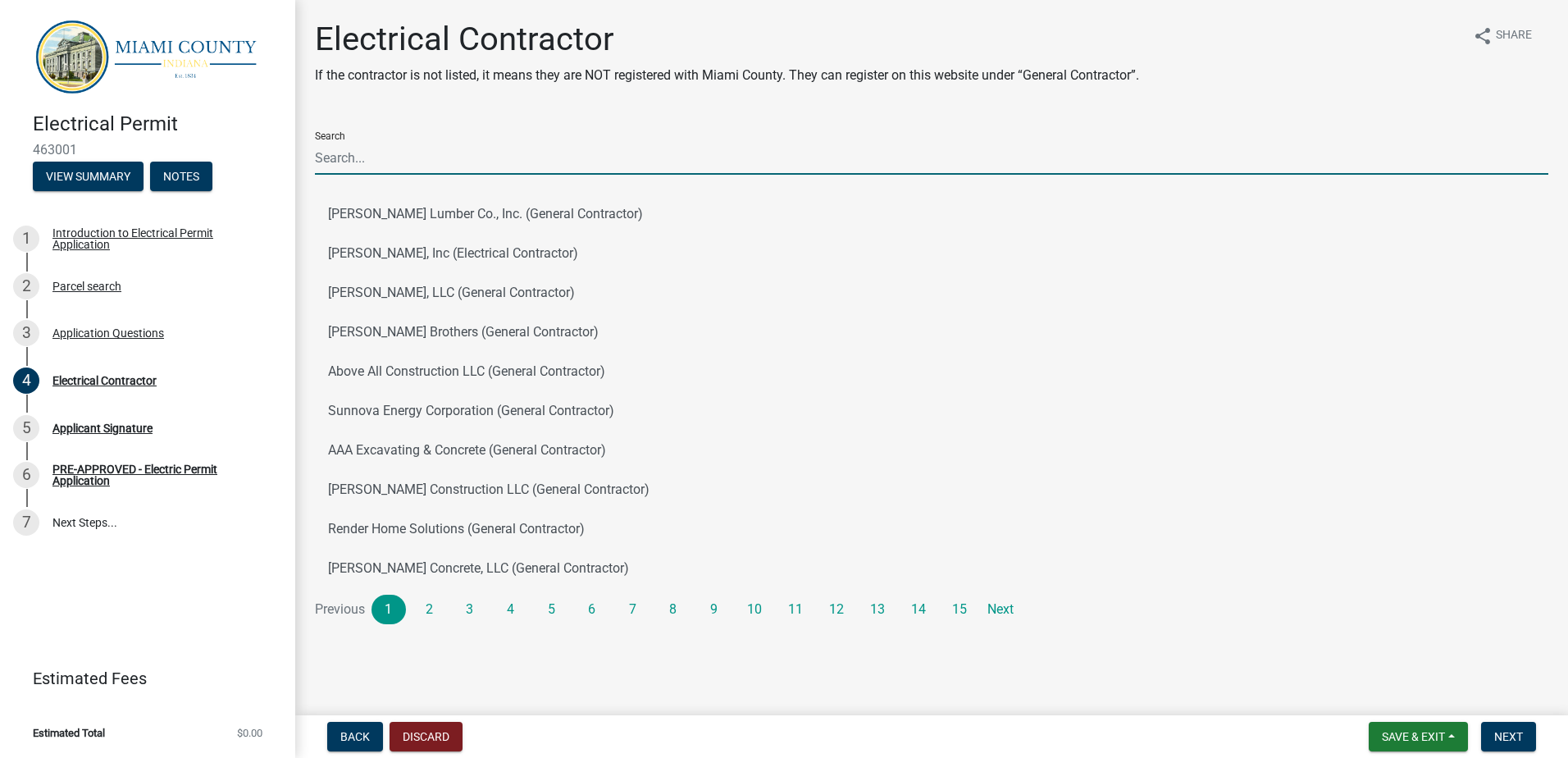
click at [439, 161] on input "Search" at bounding box center [932, 158] width 1234 height 34
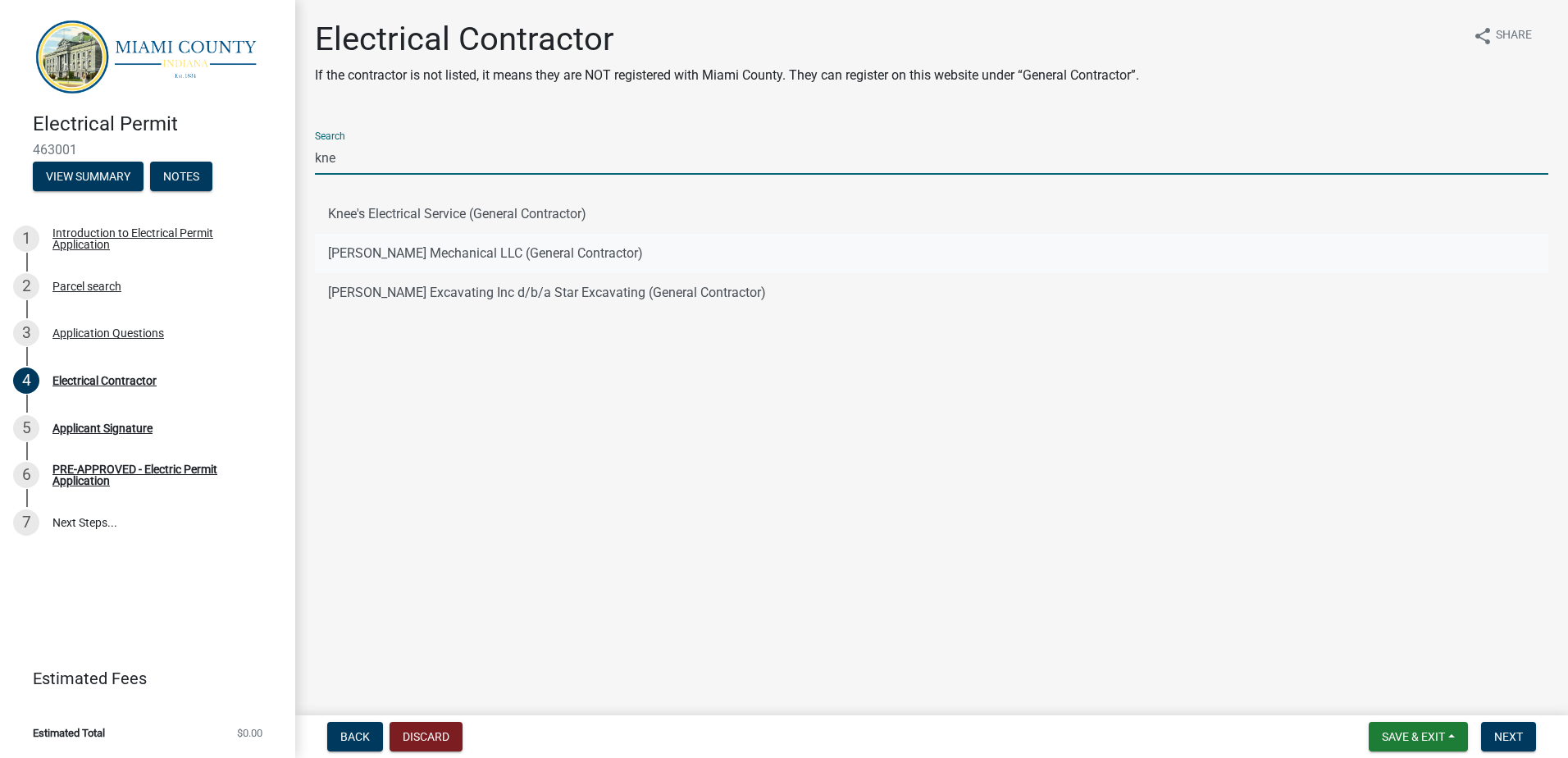
type input "kne"
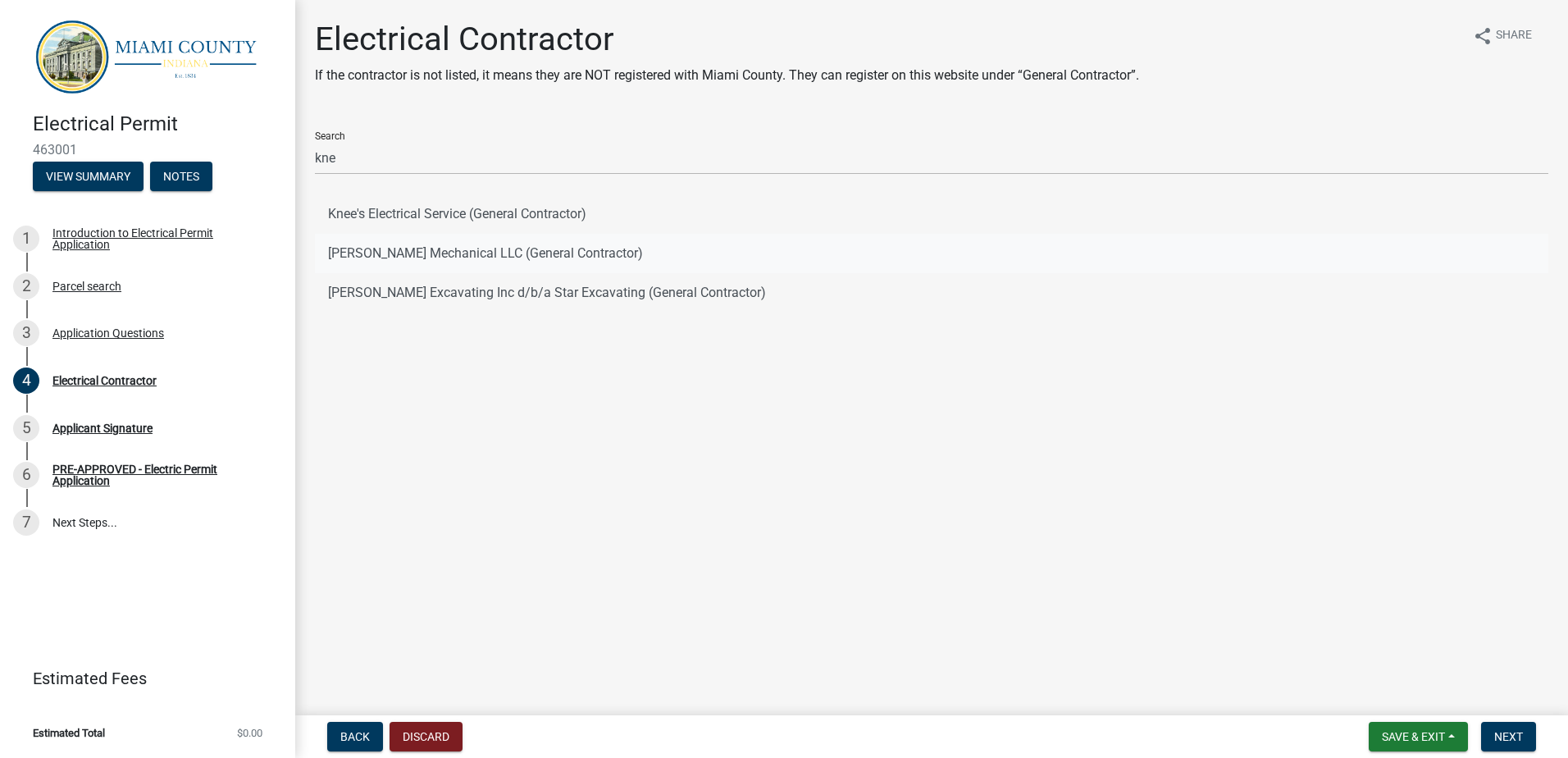
click at [582, 248] on button "[PERSON_NAME] Mechanical LLC (General Contractor)" at bounding box center [932, 253] width 1234 height 40
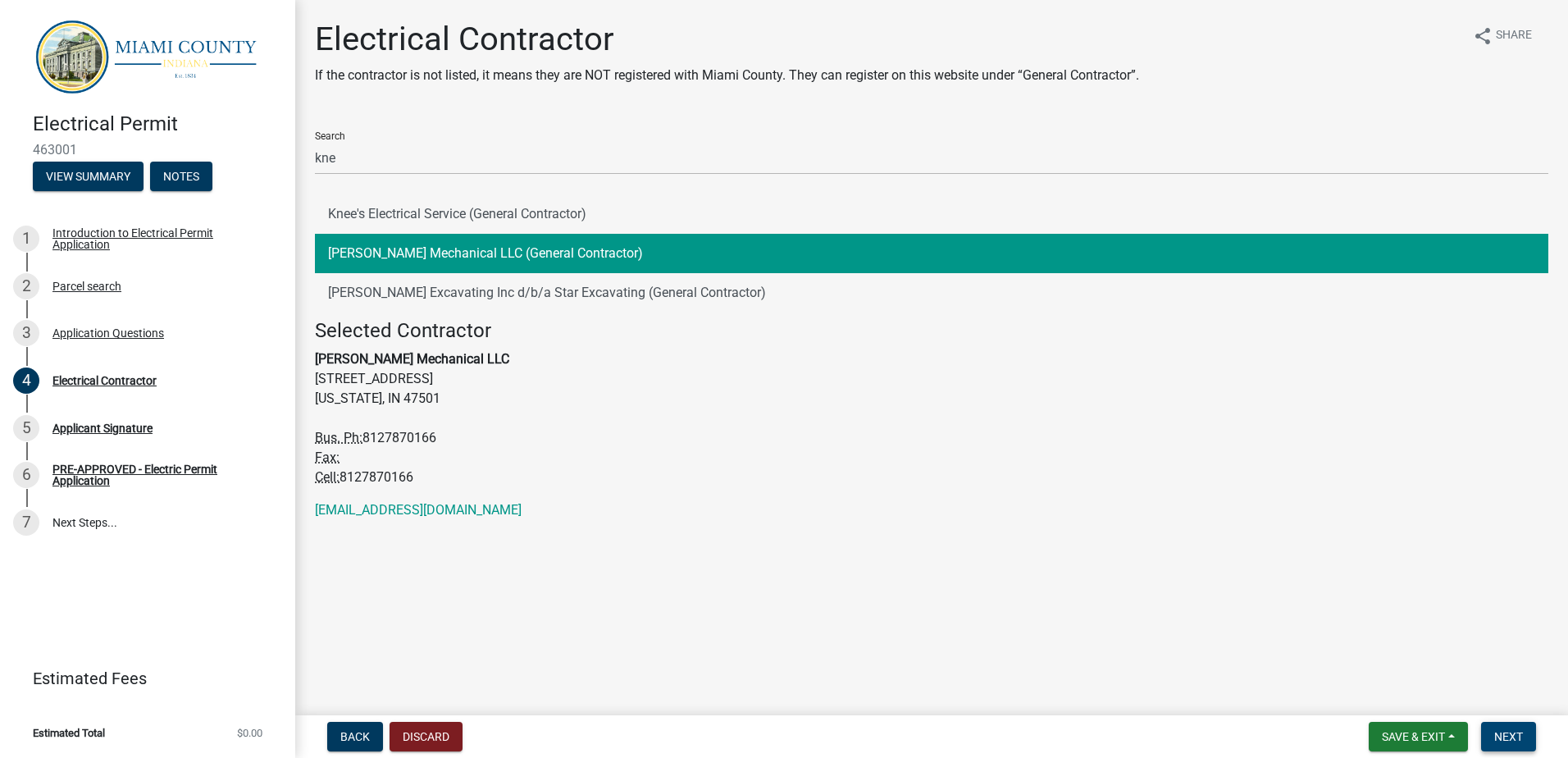
click at [1506, 736] on span "Next" at bounding box center [1509, 736] width 29 height 13
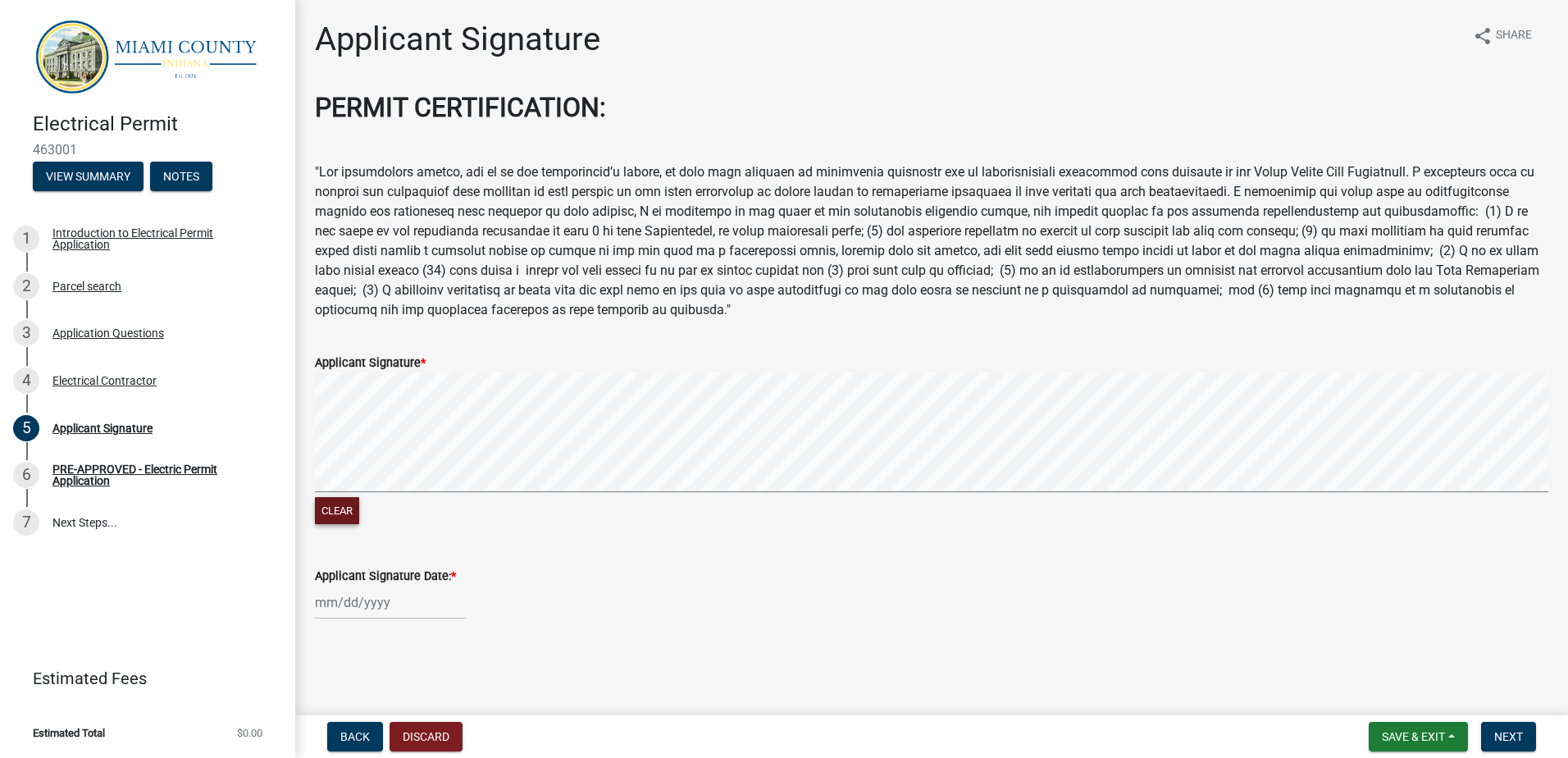
click at [330, 510] on button "Clear" at bounding box center [337, 510] width 44 height 27
click at [329, 502] on button "Clear" at bounding box center [337, 510] width 44 height 27
click at [326, 508] on button "Clear" at bounding box center [337, 510] width 44 height 27
click at [332, 505] on button "Clear" at bounding box center [337, 510] width 44 height 27
click at [350, 509] on button "Clear" at bounding box center [337, 510] width 44 height 27
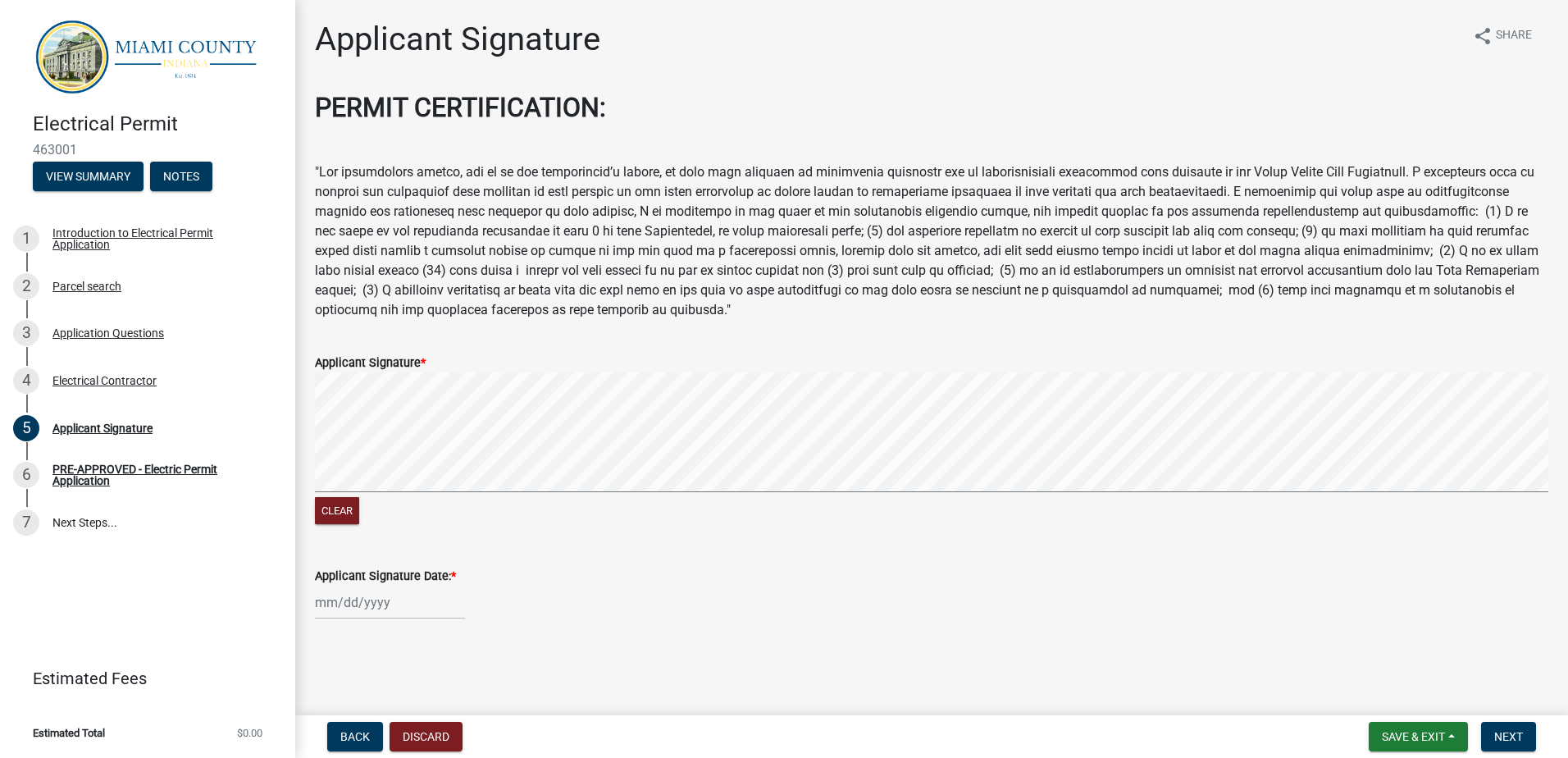
click at [356, 610] on div at bounding box center [390, 603] width 150 height 34
select select "8"
select select "2025"
click at [356, 485] on div "12" at bounding box center [357, 489] width 26 height 26
type input "[DATE]"
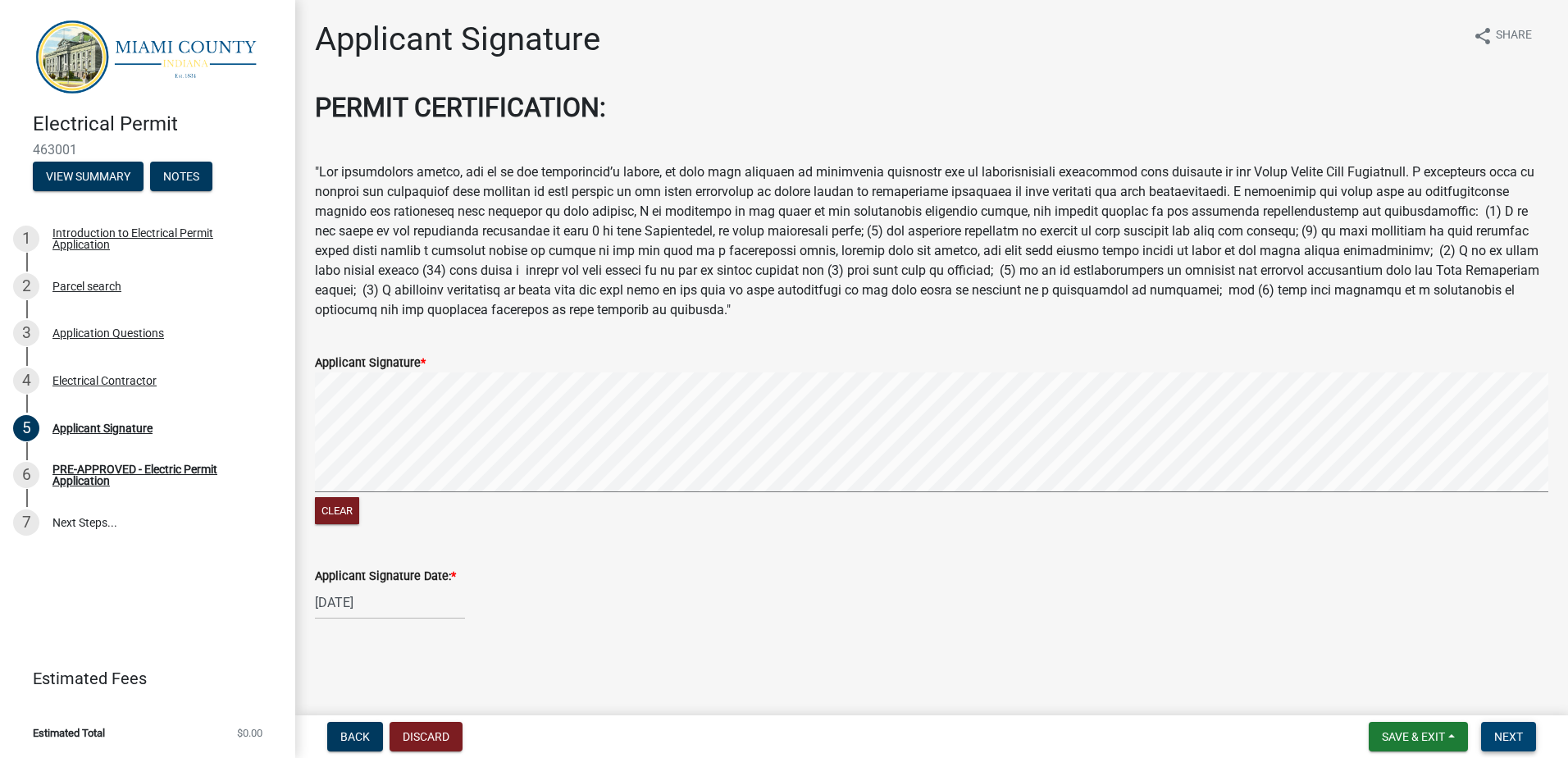
click at [1497, 740] on span "Next" at bounding box center [1509, 736] width 29 height 13
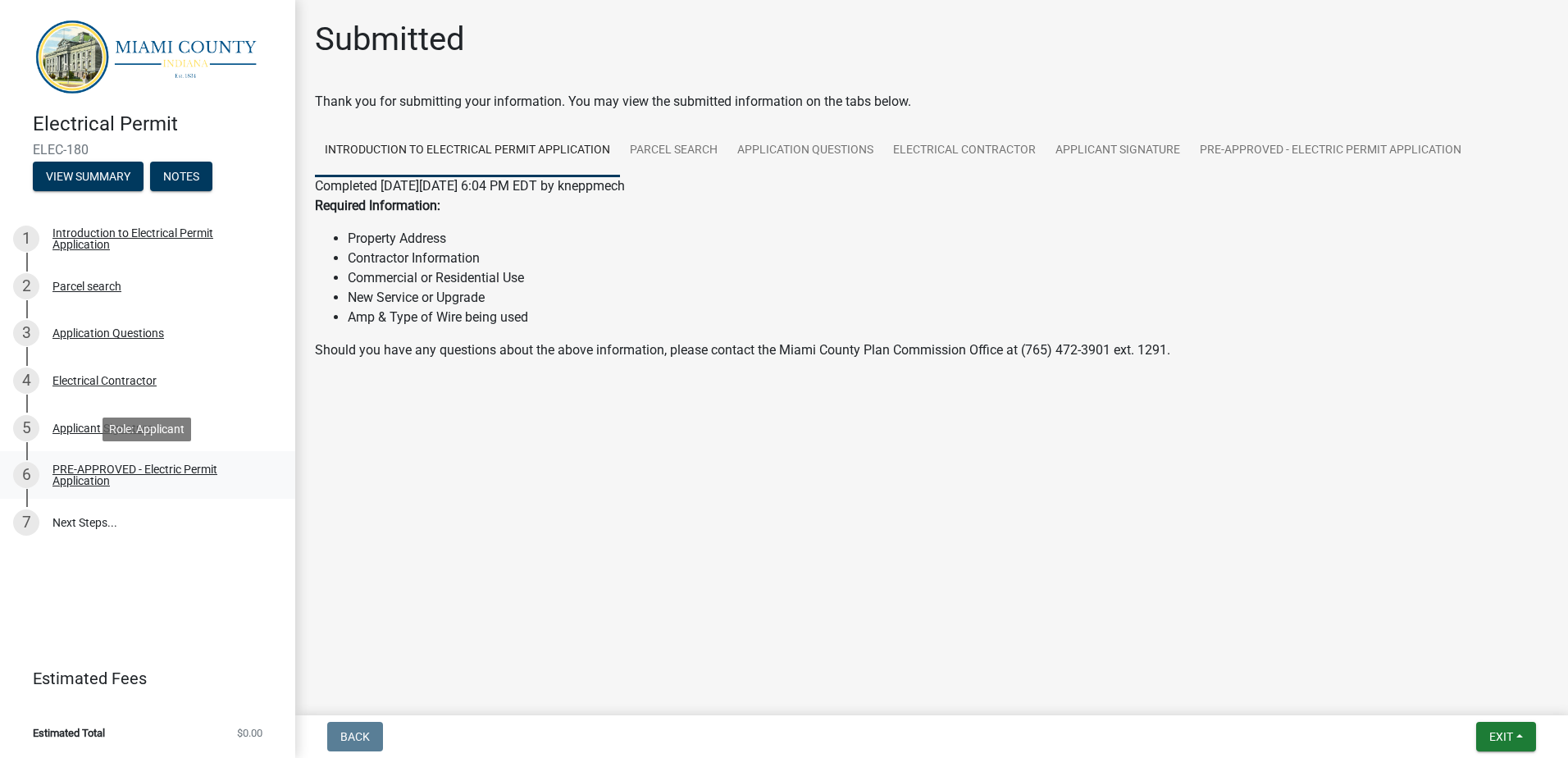
click at [84, 469] on div "PRE-APPROVED - Electric Permit Application" at bounding box center [160, 475] width 216 height 23
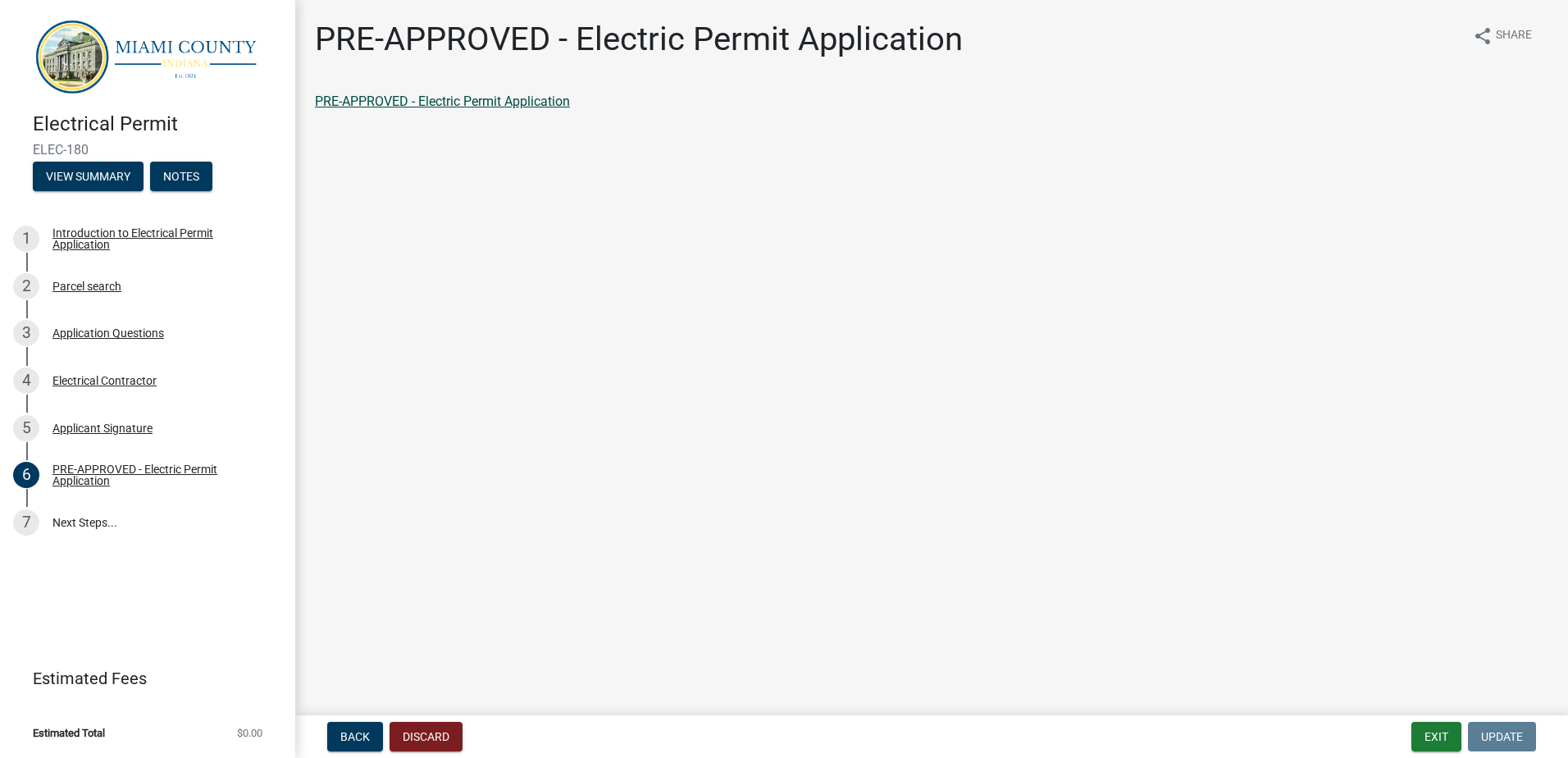
click at [392, 94] on link "PRE-APPROVED - Electric Permit Application" at bounding box center [442, 101] width 255 height 16
click at [114, 174] on button "View Summary" at bounding box center [87, 176] width 110 height 29
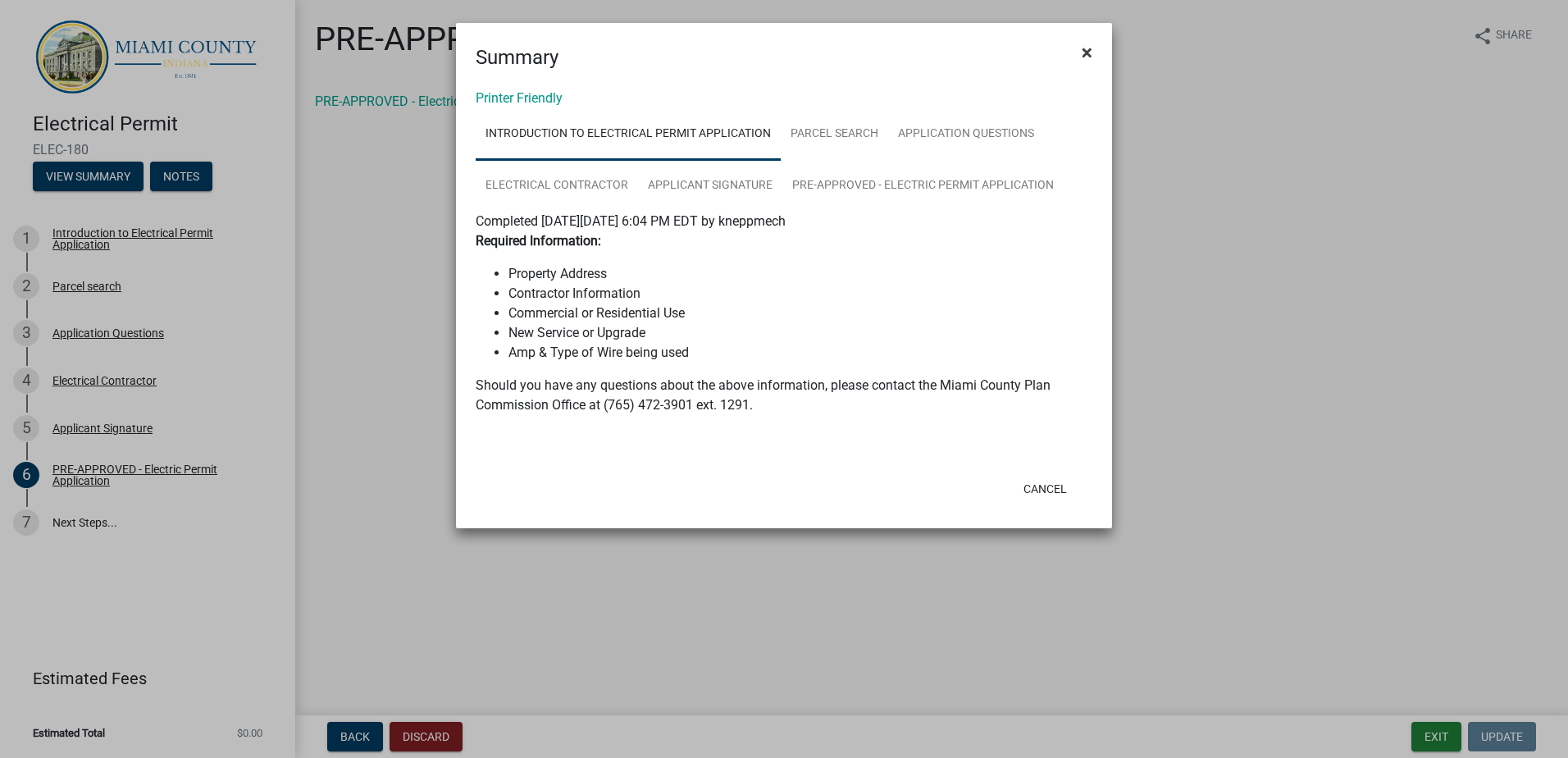
click at [1090, 52] on span "×" at bounding box center [1087, 52] width 11 height 23
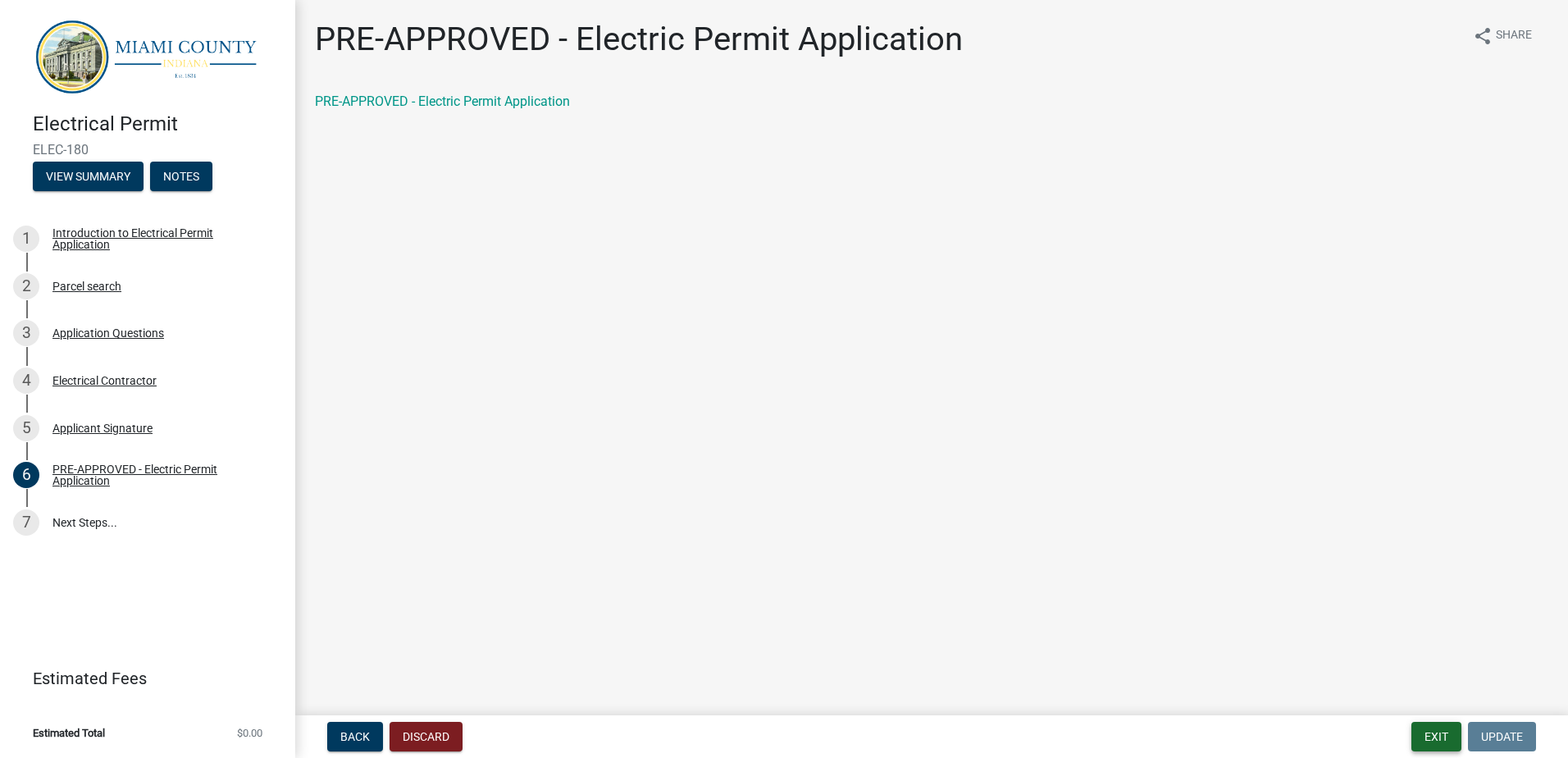
click at [1430, 738] on button "Exit" at bounding box center [1437, 736] width 50 height 29
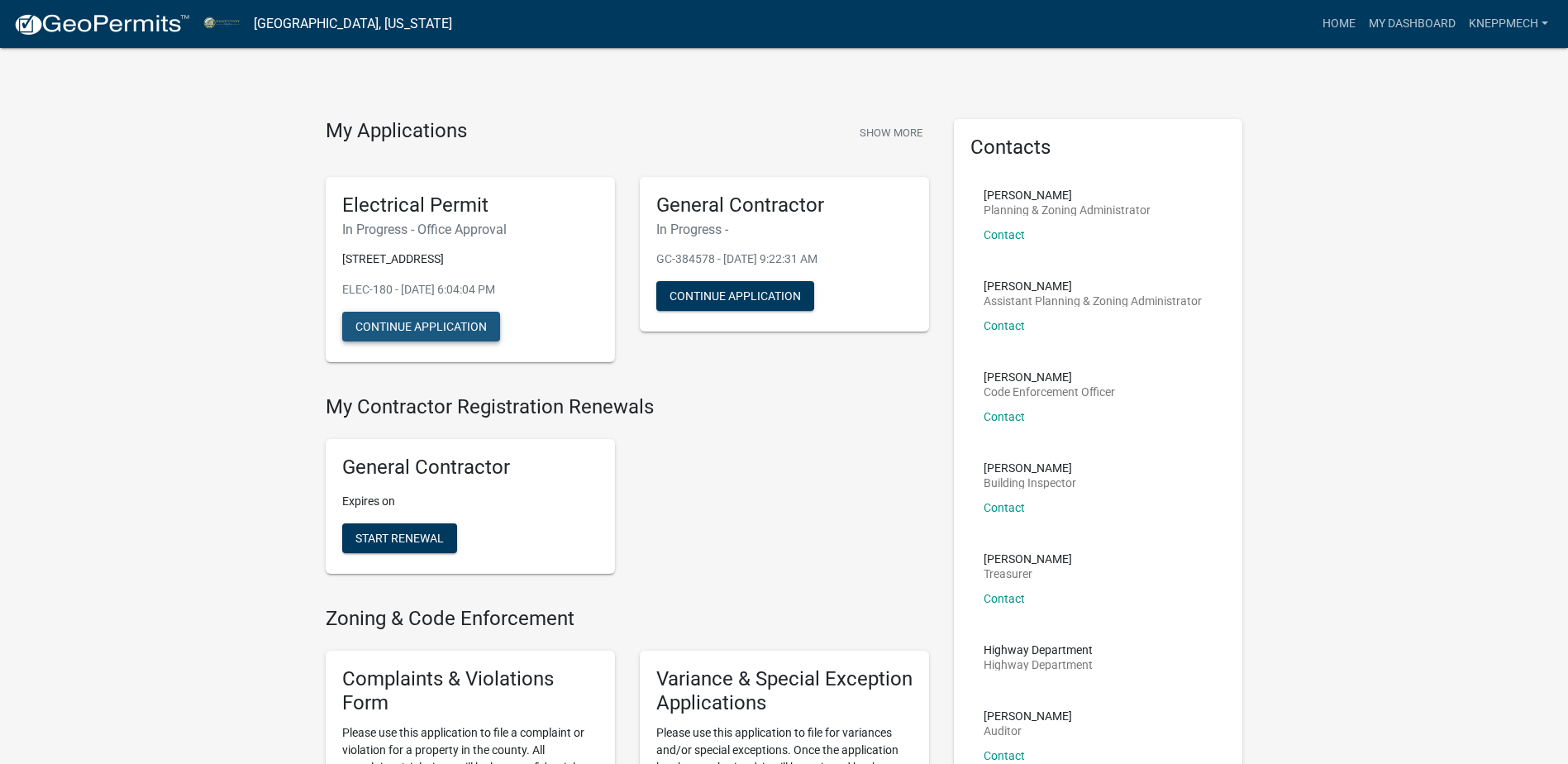
click at [440, 323] on button "Continue Application" at bounding box center [422, 326] width 158 height 29
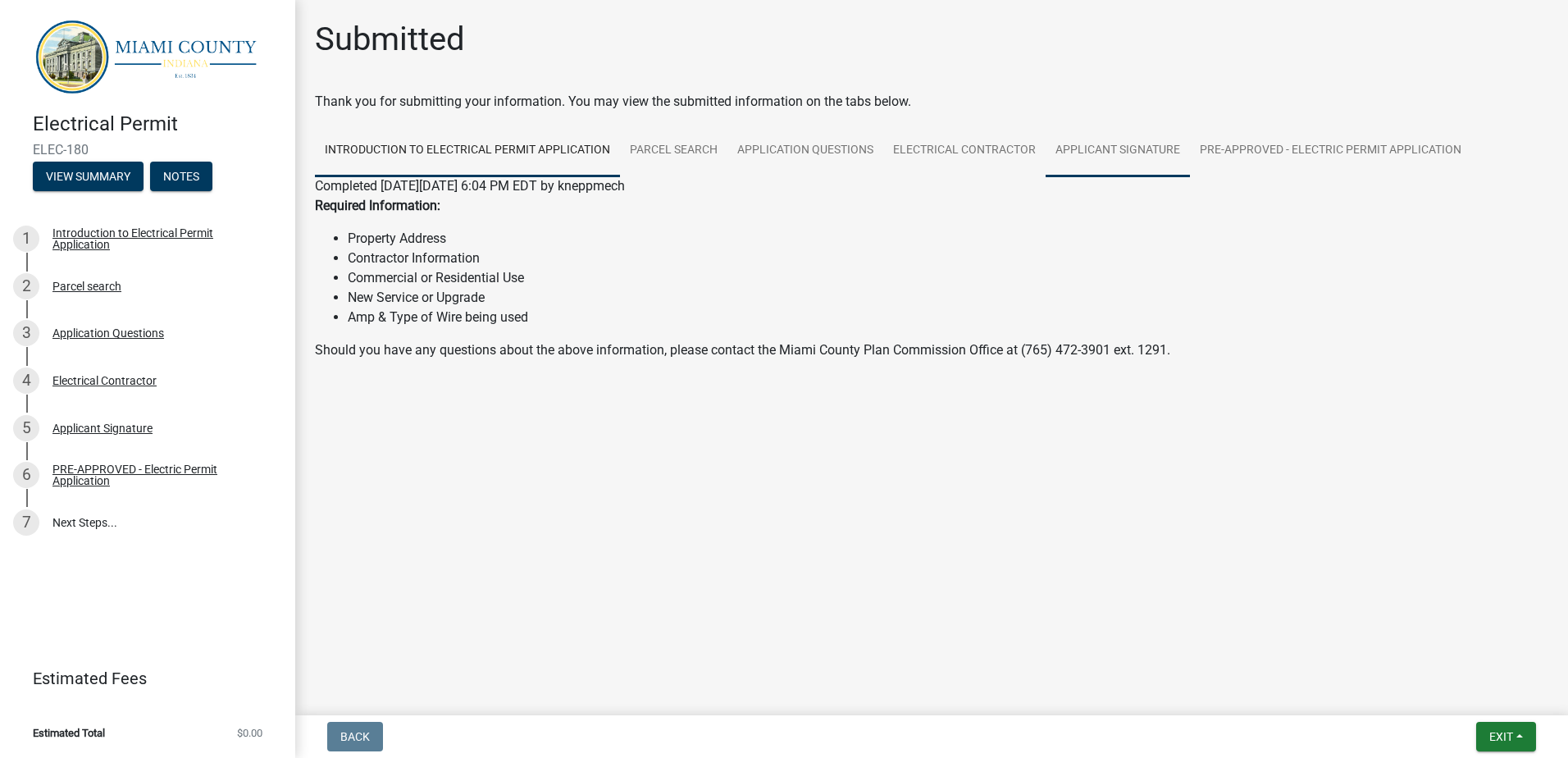
click at [1136, 154] on link "Applicant Signature" at bounding box center [1118, 150] width 145 height 52
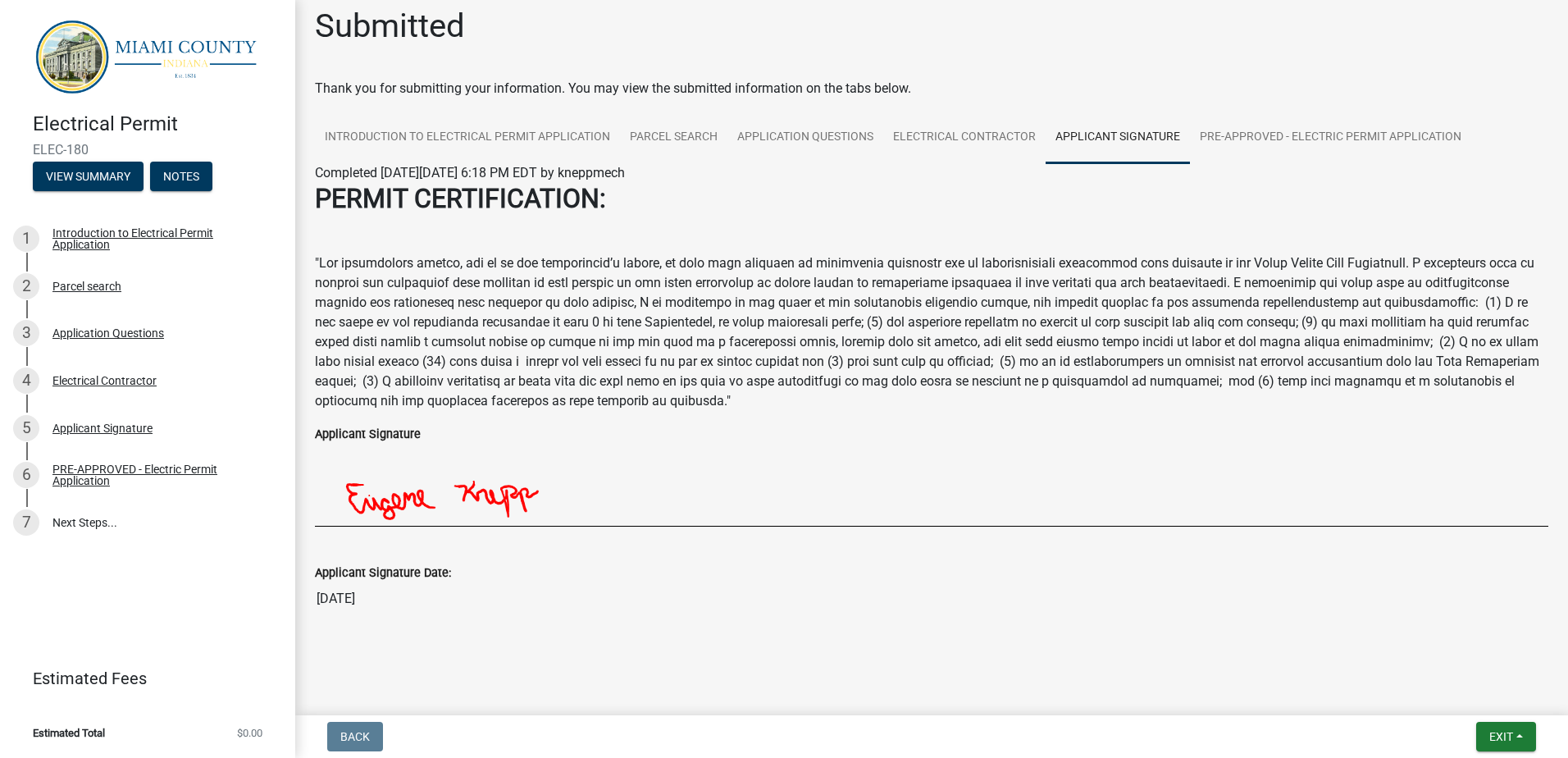
scroll to position [17, 0]
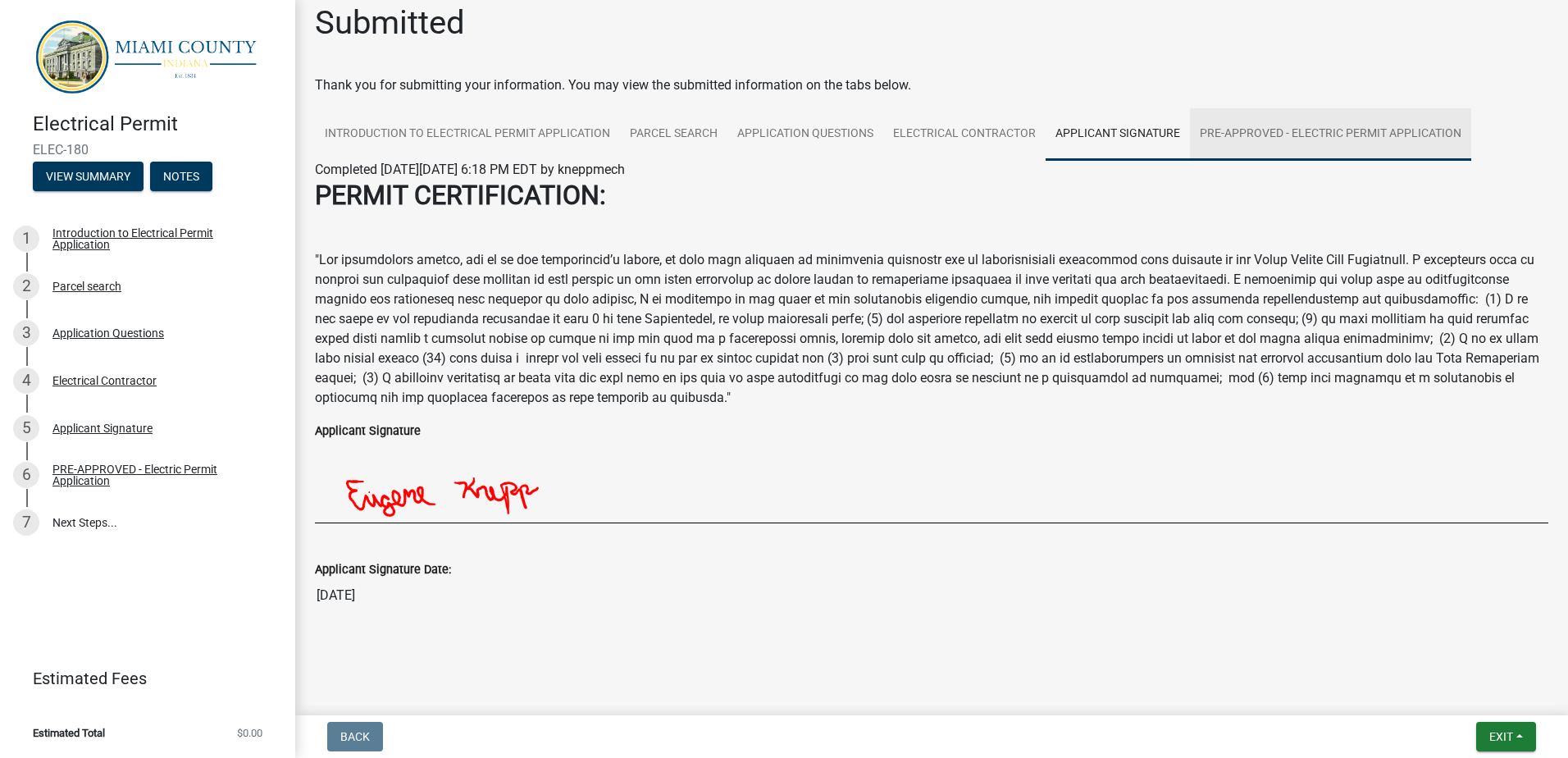
click at [1260, 127] on link "PRE-APPROVED - Electric Permit Application" at bounding box center [1331, 134] width 281 height 52
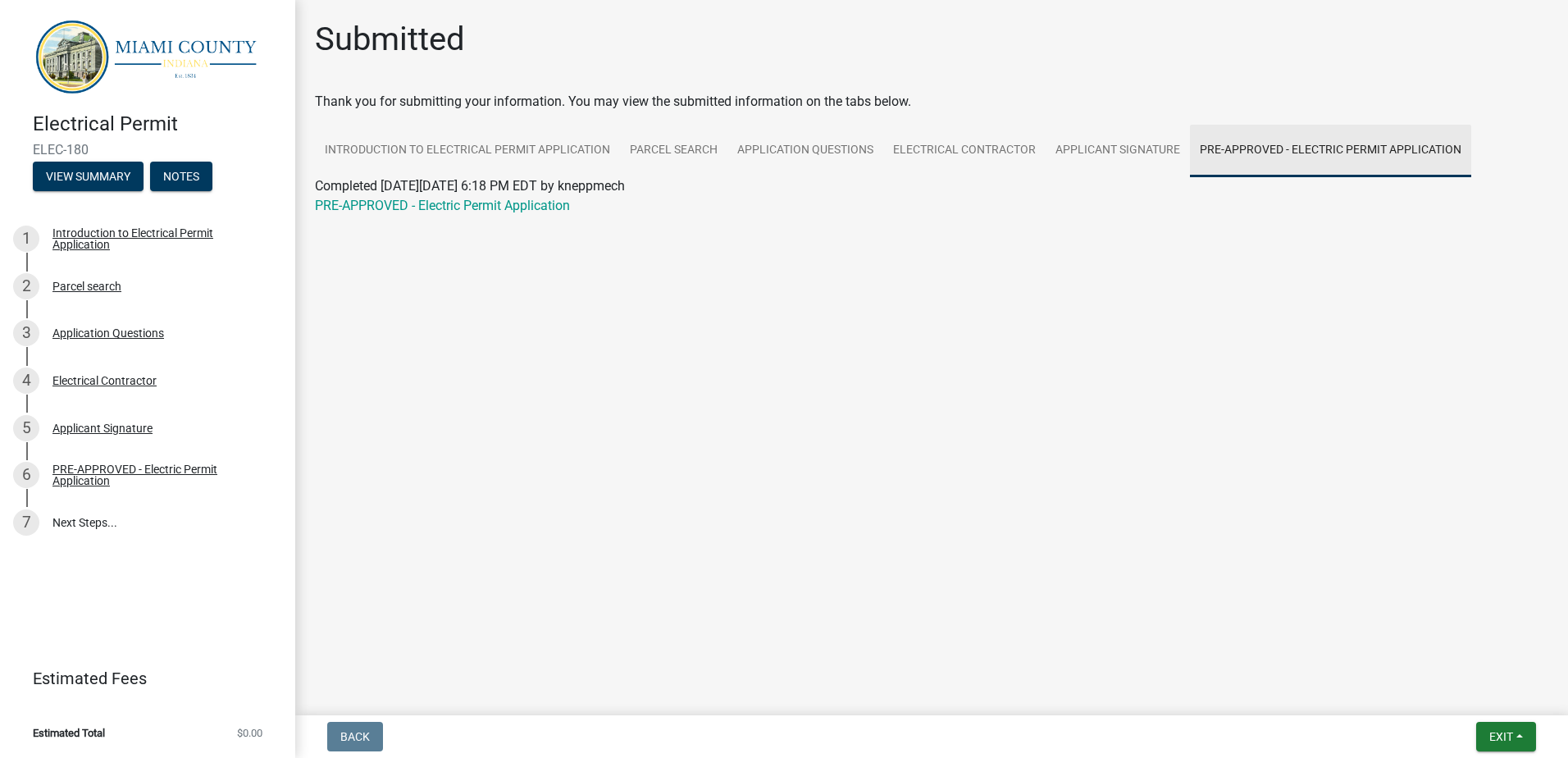
scroll to position [0, 0]
click at [1133, 154] on link "Applicant Signature" at bounding box center [1118, 150] width 145 height 52
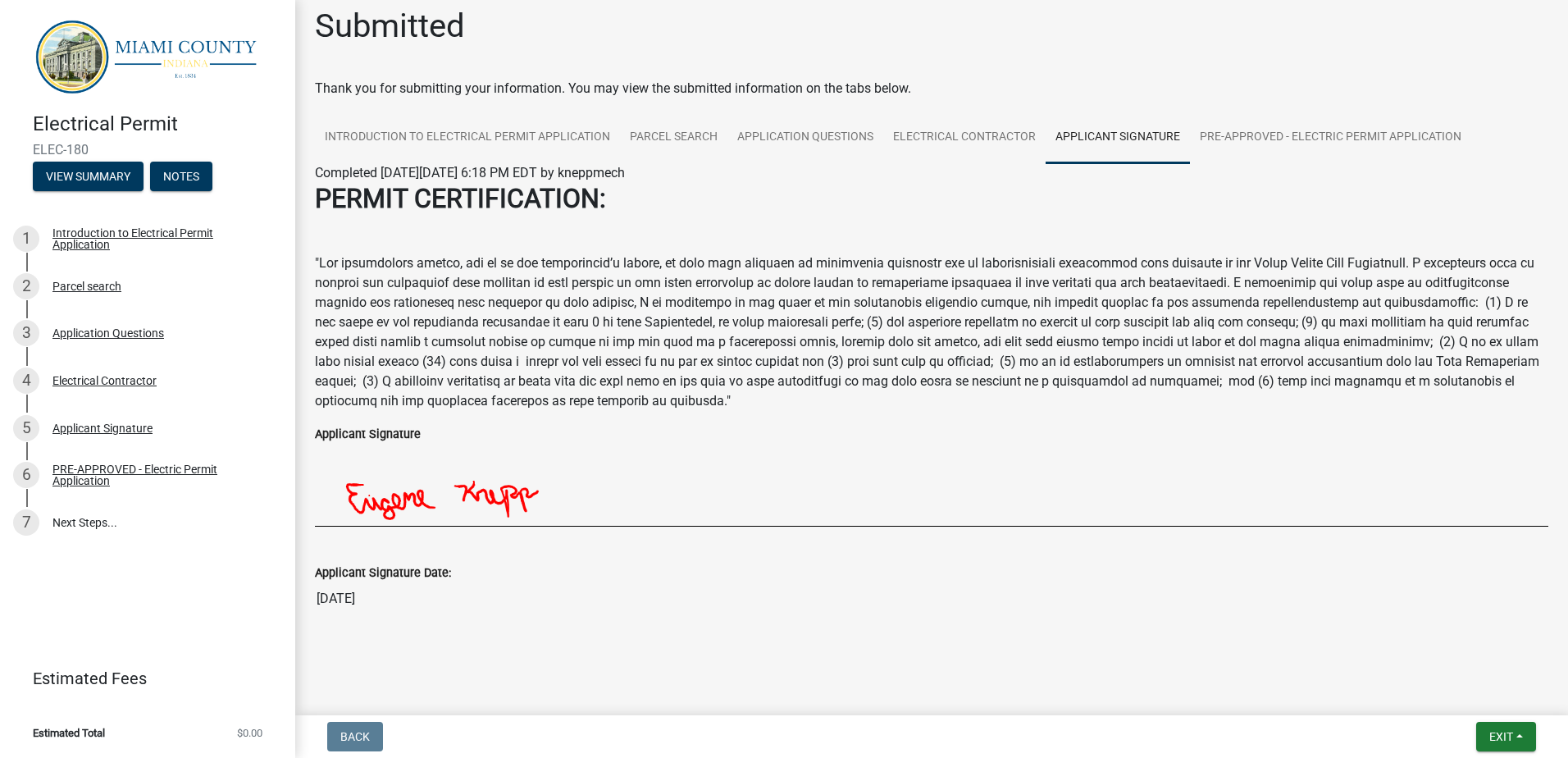
scroll to position [17, 0]
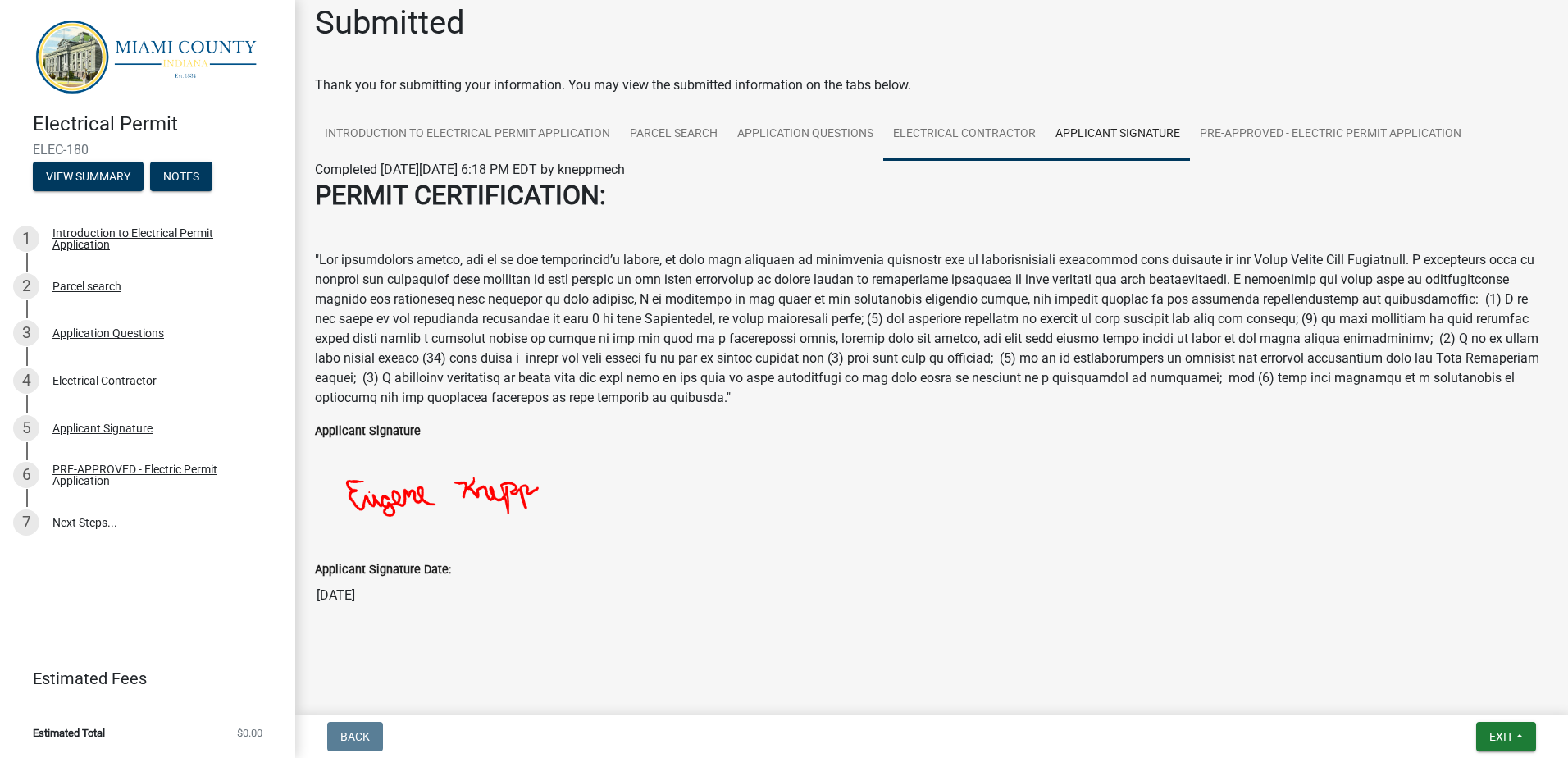
click at [997, 137] on link "Electrical Contractor" at bounding box center [964, 134] width 162 height 52
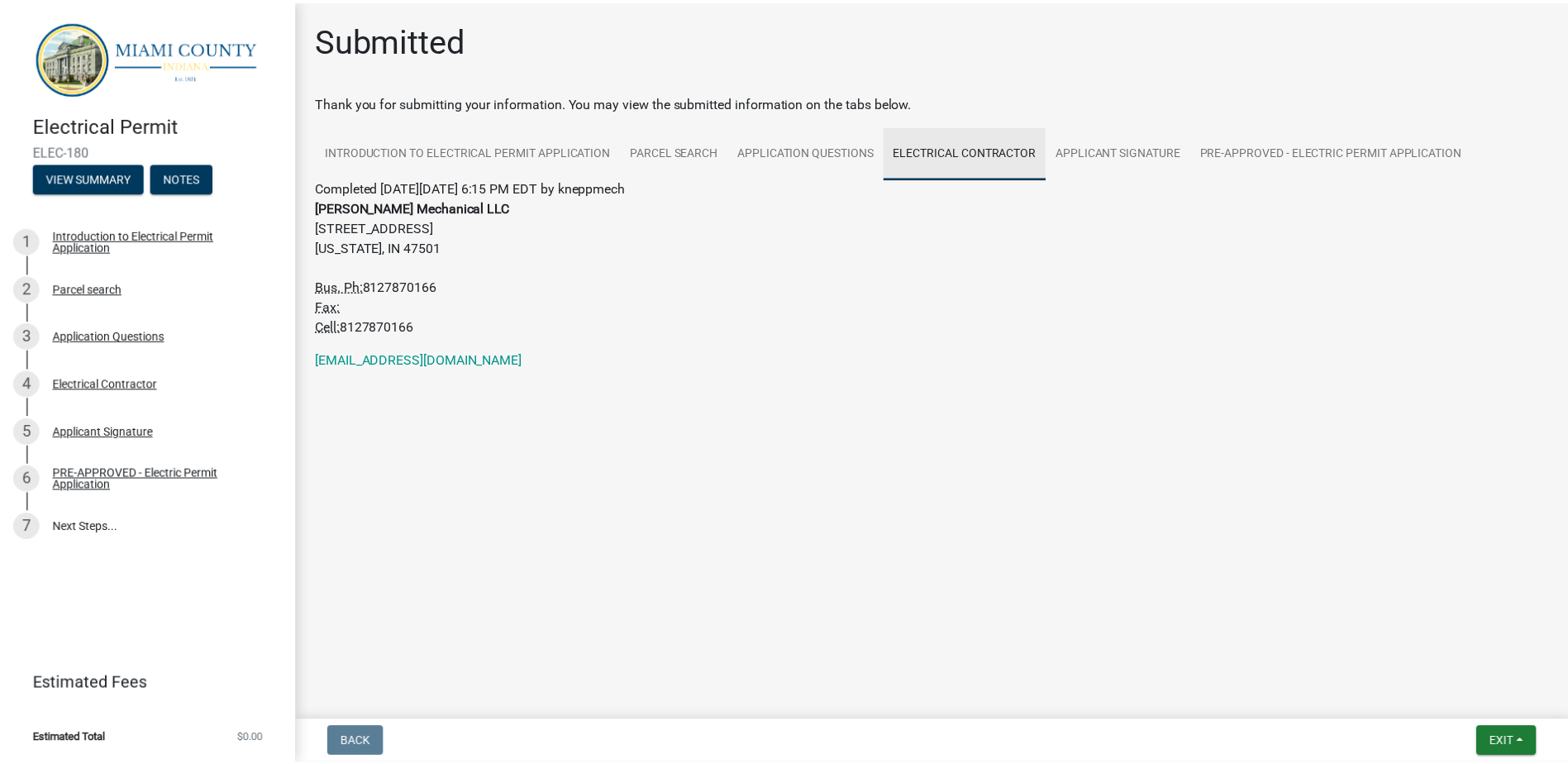
scroll to position [0, 0]
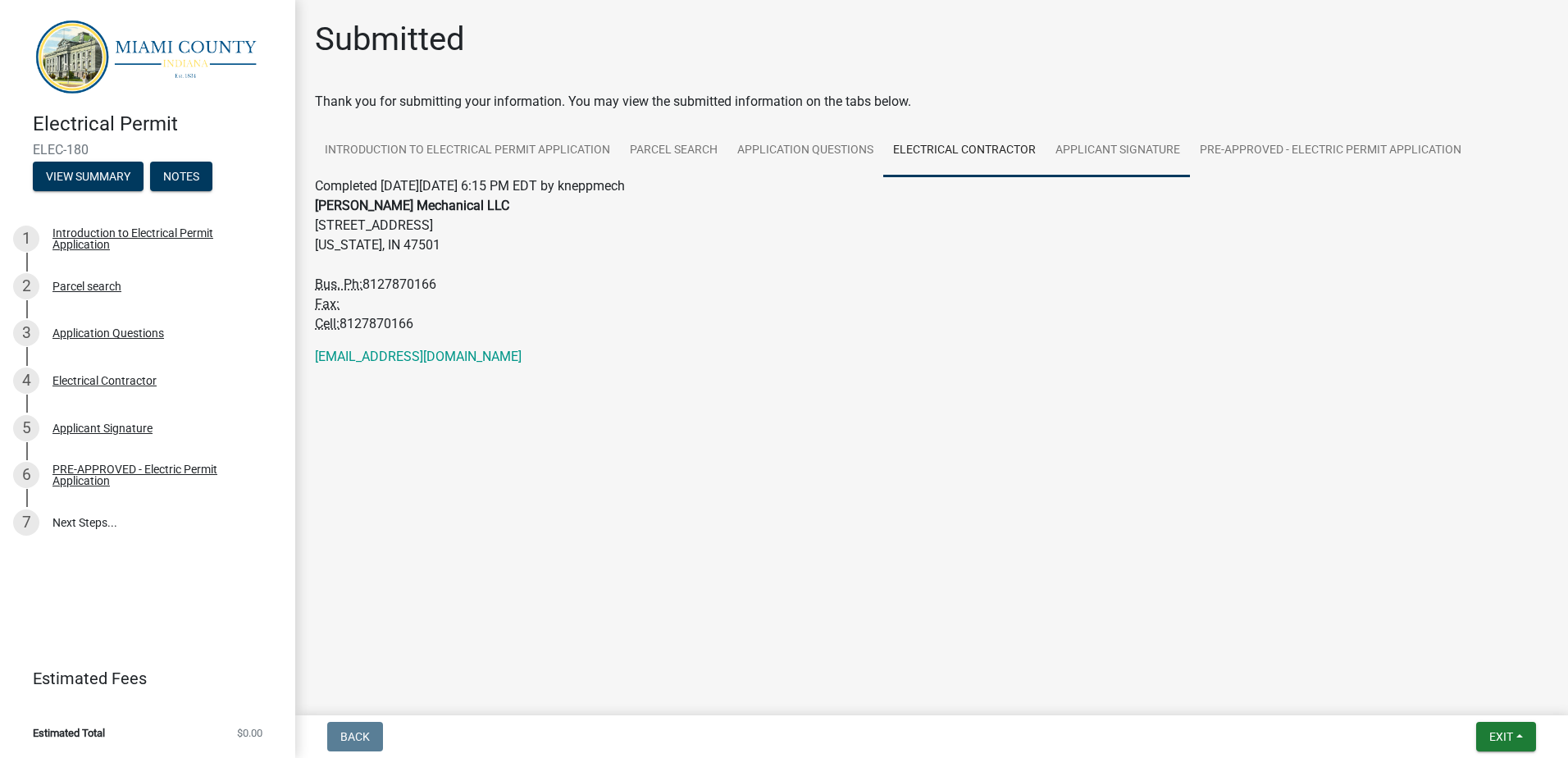
click at [1109, 144] on link "Applicant Signature" at bounding box center [1118, 150] width 145 height 52
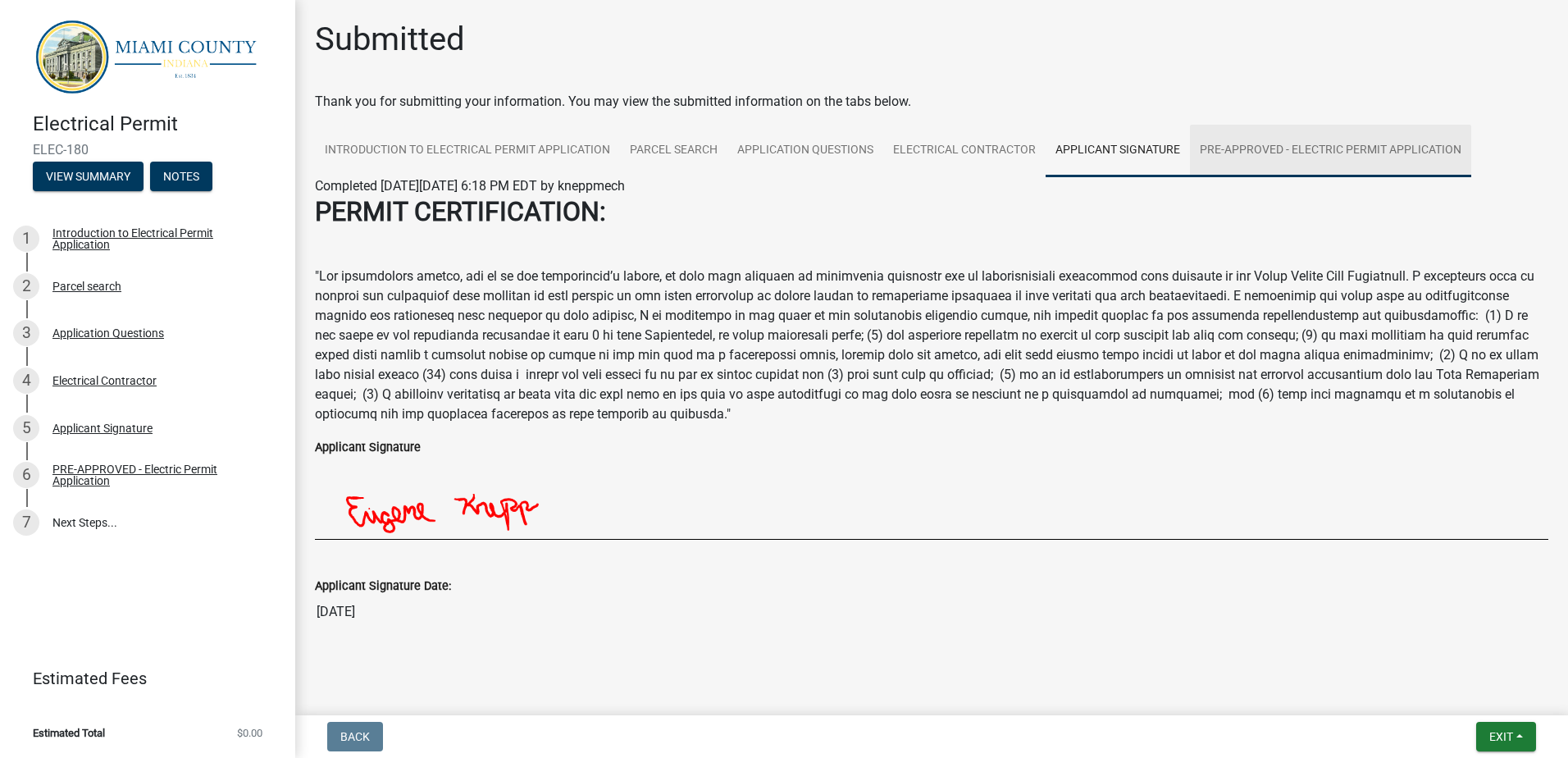
click at [1271, 156] on link "PRE-APPROVED - Electric Permit Application" at bounding box center [1331, 150] width 281 height 52
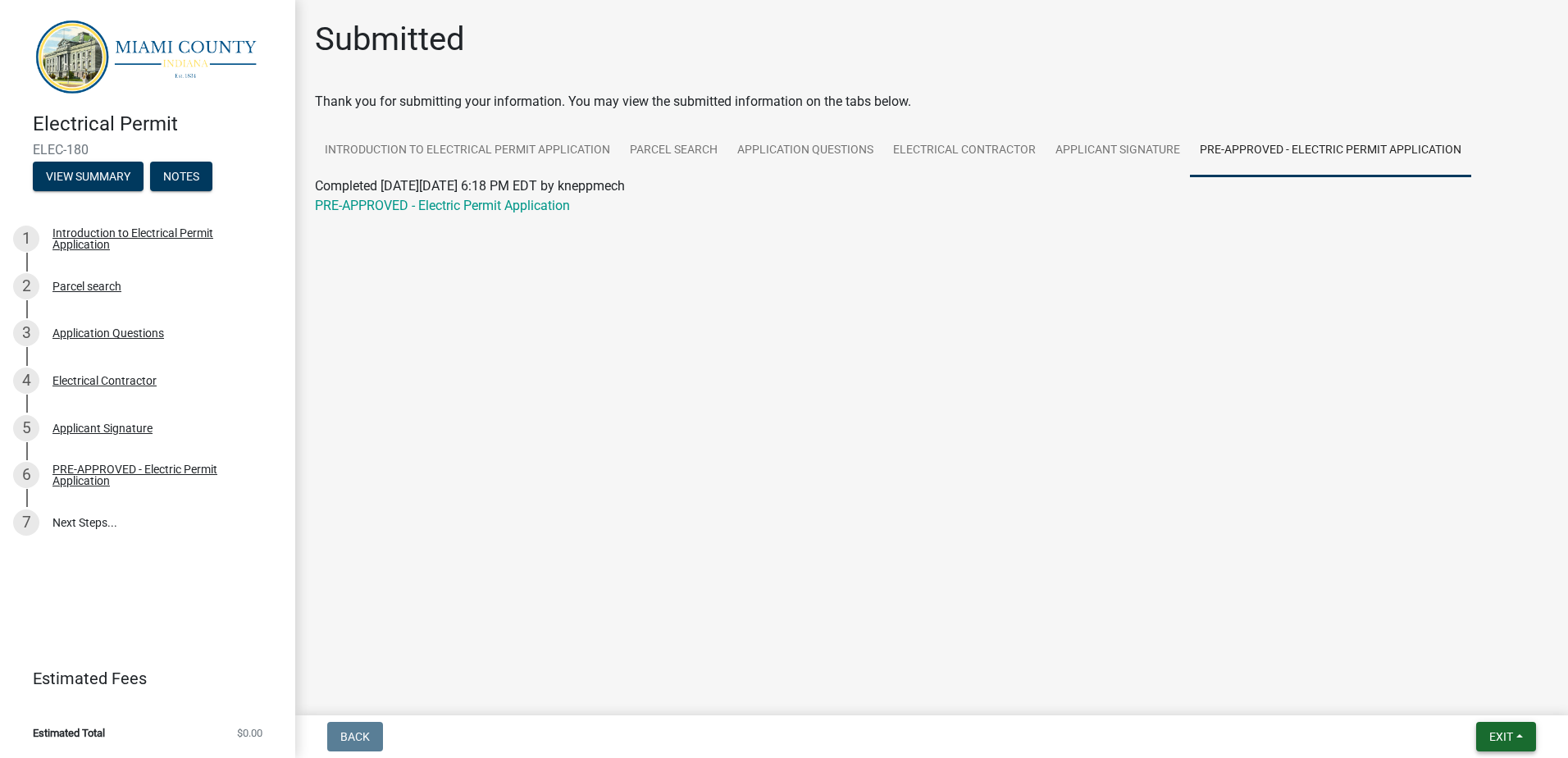
click at [1512, 735] on span "Exit" at bounding box center [1501, 736] width 24 height 13
click at [1460, 693] on button "Save & Exit" at bounding box center [1470, 694] width 131 height 40
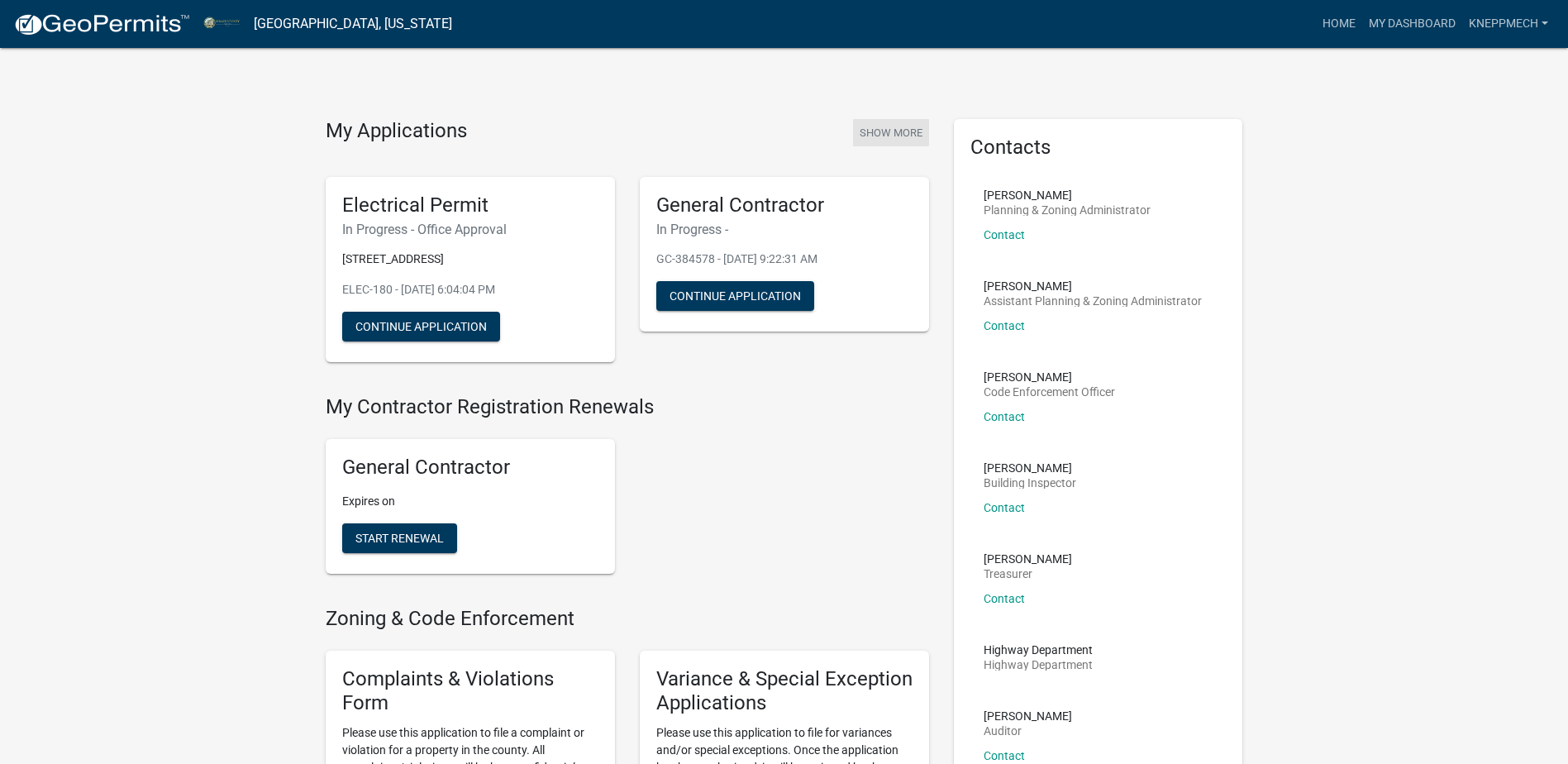
click at [908, 130] on button "Show More" at bounding box center [891, 133] width 76 height 28
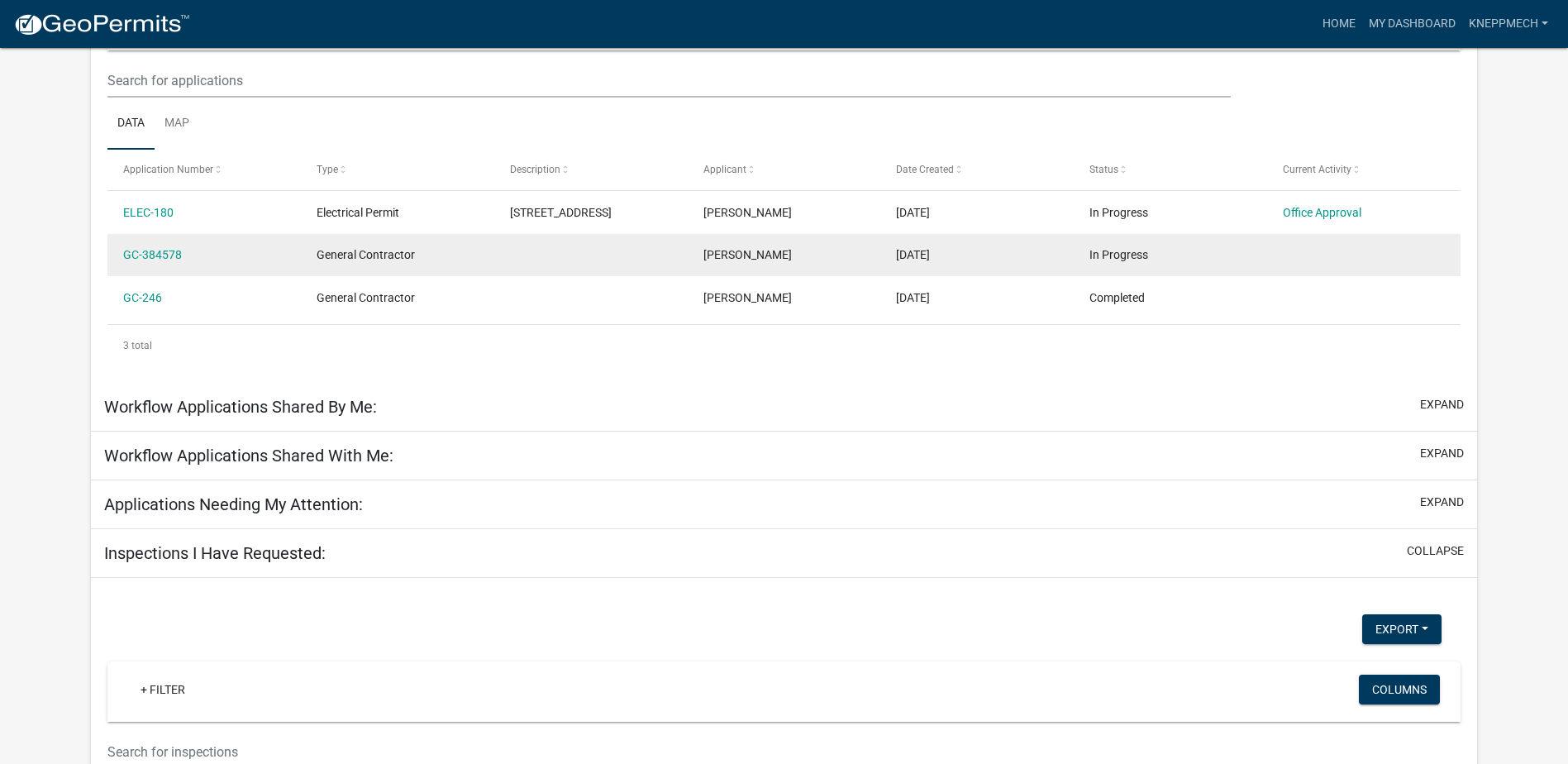
scroll to position [219, 0]
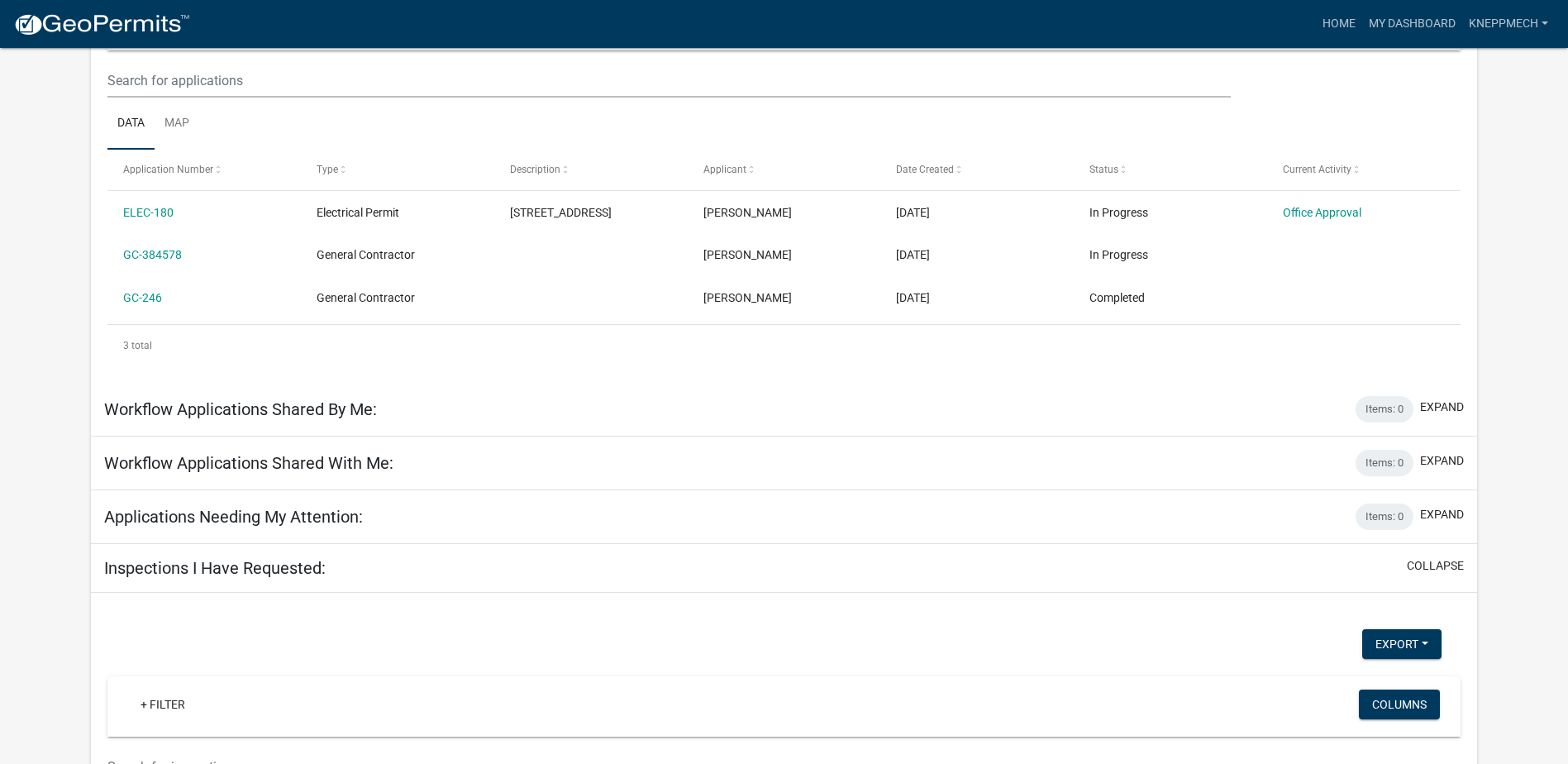
drag, startPoint x: 1247, startPoint y: 264, endPoint x: 587, endPoint y: 734, distance: 810.2
click at [587, 723] on div "+ Filter" at bounding box center [561, 706] width 893 height 34
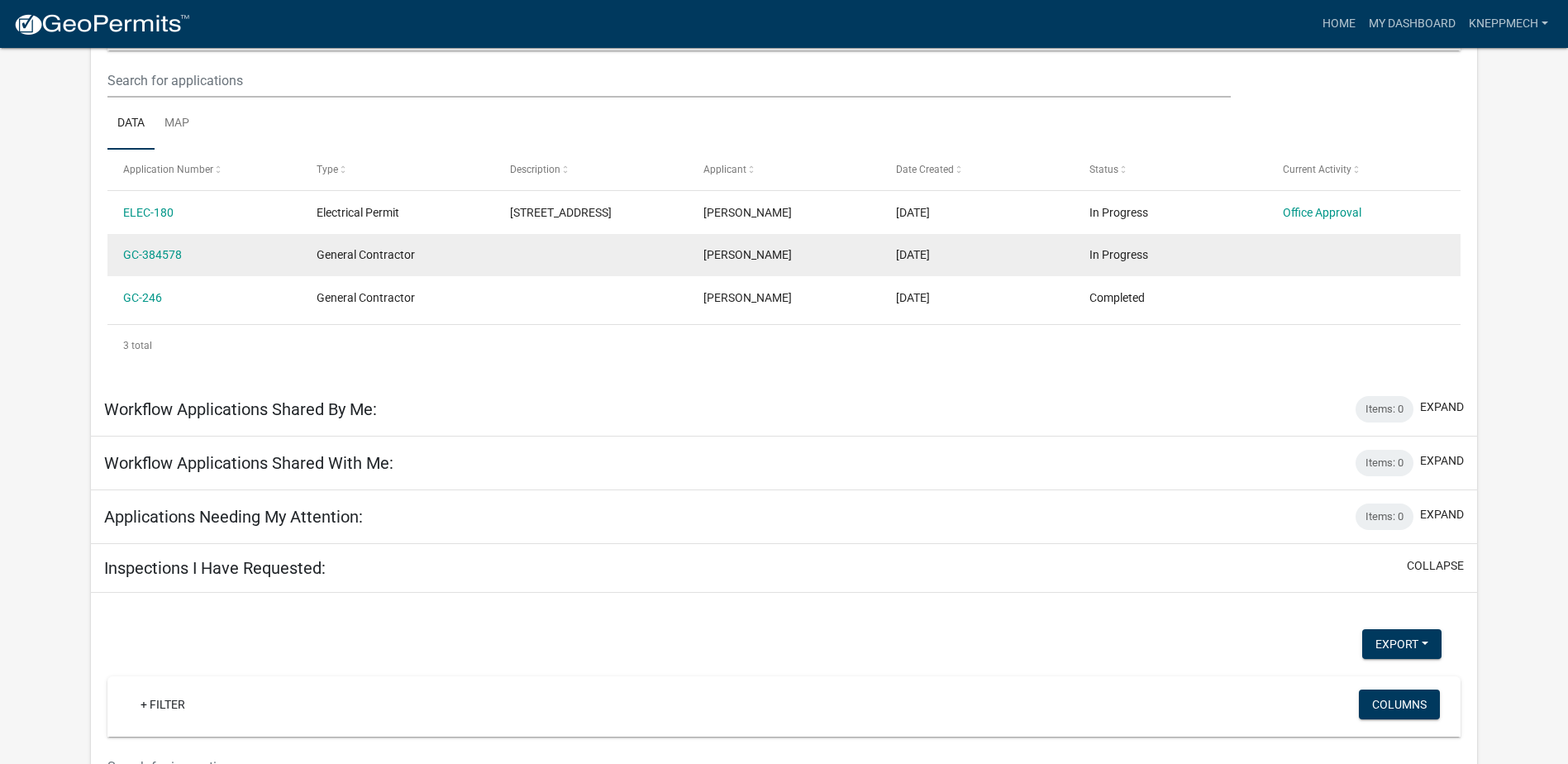
click at [299, 269] on datatable-body-cell "GC-384578" at bounding box center [205, 255] width 194 height 43
click at [634, 276] on datatable-body-cell at bounding box center [591, 255] width 194 height 43
click at [159, 261] on link "GC-384578" at bounding box center [153, 254] width 59 height 13
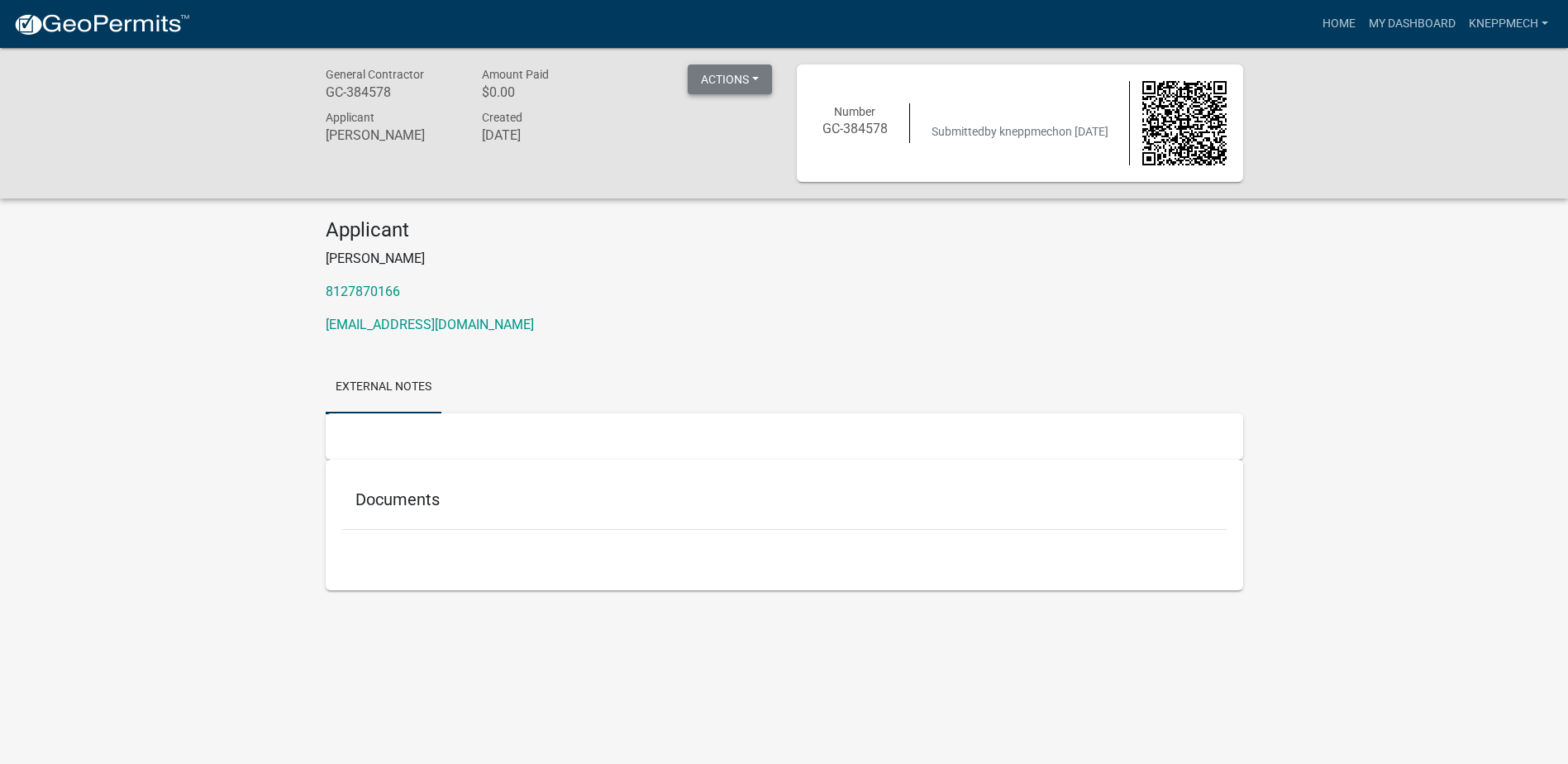
click at [743, 68] on button "Actions" at bounding box center [729, 79] width 84 height 29
click at [701, 217] on div "General Contractor GC-384578 Amount Paid $0.00 Actions Printer Friendly Applica…" at bounding box center [784, 343] width 1568 height 591
click at [1539, 18] on link "kneppmech" at bounding box center [1508, 23] width 92 height 31
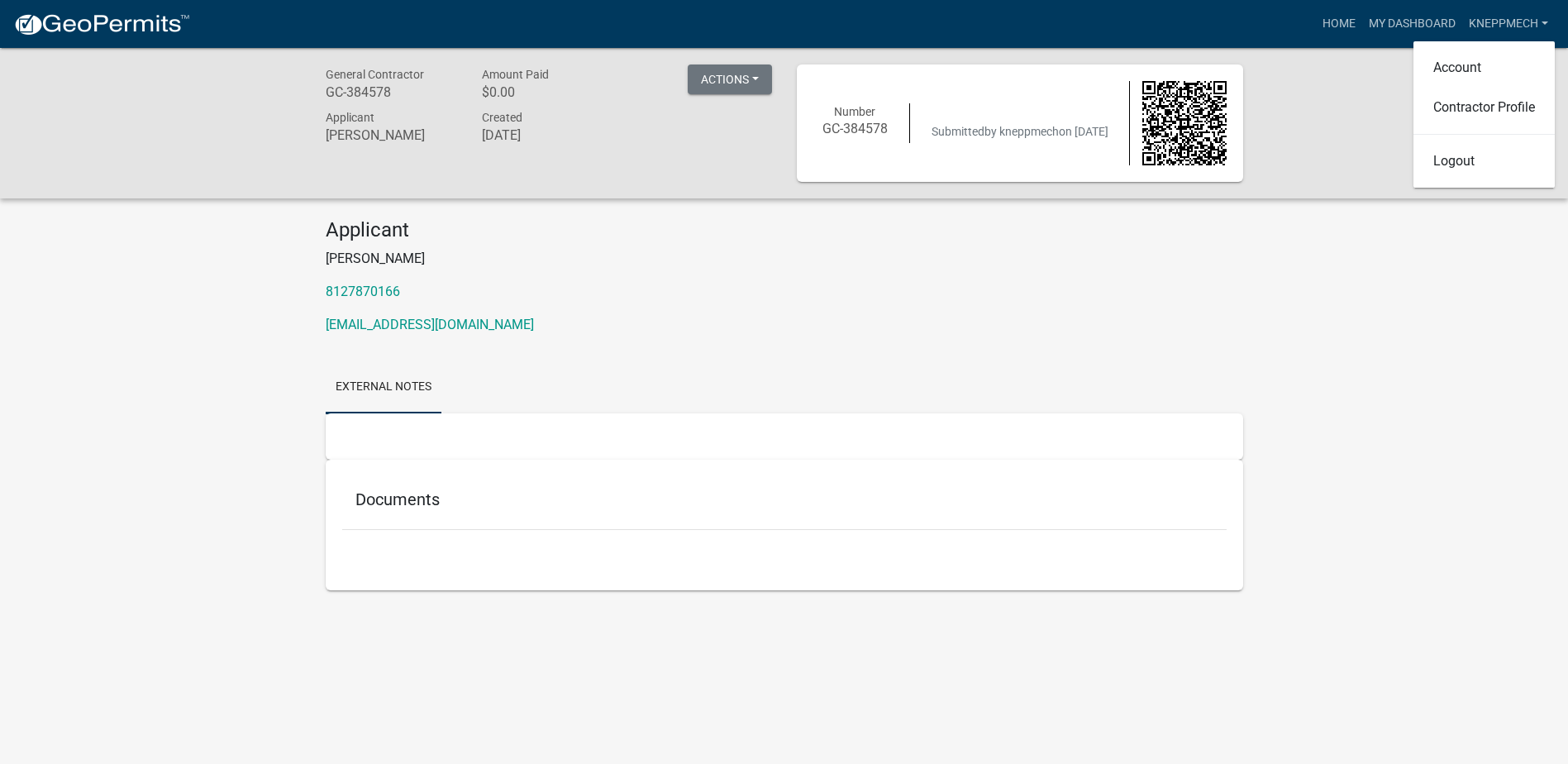
click at [1309, 139] on div "General Contractor GC-384578 Amount Paid $0.00 Actions Printer Friendly Applica…" at bounding box center [784, 123] width 1568 height 150
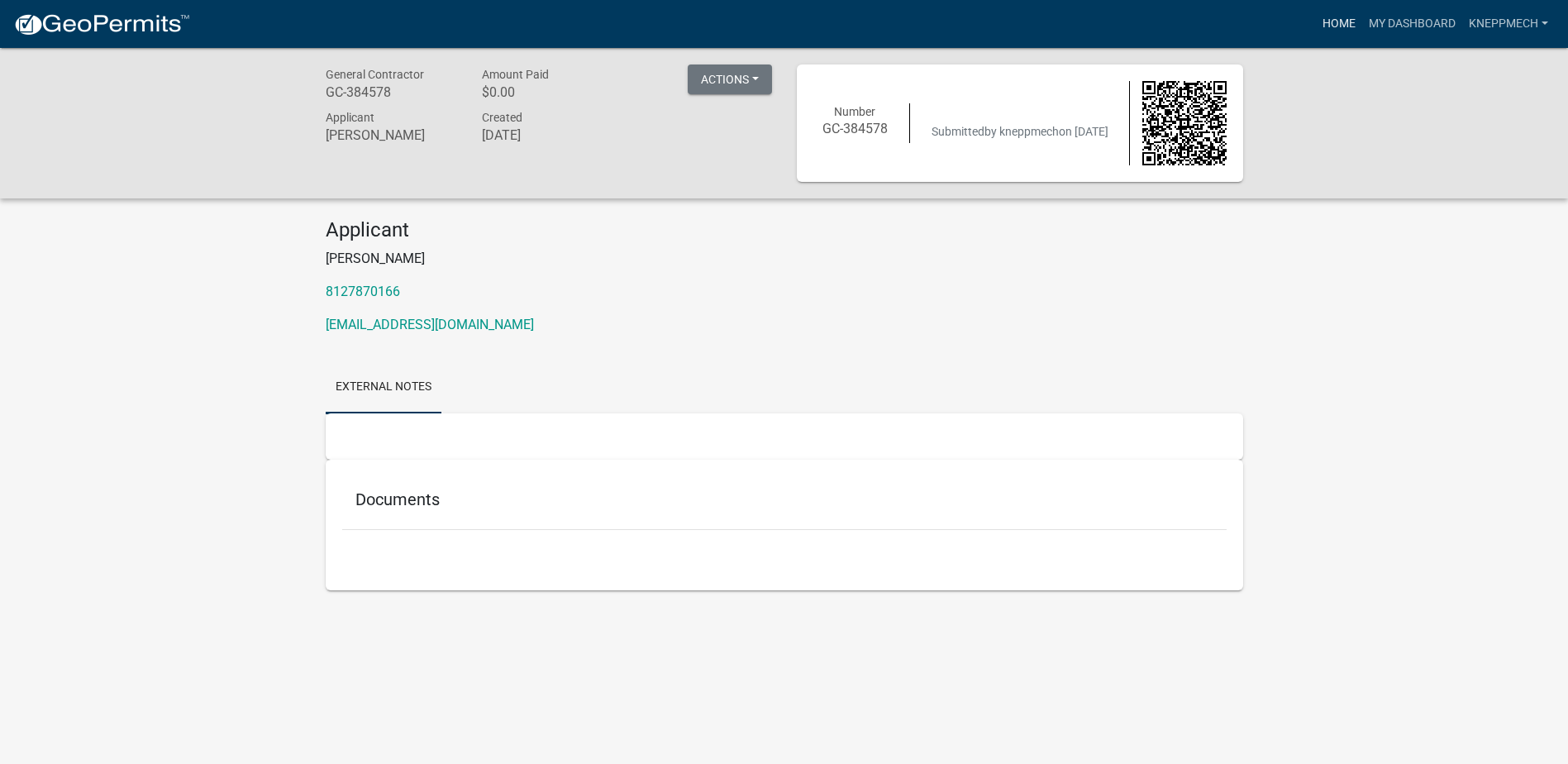
click at [1349, 24] on link "Home" at bounding box center [1339, 23] width 46 height 31
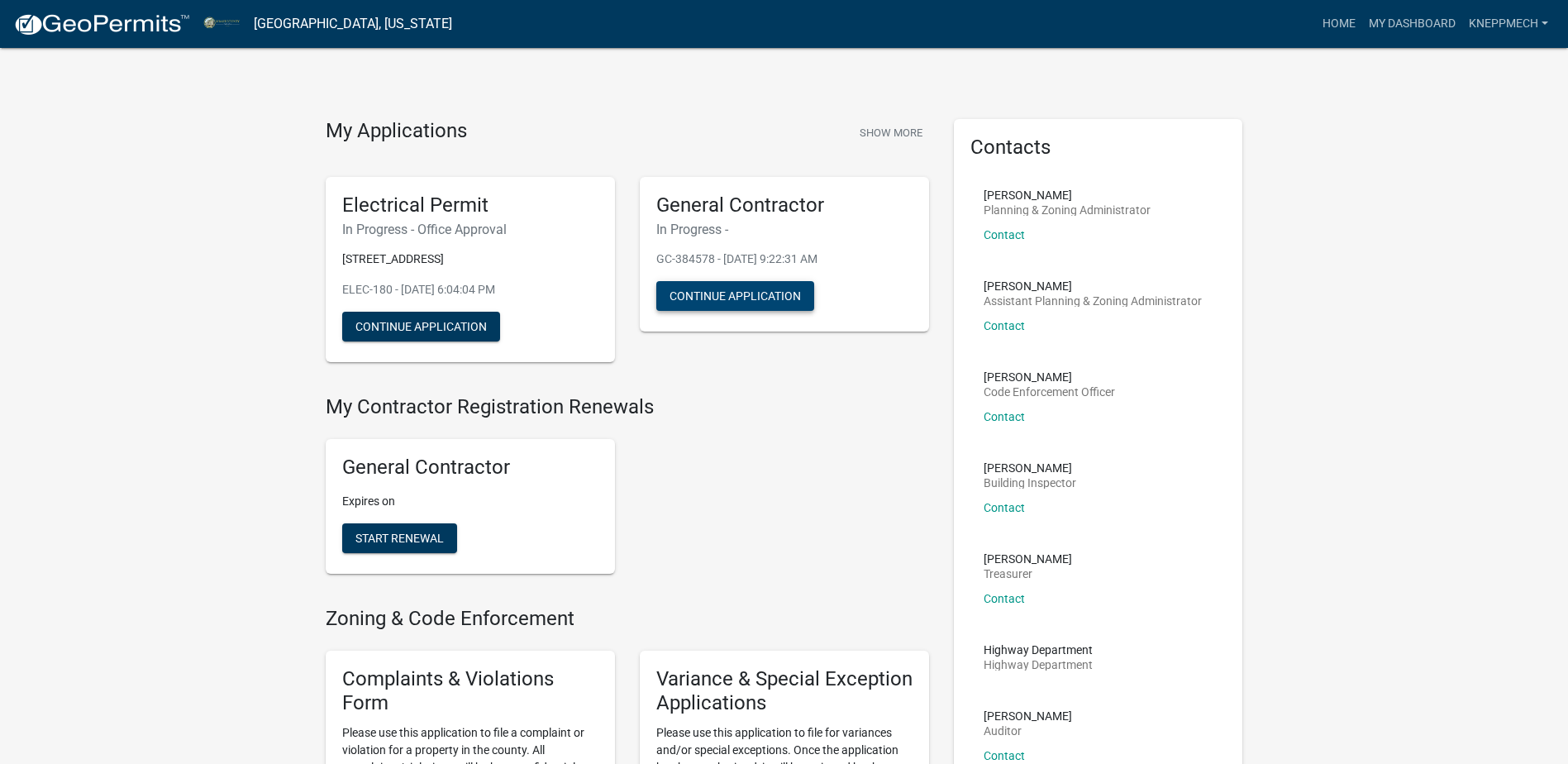
click at [745, 294] on button "Continue Application" at bounding box center [736, 295] width 158 height 29
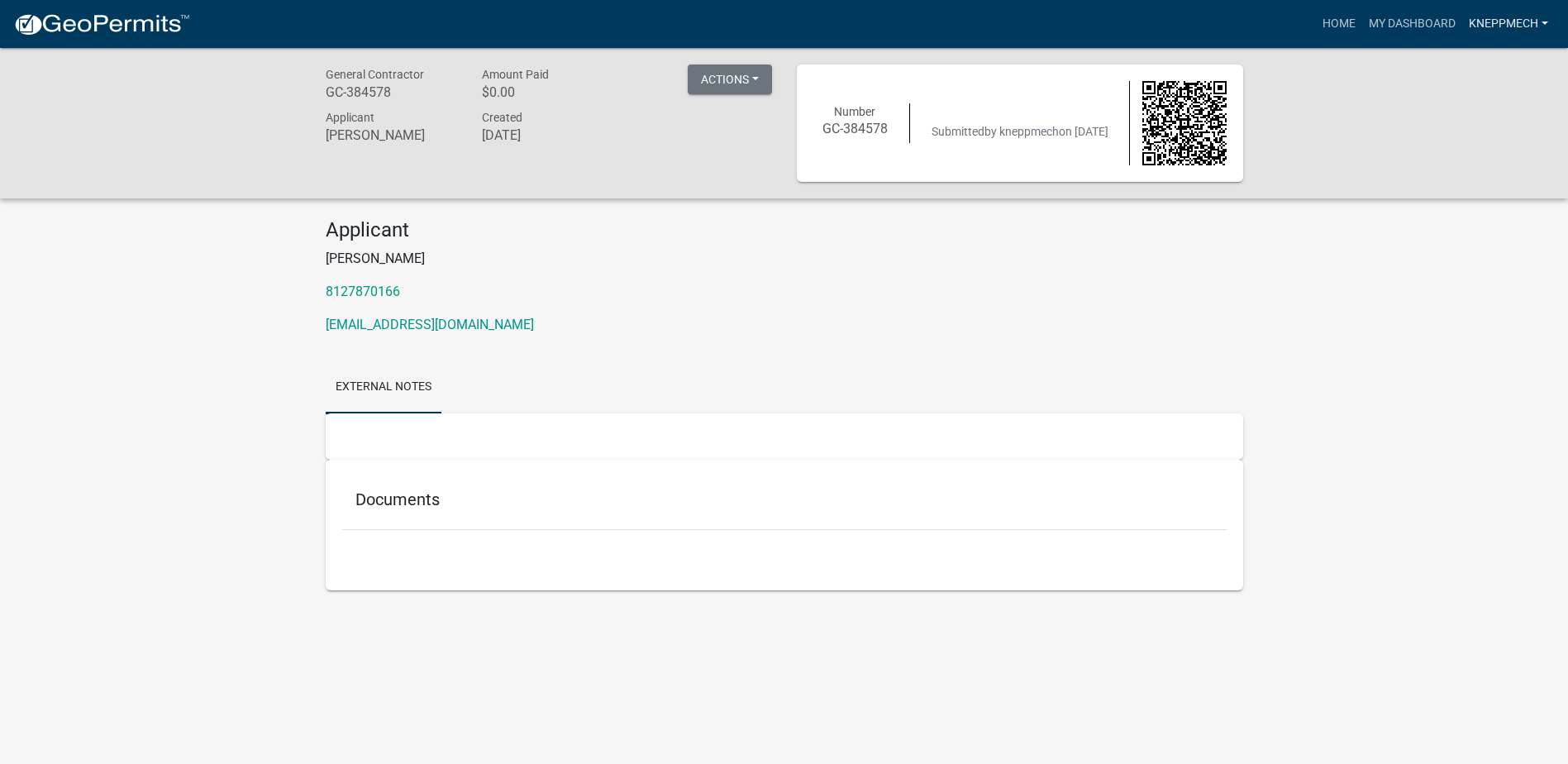
click at [1523, 18] on link "kneppmech" at bounding box center [1508, 23] width 92 height 31
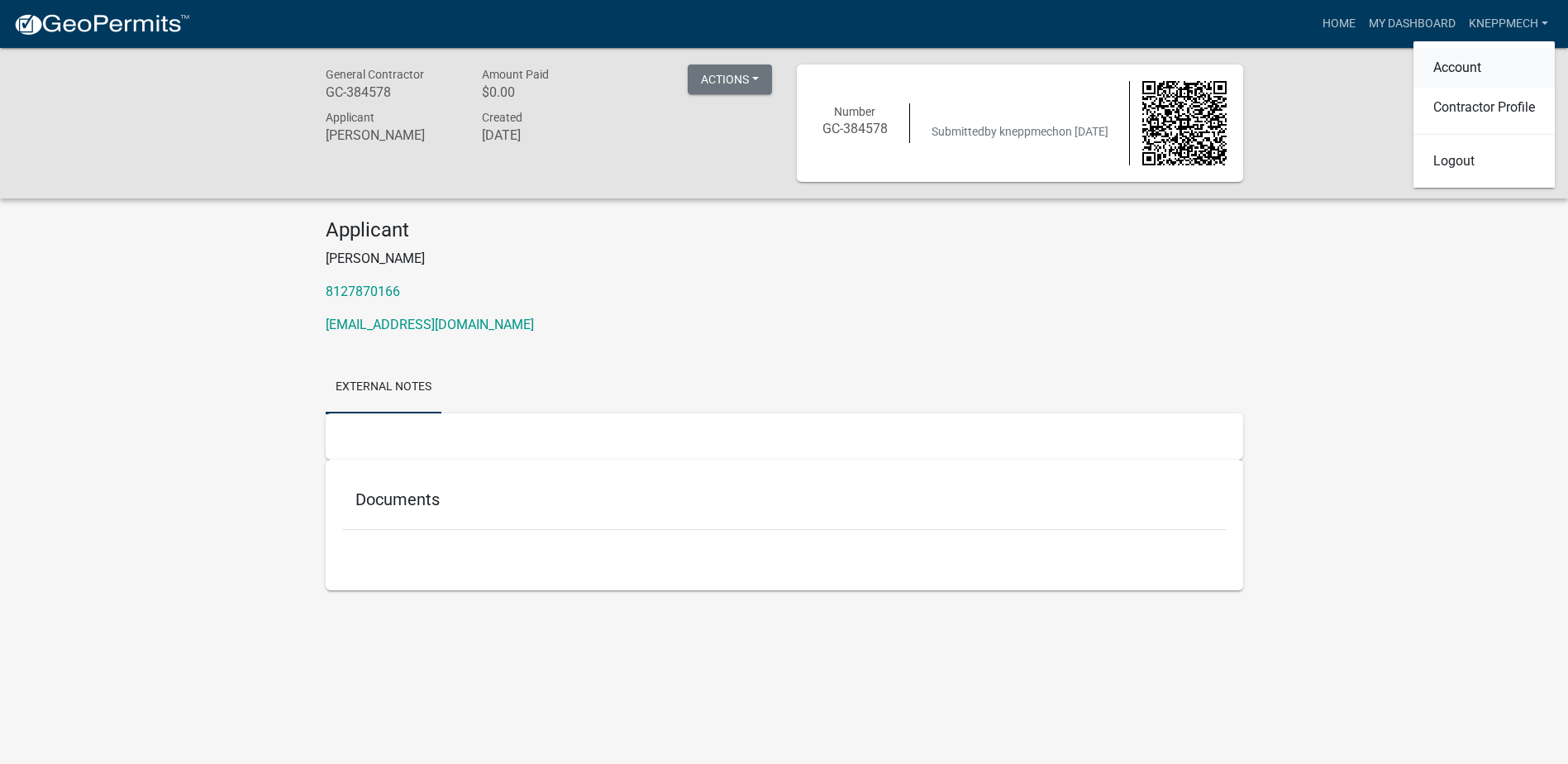
click at [1490, 65] on link "Account" at bounding box center [1484, 68] width 141 height 40
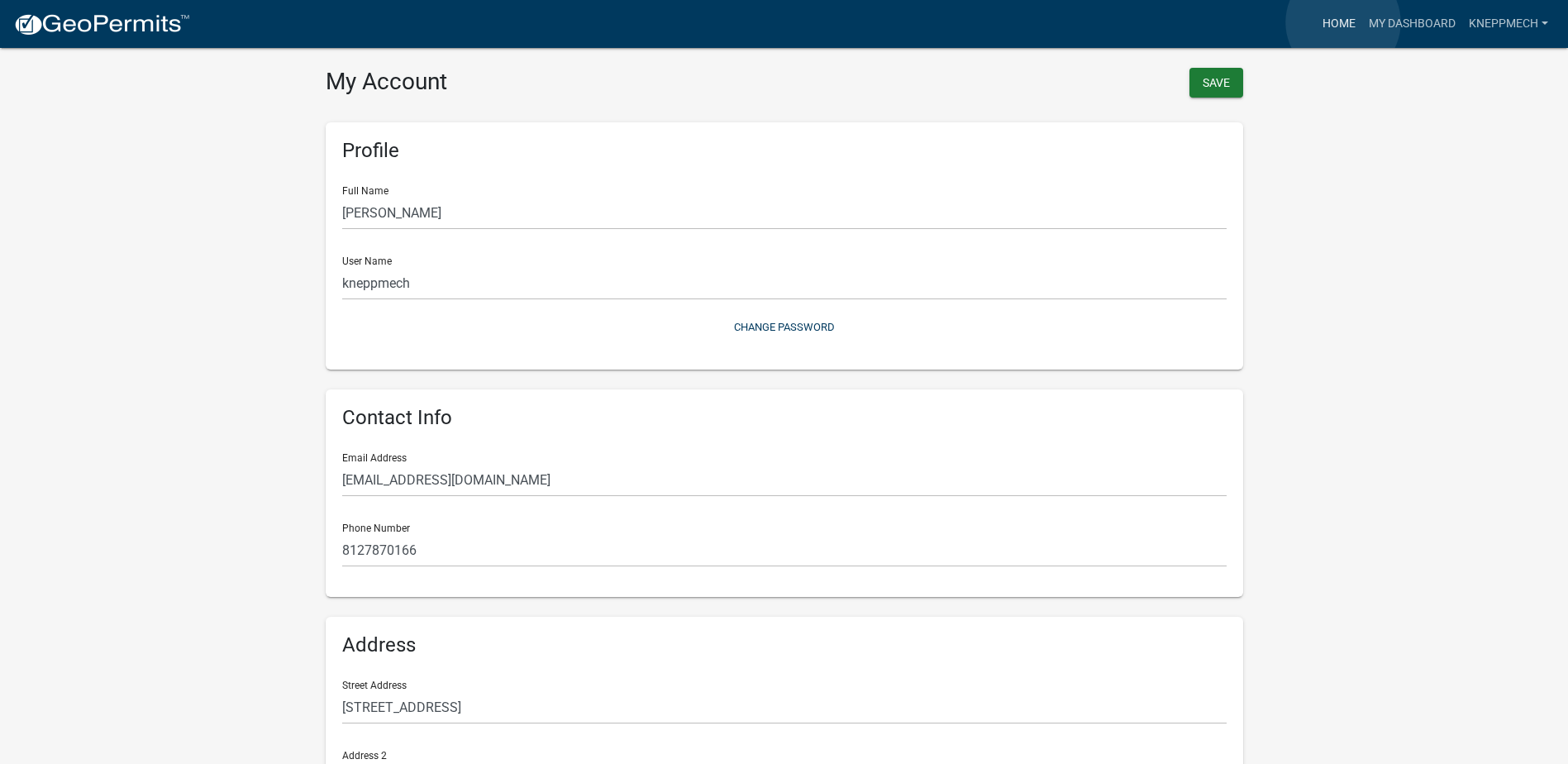
click at [1344, 22] on link "Home" at bounding box center [1339, 23] width 46 height 31
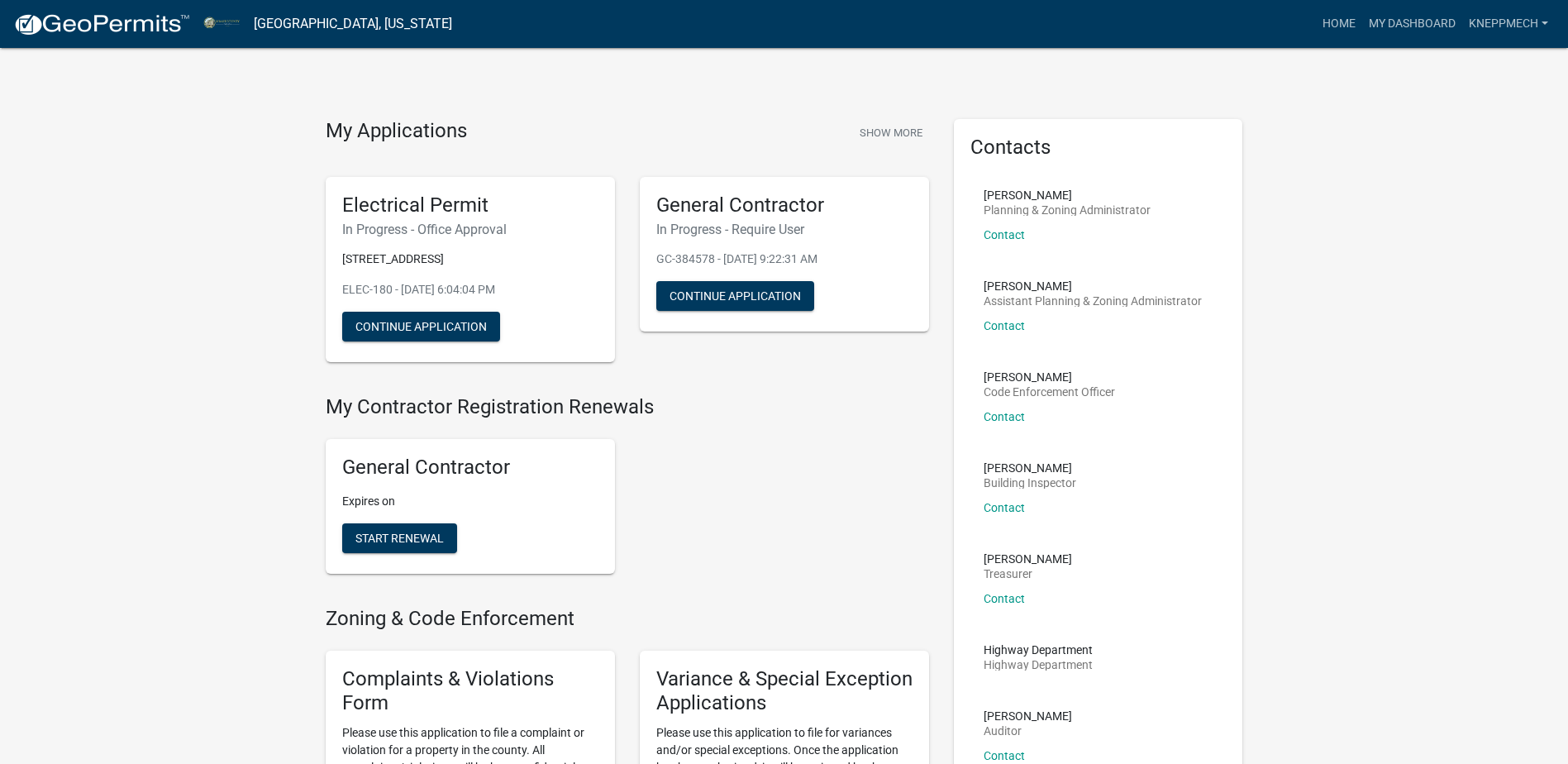
drag, startPoint x: 723, startPoint y: 300, endPoint x: 673, endPoint y: 360, distance: 78.1
click at [673, 360] on div "General Contractor In Progress - Require User GC-384578 - [DATE] 9:22:31 AM Con…" at bounding box center [784, 269] width 314 height 213
click at [748, 219] on div "General Contractor In Progress - Require User GC-384578 - [DATE] 9:22:31 AM Con…" at bounding box center [784, 254] width 289 height 156
click at [759, 294] on button "Continue Application" at bounding box center [736, 295] width 158 height 29
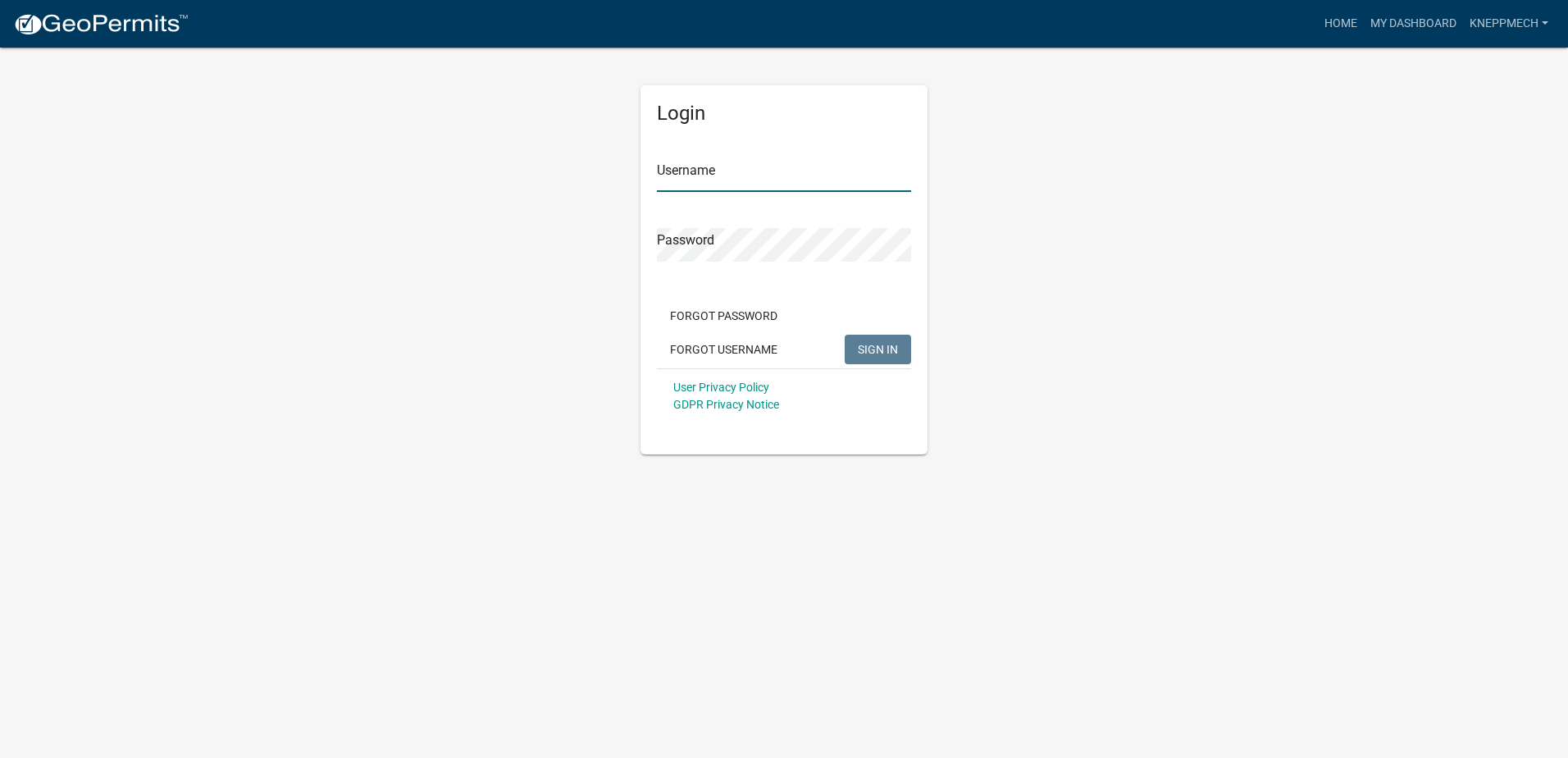
click at [727, 178] on input "Username" at bounding box center [784, 175] width 254 height 34
type input "Kneppmech"
click at [868, 356] on span "SIGN IN" at bounding box center [878, 349] width 41 height 13
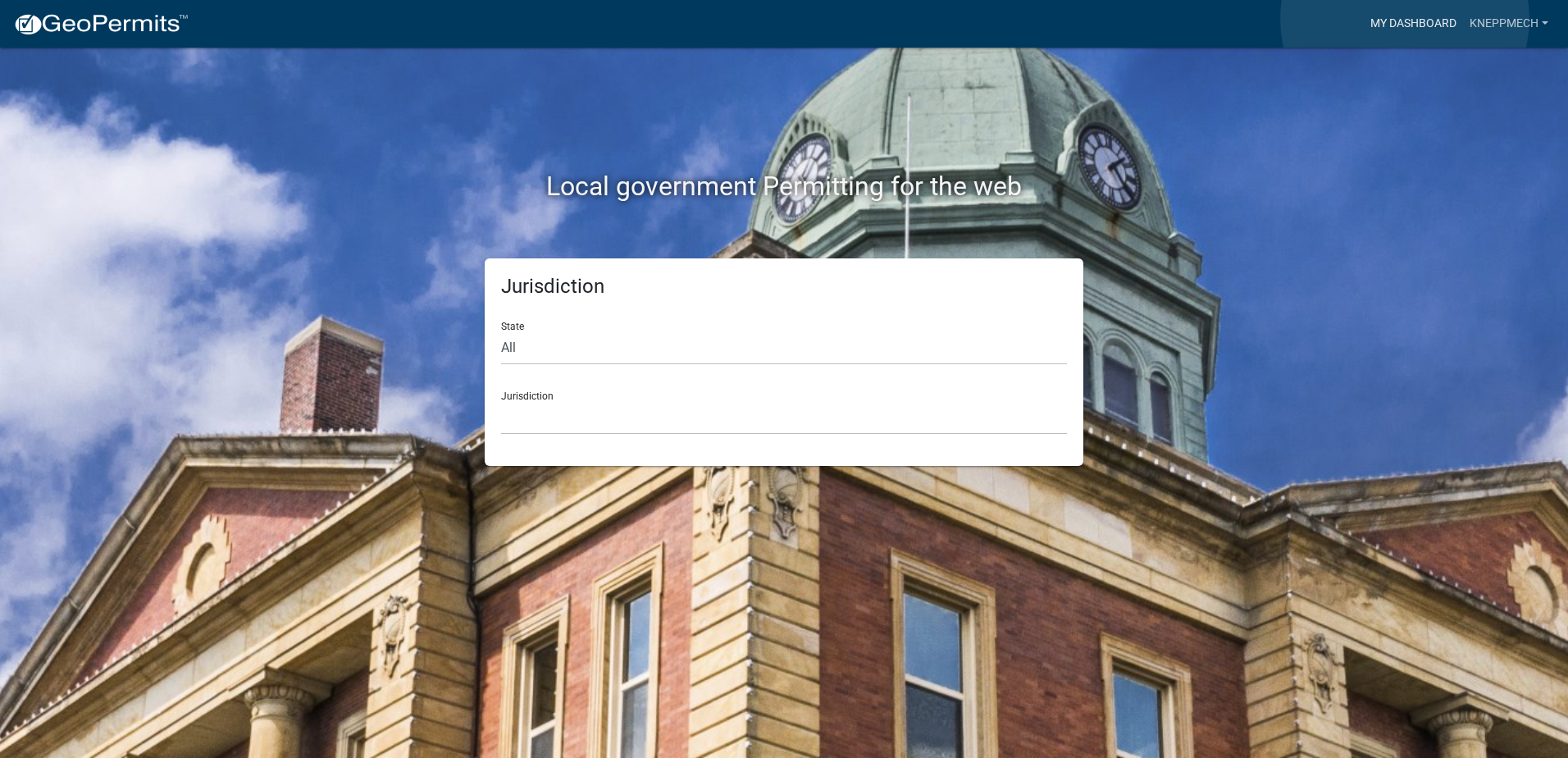
click at [1405, 19] on link "My Dashboard" at bounding box center [1414, 23] width 99 height 31
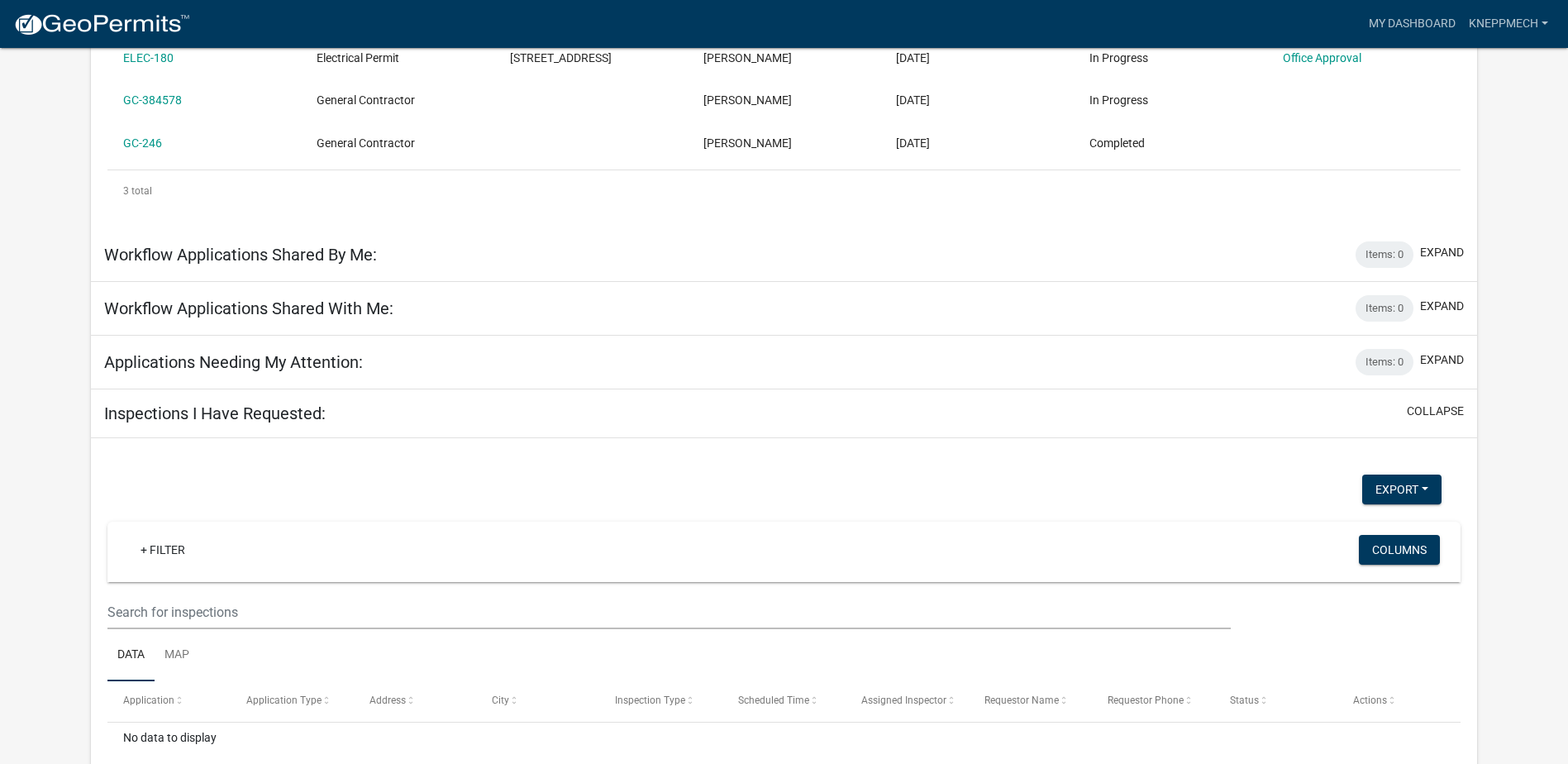
scroll to position [414, 0]
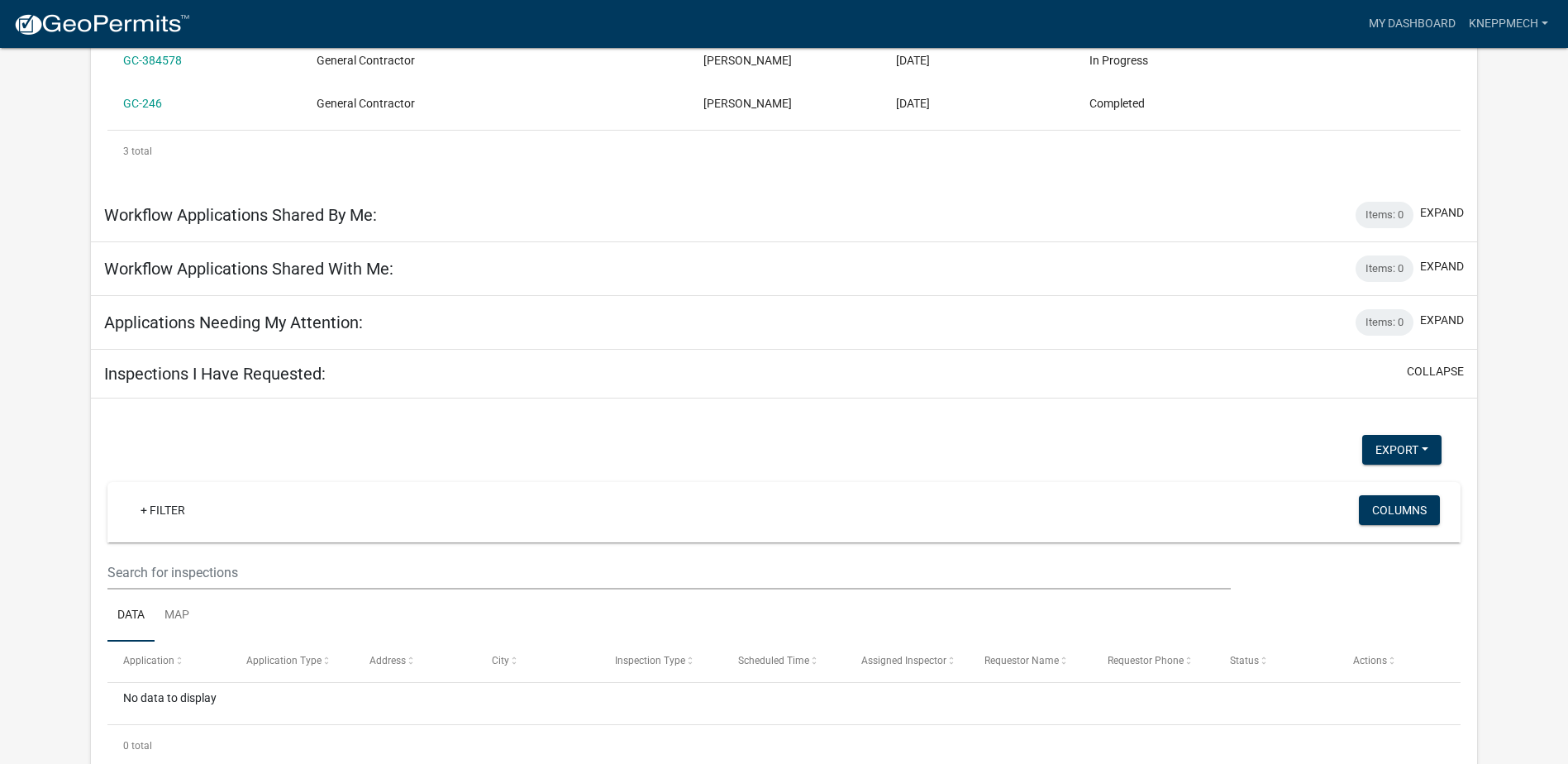
click at [921, 394] on div "Inspections I Have Requested: collapse" at bounding box center [784, 374] width 1387 height 49
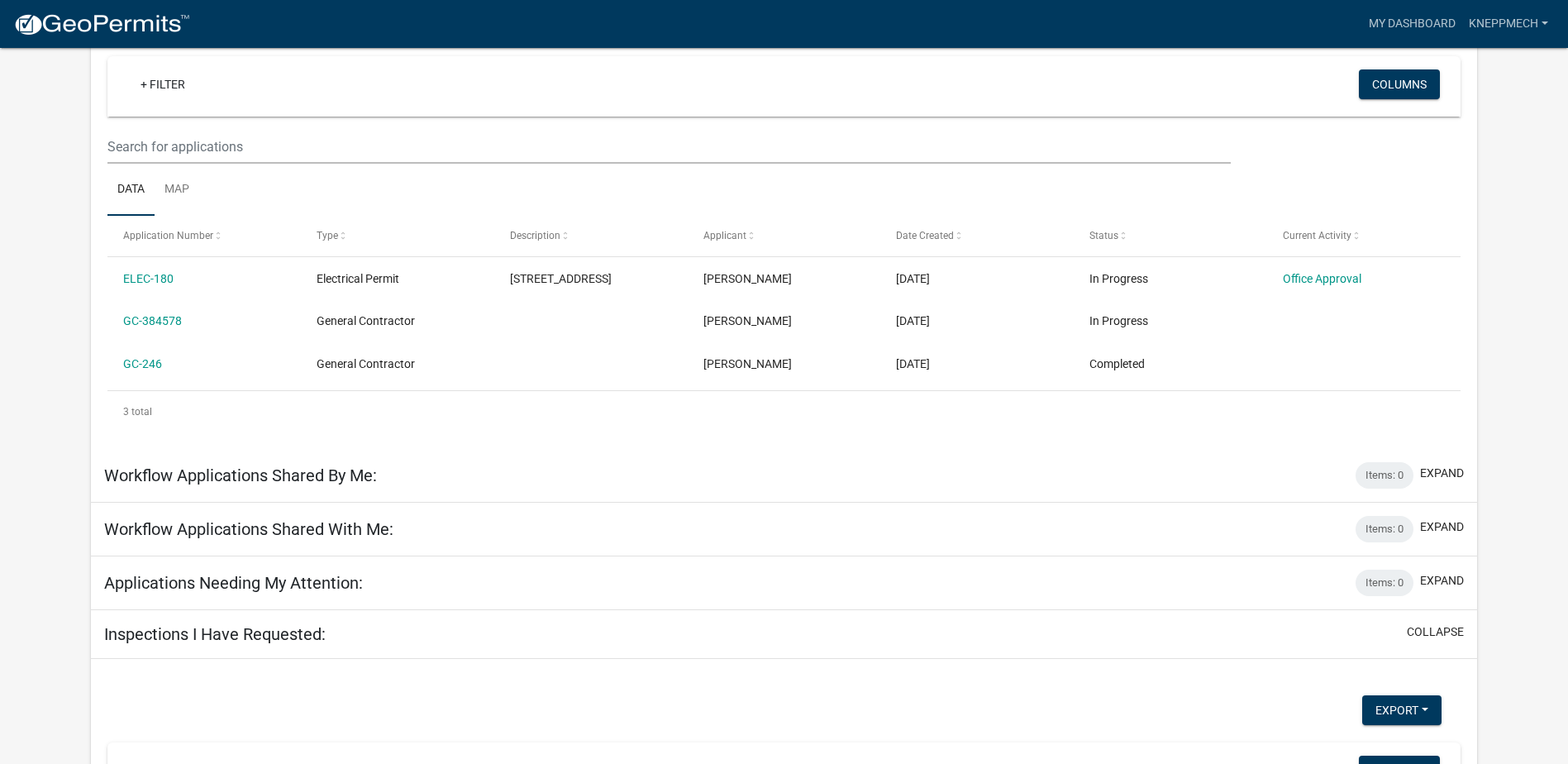
scroll to position [138, 0]
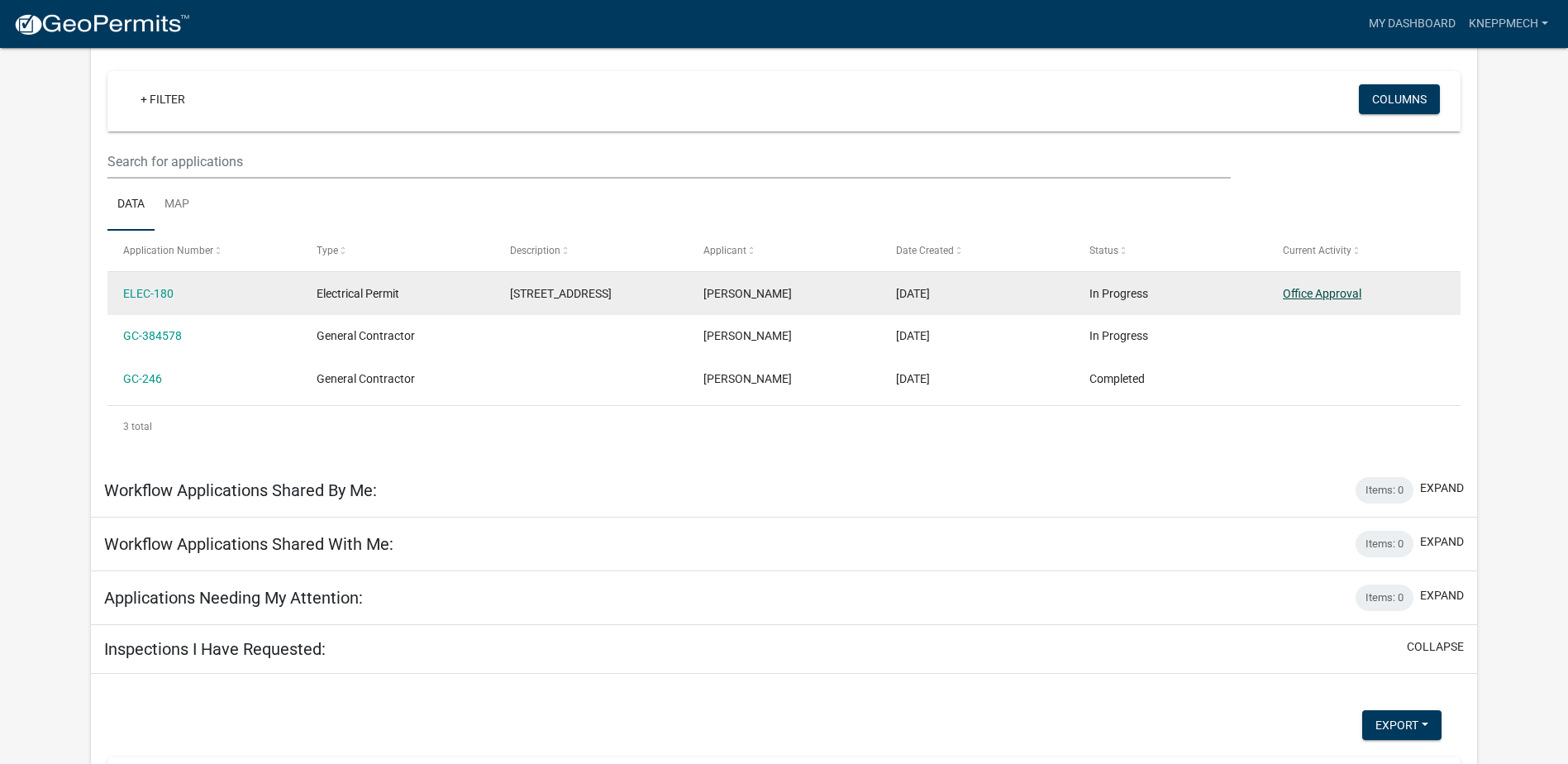
click at [1308, 288] on link "Office Approval" at bounding box center [1323, 294] width 78 height 13
